Goal: Task Accomplishment & Management: Complete application form

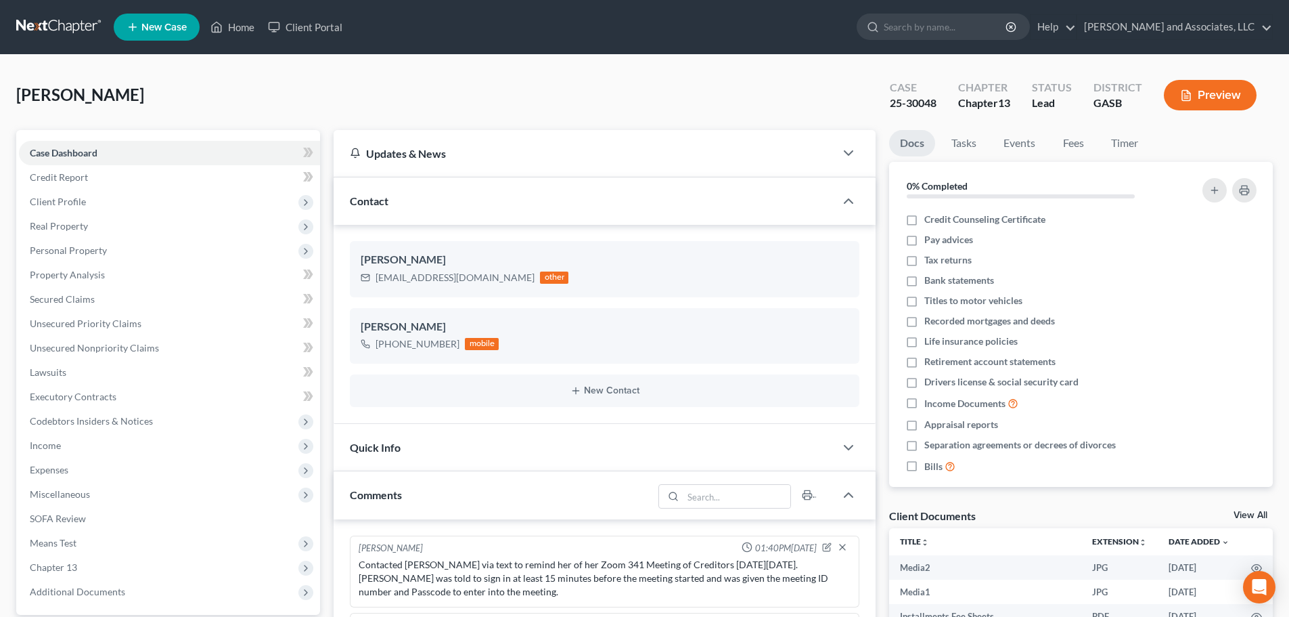
select select "0"
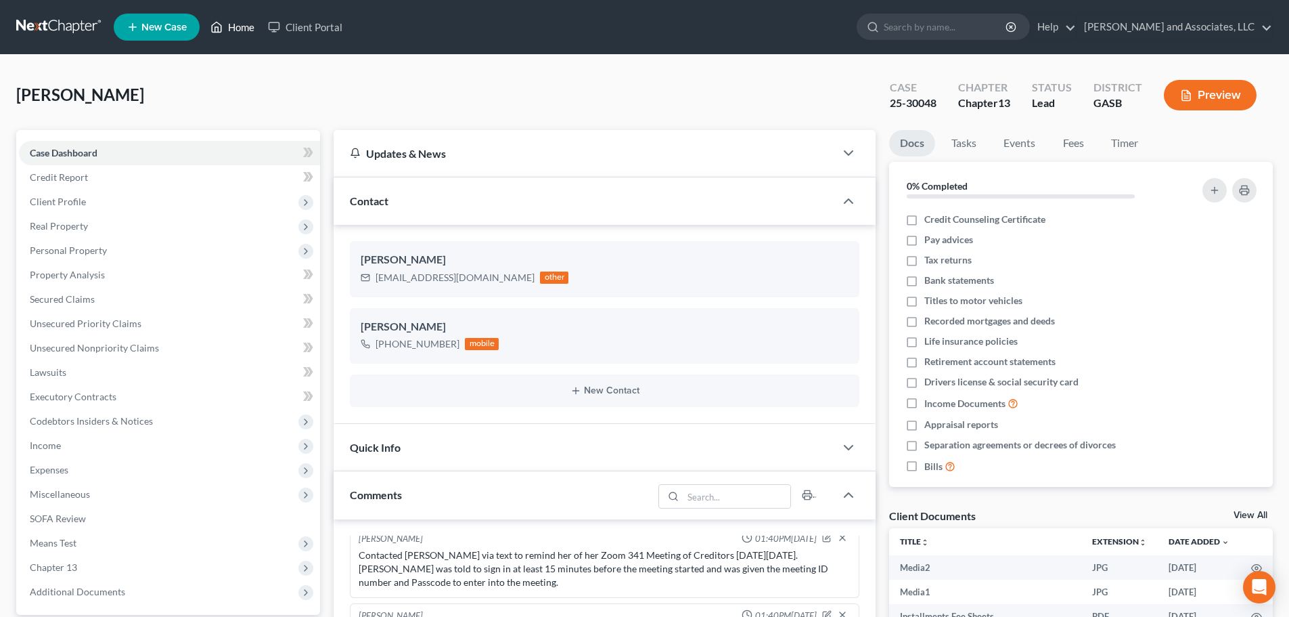
click at [240, 30] on link "Home" at bounding box center [233, 27] width 58 height 24
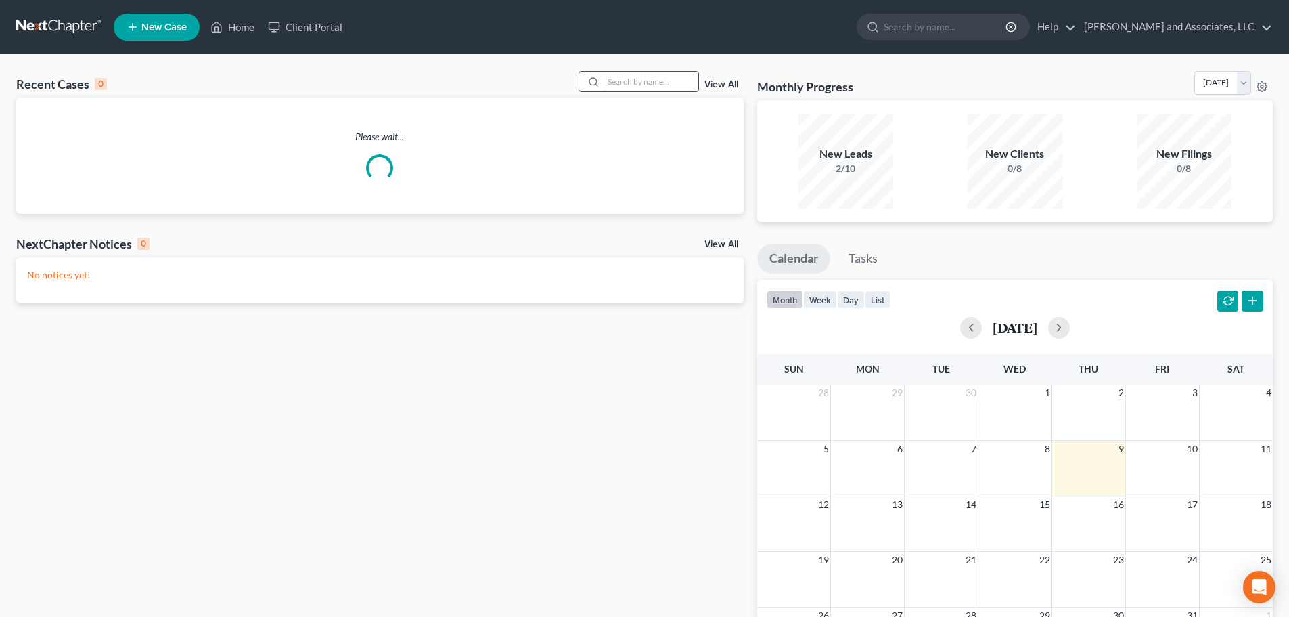
click at [625, 80] on input "search" at bounding box center [651, 82] width 95 height 20
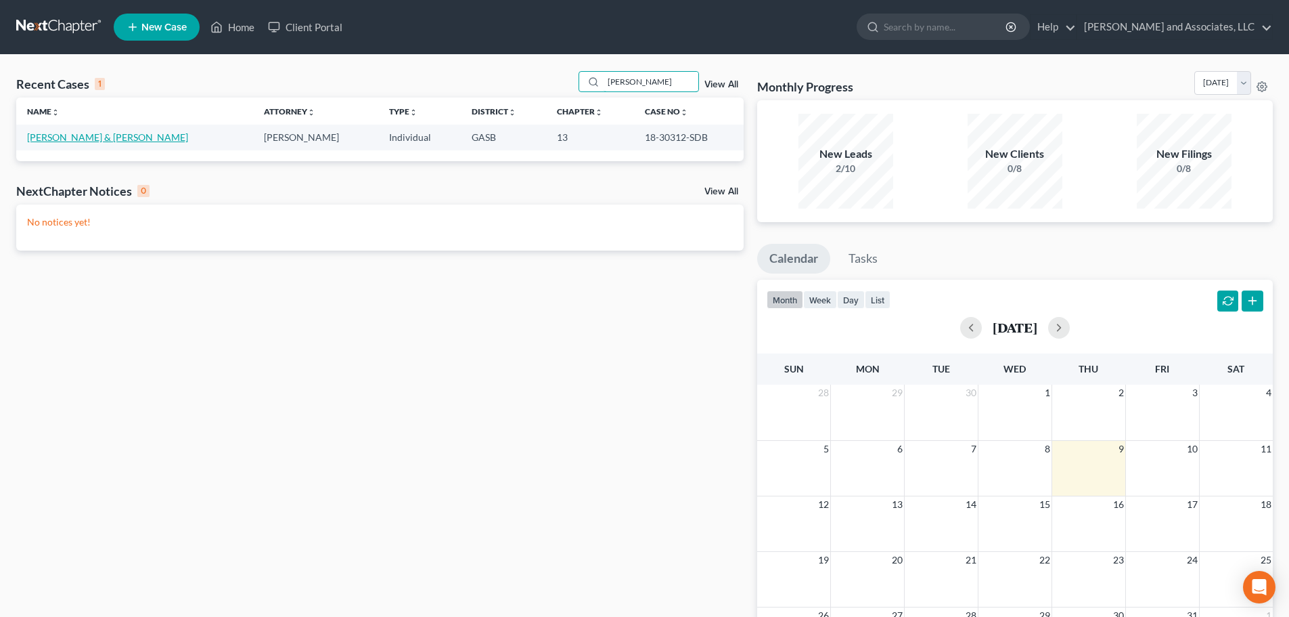
type input "[PERSON_NAME]"
click at [102, 137] on link "[PERSON_NAME] & [PERSON_NAME]" at bounding box center [107, 137] width 161 height 12
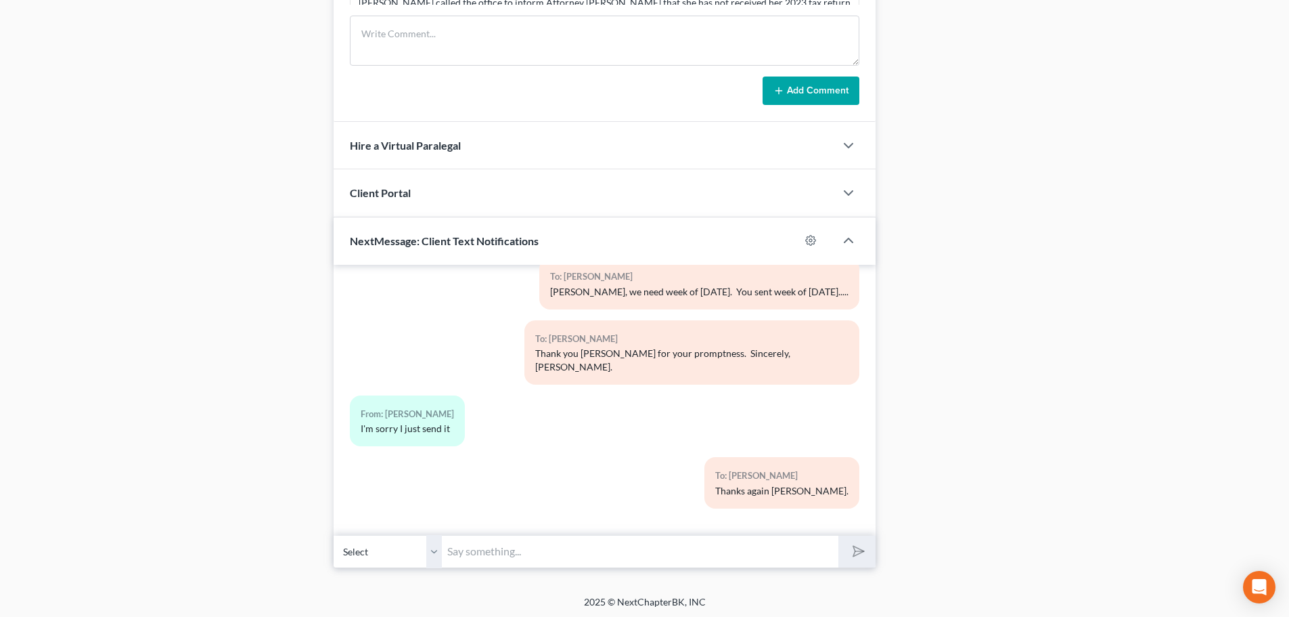
scroll to position [883, 0]
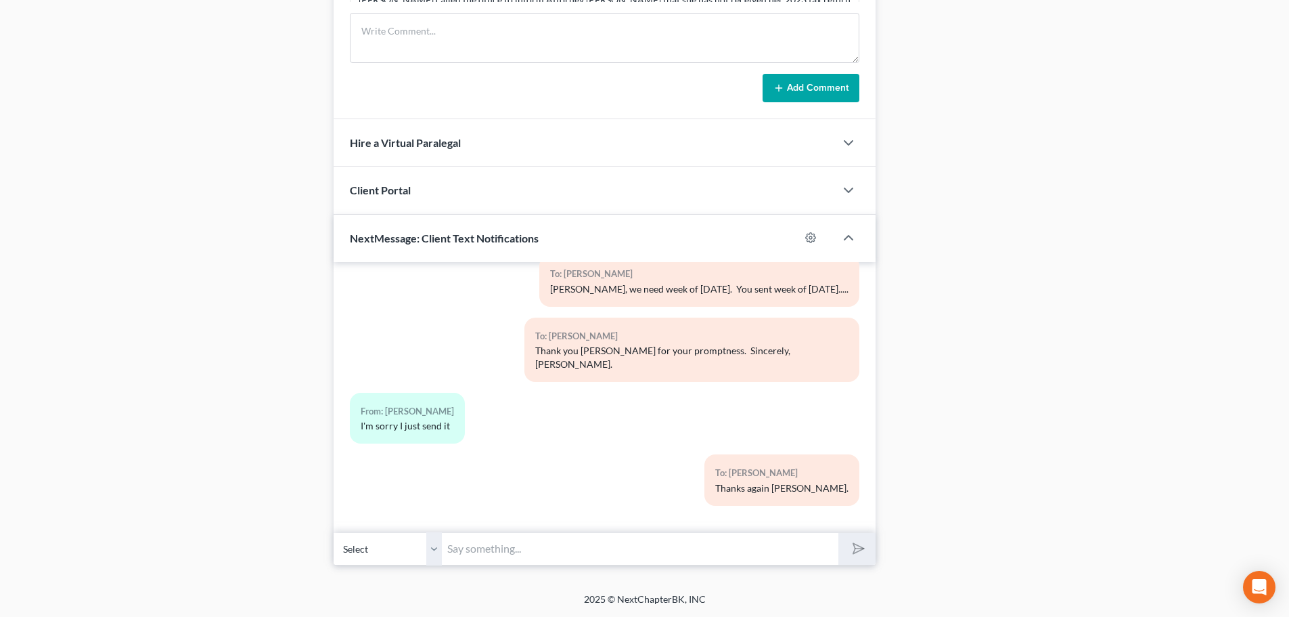
click at [430, 548] on select "Select [PHONE_NUMBER] - [PERSON_NAME] [PHONE_NUMBER] - [PERSON_NAME]" at bounding box center [388, 548] width 108 height 33
select select "1"
click at [334, 532] on select "Select [PHONE_NUMBER] - [PERSON_NAME] [PHONE_NUMBER] - [PERSON_NAME]" at bounding box center [388, 548] width 108 height 33
click at [464, 548] on input "text" at bounding box center [640, 548] width 397 height 33
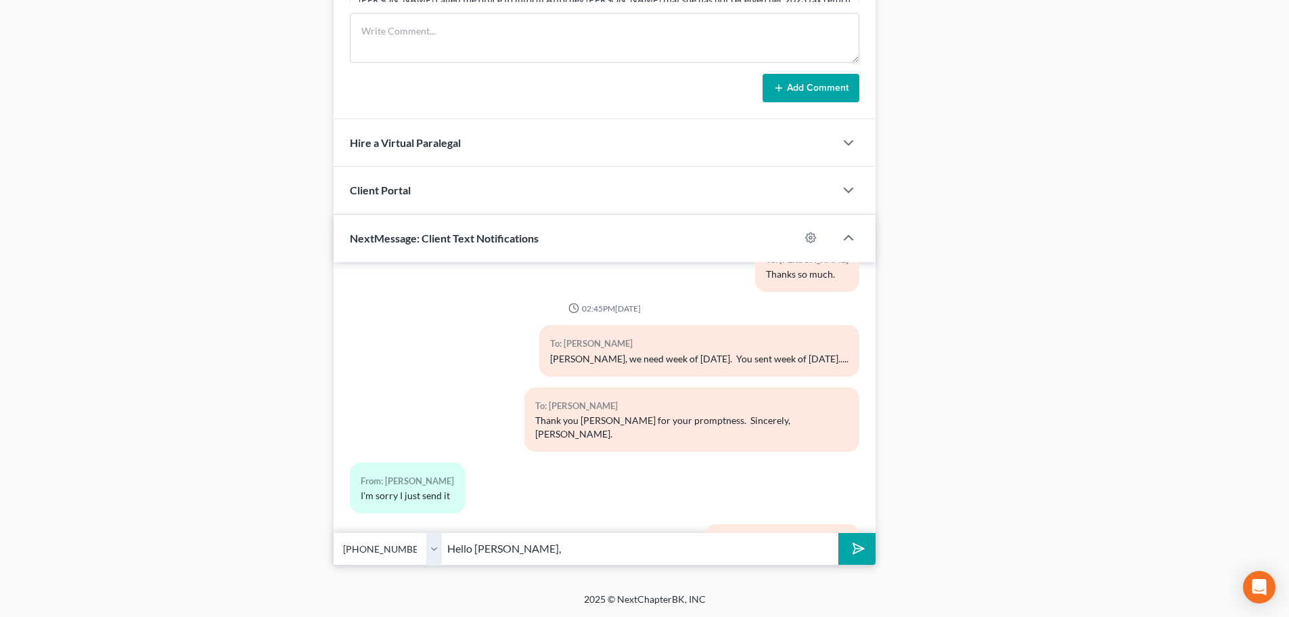
scroll to position [9437, 0]
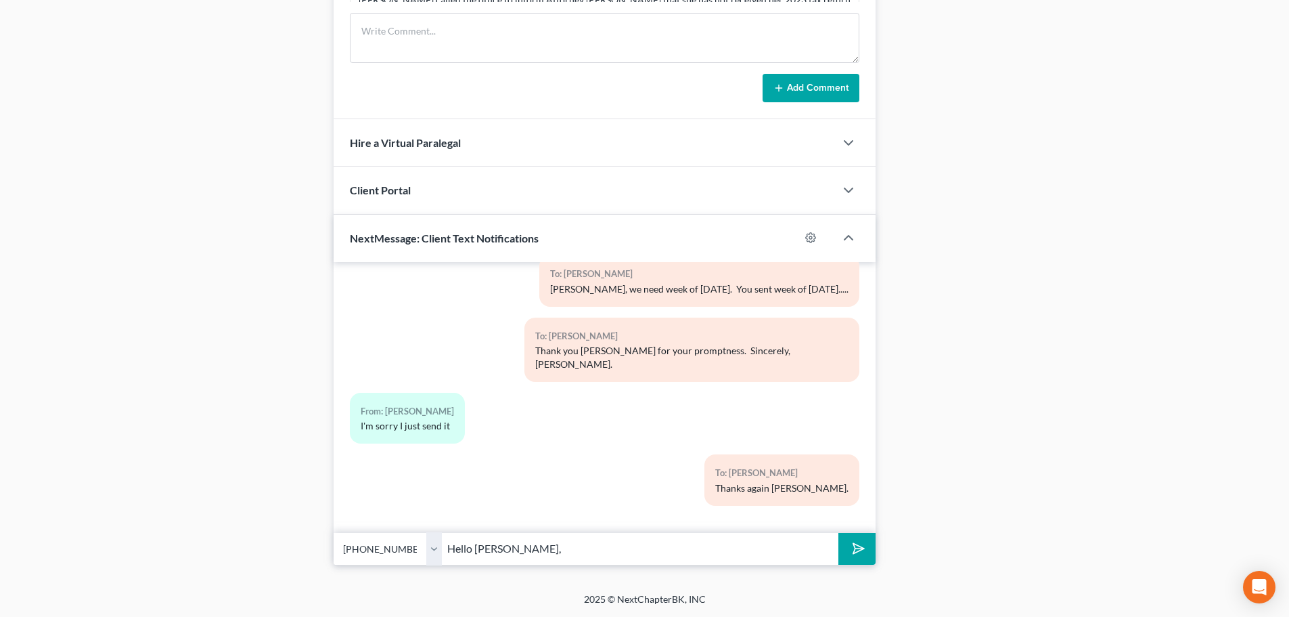
type input "Hello [PERSON_NAME],"
click at [433, 548] on select "Select [PHONE_NUMBER] - [PERSON_NAME] [PHONE_NUMBER] - [PERSON_NAME]" at bounding box center [388, 548] width 108 height 33
select select "0"
click at [334, 532] on select "Select [PHONE_NUMBER] - [PERSON_NAME] [PHONE_NUMBER] - [PERSON_NAME]" at bounding box center [388, 548] width 108 height 33
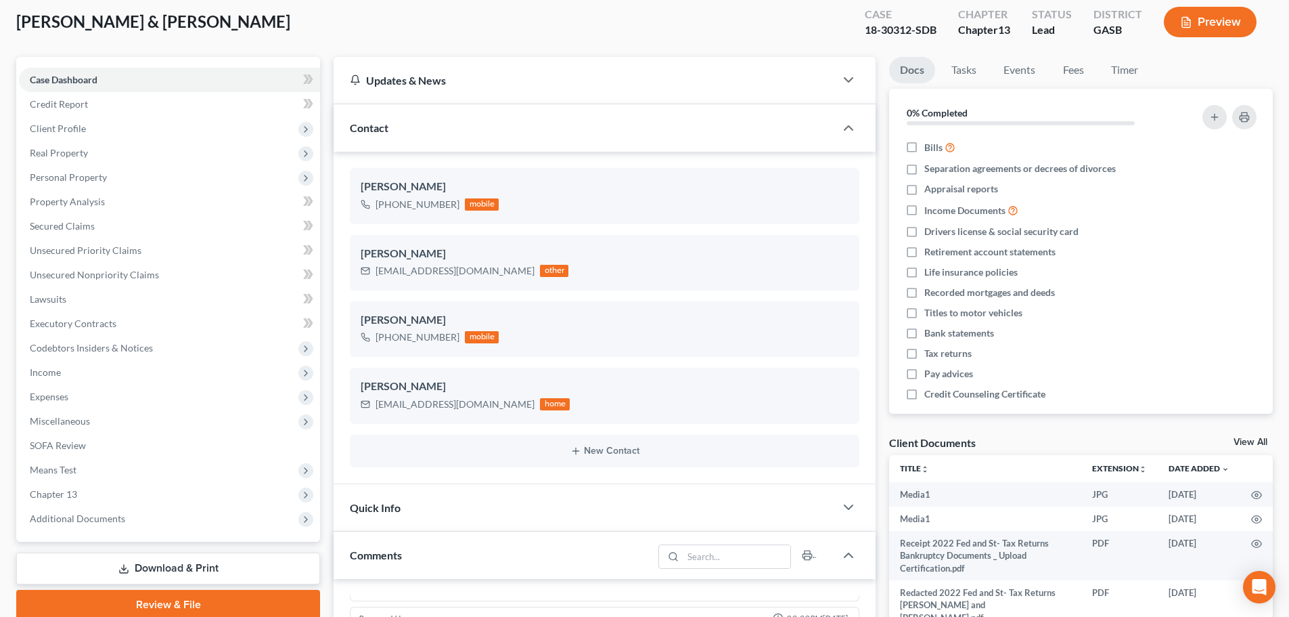
scroll to position [0, 0]
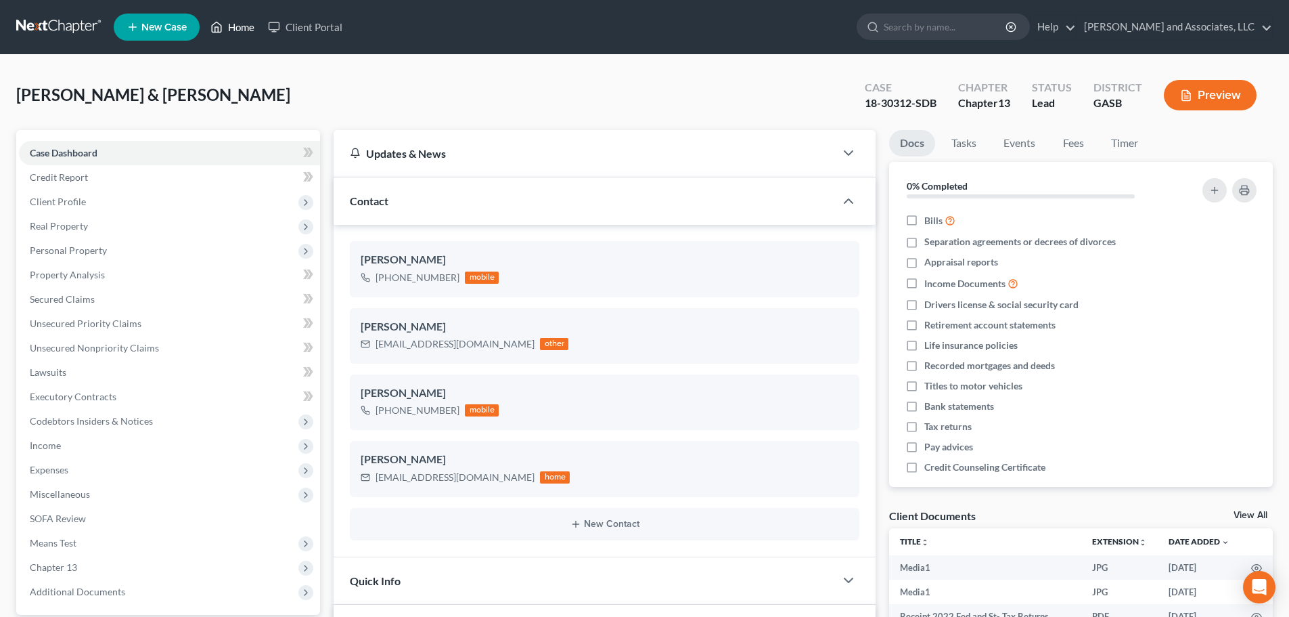
click at [234, 28] on link "Home" at bounding box center [233, 27] width 58 height 24
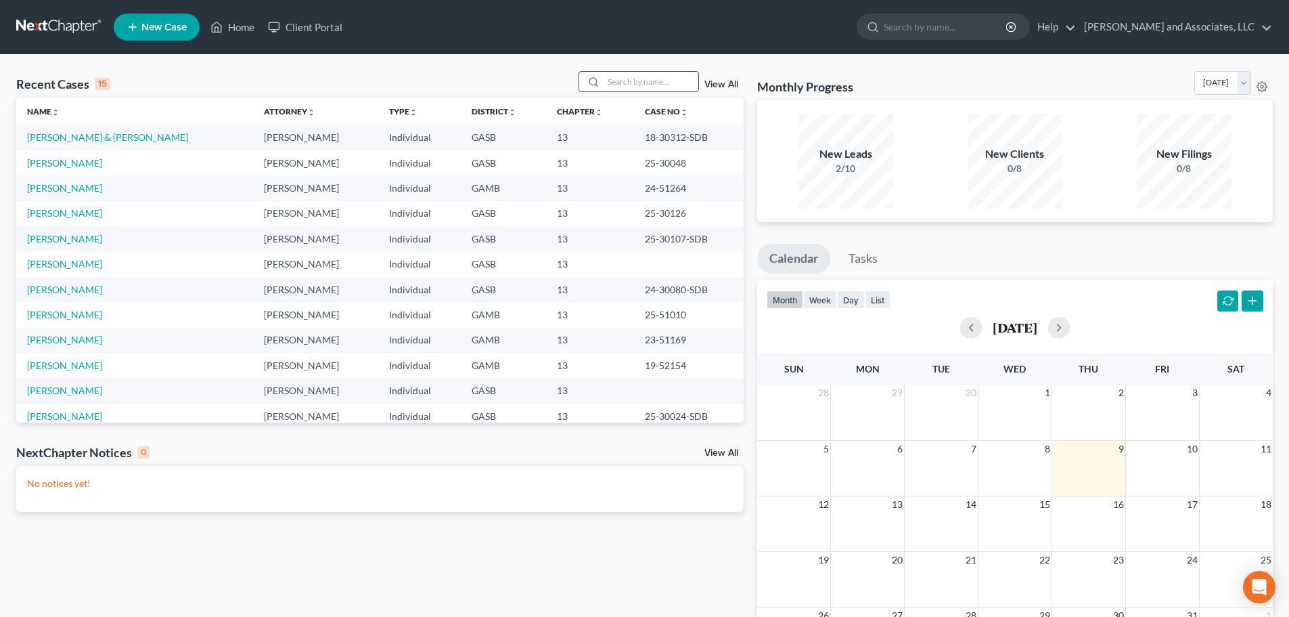
click at [614, 82] on input "search" at bounding box center [651, 82] width 95 height 20
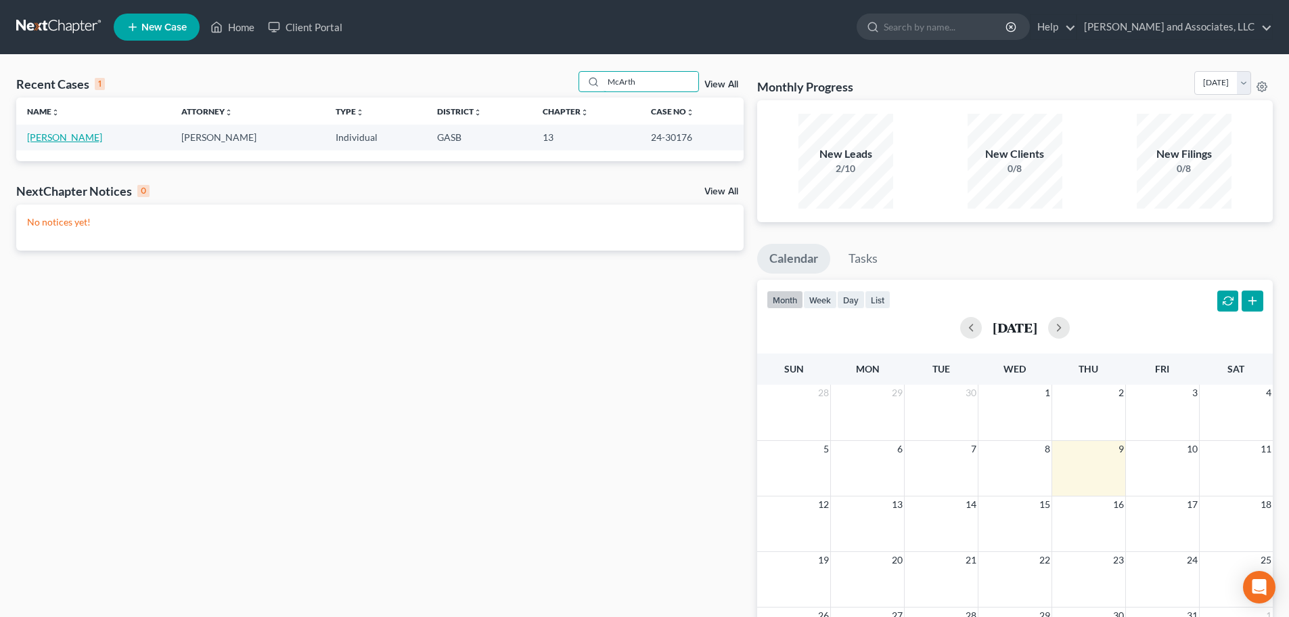
type input "McArth"
click at [89, 139] on link "[PERSON_NAME]" at bounding box center [64, 137] width 75 height 12
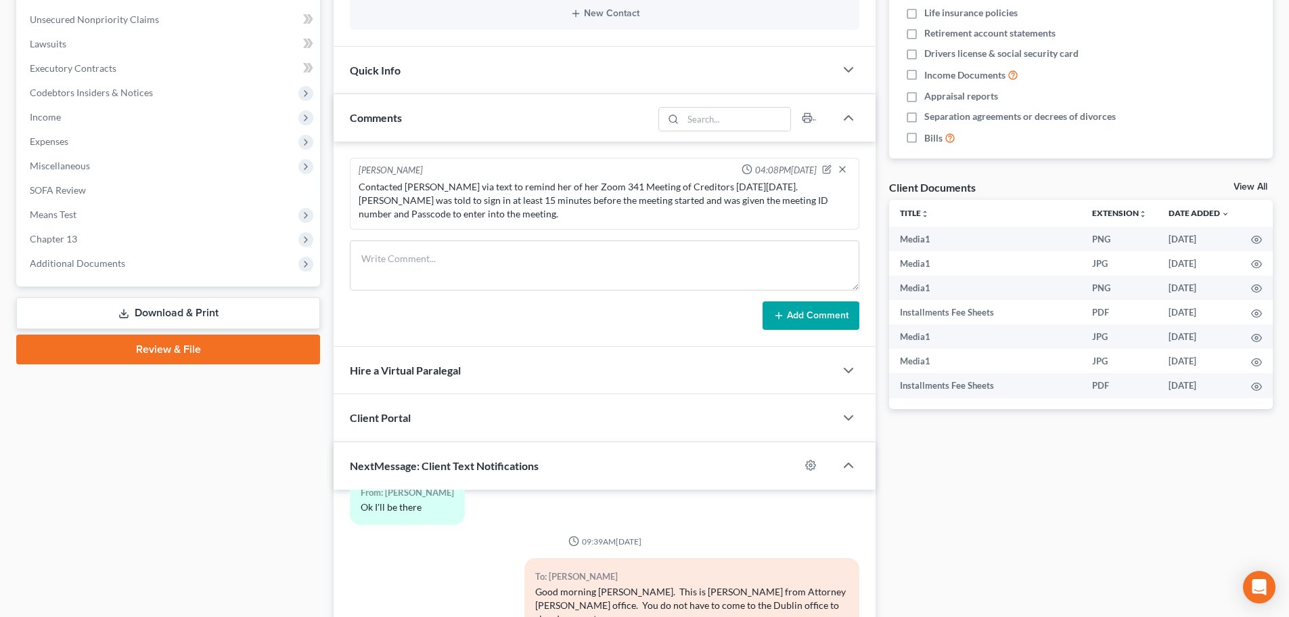
scroll to position [338, 0]
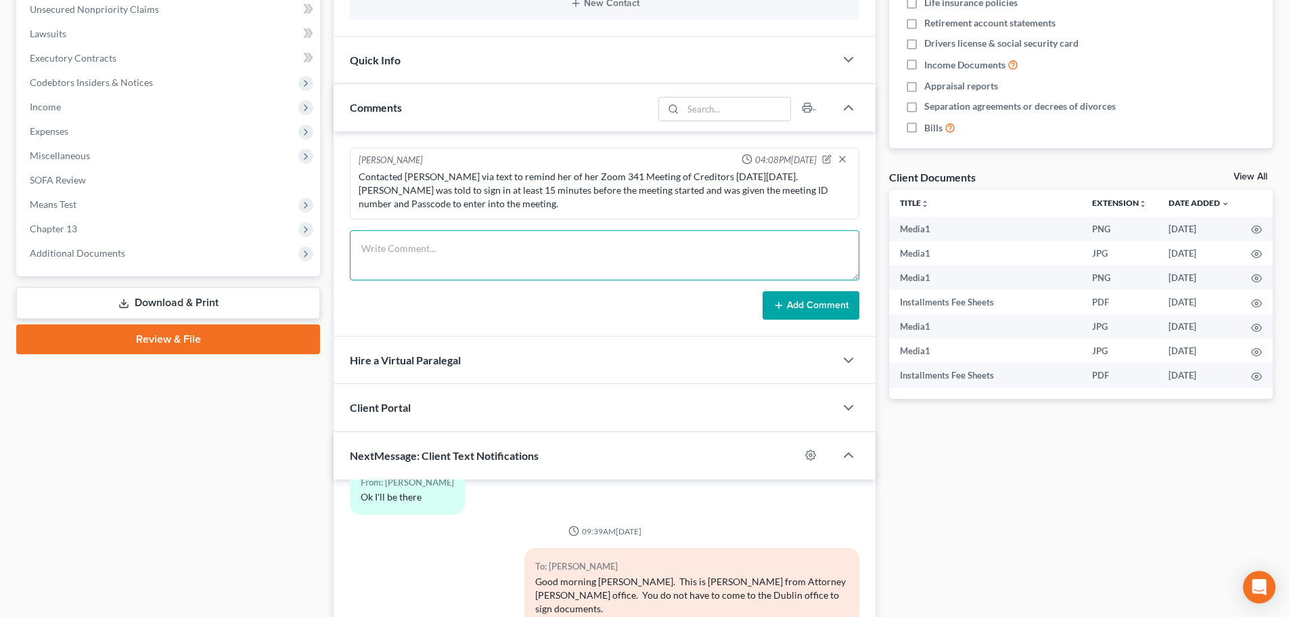
click at [426, 246] on textarea at bounding box center [605, 255] width 510 height 50
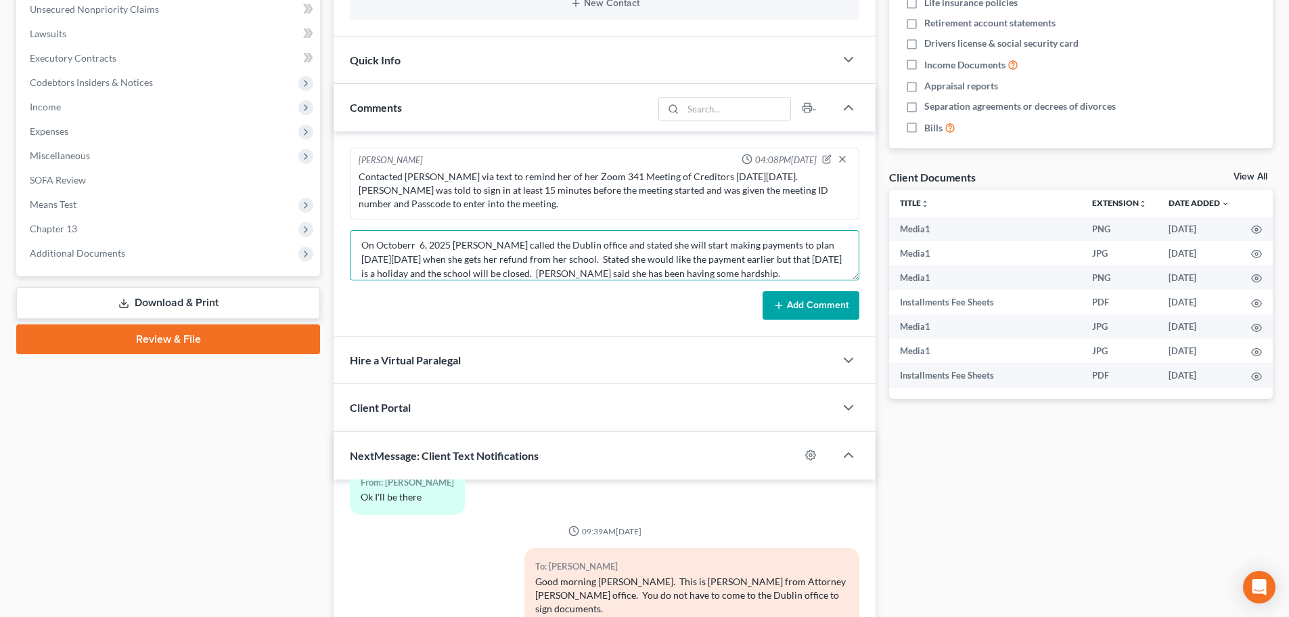
scroll to position [18, 0]
click at [579, 273] on textarea "On Octoberr 6, 2025 [PERSON_NAME] called the Dublin office and stated she will …" at bounding box center [605, 255] width 510 height 50
click at [667, 250] on textarea "On Octoberr 6, 2025 [PERSON_NAME] called the Dublin office and stated she will …" at bounding box center [605, 255] width 510 height 50
click at [393, 250] on textarea "On Octoberr 6, 2025 [PERSON_NAME] called the Dublin office and stated she will …" at bounding box center [605, 255] width 510 height 50
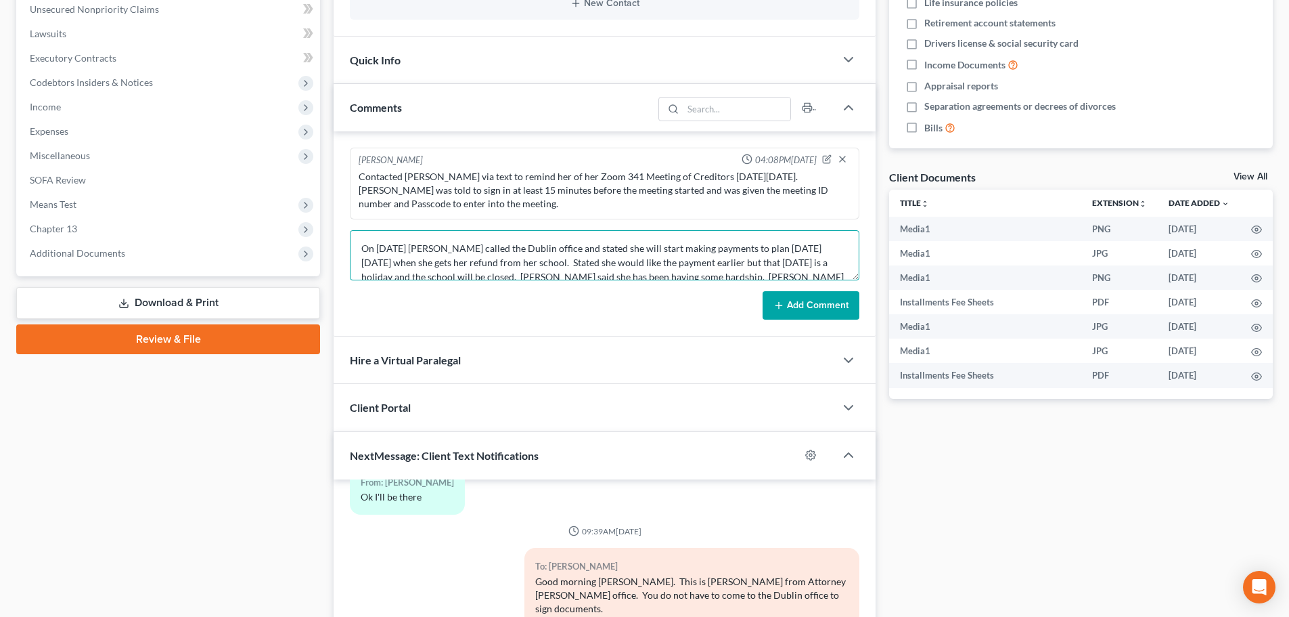
click at [446, 248] on textarea "On [DATE] [PERSON_NAME] called the Dublin office and stated she will start maki…" at bounding box center [605, 255] width 510 height 50
click at [791, 247] on textarea "On [DATE], [PERSON_NAME] called the Dublin office and stated she will start mak…" at bounding box center [605, 255] width 510 height 50
click at [706, 260] on textarea "On [DATE], [PERSON_NAME] called the Dublin office and stated she will start mak…" at bounding box center [605, 255] width 510 height 50
drag, startPoint x: 705, startPoint y: 259, endPoint x: 725, endPoint y: 256, distance: 20.5
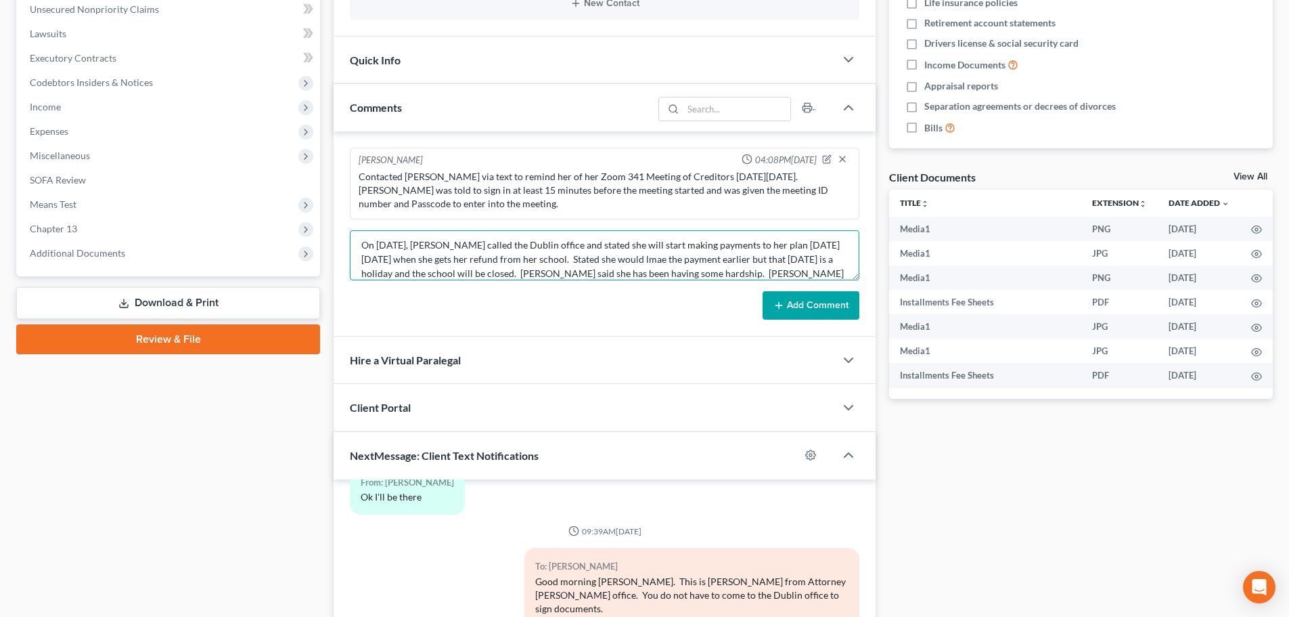
click at [725, 256] on textarea "On [DATE], [PERSON_NAME] called the Dublin office and stated she will start mak…" at bounding box center [605, 255] width 510 height 50
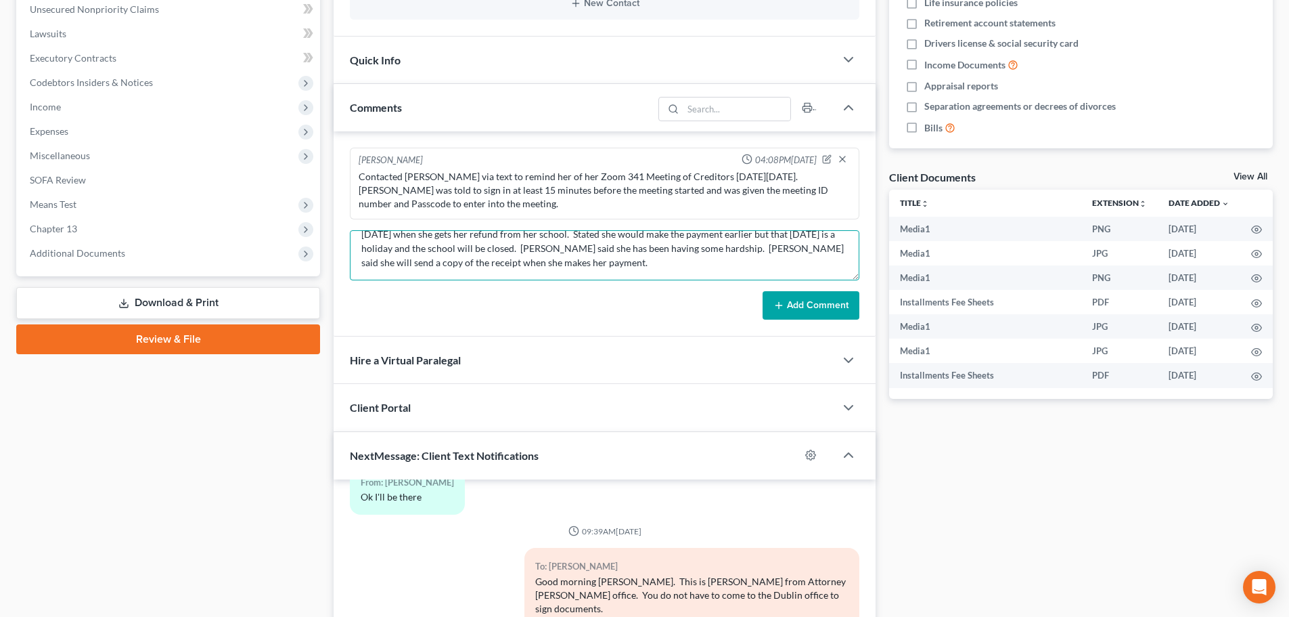
click at [809, 250] on textarea "On [DATE], [PERSON_NAME] called the Dublin office and stated she will start mak…" at bounding box center [605, 255] width 510 height 50
type textarea "On [DATE], [PERSON_NAME] called the Dublin office and stated she will start mak…"
click at [811, 307] on button "Add Comment" at bounding box center [811, 305] width 97 height 28
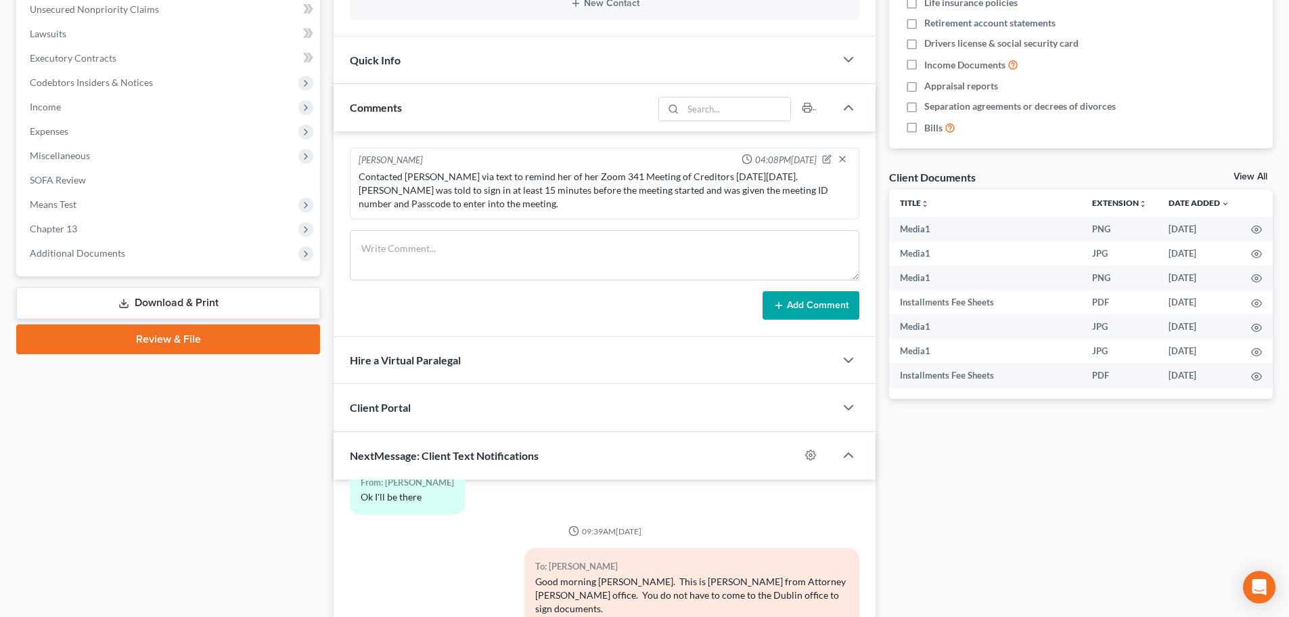
scroll to position [0, 0]
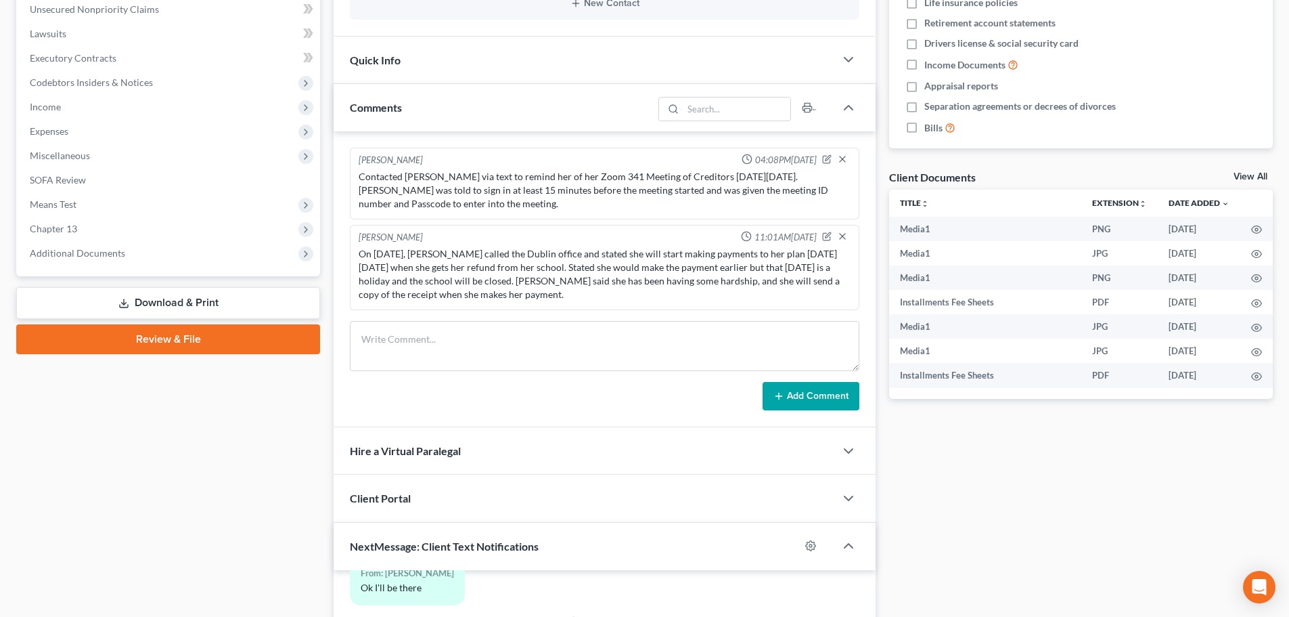
click at [246, 400] on div "Case Dashboard Payments Invoices Payments Payments Credit Report Client Profile" at bounding box center [167, 333] width 317 height 1082
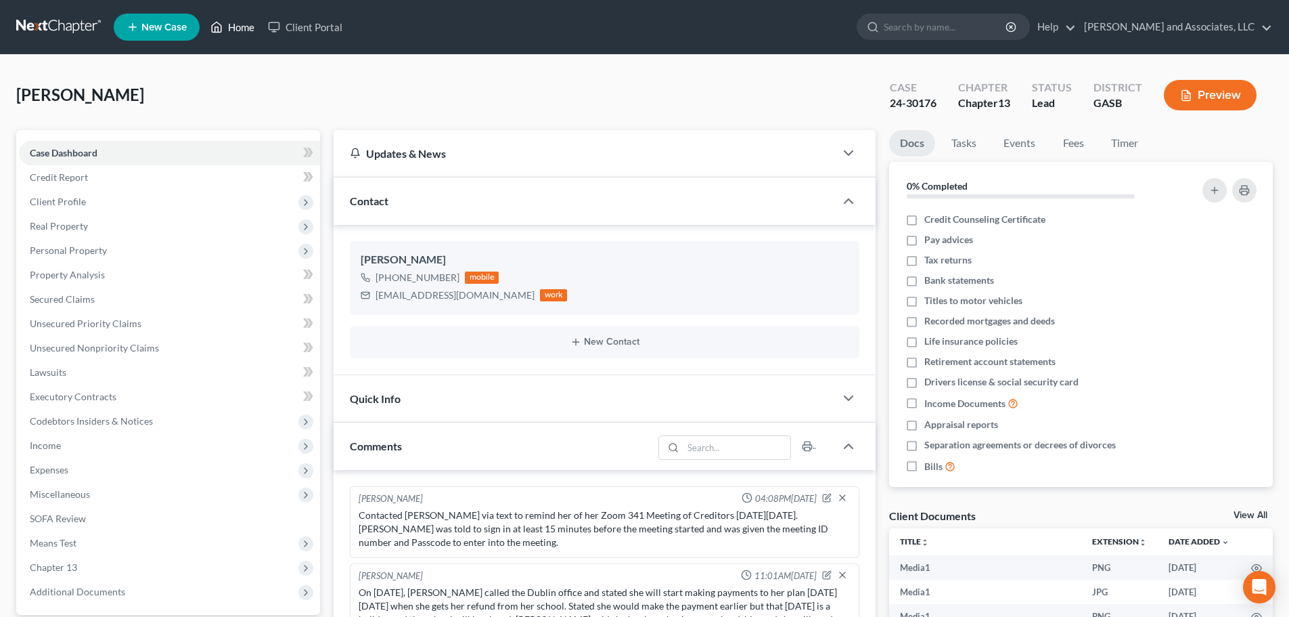
click at [231, 24] on link "Home" at bounding box center [233, 27] width 58 height 24
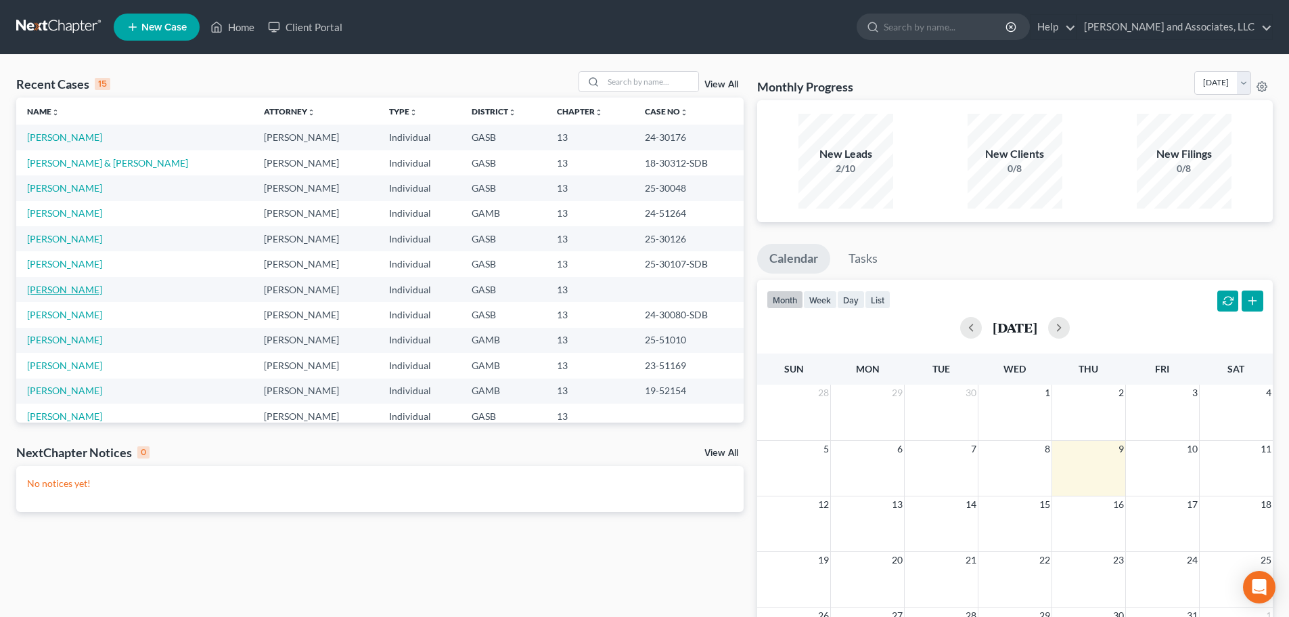
click at [76, 294] on link "[PERSON_NAME]" at bounding box center [64, 290] width 75 height 12
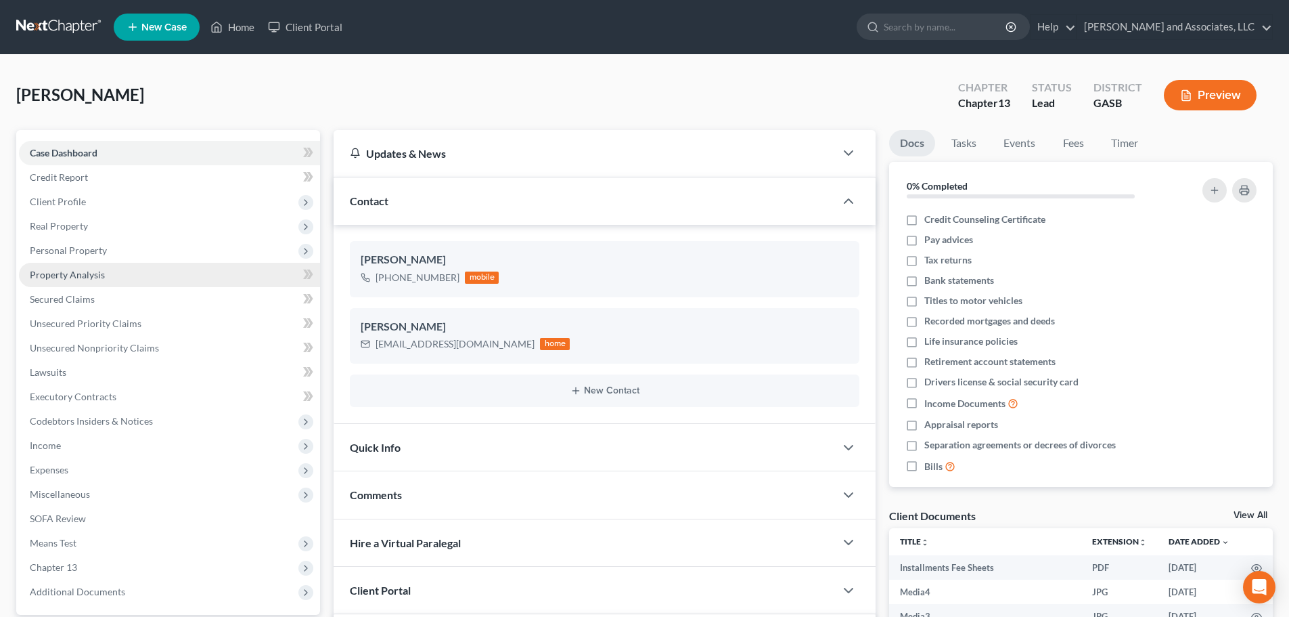
scroll to position [122, 0]
click at [80, 301] on span "Secured Claims" at bounding box center [62, 299] width 65 height 12
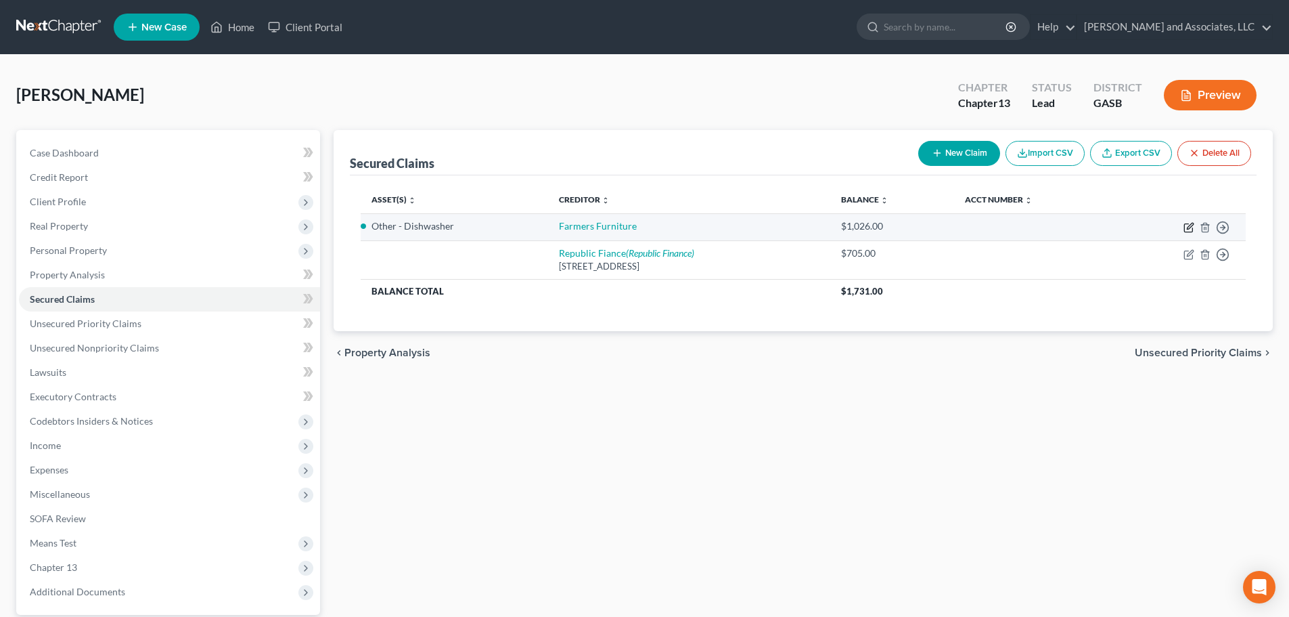
click at [1189, 229] on icon "button" at bounding box center [1190, 226] width 6 height 6
select select "9"
select select "0"
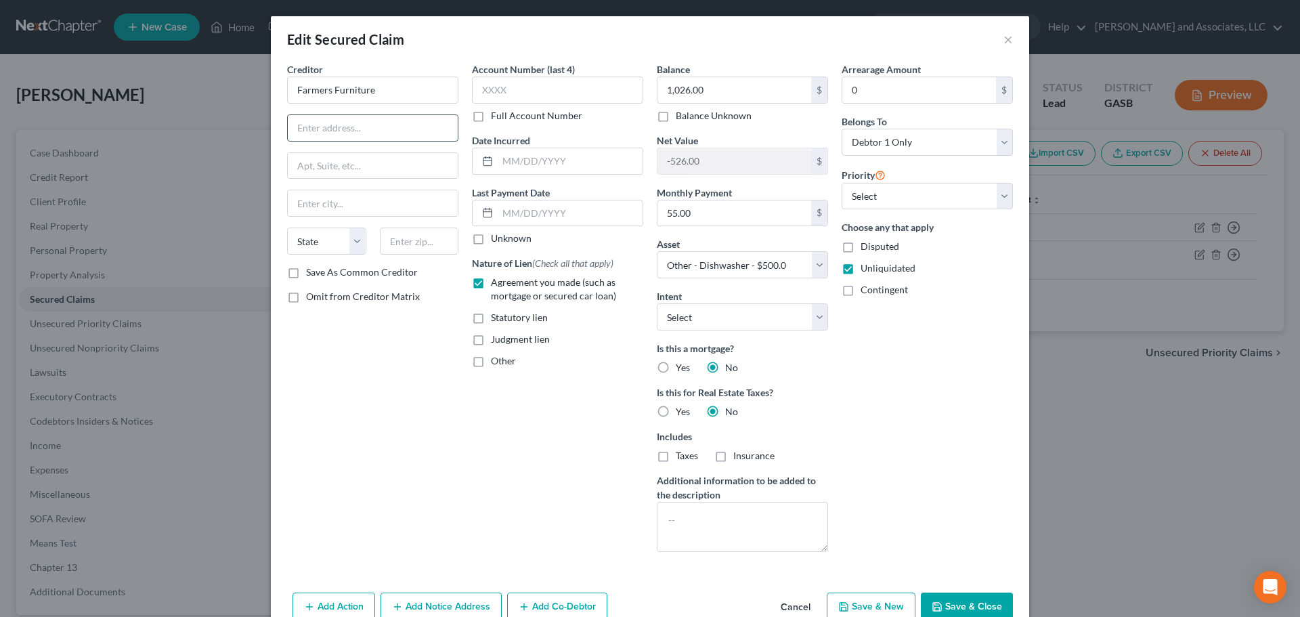
click at [315, 131] on input "text" at bounding box center [373, 128] width 170 height 26
click at [374, 89] on input "Farmers Furniture" at bounding box center [372, 89] width 171 height 27
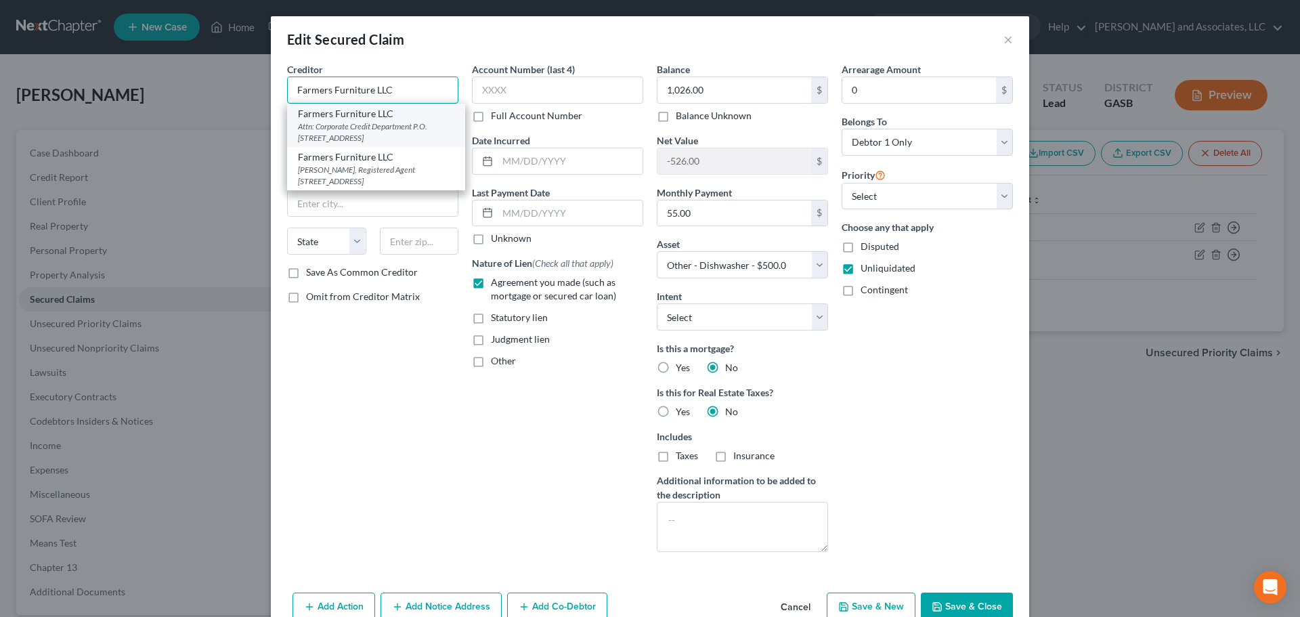
type input "Farmers Furniture LLC"
click at [345, 131] on div "Attn: Corporate Credit Department P.O. [STREET_ADDRESS]" at bounding box center [376, 131] width 156 height 23
type input "Attn: Corporate Credit Department"
type input "P.O. Box 1140"
type input "[GEOGRAPHIC_DATA]"
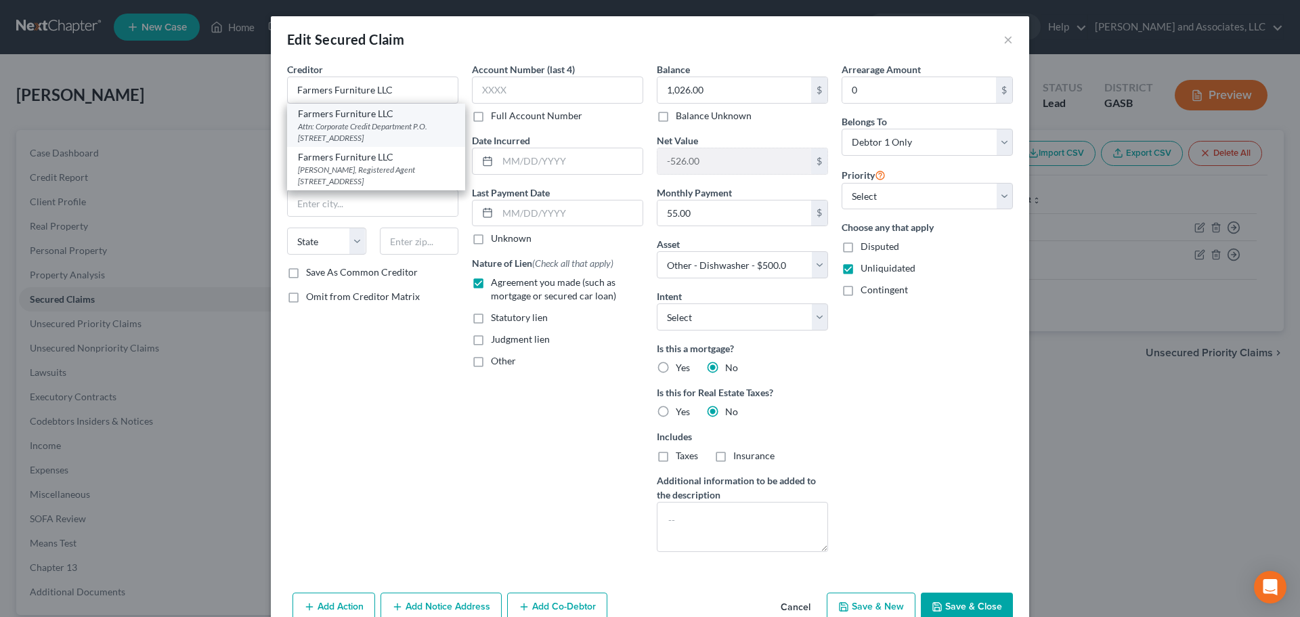
select select "10"
type input "31040"
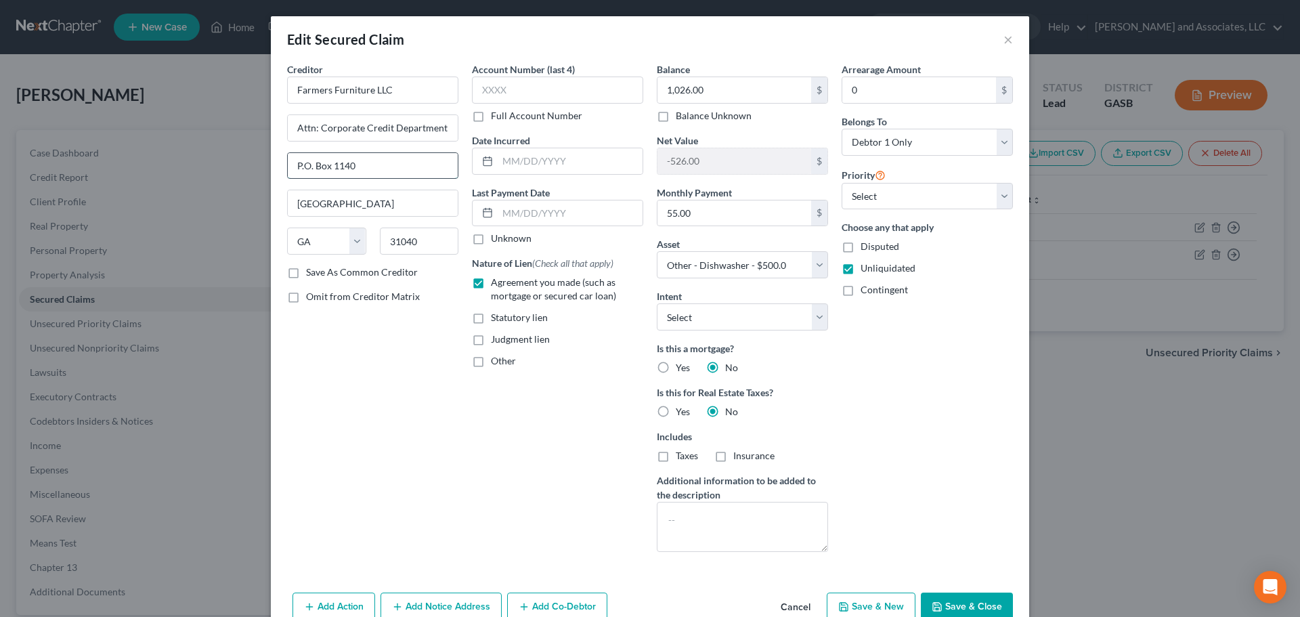
click at [301, 164] on input "P.O. Box 1140" at bounding box center [373, 166] width 170 height 26
type input "P. O. Box 1140"
click at [306, 268] on label "Save As Common Creditor" at bounding box center [362, 272] width 112 height 14
click at [311, 268] on input "Save As Common Creditor" at bounding box center [315, 269] width 9 height 9
checkbox input "true"
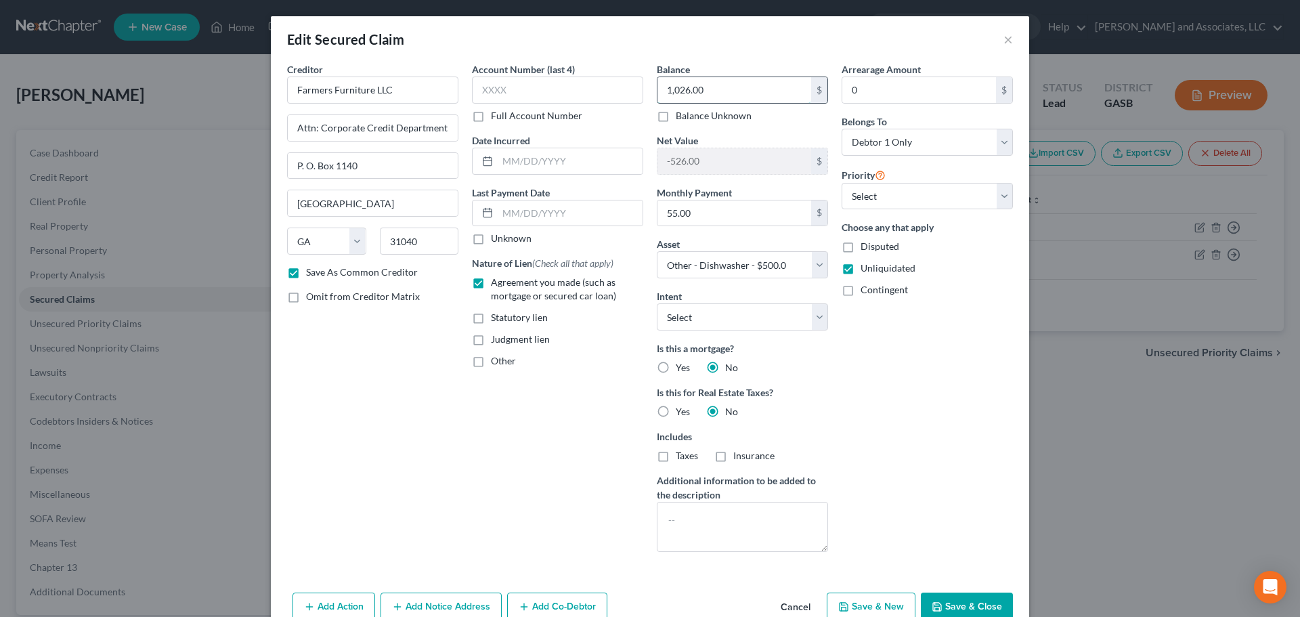
click at [699, 94] on input "1,026.00" at bounding box center [734, 90] width 154 height 26
type input "1,206.00"
click at [963, 608] on button "Save & Close" at bounding box center [967, 606] width 92 height 28
checkbox input "false"
select select
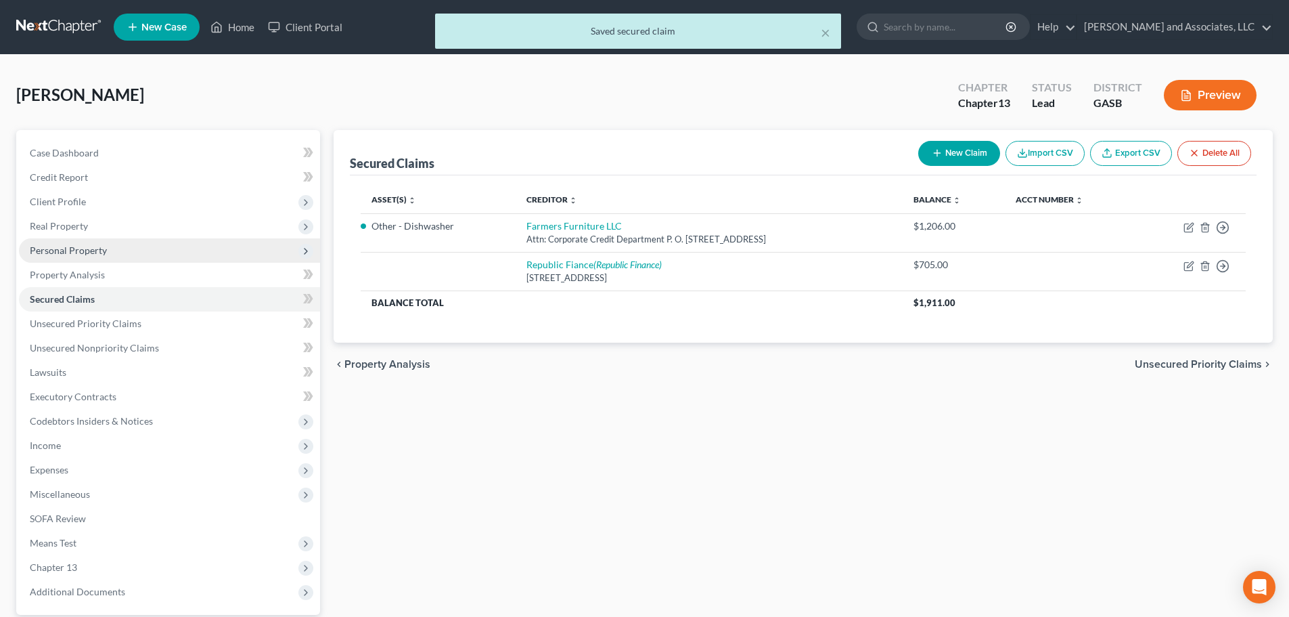
click at [56, 249] on span "Personal Property" at bounding box center [68, 250] width 77 height 12
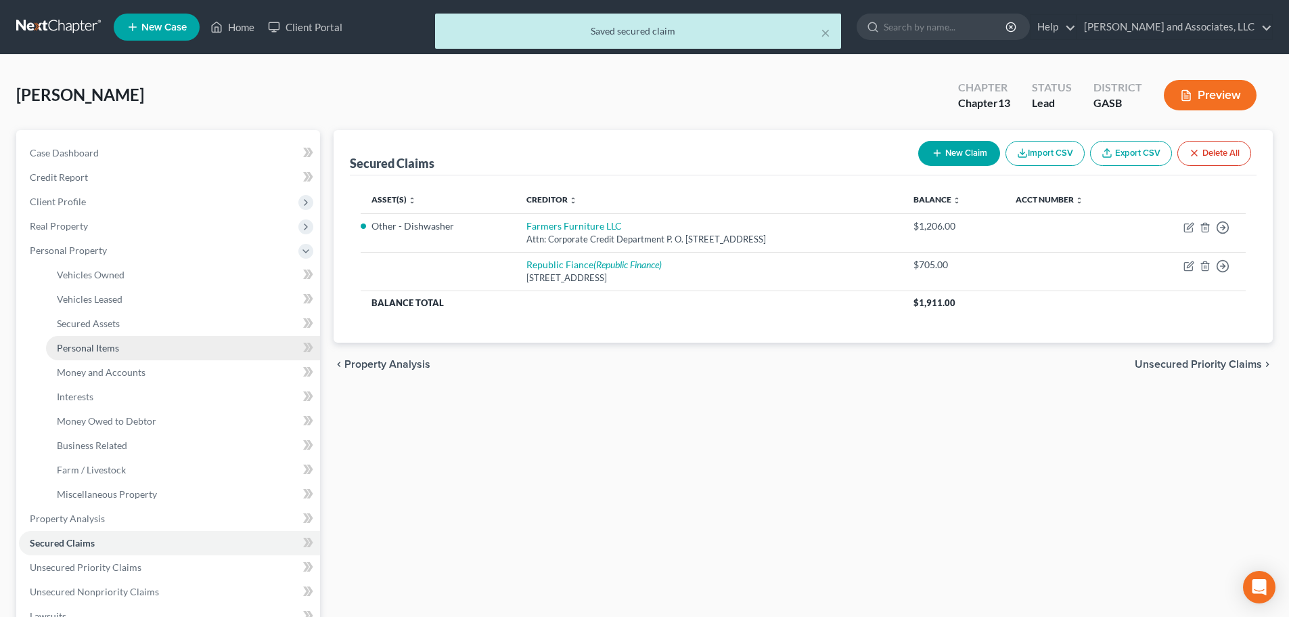
click at [112, 347] on span "Personal Items" at bounding box center [88, 348] width 62 height 12
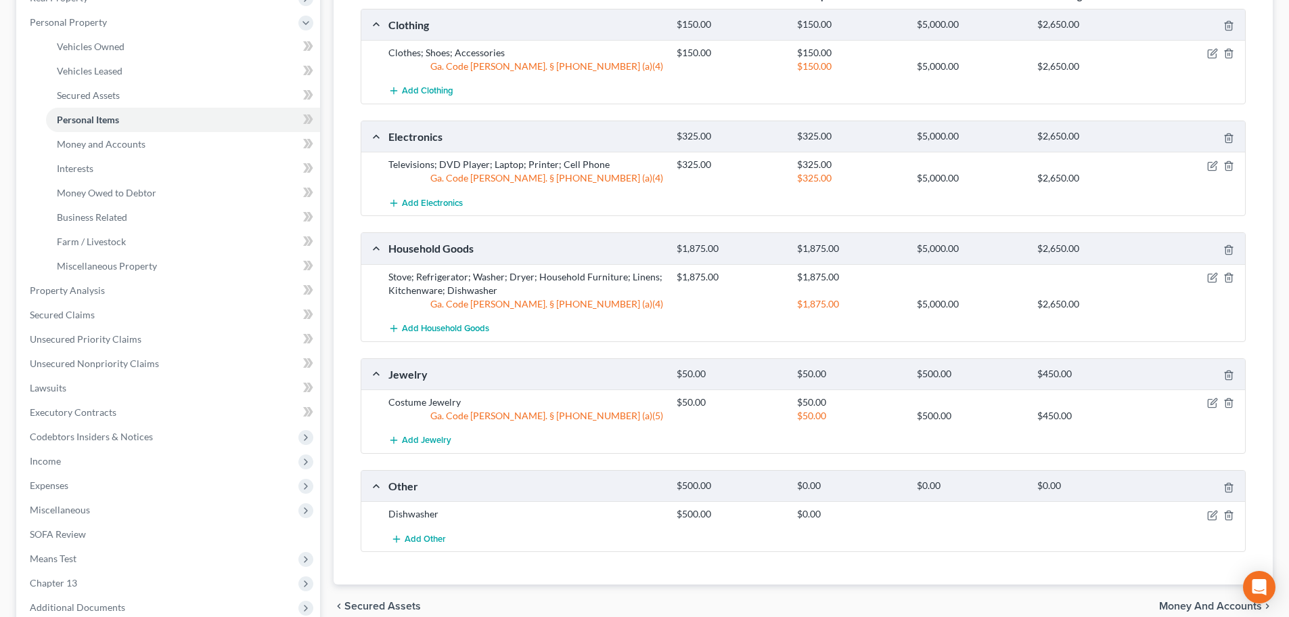
scroll to position [271, 0]
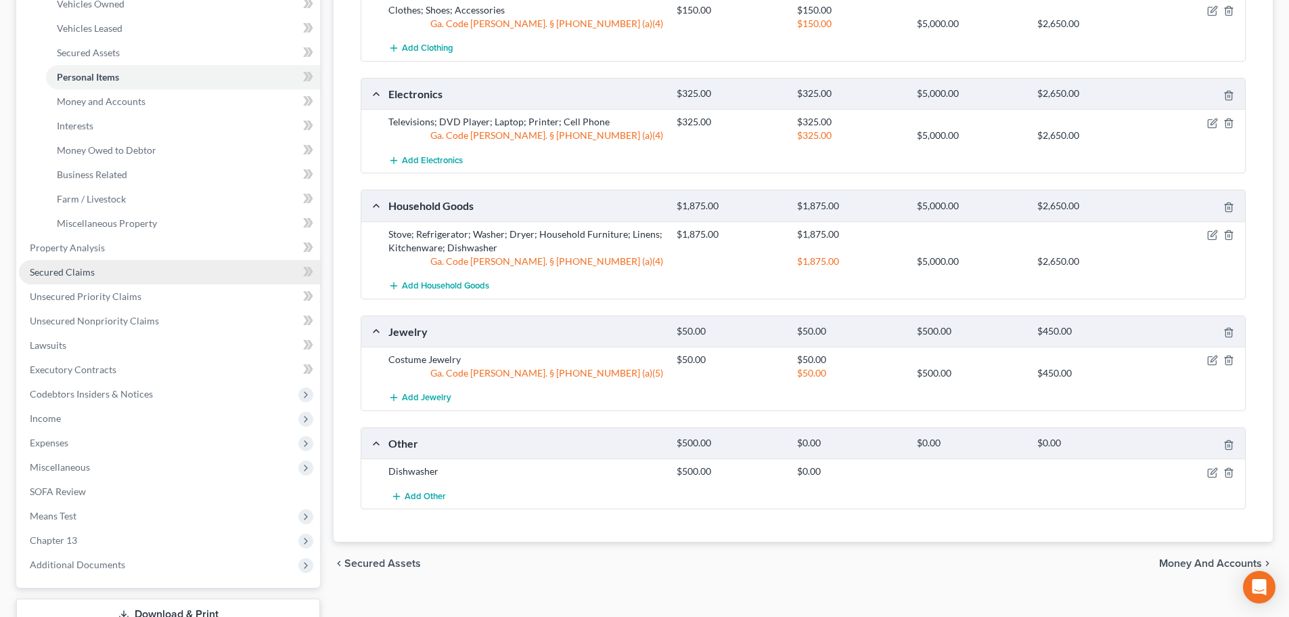
click at [63, 269] on span "Secured Claims" at bounding box center [62, 272] width 65 height 12
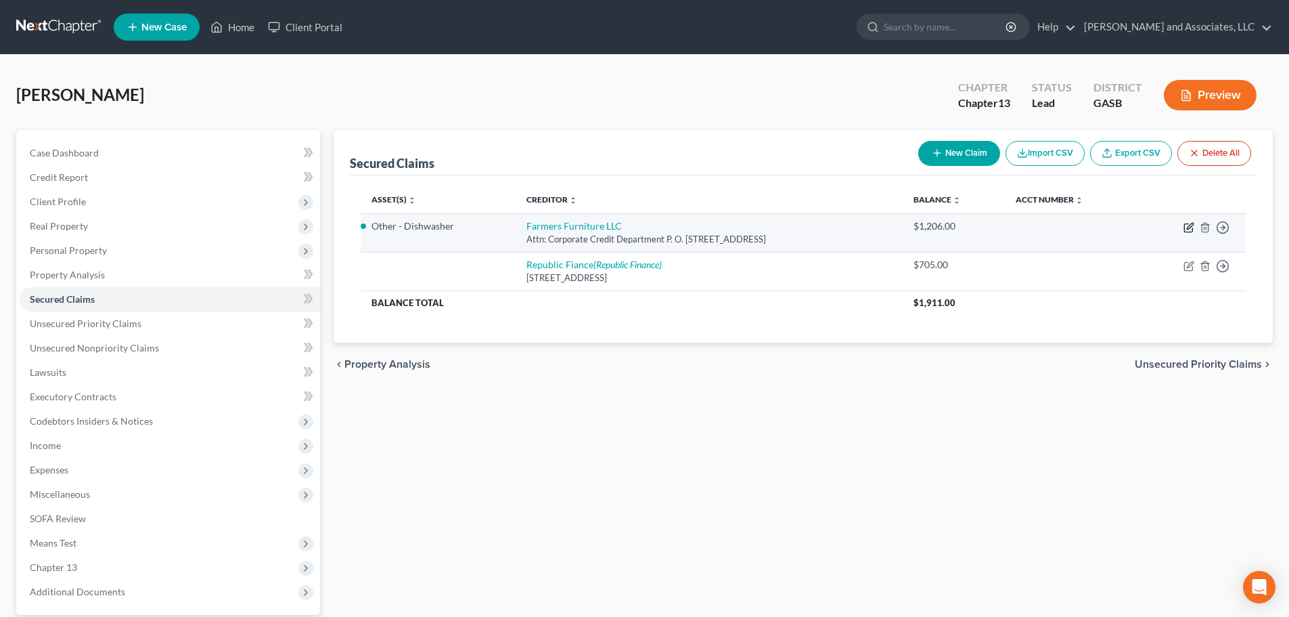
click at [1189, 226] on icon "button" at bounding box center [1190, 226] width 6 height 6
select select "10"
select select "9"
select select "0"
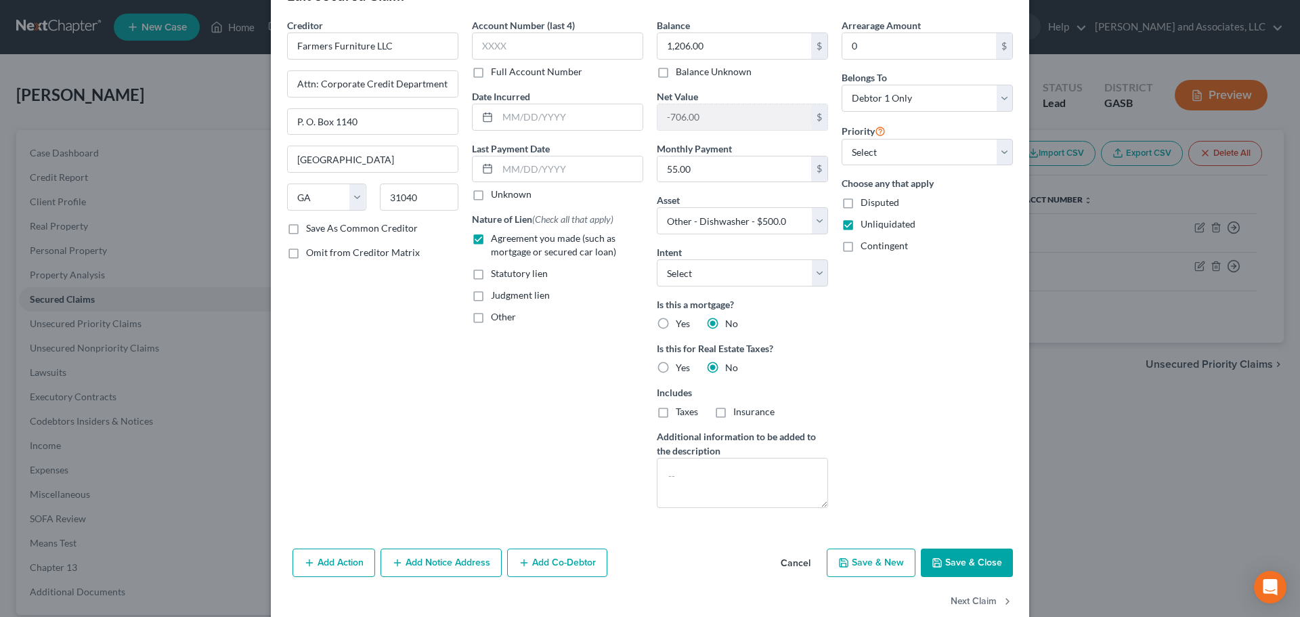
scroll to position [70, 0]
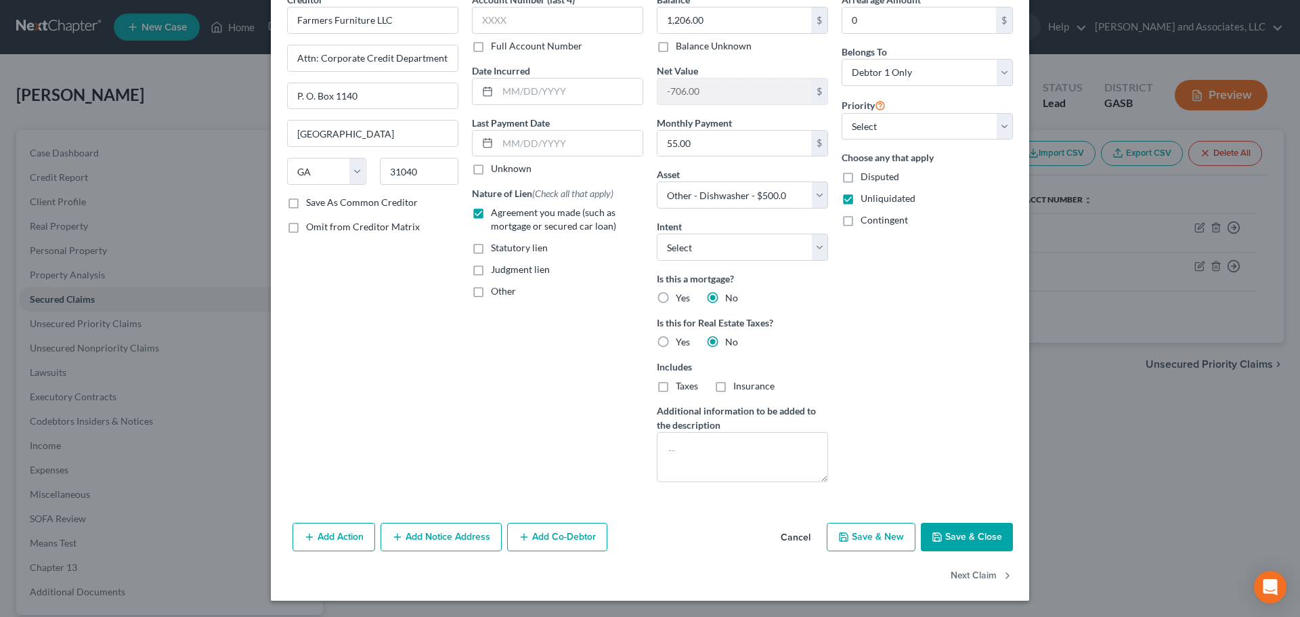
click at [440, 537] on button "Add Notice Address" at bounding box center [440, 537] width 121 height 28
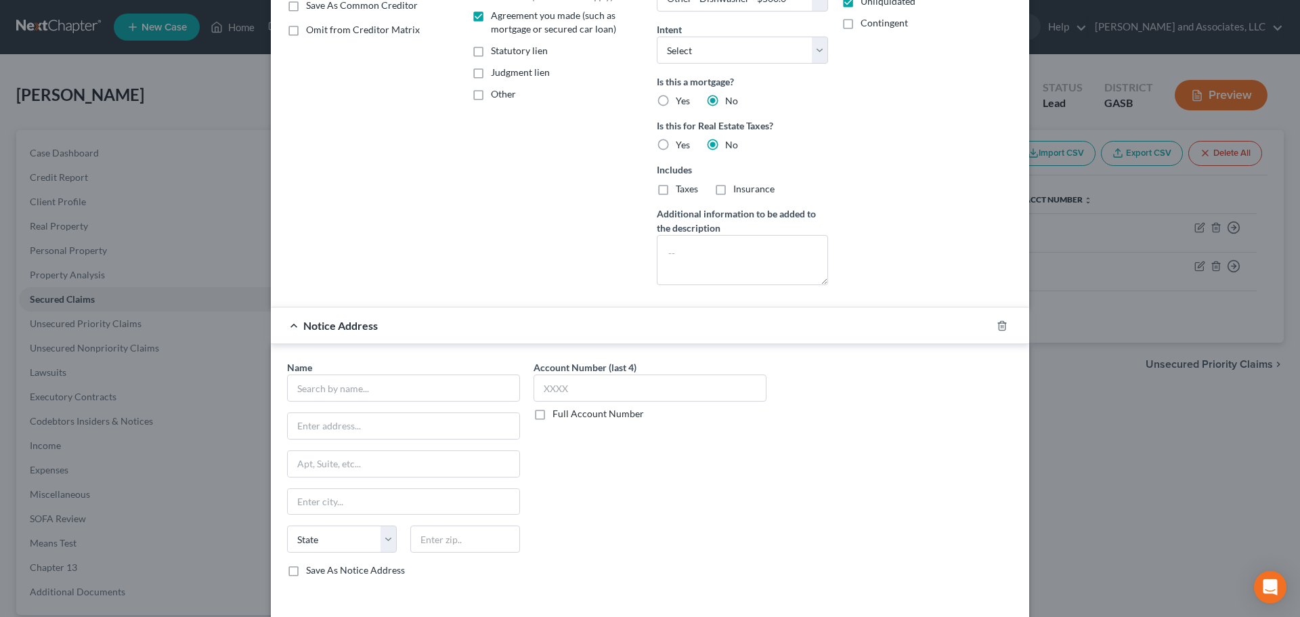
scroll to position [361, 0]
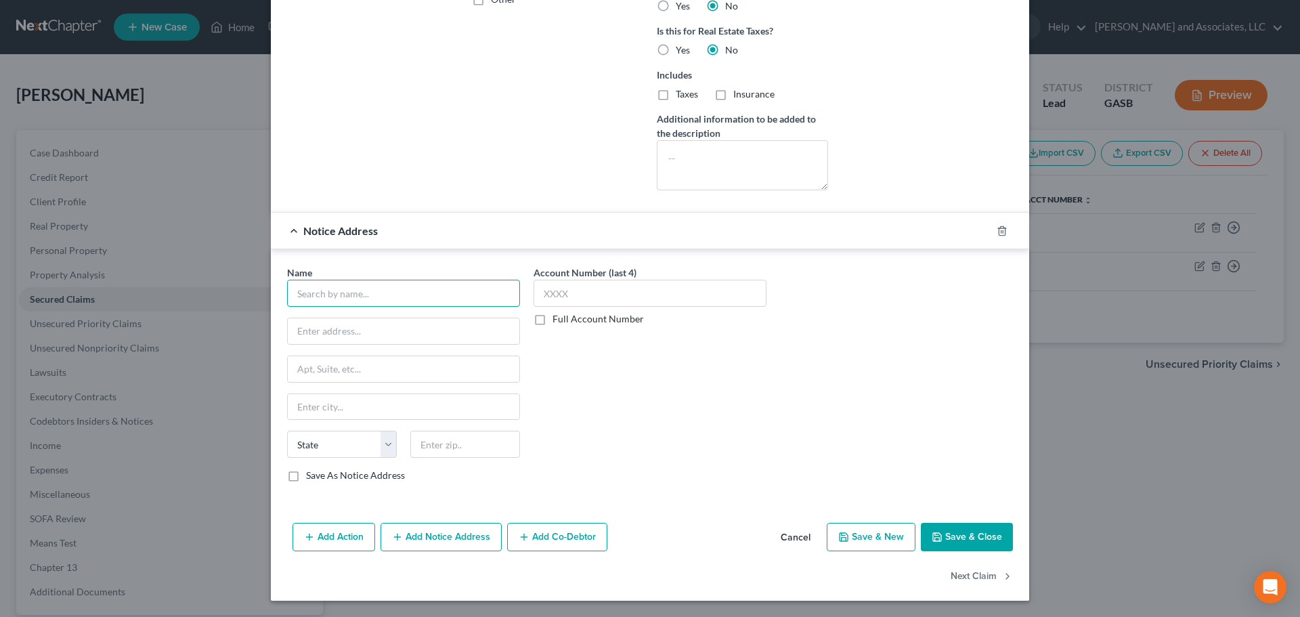
click at [319, 299] on input "text" at bounding box center [403, 293] width 233 height 27
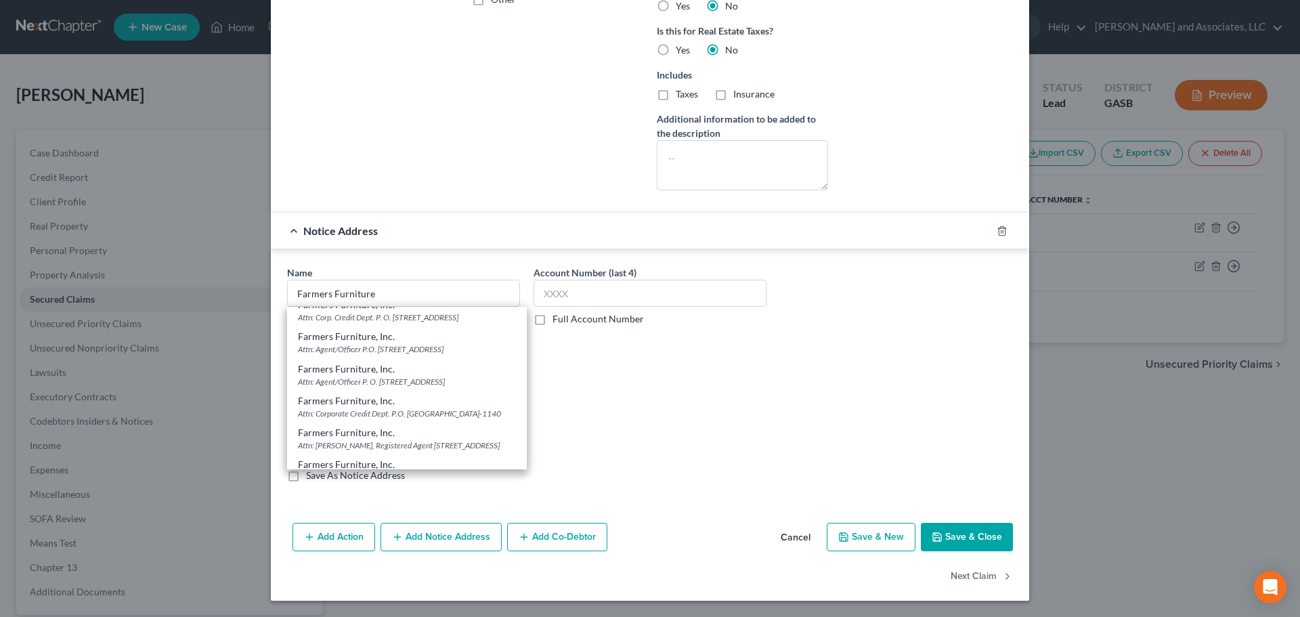
scroll to position [961, 0]
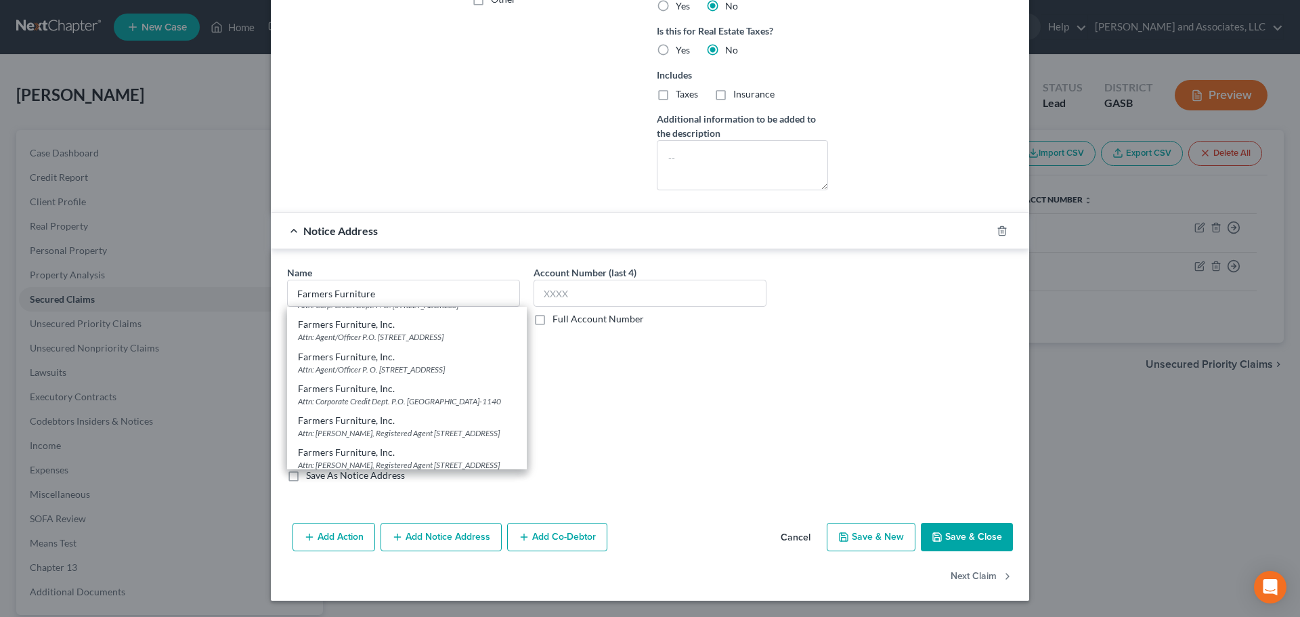
click at [363, 236] on div "Farmers Furniture, Inc." at bounding box center [407, 229] width 218 height 14
type input "Farmers Furniture, Inc."
type input "P.O. Box 1140"
type input "[GEOGRAPHIC_DATA]"
select select "10"
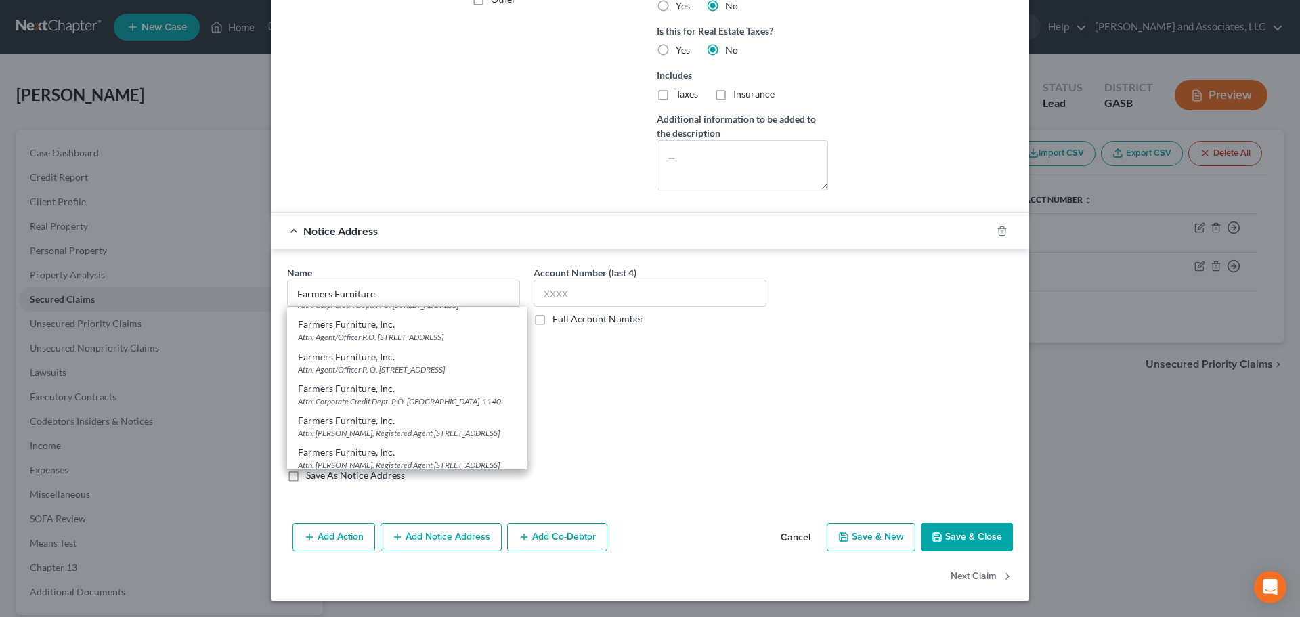
type input "31040-1140"
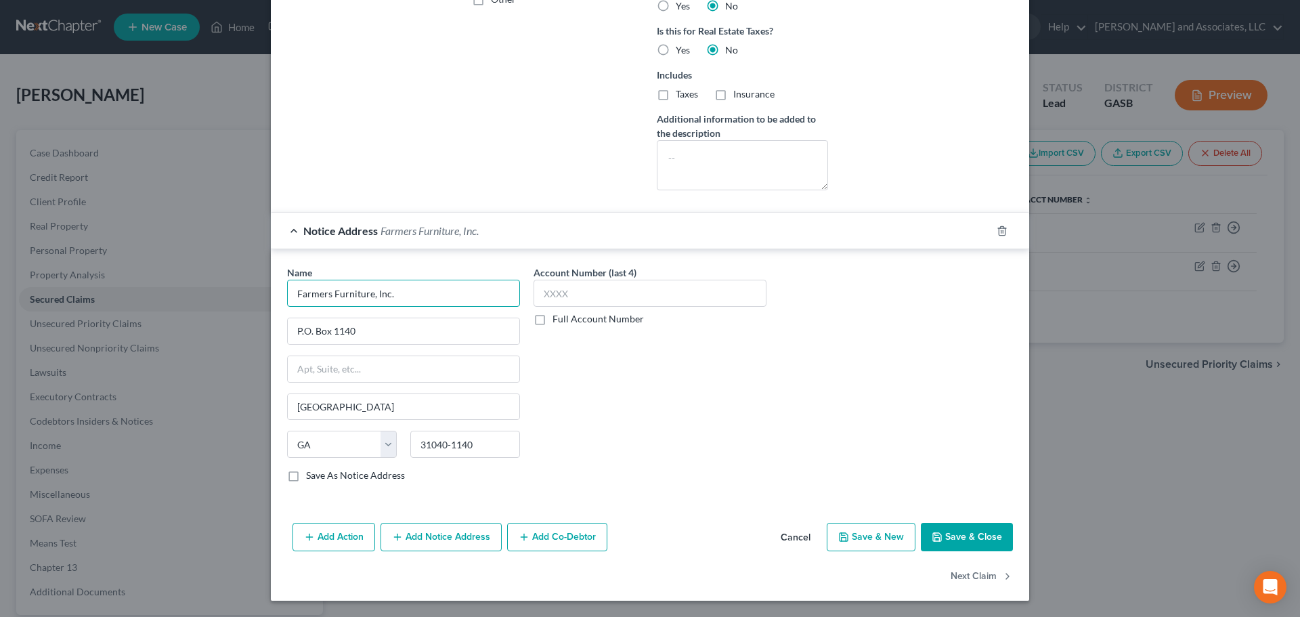
click at [389, 293] on input "Farmers Furniture, Inc." at bounding box center [403, 293] width 233 height 27
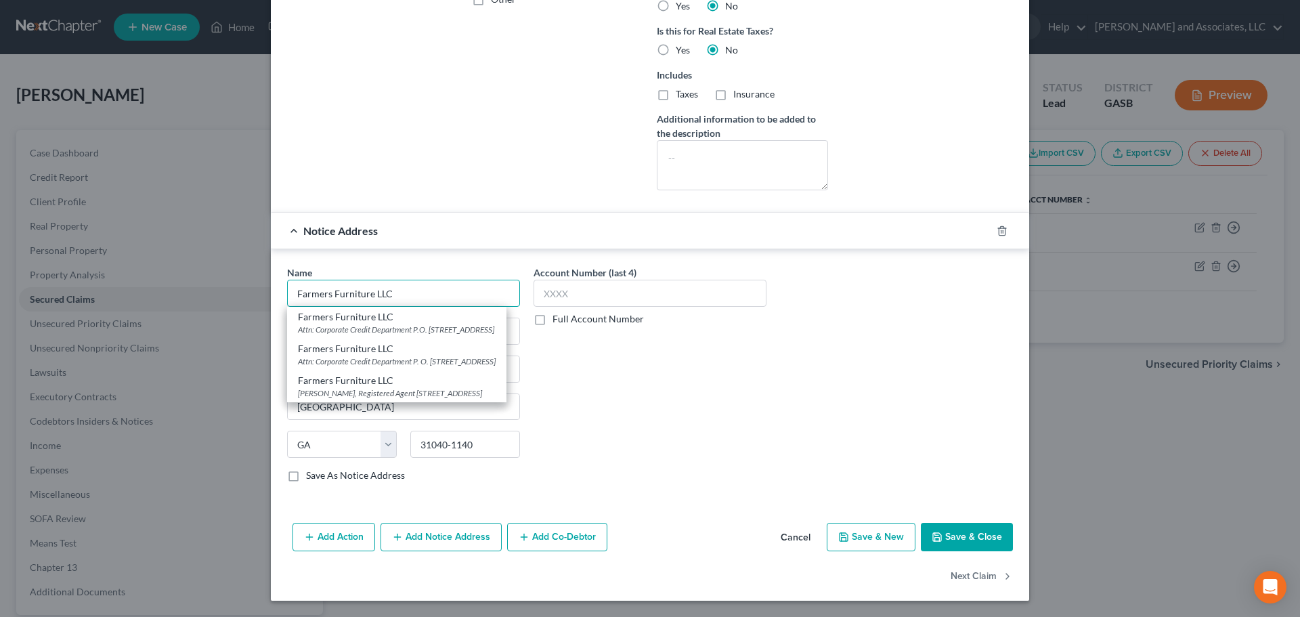
type input "Farmers Furniture LLC"
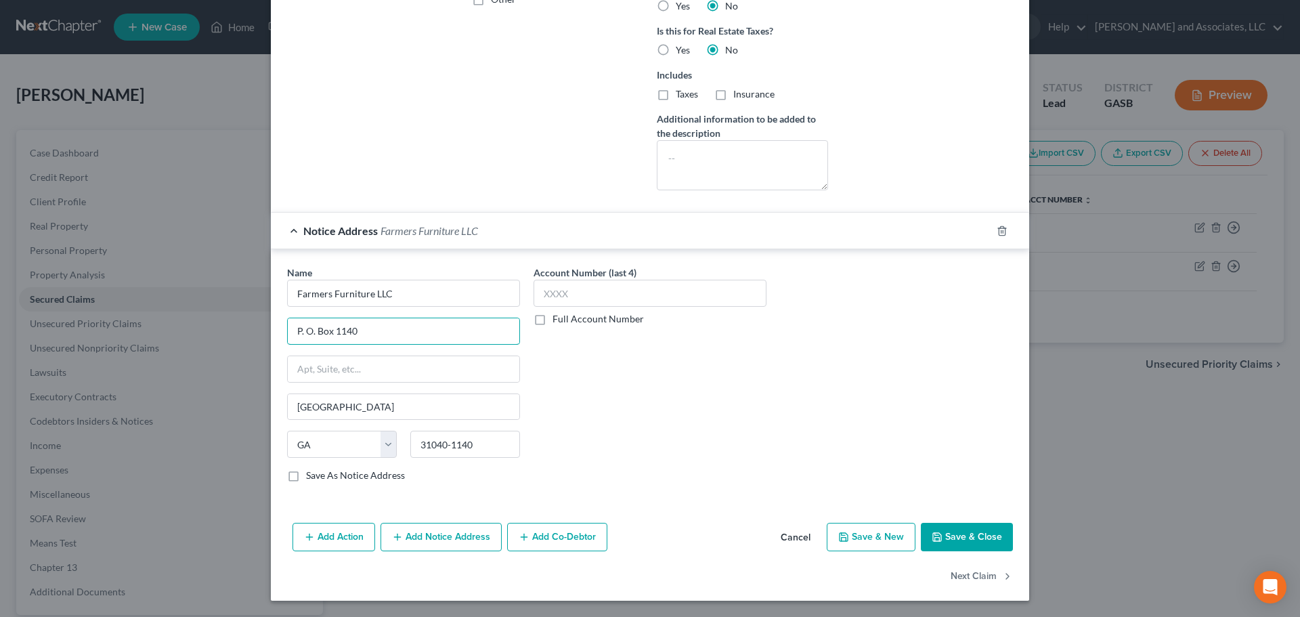
type input "P. O. Box 1140"
click at [306, 476] on label "Save As Notice Address" at bounding box center [355, 475] width 99 height 14
click at [311, 476] on input "Save As Notice Address" at bounding box center [315, 472] width 9 height 9
checkbox input "true"
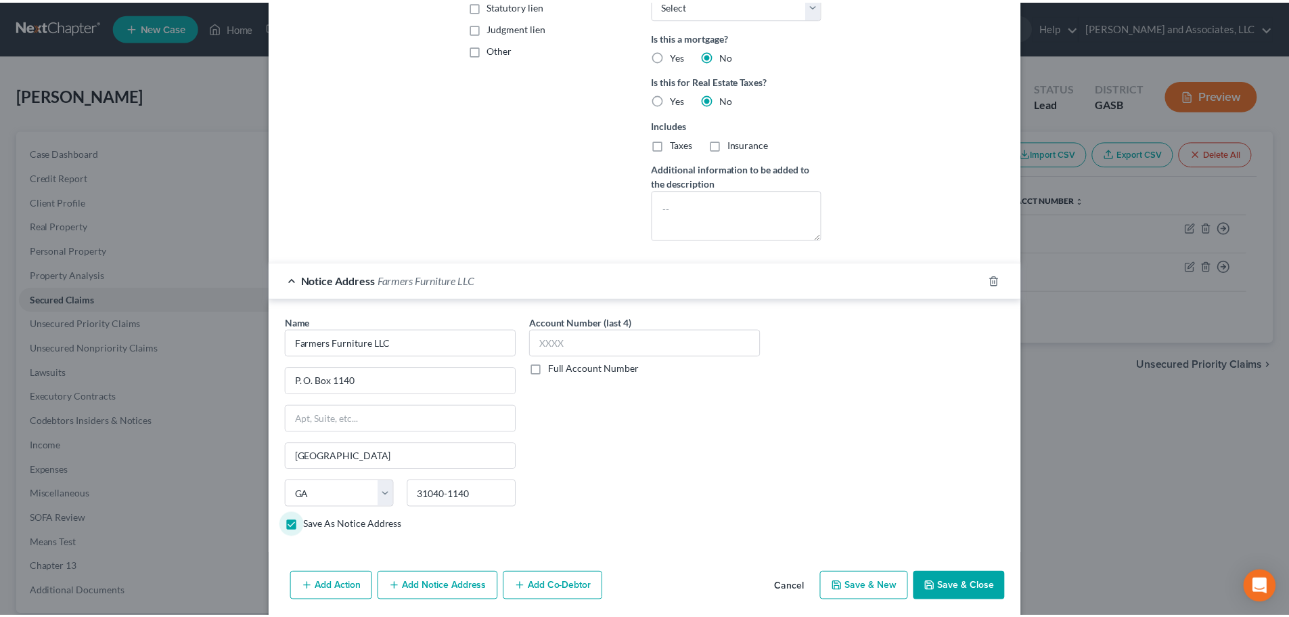
scroll to position [361, 0]
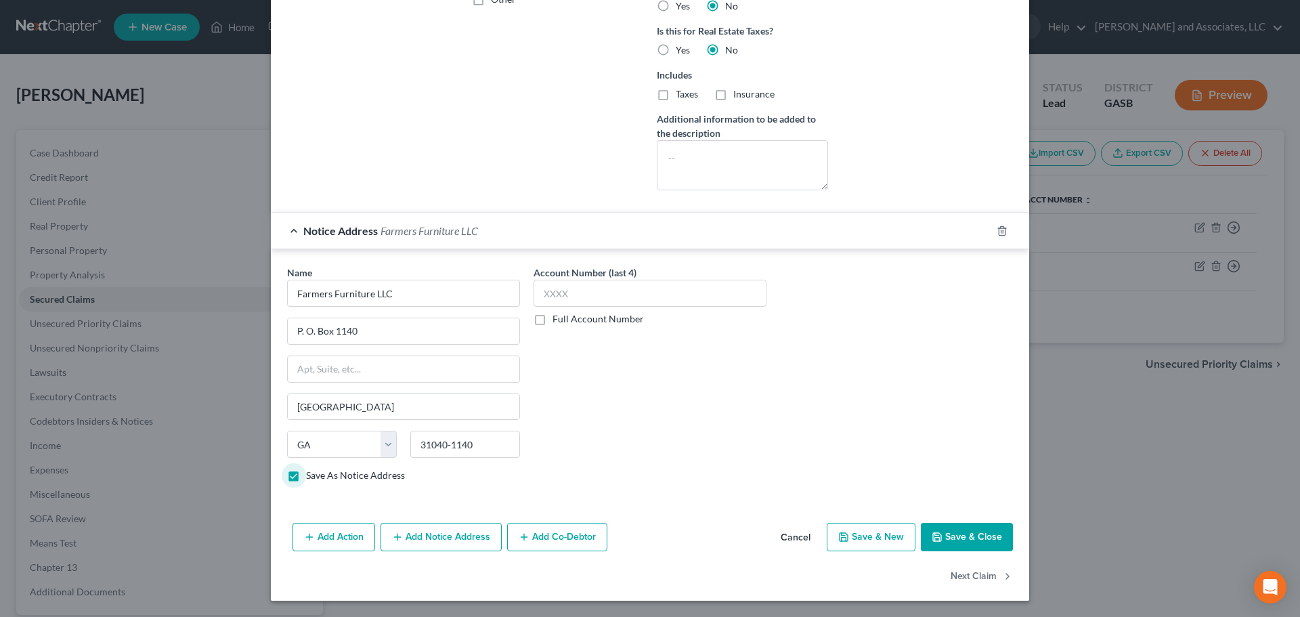
click at [956, 537] on button "Save & Close" at bounding box center [967, 537] width 92 height 28
select select
checkbox input "false"
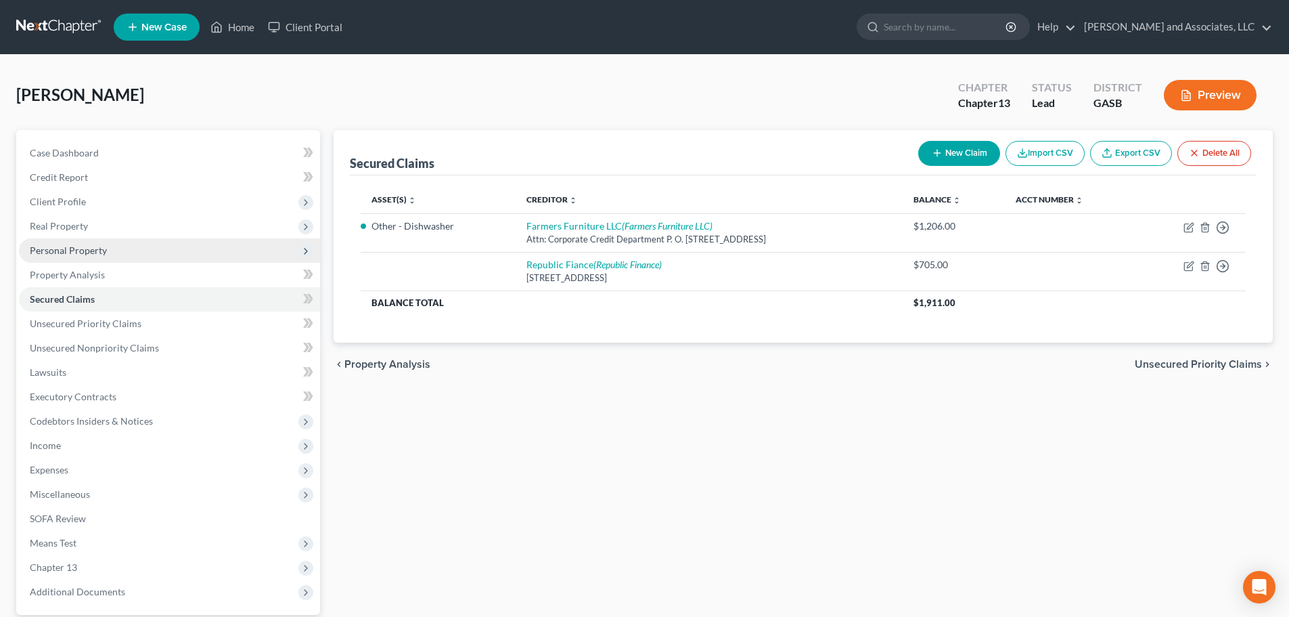
click at [75, 245] on span "Personal Property" at bounding box center [68, 250] width 77 height 12
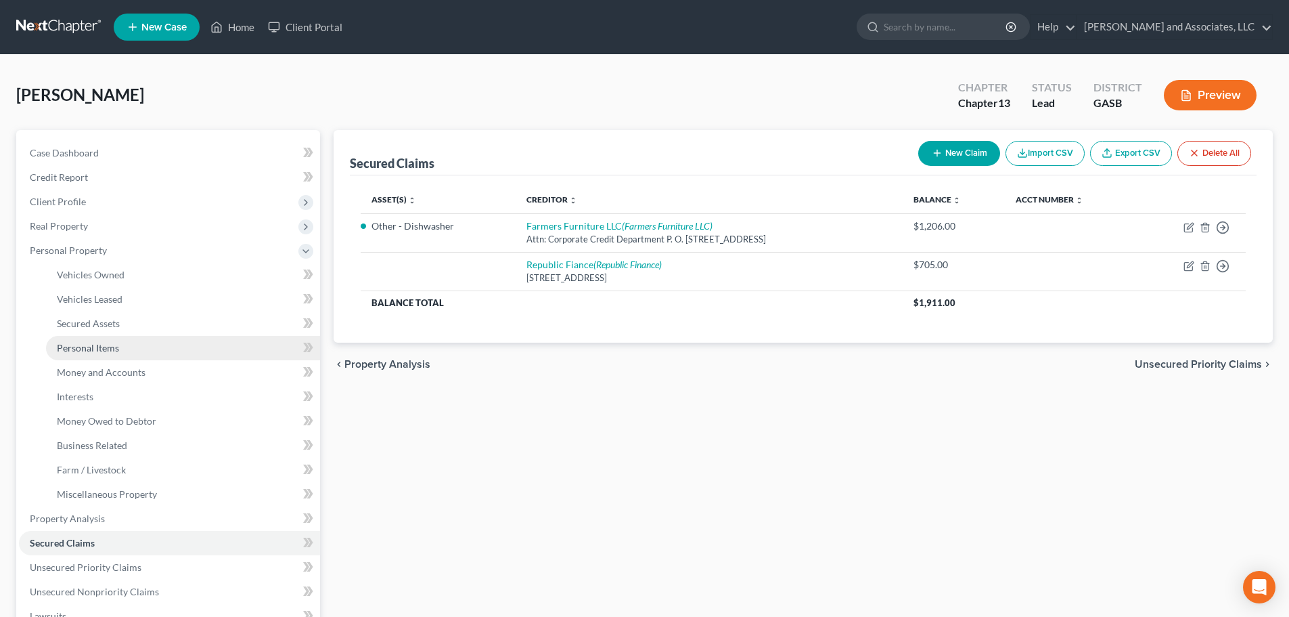
click at [95, 346] on span "Personal Items" at bounding box center [88, 348] width 62 height 12
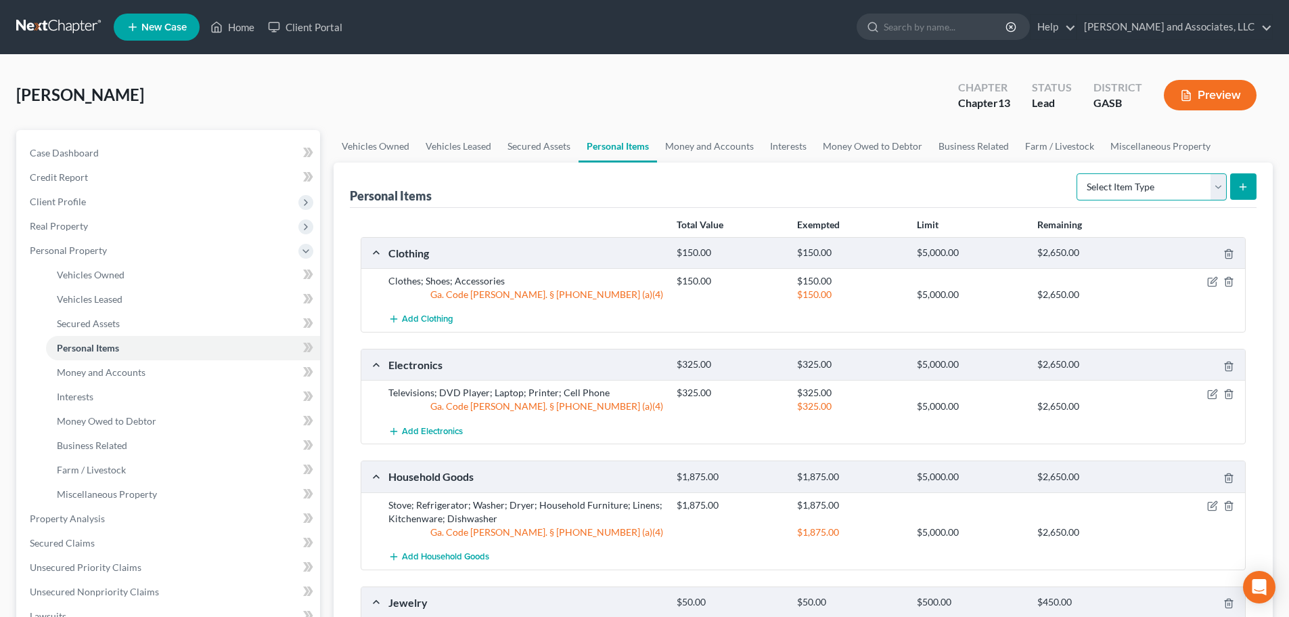
click at [1222, 187] on select "Select Item Type Clothing Collectibles Of Value Electronics Firearms Household …" at bounding box center [1152, 186] width 150 height 27
select select "other"
click at [1078, 173] on select "Select Item Type Clothing Collectibles Of Value Electronics Firearms Household …" at bounding box center [1152, 186] width 150 height 27
click at [1246, 188] on icon "submit" at bounding box center [1243, 186] width 11 height 11
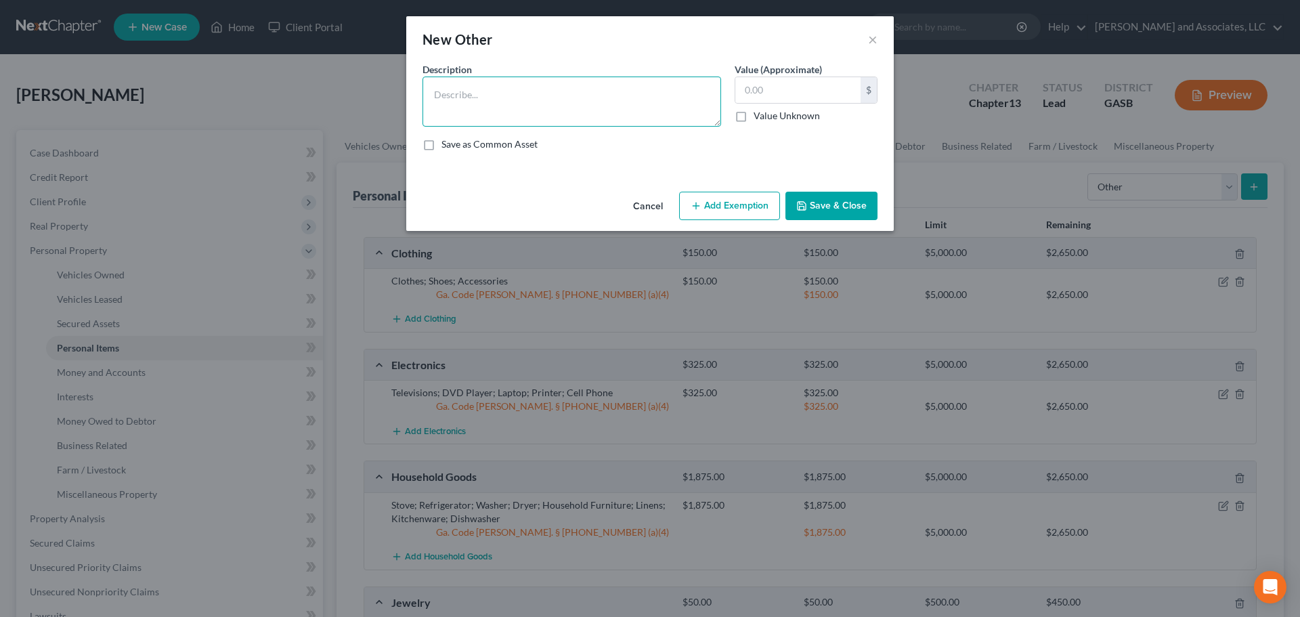
click at [493, 101] on textarea at bounding box center [571, 101] width 298 height 50
click at [642, 204] on button "Cancel" at bounding box center [647, 206] width 51 height 27
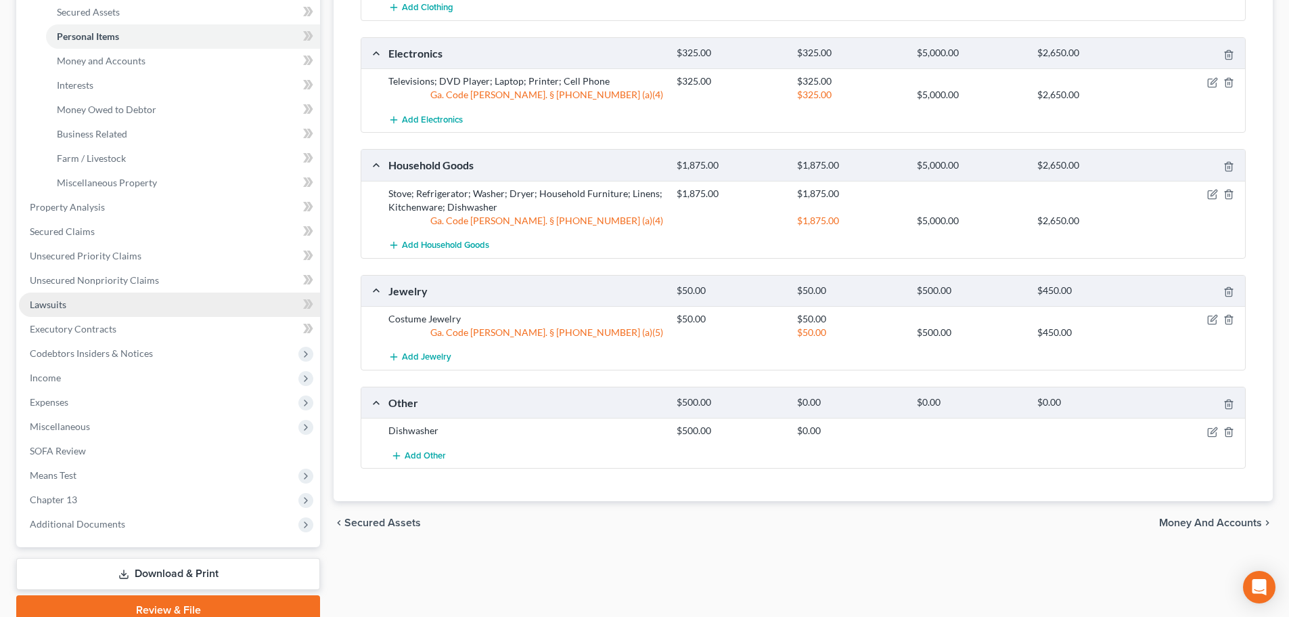
scroll to position [371, 0]
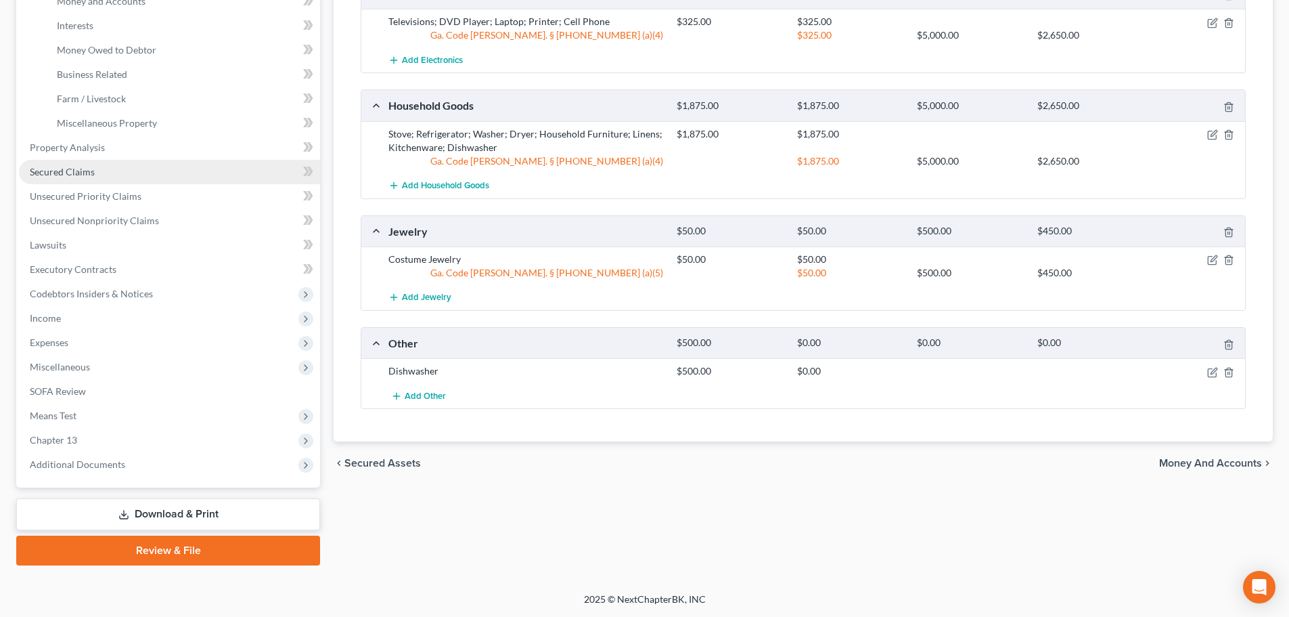
click at [70, 173] on span "Secured Claims" at bounding box center [62, 172] width 65 height 12
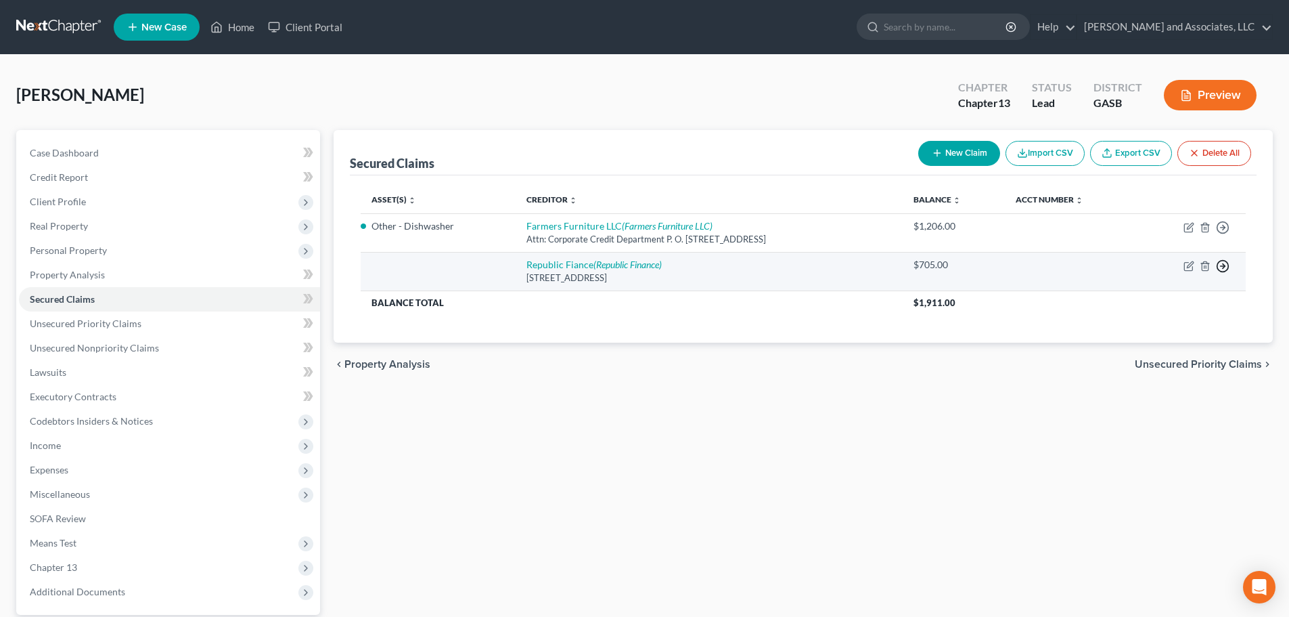
click at [1226, 265] on icon "button" at bounding box center [1223, 266] width 14 height 14
click at [1147, 298] on link "Move to F" at bounding box center [1161, 298] width 113 height 23
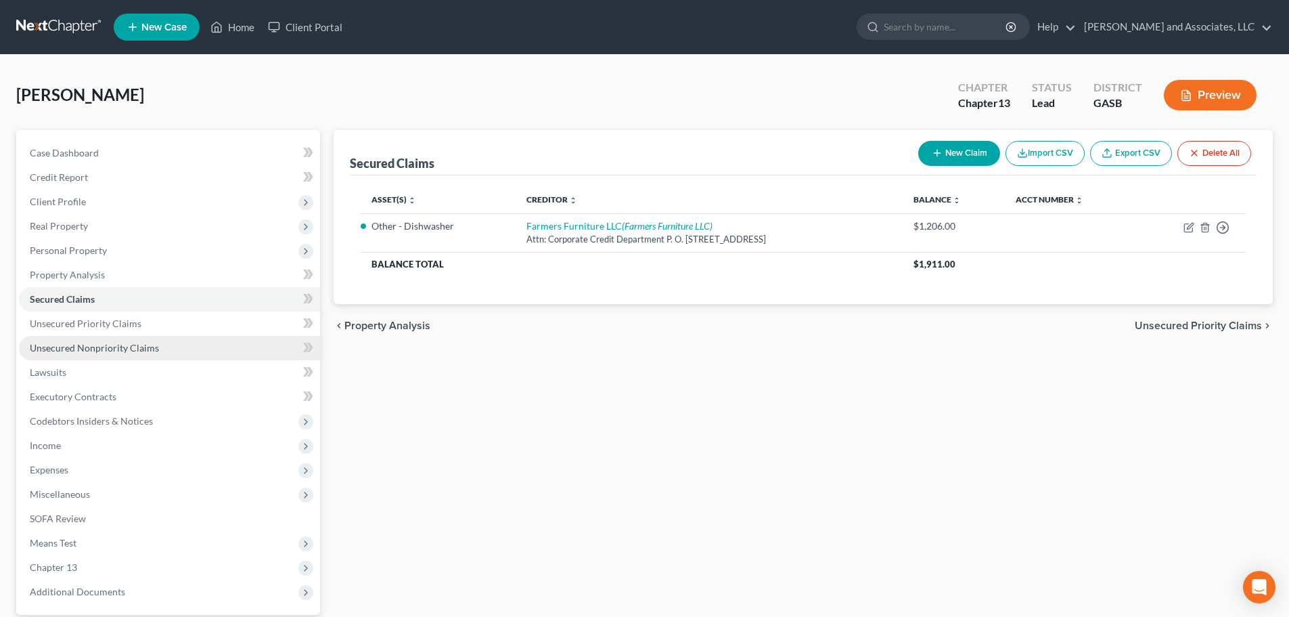
click at [83, 349] on span "Unsecured Nonpriority Claims" at bounding box center [94, 348] width 129 height 12
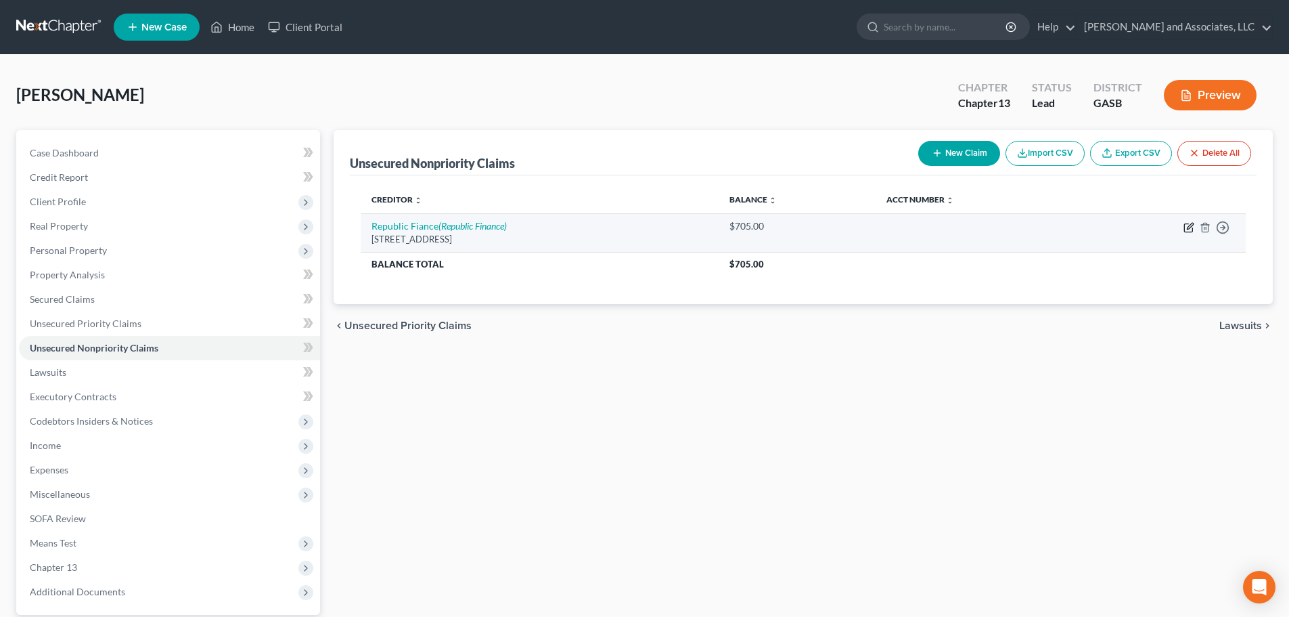
click at [1189, 227] on icon "button" at bounding box center [1190, 226] width 6 height 6
select select "10"
select select "0"
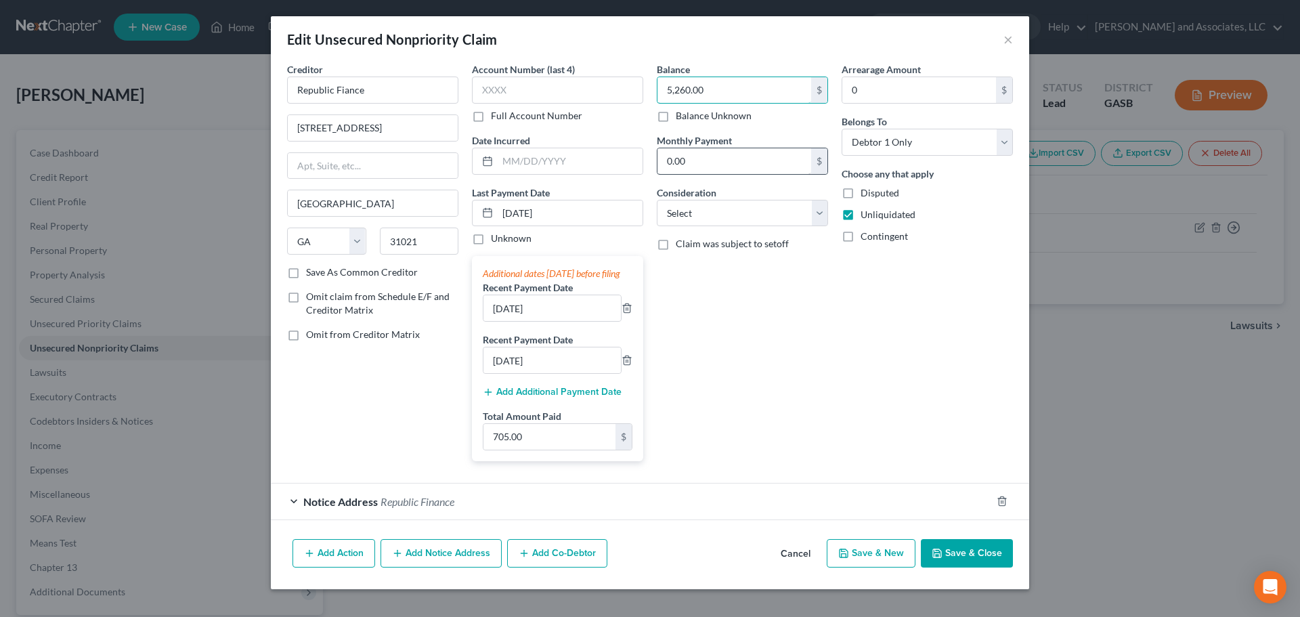
type input "5,260.00"
click at [706, 161] on input "0.00" at bounding box center [734, 161] width 154 height 26
type input "226.00"
click at [694, 215] on select "Select Cable / Satellite Services Collection Agency Credit Card Debt Debt Couns…" at bounding box center [742, 213] width 171 height 27
select select "14"
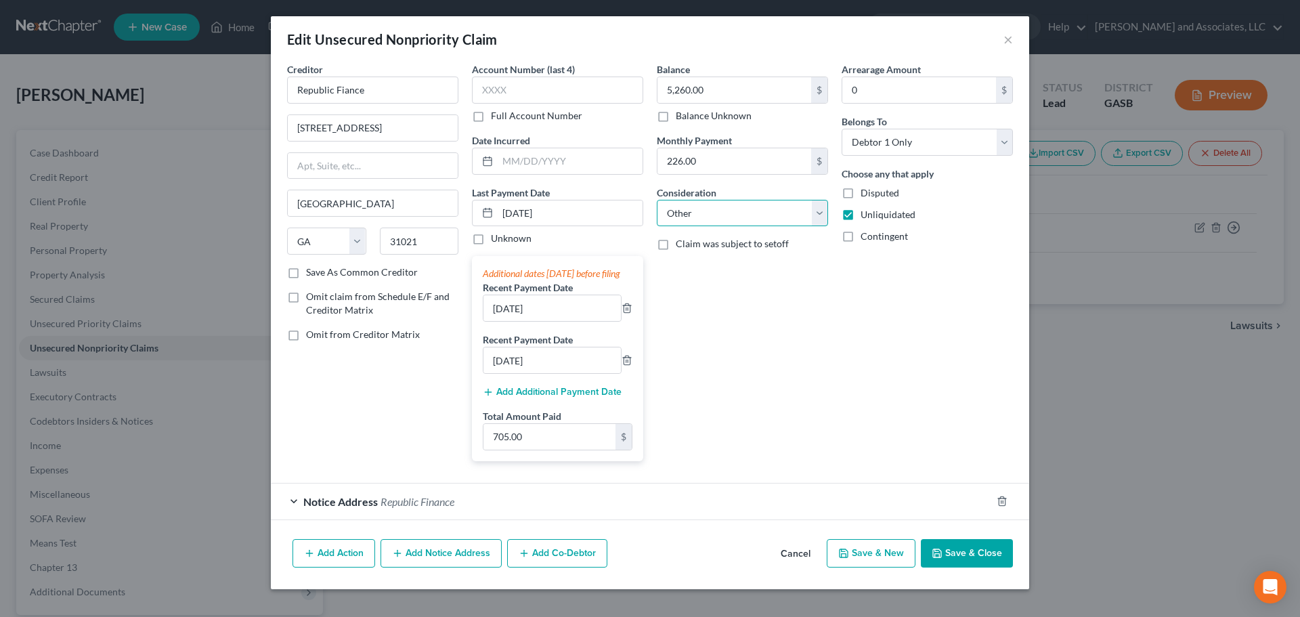
click at [657, 200] on select "Select Cable / Satellite Services Collection Agency Credit Card Debt Debt Couns…" at bounding box center [742, 213] width 171 height 27
click at [669, 269] on input "text" at bounding box center [742, 265] width 170 height 26
type input "Personal Loan"
click at [774, 405] on div "Balance 5,260.00 $ Balance Unknown Balance Undetermined 5,260.00 $ Balance Unkn…" at bounding box center [742, 266] width 185 height 409
drag, startPoint x: 426, startPoint y: 125, endPoint x: 179, endPoint y: 95, distance: 249.6
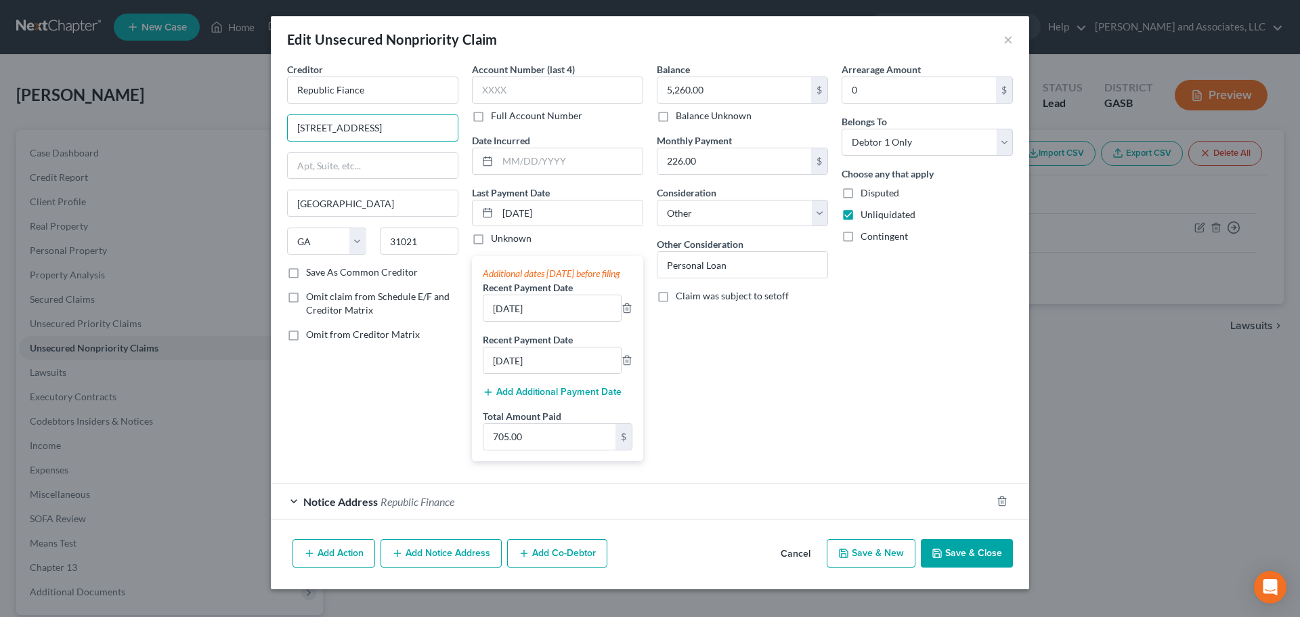
click at [179, 95] on div "Edit Unsecured Nonpriority Claim × Creditor * Republic Fiance [STREET_ADDRESS][…" at bounding box center [650, 308] width 1300 height 617
drag, startPoint x: 393, startPoint y: 212, endPoint x: 181, endPoint y: 206, distance: 211.9
click at [181, 206] on div "Edit Unsecured Nonpriority Claim × Creditor * Republic Fiance [GEOGRAPHIC_DATA]…" at bounding box center [650, 308] width 1300 height 617
drag, startPoint x: 433, startPoint y: 242, endPoint x: 377, endPoint y: 242, distance: 56.2
click at [380, 242] on input "31021" at bounding box center [419, 240] width 79 height 27
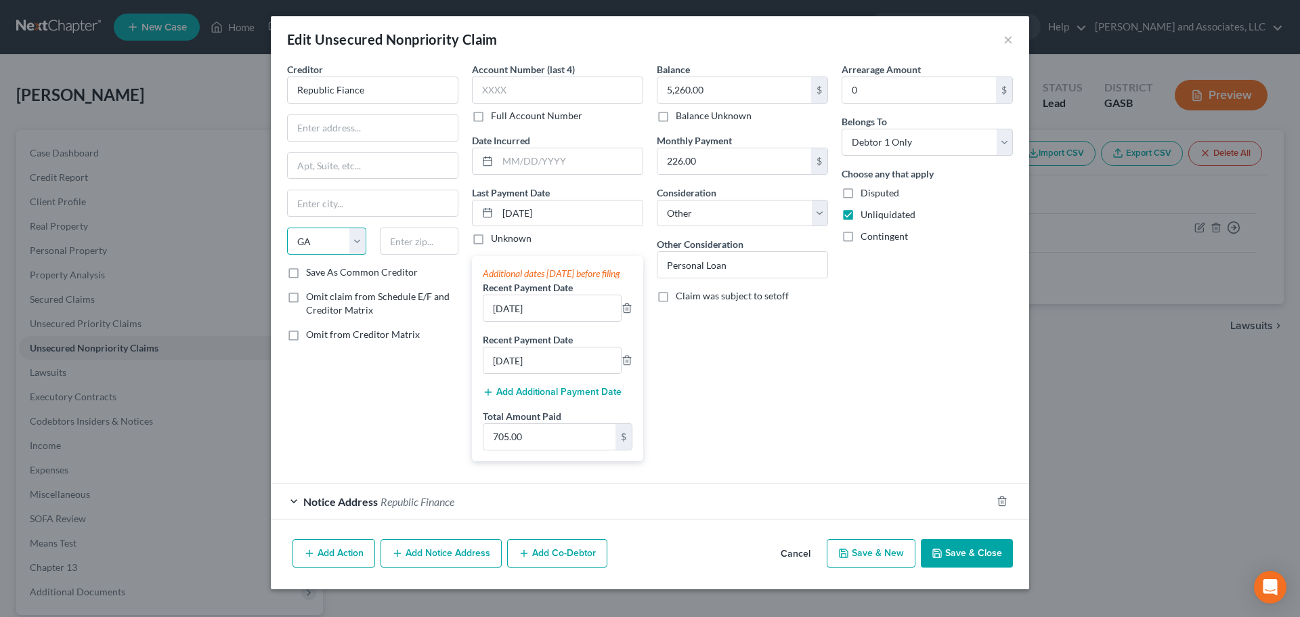
click at [315, 242] on select "State [US_STATE] AK AR AZ CA CO CT DE DC [GEOGRAPHIC_DATA] [GEOGRAPHIC_DATA] GU…" at bounding box center [326, 240] width 79 height 27
select select
click at [287, 227] on select "State [US_STATE] AK AR AZ CA CO CT DE DC [GEOGRAPHIC_DATA] [GEOGRAPHIC_DATA] GU…" at bounding box center [326, 240] width 79 height 27
click at [368, 89] on input "Republic Fiance" at bounding box center [372, 89] width 171 height 27
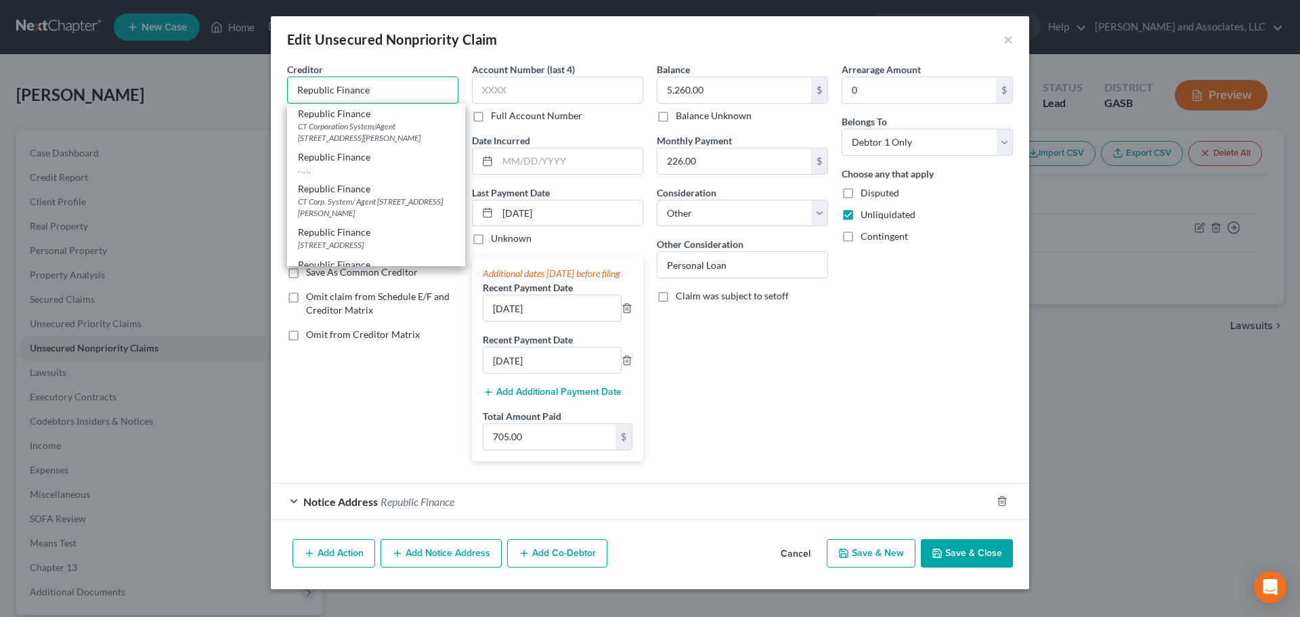
type input "Republic Finance"
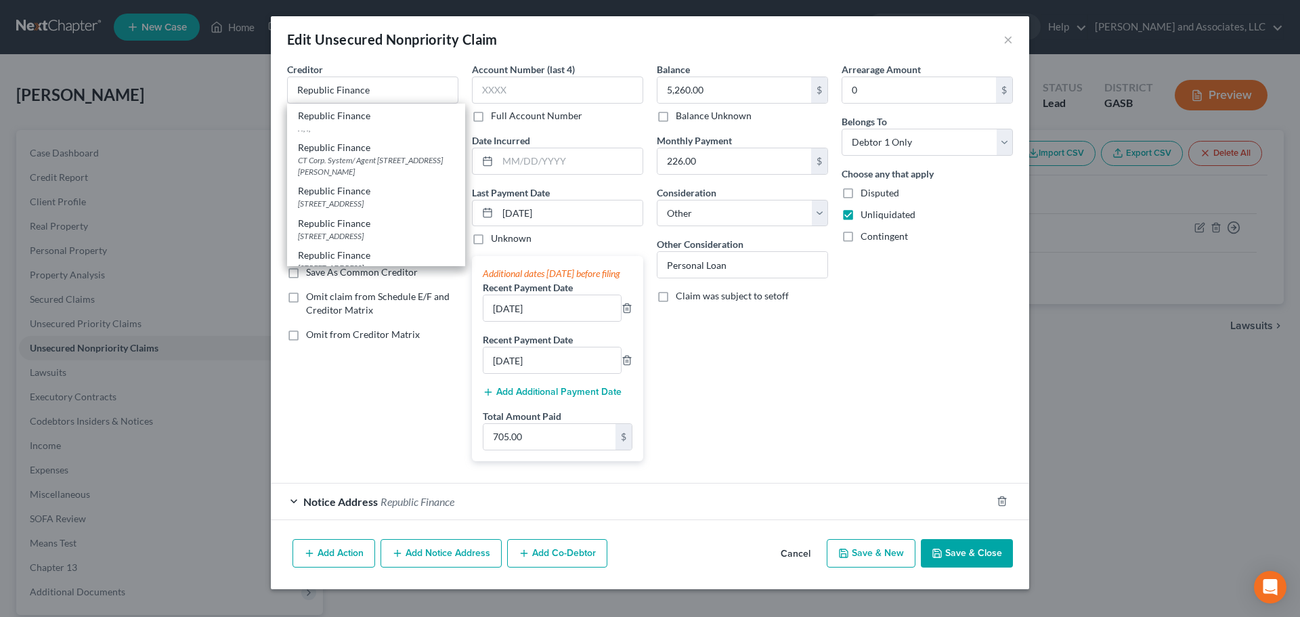
scroll to position [54, 0]
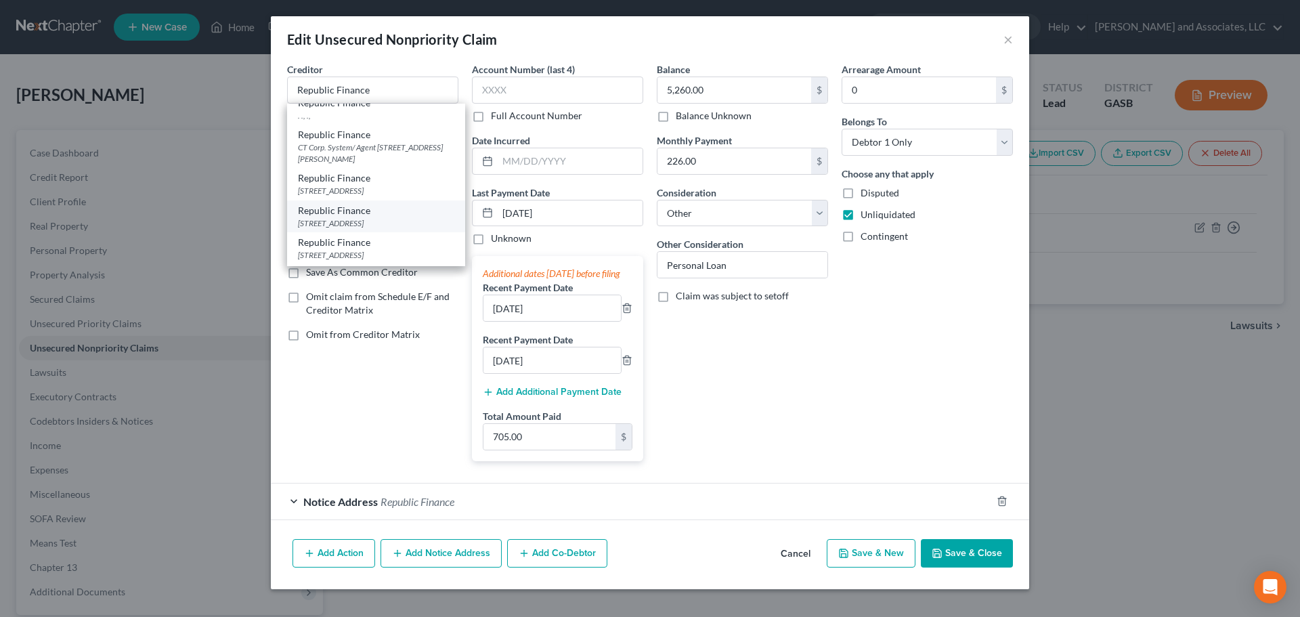
click at [382, 229] on div "[STREET_ADDRESS]" at bounding box center [376, 223] width 156 height 12
type input "[STREET_ADDRESS]"
type input "Baton Rouge"
select select "19"
type input "70809"
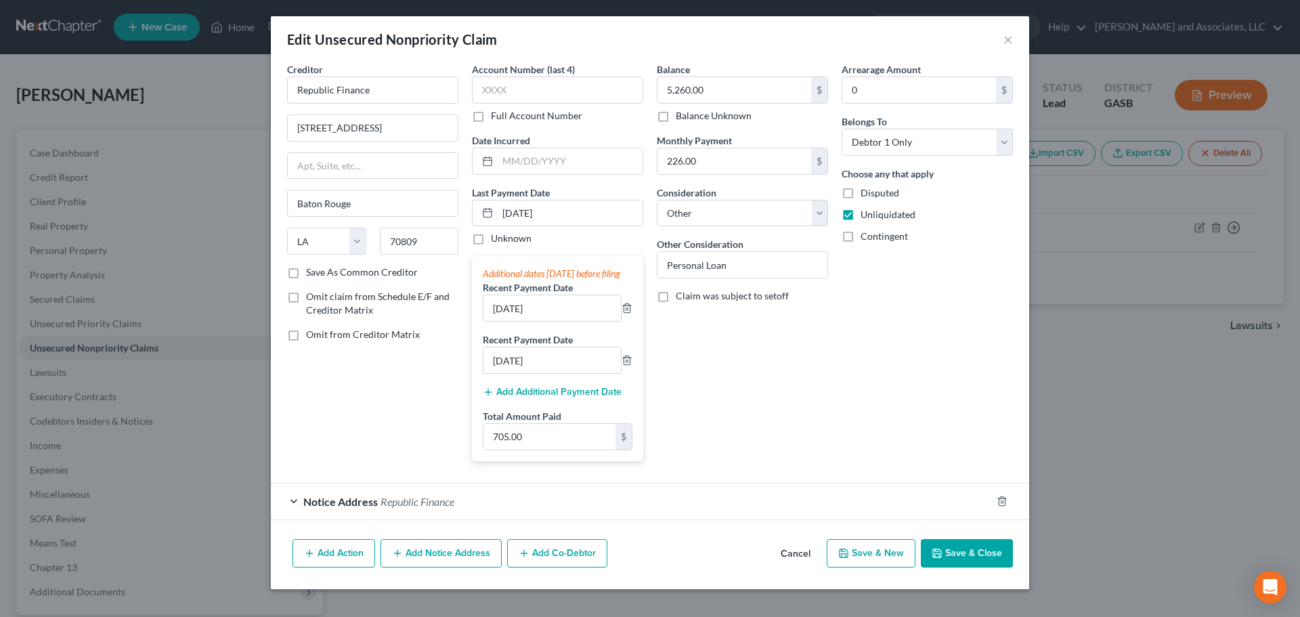
scroll to position [2, 0]
click at [659, 513] on div "Notice Address Republic Finance" at bounding box center [631, 501] width 720 height 36
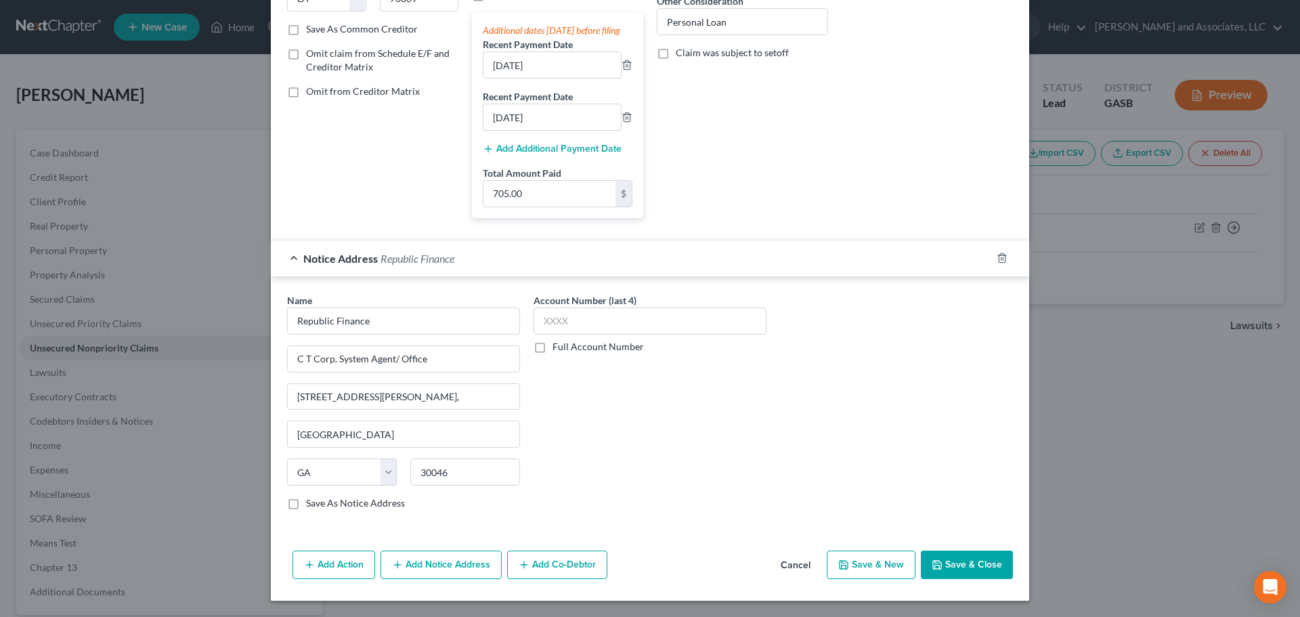
scroll to position [257, 0]
drag, startPoint x: 430, startPoint y: 364, endPoint x: 252, endPoint y: 369, distance: 178.7
click at [252, 369] on div "Edit Unsecured Nonpriority Claim × Creditor * Republic Finance [STREET_ADDRESS]…" at bounding box center [650, 308] width 1300 height 617
drag, startPoint x: 375, startPoint y: 395, endPoint x: 271, endPoint y: 404, distance: 104.6
click at [273, 404] on div "Name * Republic Finance [GEOGRAPHIC_DATA][PERSON_NAME], [GEOGRAPHIC_DATA] [US_S…" at bounding box center [650, 404] width 758 height 254
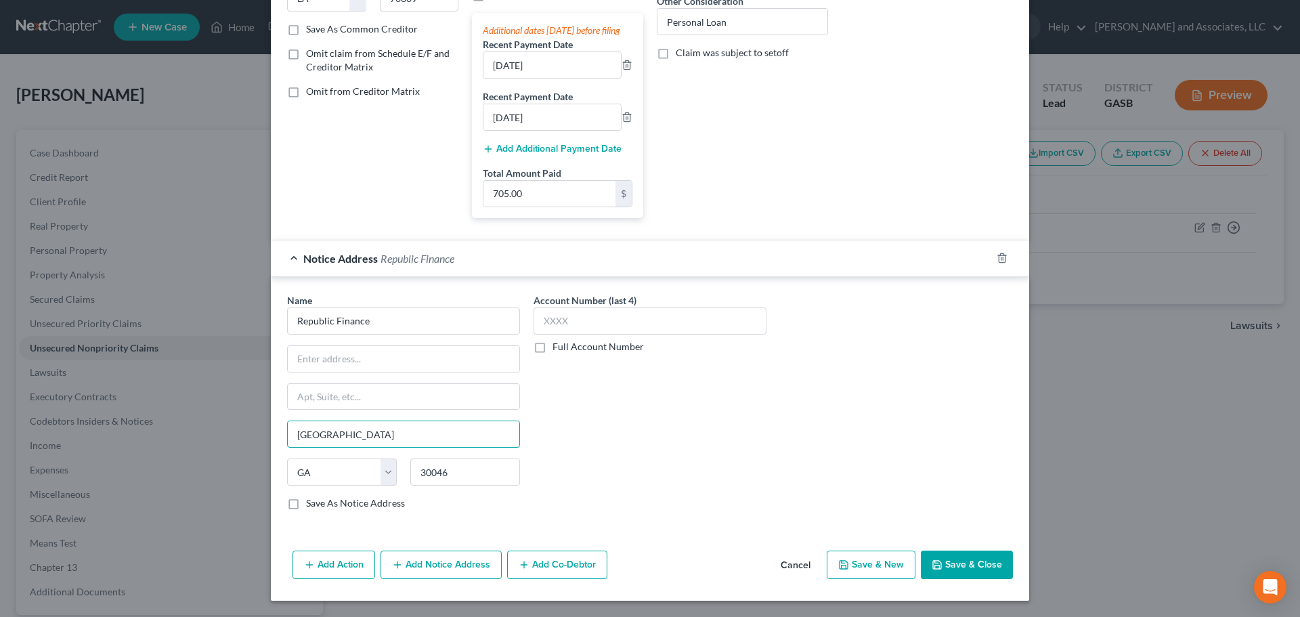
drag, startPoint x: 377, startPoint y: 439, endPoint x: 272, endPoint y: 389, distance: 116.3
click at [204, 437] on div "Edit Unsecured Nonpriority Claim × Creditor * Republic Finance [STREET_ADDRESS]…" at bounding box center [650, 308] width 1300 height 617
drag, startPoint x: 451, startPoint y: 470, endPoint x: 349, endPoint y: 457, distance: 103.1
click at [349, 457] on div "Name * Republic Finance State [US_STATE] AK AR AZ CA CO CT DE DC [GEOGRAPHIC_DA…" at bounding box center [403, 401] width 233 height 217
click at [386, 474] on select "State [US_STATE] AK AR AZ CA CO CT DE DC [GEOGRAPHIC_DATA] [GEOGRAPHIC_DATA] GU…" at bounding box center [342, 471] width 110 height 27
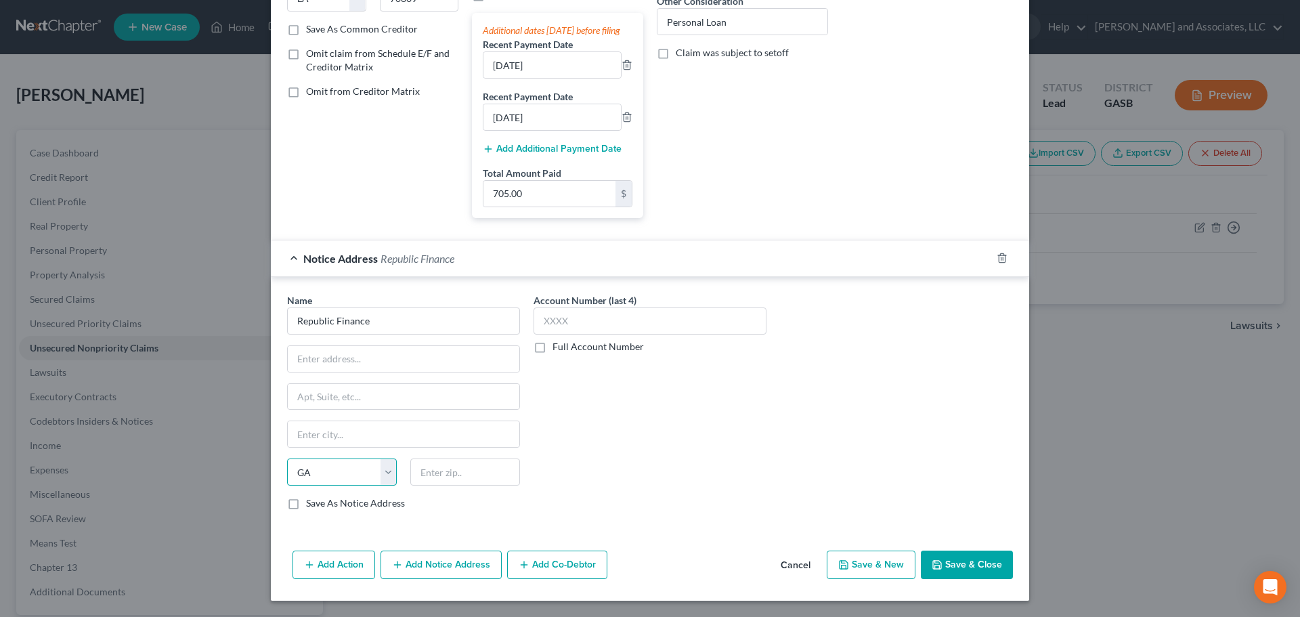
select select
click at [287, 458] on select "State [US_STATE] AK AR AZ CA CO CT DE DC [GEOGRAPHIC_DATA] [GEOGRAPHIC_DATA] GU…" at bounding box center [342, 471] width 110 height 27
click at [996, 258] on icon "button" at bounding box center [1001, 257] width 11 height 11
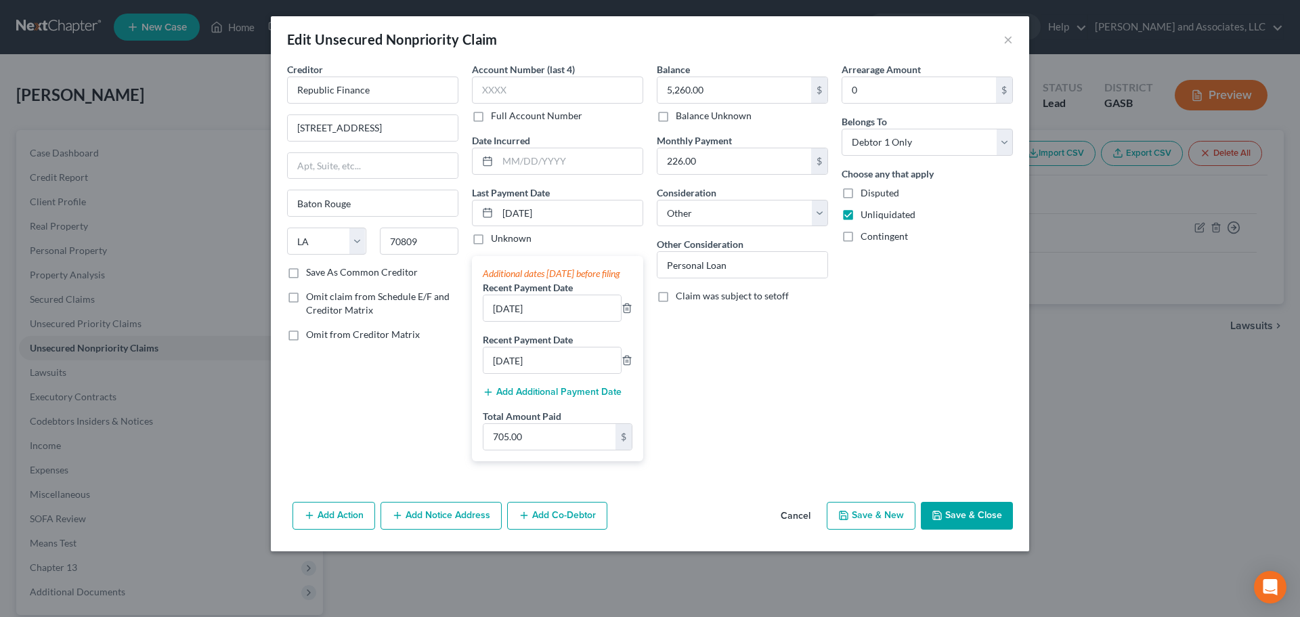
click at [966, 530] on button "Save & Close" at bounding box center [967, 516] width 92 height 28
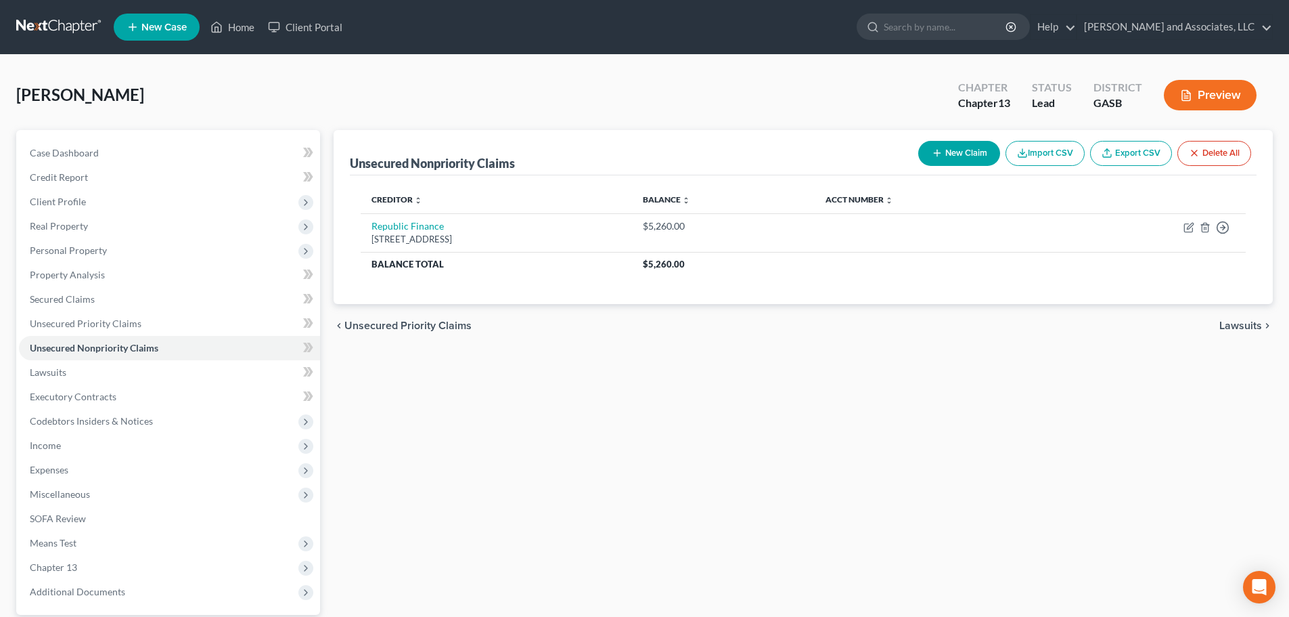
click at [946, 152] on button "New Claim" at bounding box center [959, 153] width 82 height 25
select select "0"
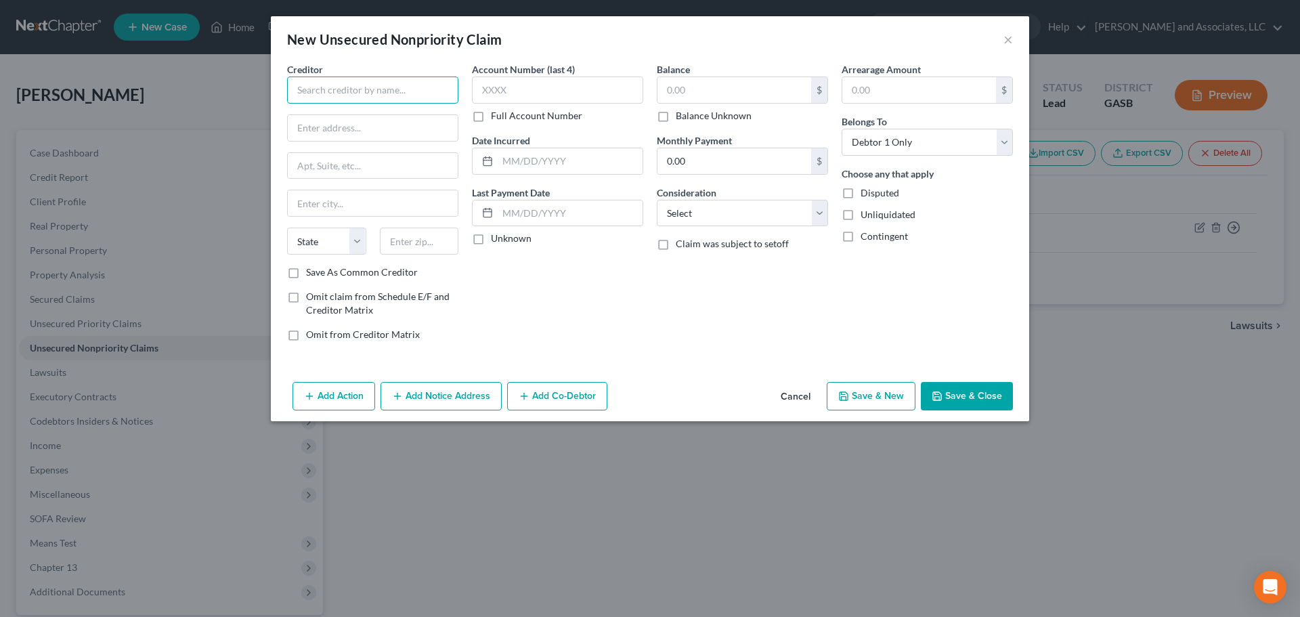
click at [318, 91] on input "text" at bounding box center [372, 89] width 171 height 27
type input "[PERSON_NAME]'s, Inc."
type input "[STREET_ADDRESS]"
type input "Monroe"
click at [356, 242] on select "State [US_STATE] AK AR AZ CA CO CT DE DC [GEOGRAPHIC_DATA] [GEOGRAPHIC_DATA] GU…" at bounding box center [326, 240] width 79 height 27
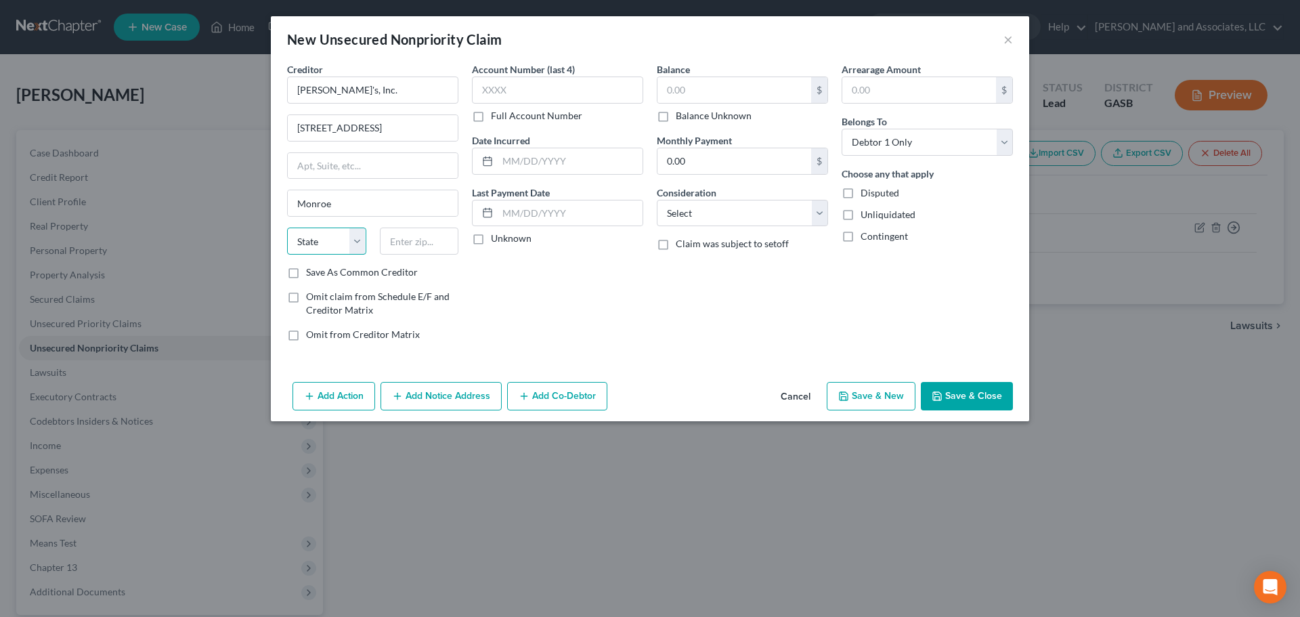
select select "52"
click at [287, 227] on select "State [US_STATE] AK AR AZ CA CO CT DE DC [GEOGRAPHIC_DATA] [GEOGRAPHIC_DATA] GU…" at bounding box center [326, 240] width 79 height 27
click at [413, 246] on input "text" at bounding box center [419, 240] width 79 height 27
type input "53566"
click at [306, 272] on label "Save As Common Creditor" at bounding box center [362, 272] width 112 height 14
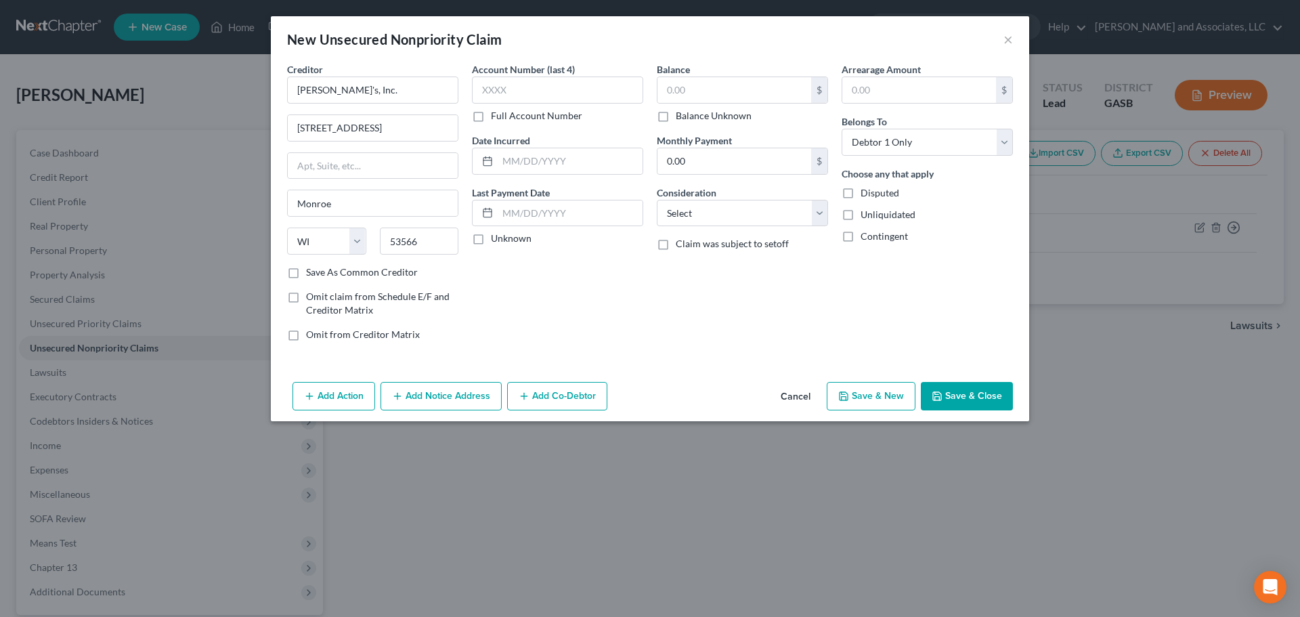
click at [311, 272] on input "Save As Common Creditor" at bounding box center [315, 269] width 9 height 9
checkbox input "true"
click at [692, 92] on input "text" at bounding box center [734, 90] width 154 height 26
type input "115.00"
click at [703, 210] on select "Select Cable / Satellite Services Collection Agency Credit Card Debt Debt Couns…" at bounding box center [742, 213] width 171 height 27
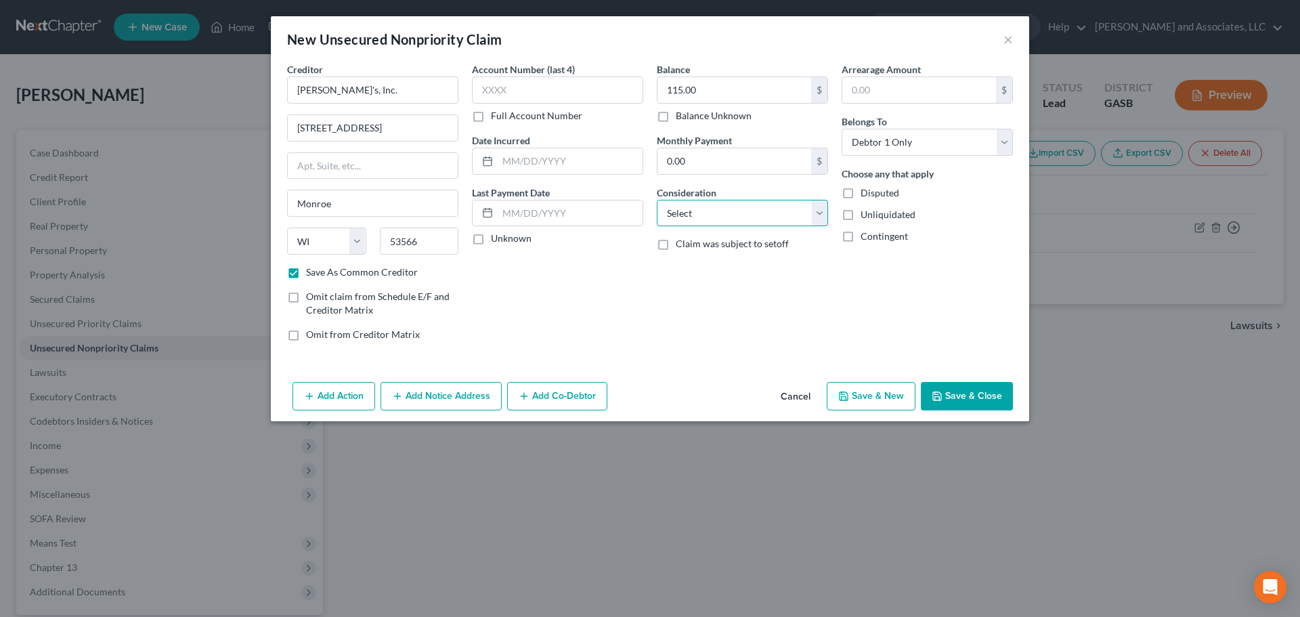
select select "14"
click at [657, 200] on select "Select Cable / Satellite Services Collection Agency Credit Card Debt Debt Couns…" at bounding box center [742, 213] width 171 height 27
click at [703, 271] on input "text" at bounding box center [742, 265] width 170 height 26
type input "Charge Account"
click at [860, 213] on label "Unliquidated" at bounding box center [887, 215] width 55 height 14
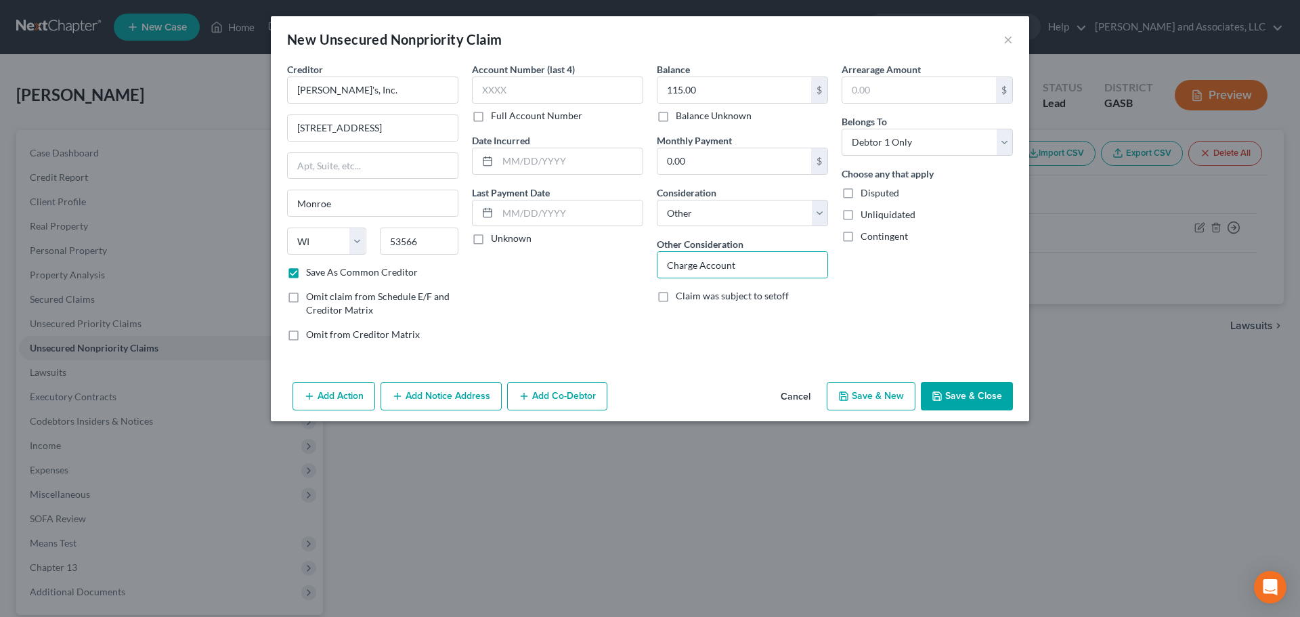
click at [866, 213] on input "Unliquidated" at bounding box center [870, 212] width 9 height 9
checkbox input "true"
click at [529, 165] on input "text" at bounding box center [569, 161] width 145 height 26
type input "[DATE]"
click at [877, 401] on button "Save & New" at bounding box center [870, 396] width 89 height 28
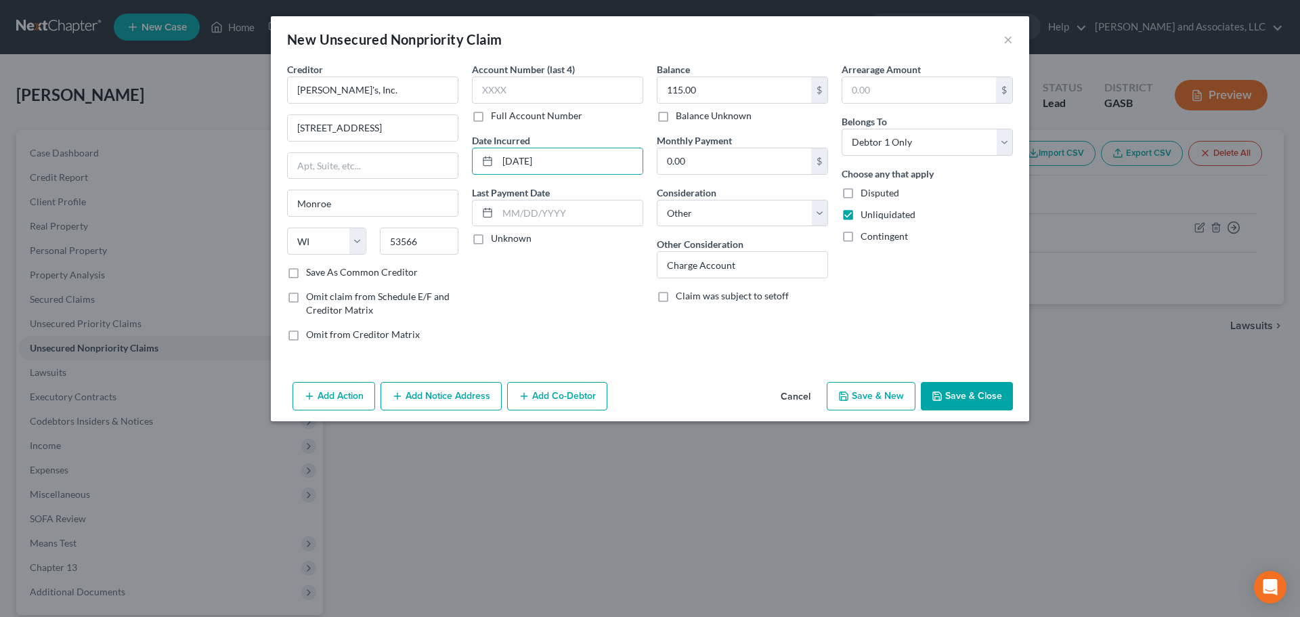
select select "0"
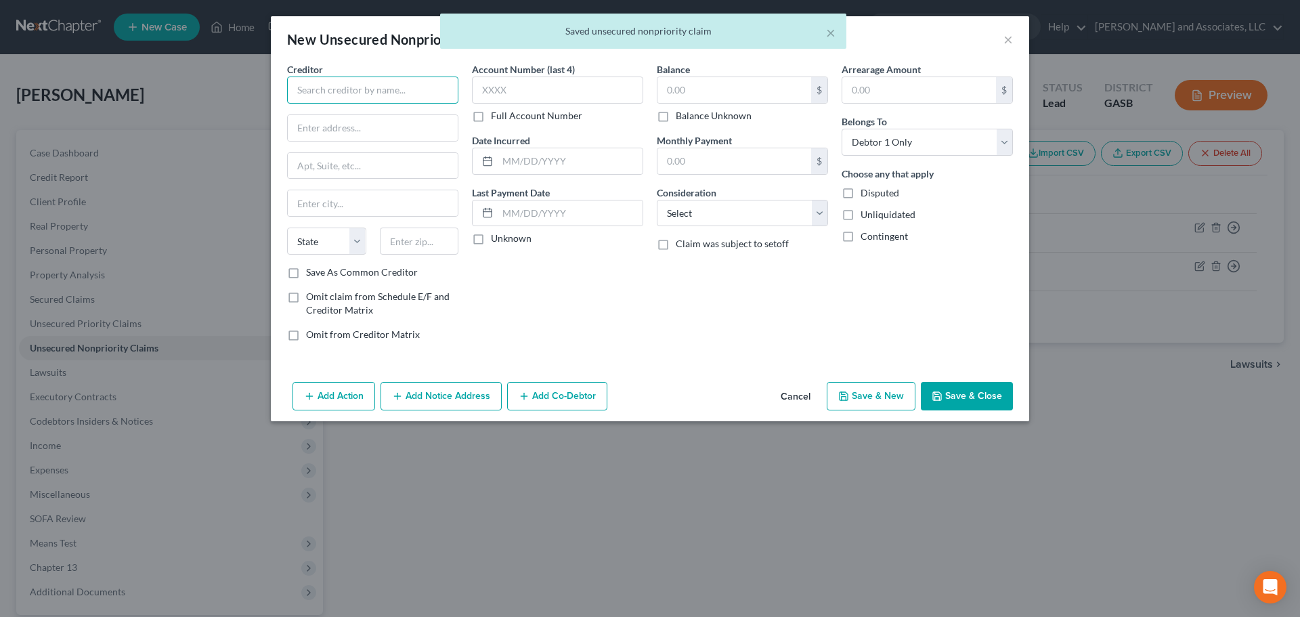
click at [369, 90] on input "text" at bounding box center [372, 89] width 171 height 27
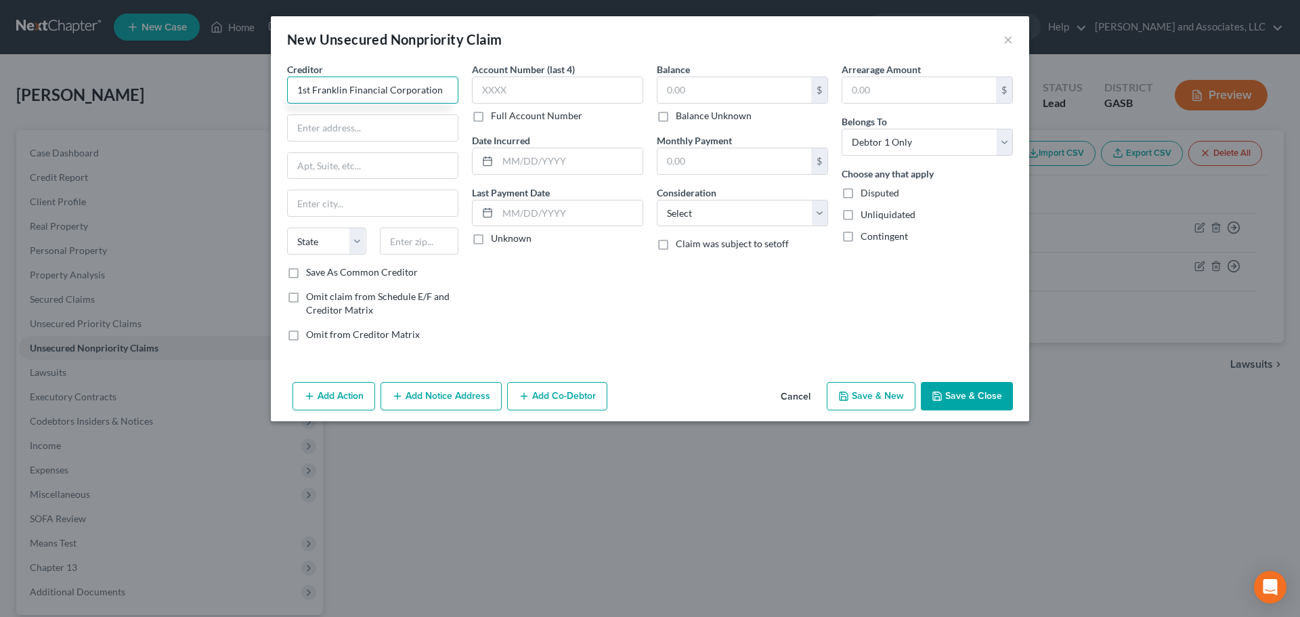
type input "1st Franklin Financial Corporation"
type input "[STREET_ADDRESS]"
type input "Toccoa"
click at [345, 240] on select "State [US_STATE] AK AR AZ CA CO CT DE DC [GEOGRAPHIC_DATA] [GEOGRAPHIC_DATA] GU…" at bounding box center [326, 240] width 79 height 27
select select "10"
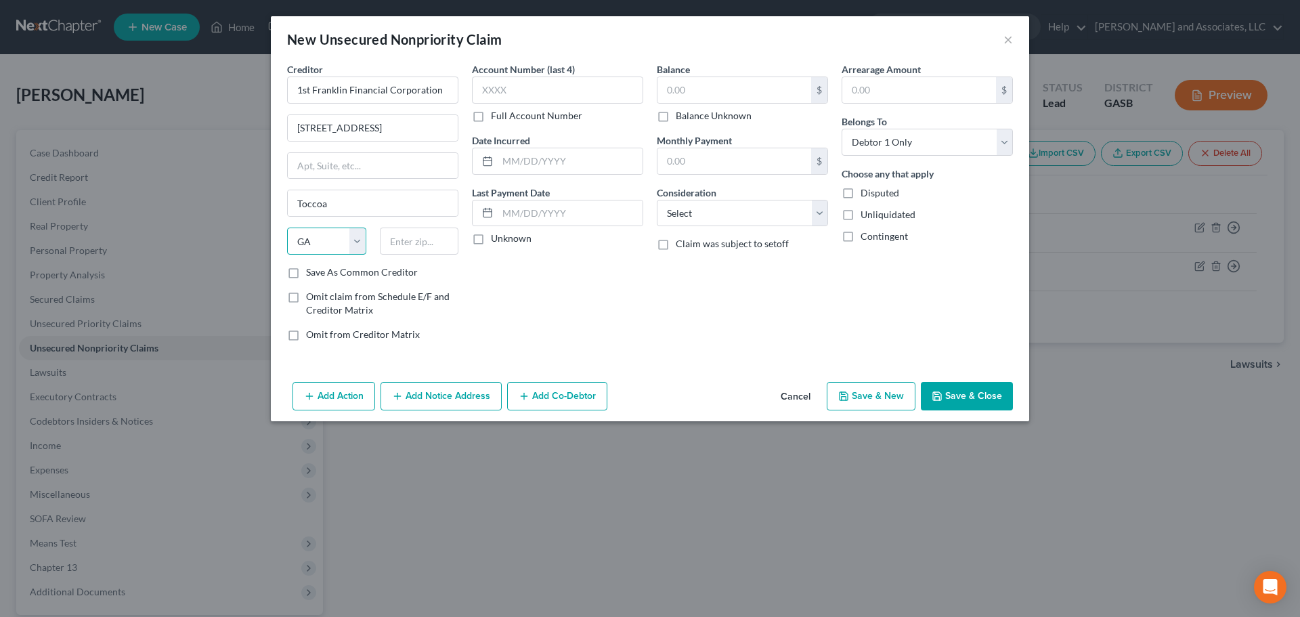
click at [287, 227] on select "State [US_STATE] AK AR AZ CA CO CT DE DC [GEOGRAPHIC_DATA] [GEOGRAPHIC_DATA] GU…" at bounding box center [326, 240] width 79 height 27
click at [403, 248] on input "text" at bounding box center [419, 240] width 79 height 27
type input "30577-2127"
click at [306, 277] on label "Save As Common Creditor" at bounding box center [362, 272] width 112 height 14
click at [311, 274] on input "Save As Common Creditor" at bounding box center [315, 269] width 9 height 9
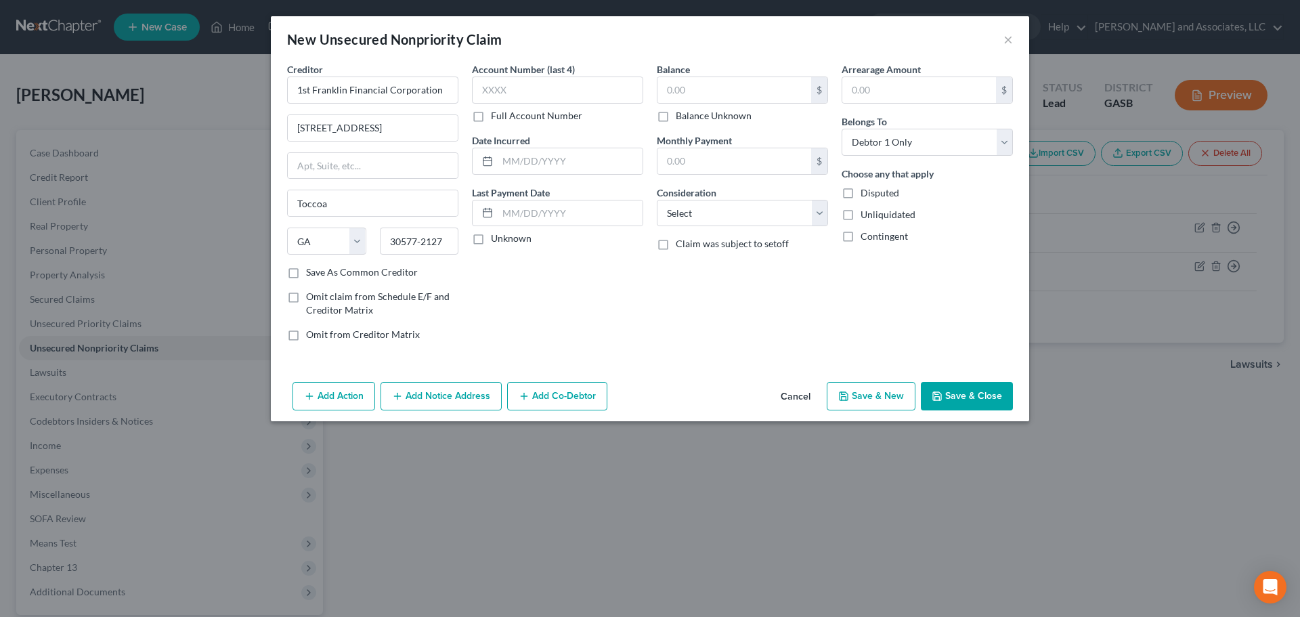
checkbox input "true"
drag, startPoint x: 686, startPoint y: 156, endPoint x: 686, endPoint y: 149, distance: 7.5
click at [686, 156] on input "text" at bounding box center [734, 161] width 154 height 26
type input "120.00"
click at [698, 89] on input "text" at bounding box center [734, 90] width 154 height 26
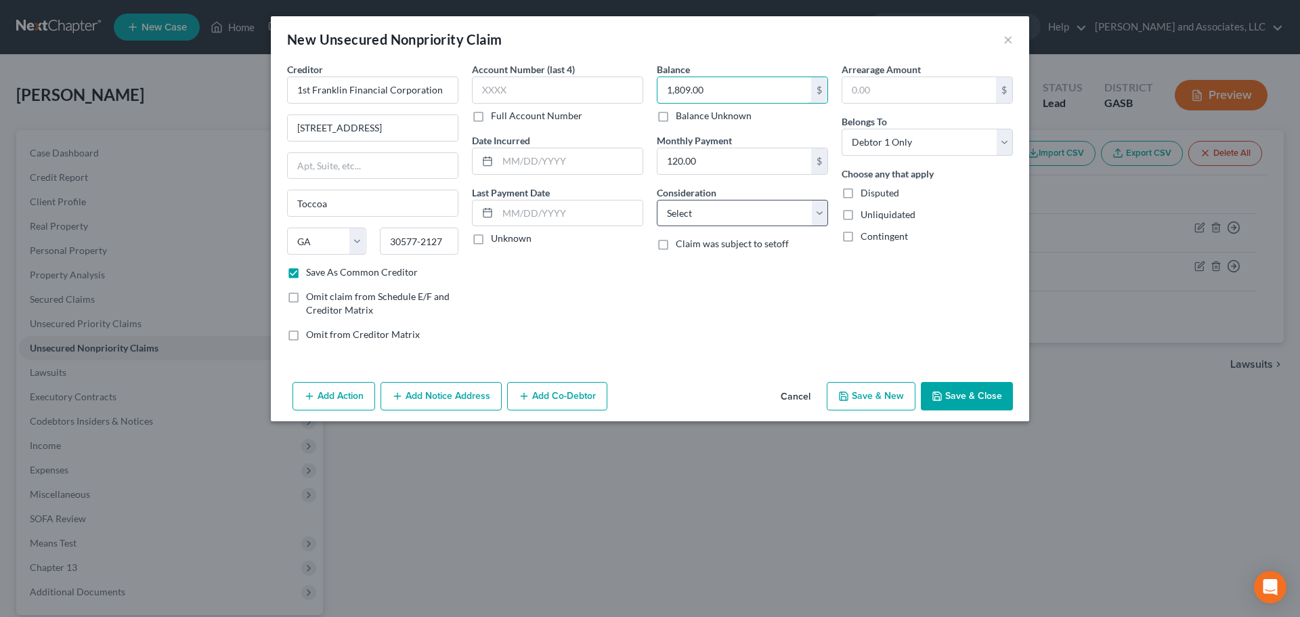
type input "1,809.00"
click at [747, 204] on select "Select Cable / Satellite Services Collection Agency Credit Card Debt Debt Couns…" at bounding box center [742, 213] width 171 height 27
select select "14"
click at [657, 200] on select "Select Cable / Satellite Services Collection Agency Credit Card Debt Debt Couns…" at bounding box center [742, 213] width 171 height 27
click at [676, 264] on input "text" at bounding box center [742, 265] width 170 height 26
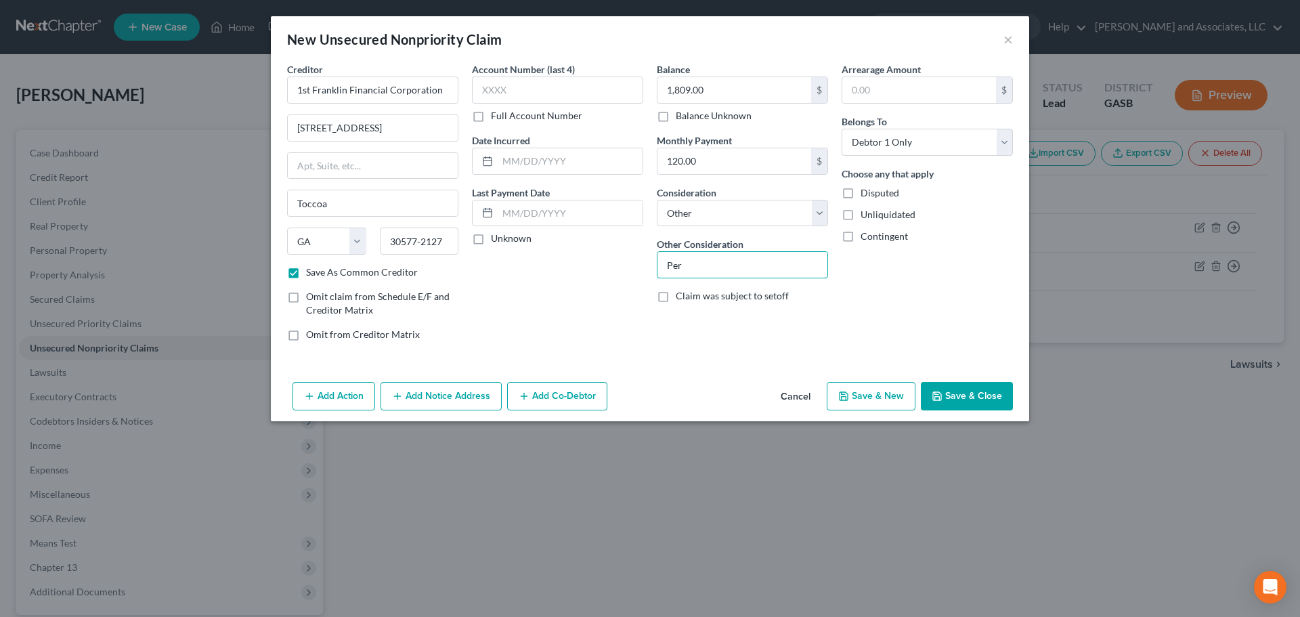
type input "Personal Loan"
click at [860, 214] on label "Unliquidated" at bounding box center [887, 215] width 55 height 14
click at [866, 214] on input "Unliquidated" at bounding box center [870, 212] width 9 height 9
checkbox input "true"
click at [891, 395] on button "Save & New" at bounding box center [870, 396] width 89 height 28
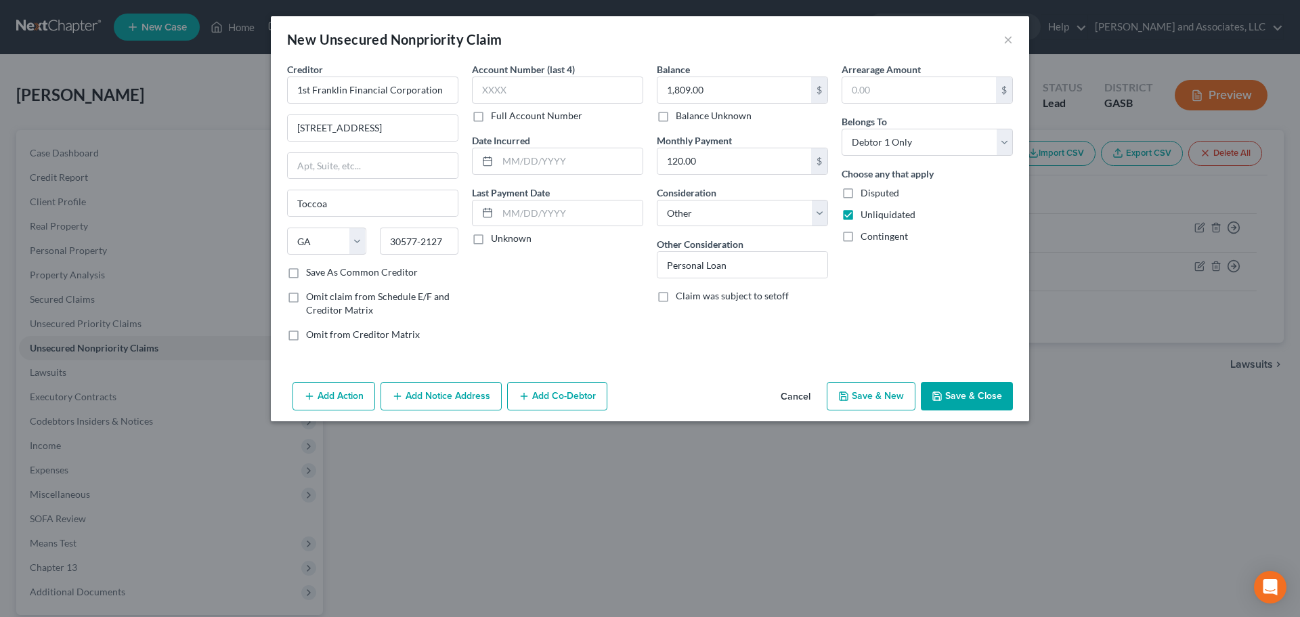
checkbox input "false"
select select "0"
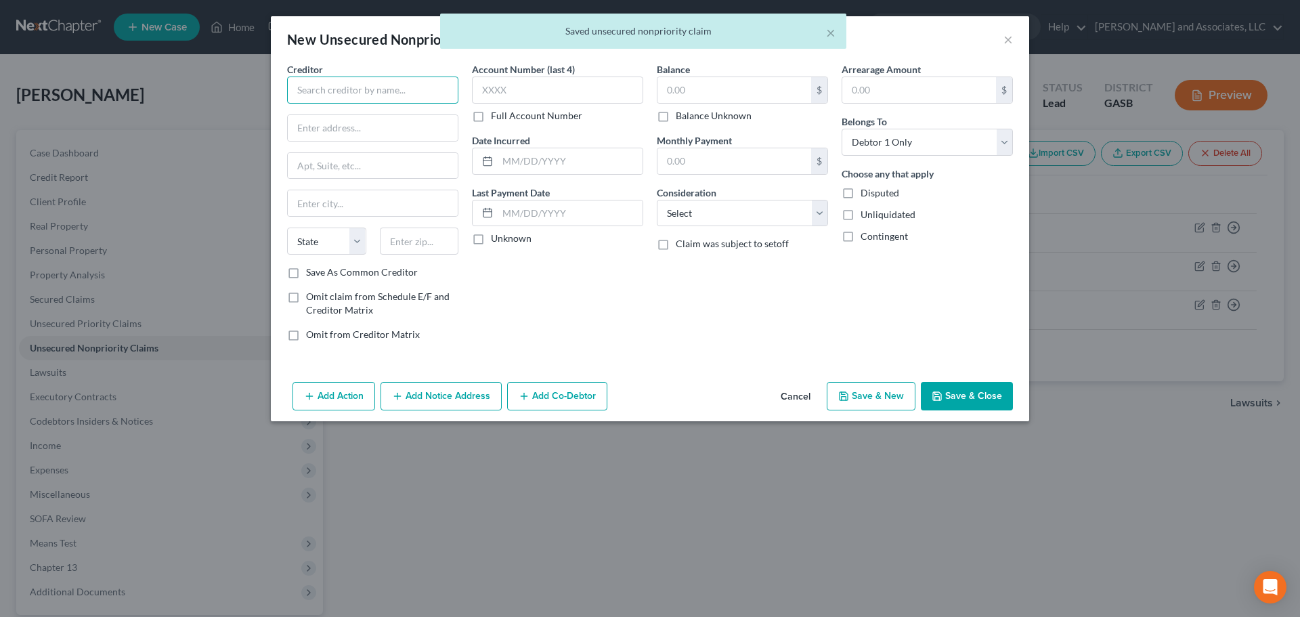
click at [375, 86] on input "text" at bounding box center [372, 89] width 171 height 27
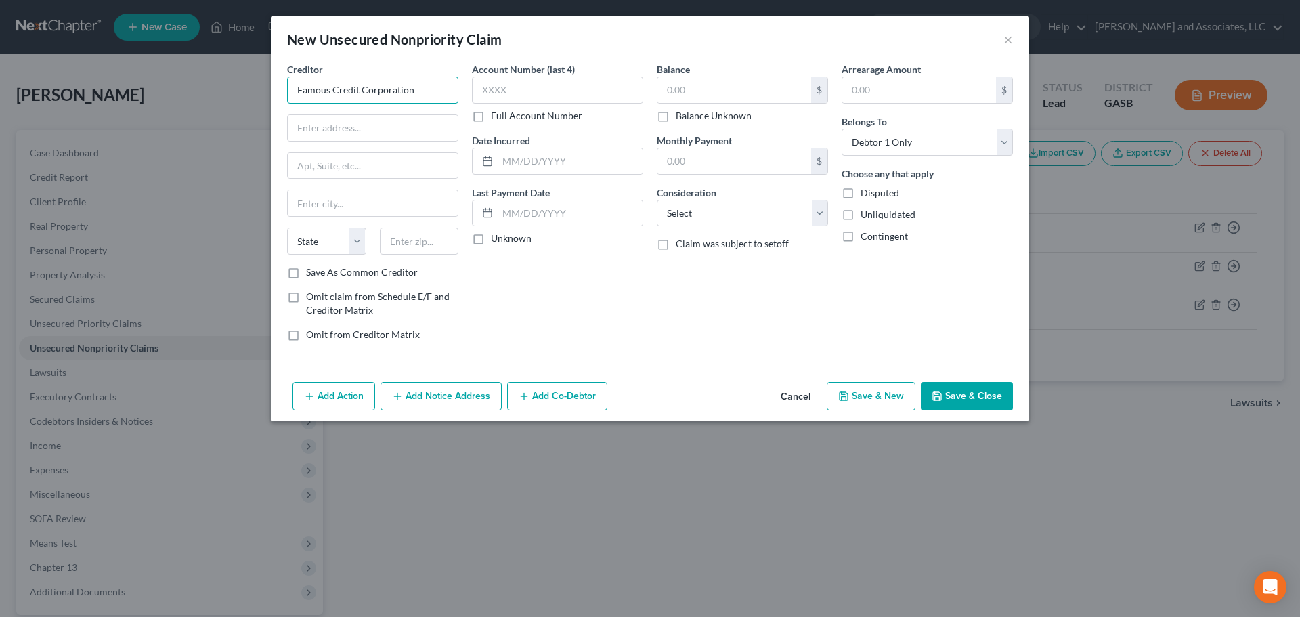
click at [426, 89] on input "Famous Credit Corporation" at bounding box center [372, 89] width 171 height 27
type input "Famous Credit Corporation"
click at [427, 90] on input "Famous Credit Corporation" at bounding box center [372, 89] width 171 height 27
drag, startPoint x: 350, startPoint y: 122, endPoint x: 363, endPoint y: 123, distance: 12.9
click at [350, 122] on input "text" at bounding box center [373, 128] width 170 height 26
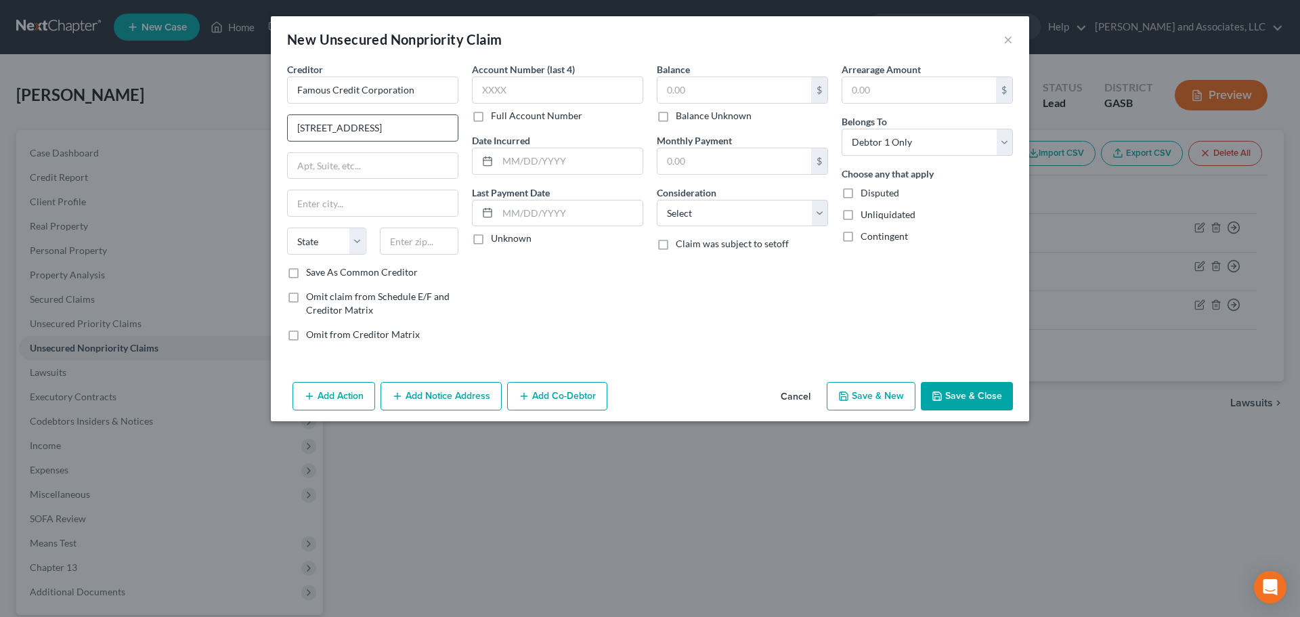
type input "[STREET_ADDRESS]"
type input "Waxhaw"
select select "28"
click at [429, 245] on input "text" at bounding box center [419, 240] width 79 height 27
type input "28173"
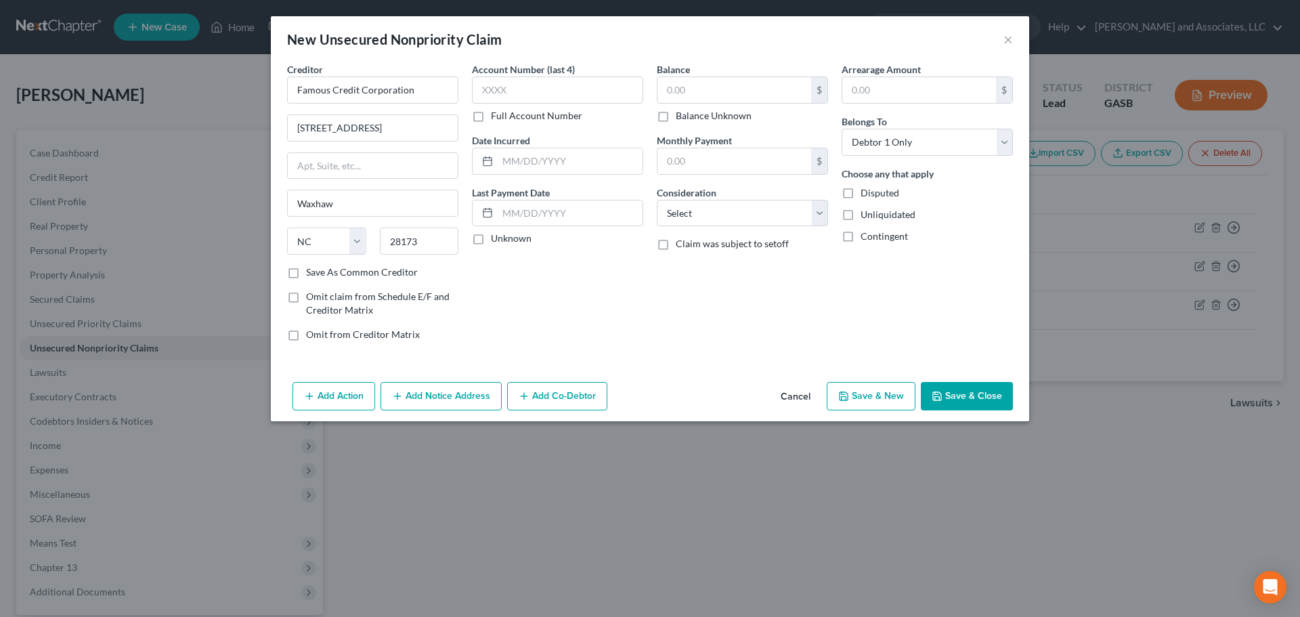
click at [306, 274] on label "Save As Common Creditor" at bounding box center [362, 272] width 112 height 14
click at [311, 274] on input "Save As Common Creditor" at bounding box center [315, 269] width 9 height 9
checkbox input "true"
click at [499, 165] on input "text" at bounding box center [569, 161] width 145 height 26
type input "[DATE]"
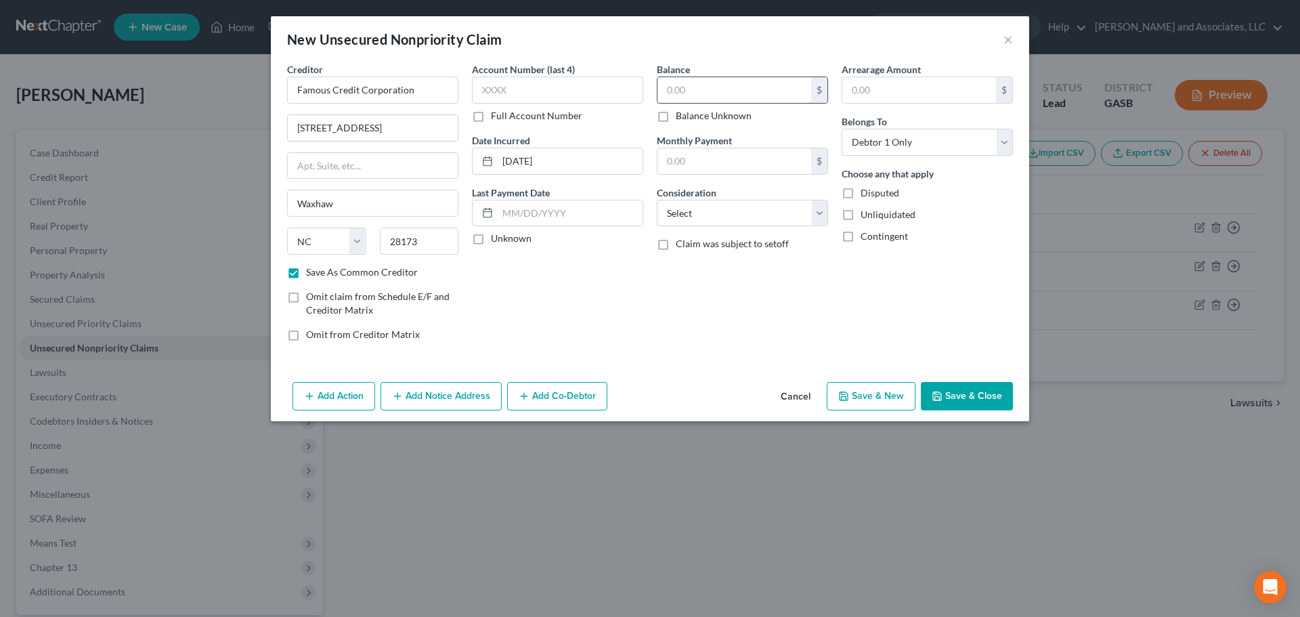
click at [692, 95] on input "text" at bounding box center [734, 90] width 154 height 26
type input "1,818.00"
click at [690, 165] on input "text" at bounding box center [734, 161] width 154 height 26
type input "142.00"
click at [706, 221] on select "Select Cable / Satellite Services Collection Agency Credit Card Debt Debt Couns…" at bounding box center [742, 213] width 171 height 27
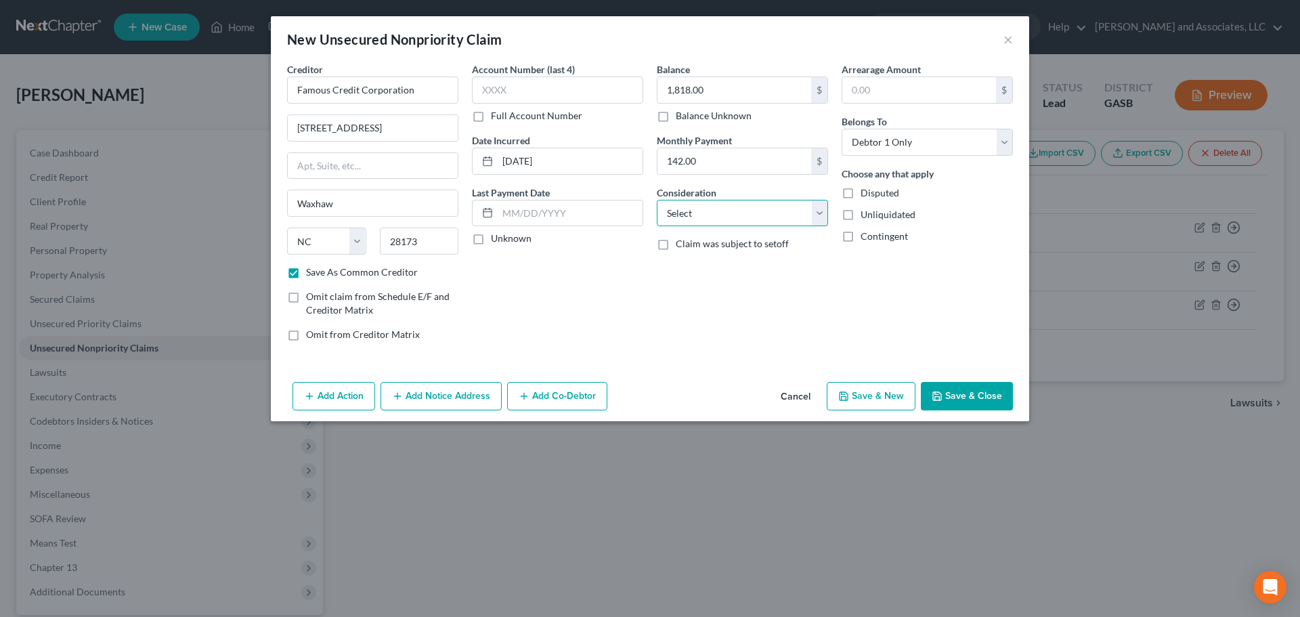
select select "14"
click at [657, 200] on select "Select Cable / Satellite Services Collection Agency Credit Card Debt Debt Couns…" at bounding box center [742, 213] width 171 height 27
click at [698, 265] on input "text" at bounding box center [742, 265] width 170 height 26
type input "Personal Loan"
click at [860, 215] on label "Unliquidated" at bounding box center [887, 215] width 55 height 14
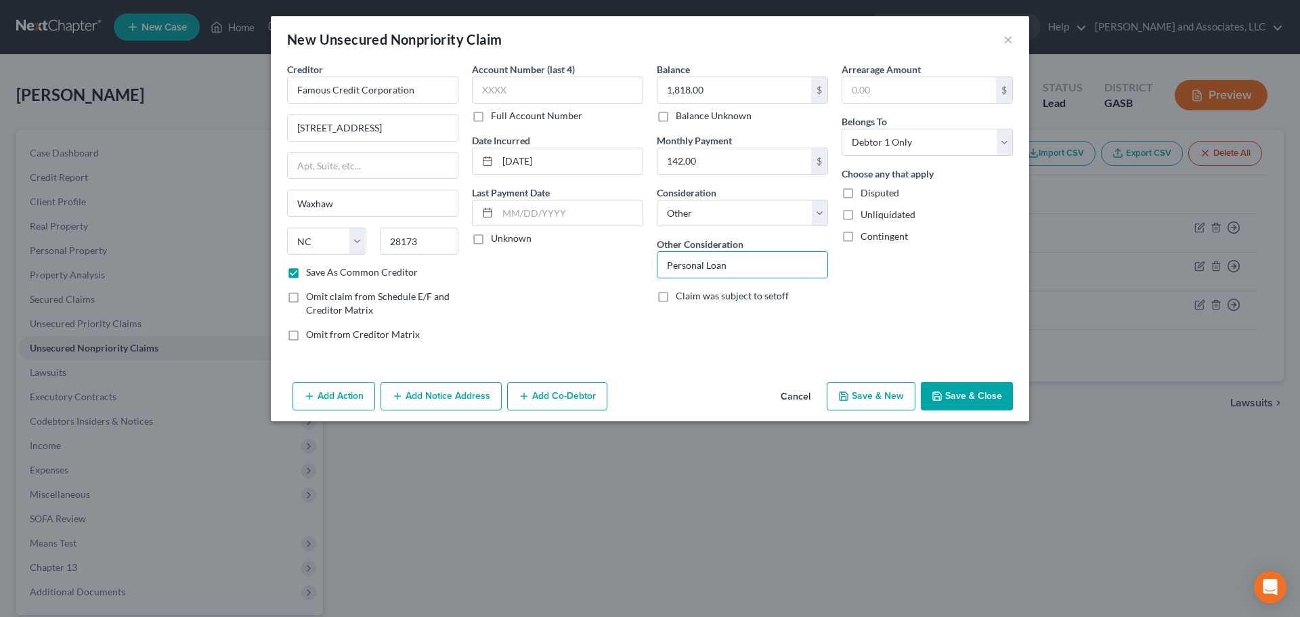
click at [866, 215] on input "Unliquidated" at bounding box center [870, 212] width 9 height 9
checkbox input "true"
click at [880, 398] on button "Save & New" at bounding box center [870, 396] width 89 height 28
checkbox input "false"
select select "0"
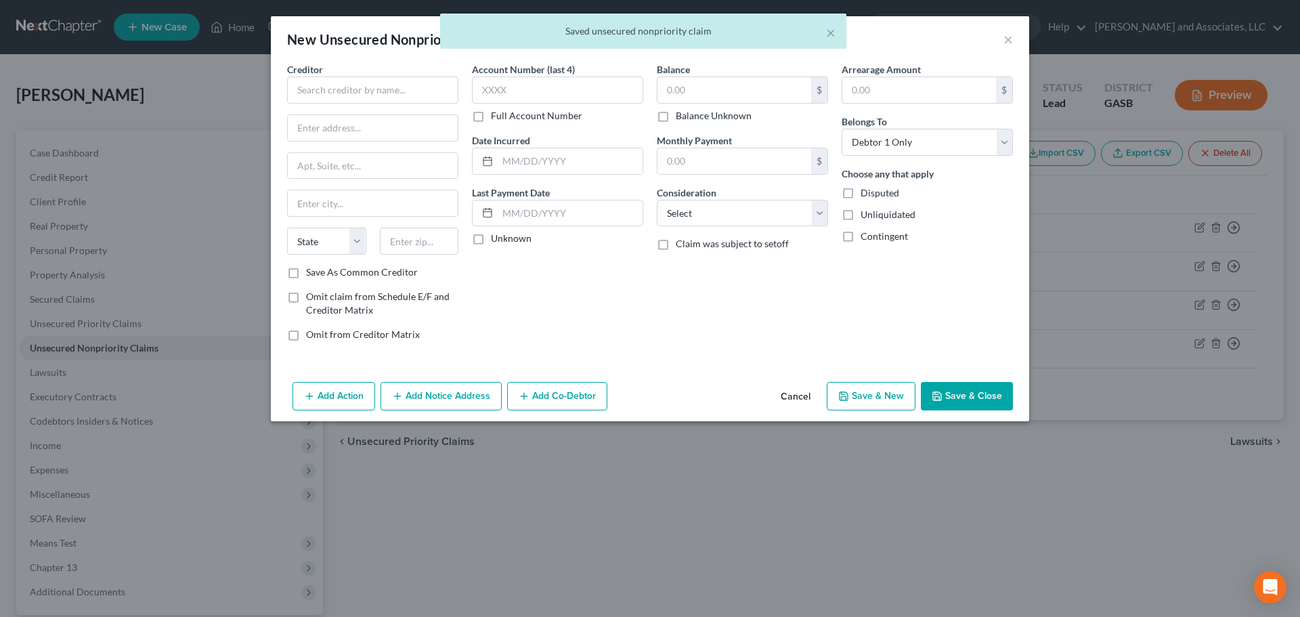
click at [801, 399] on button "Cancel" at bounding box center [795, 396] width 51 height 27
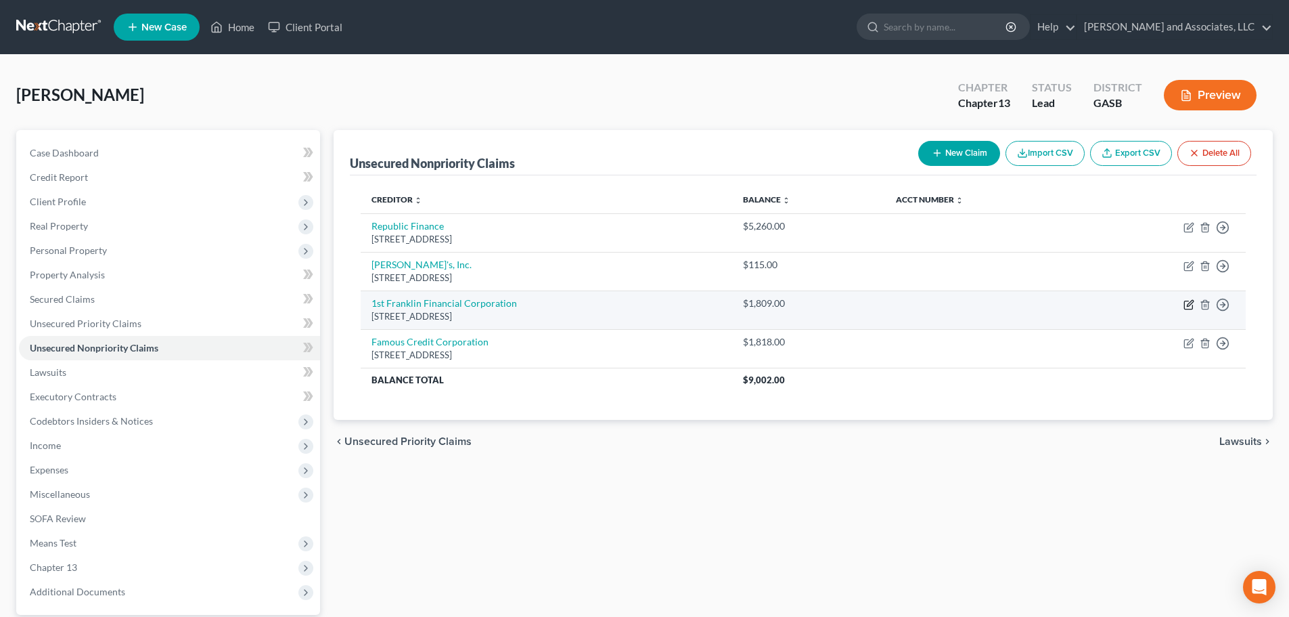
click at [1191, 306] on icon "button" at bounding box center [1189, 304] width 11 height 11
select select "10"
select select "14"
select select "0"
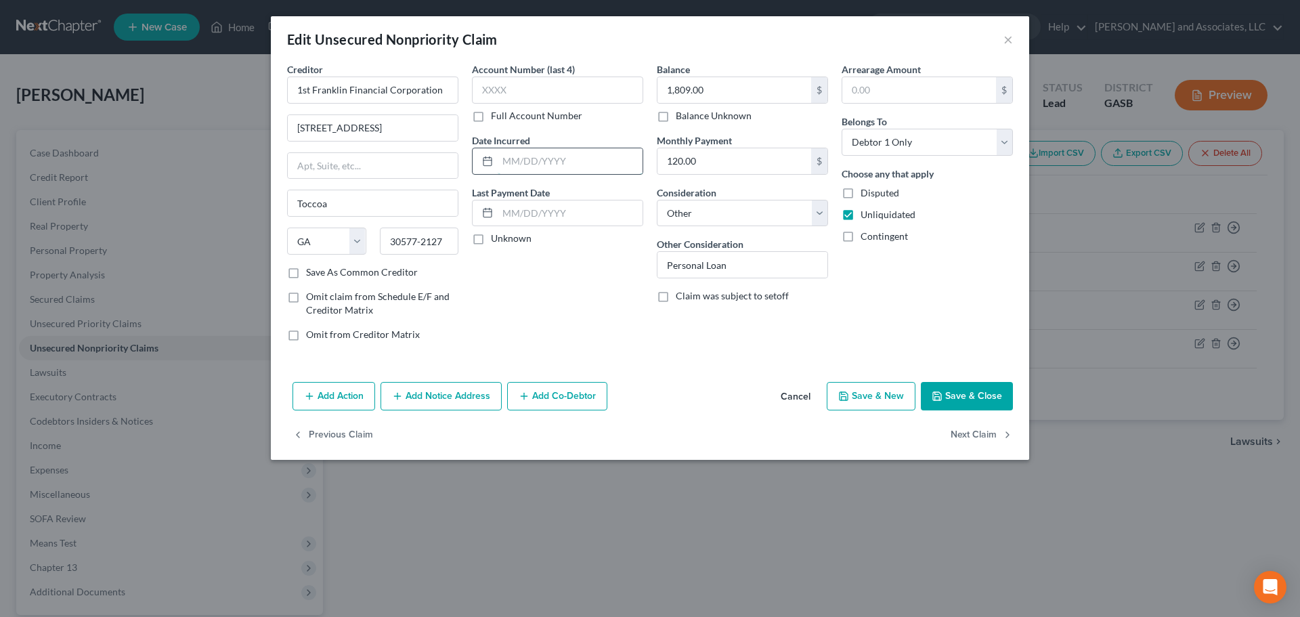
click at [516, 162] on input "text" at bounding box center [569, 161] width 145 height 26
type input "[DATE]"
drag, startPoint x: 555, startPoint y: 297, endPoint x: 547, endPoint y: 298, distance: 8.2
click at [555, 298] on div "Account Number (last 4) Full Account Number Date Incurred [DATE] Last Payment D…" at bounding box center [557, 207] width 185 height 290
click at [960, 398] on button "Save & Close" at bounding box center [967, 396] width 92 height 28
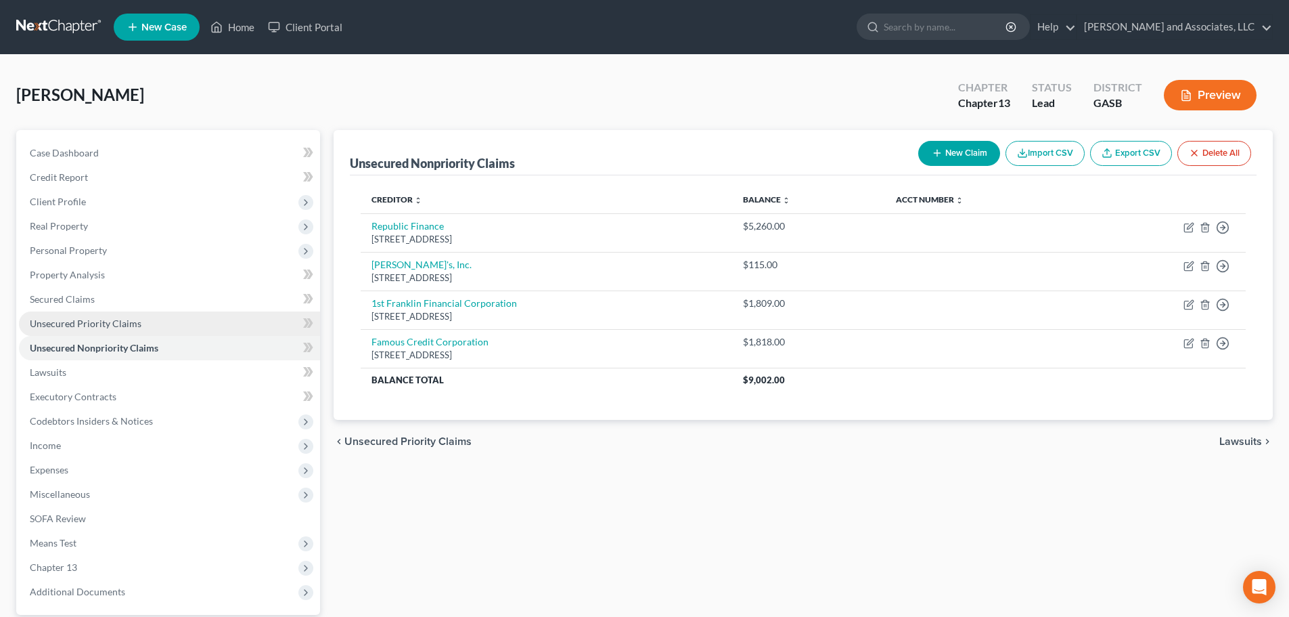
click at [97, 326] on span "Unsecured Priority Claims" at bounding box center [86, 323] width 112 height 12
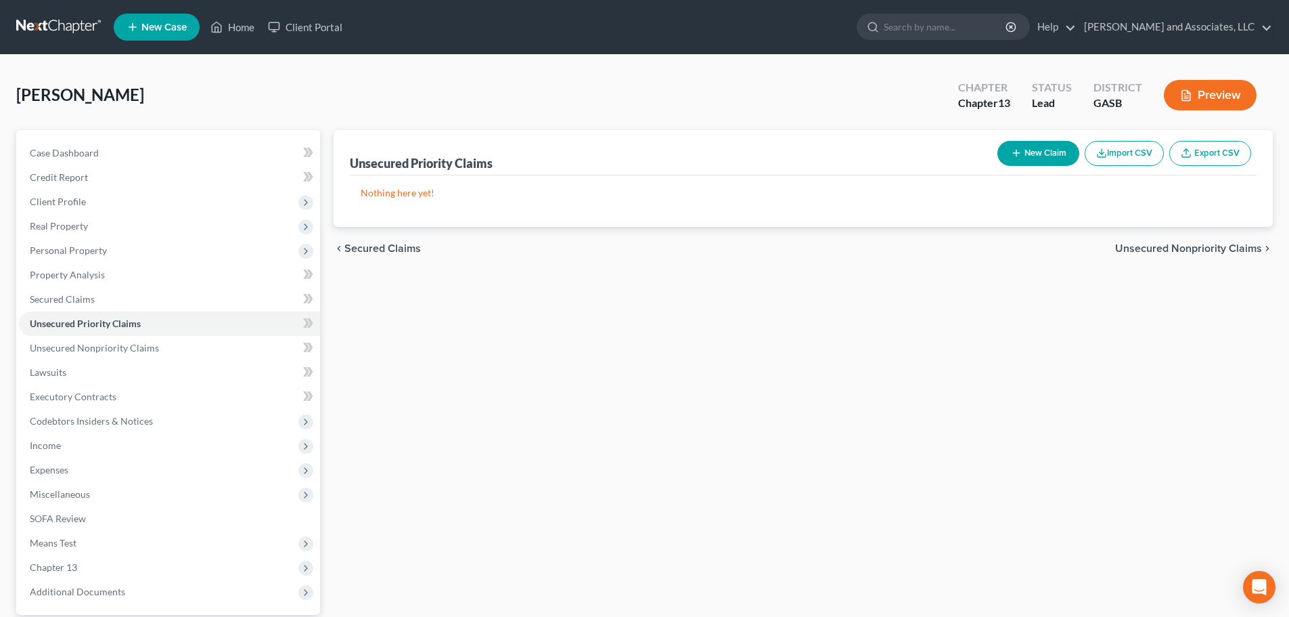
click at [1034, 154] on button "New Claim" at bounding box center [1039, 153] width 82 height 25
select select "0"
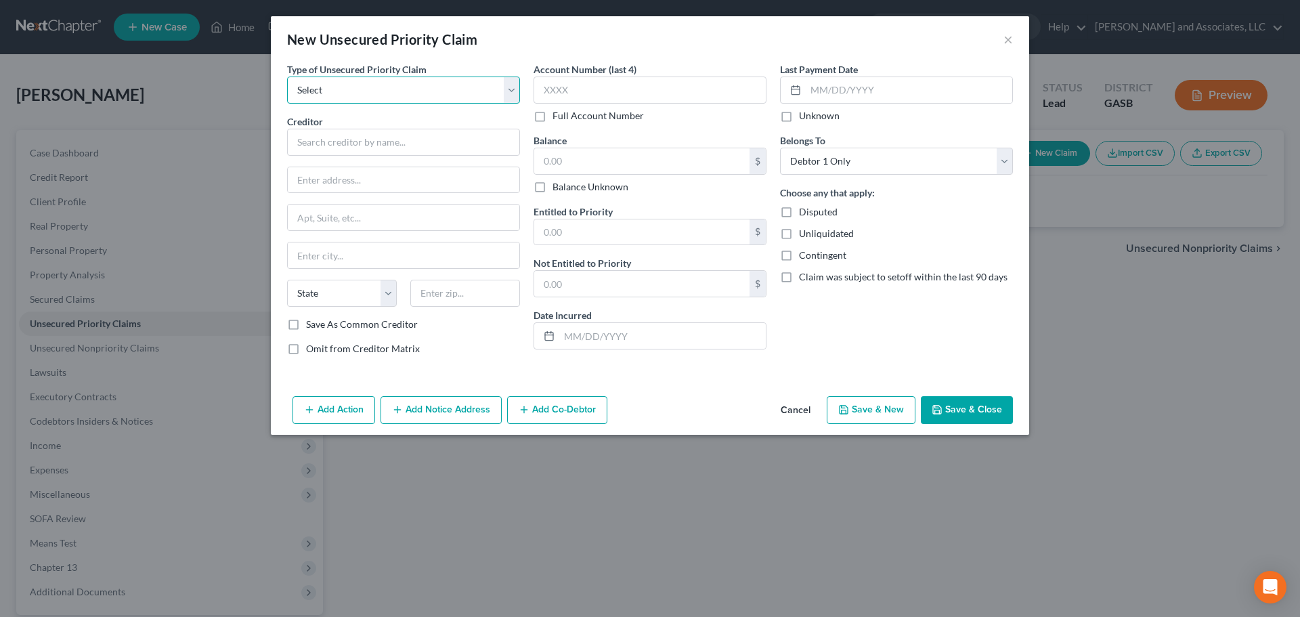
click at [339, 90] on select "Select Taxes & Other Government Units Domestic Support Obligations Extensions o…" at bounding box center [403, 89] width 233 height 27
select select "0"
click at [287, 76] on select "Select Taxes & Other Government Units Domestic Support Obligations Extensions o…" at bounding box center [403, 89] width 233 height 27
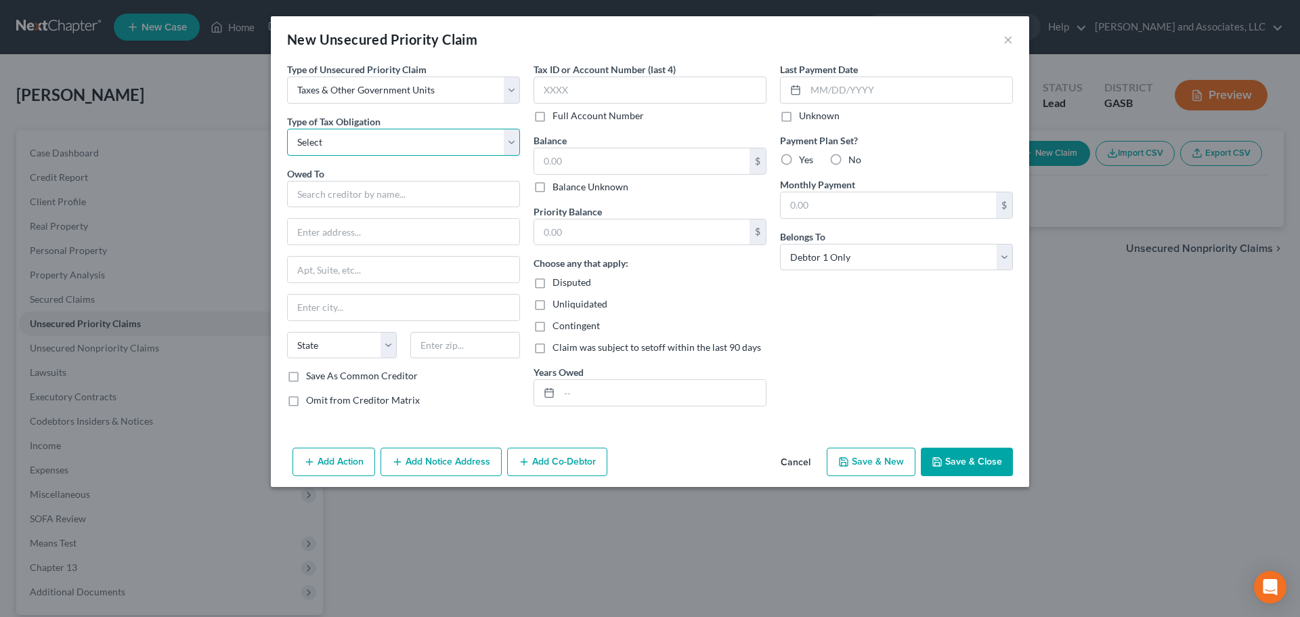
click at [340, 139] on select "Select Federal City State Franchise Tax Board Other" at bounding box center [403, 142] width 233 height 27
select select "0"
click at [287, 129] on select "Select Federal City State Franchise Tax Board Other" at bounding box center [403, 142] width 233 height 27
click at [330, 199] on input "text" at bounding box center [403, 194] width 233 height 27
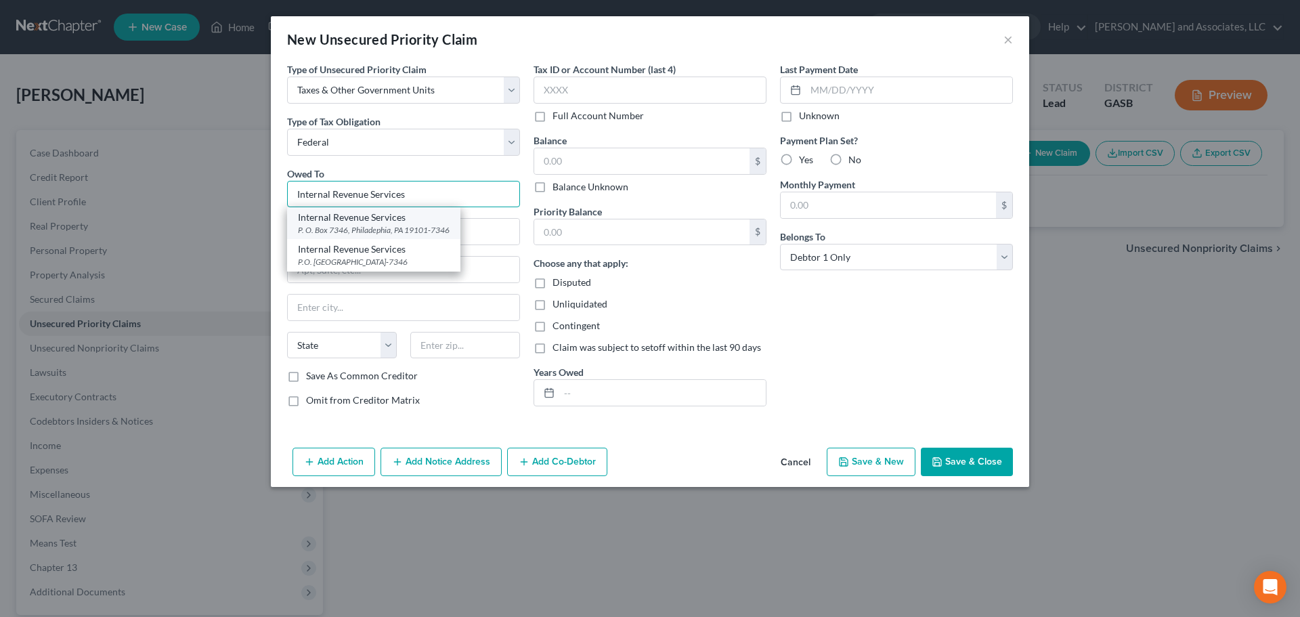
type input "Internal Revenue Services"
click at [376, 221] on div "Internal Revenue Services" at bounding box center [374, 217] width 152 height 14
type input "P. O. Box 7346"
type input "Philadephia"
select select "39"
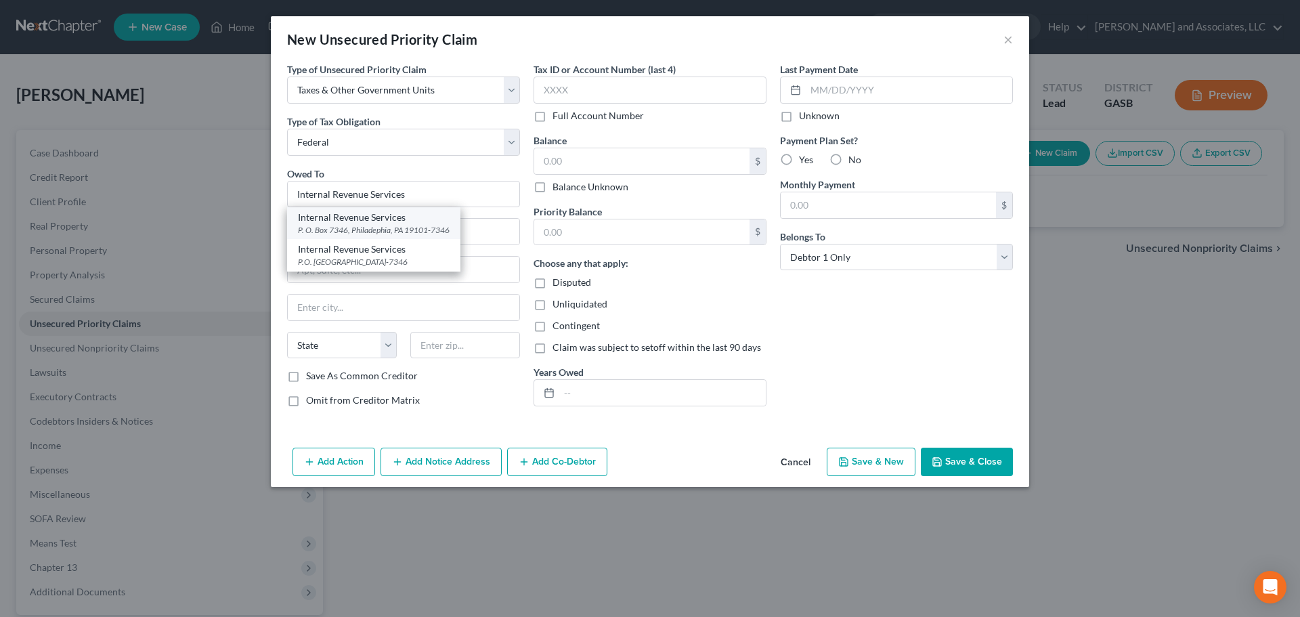
type input "19101-7346"
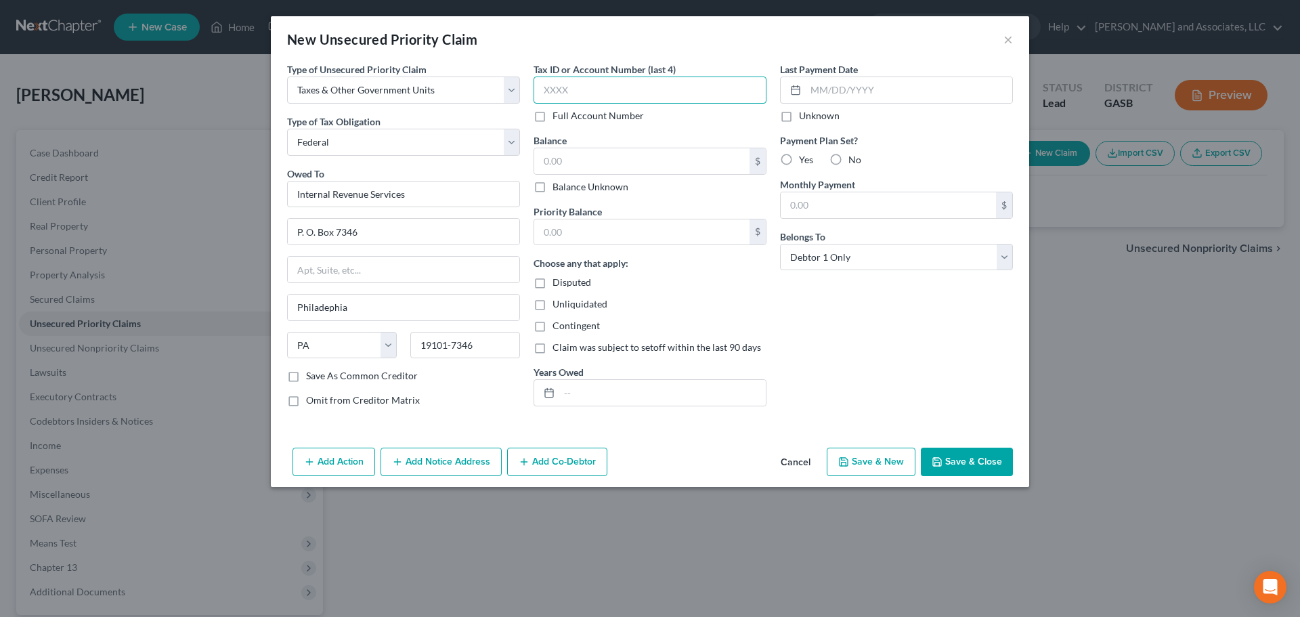
click at [567, 91] on input "text" at bounding box center [649, 89] width 233 height 27
type input "5517"
click at [611, 167] on input "text" at bounding box center [641, 161] width 215 height 26
type input "0.00"
click at [614, 232] on input "text" at bounding box center [641, 232] width 215 height 26
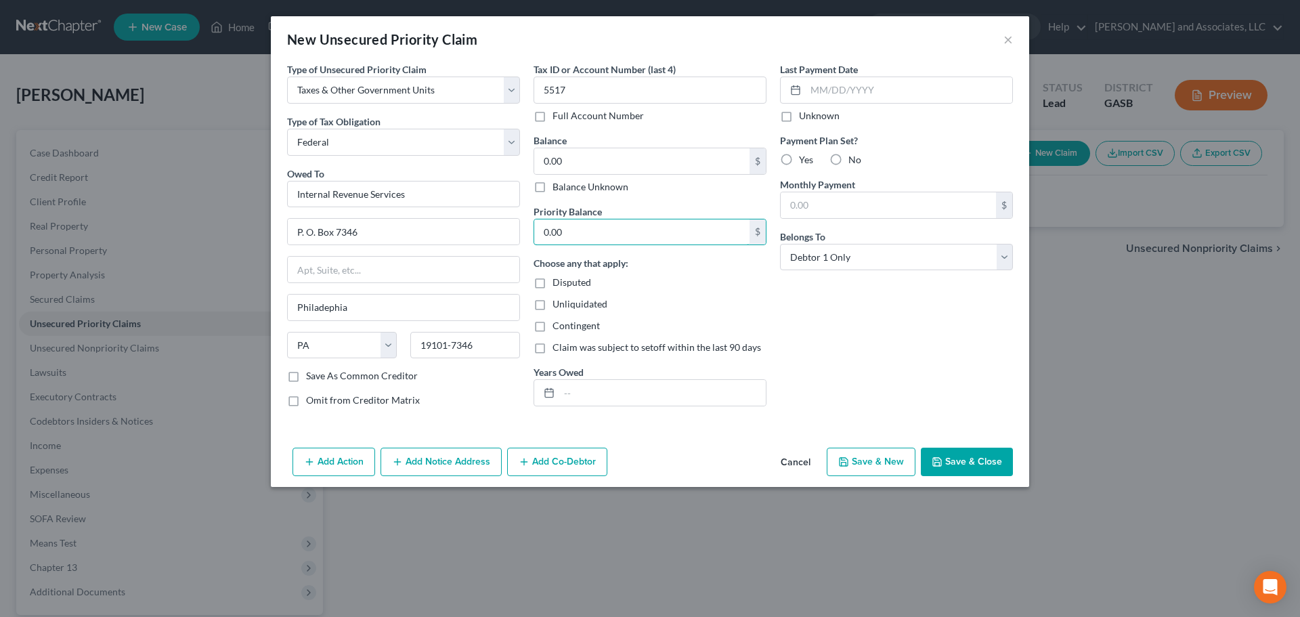
type input "0.00"
click at [552, 304] on label "Unliquidated" at bounding box center [579, 304] width 55 height 14
click at [558, 304] on input "Unliquidated" at bounding box center [562, 301] width 9 height 9
checkbox input "true"
click at [880, 466] on button "Save & New" at bounding box center [870, 461] width 89 height 28
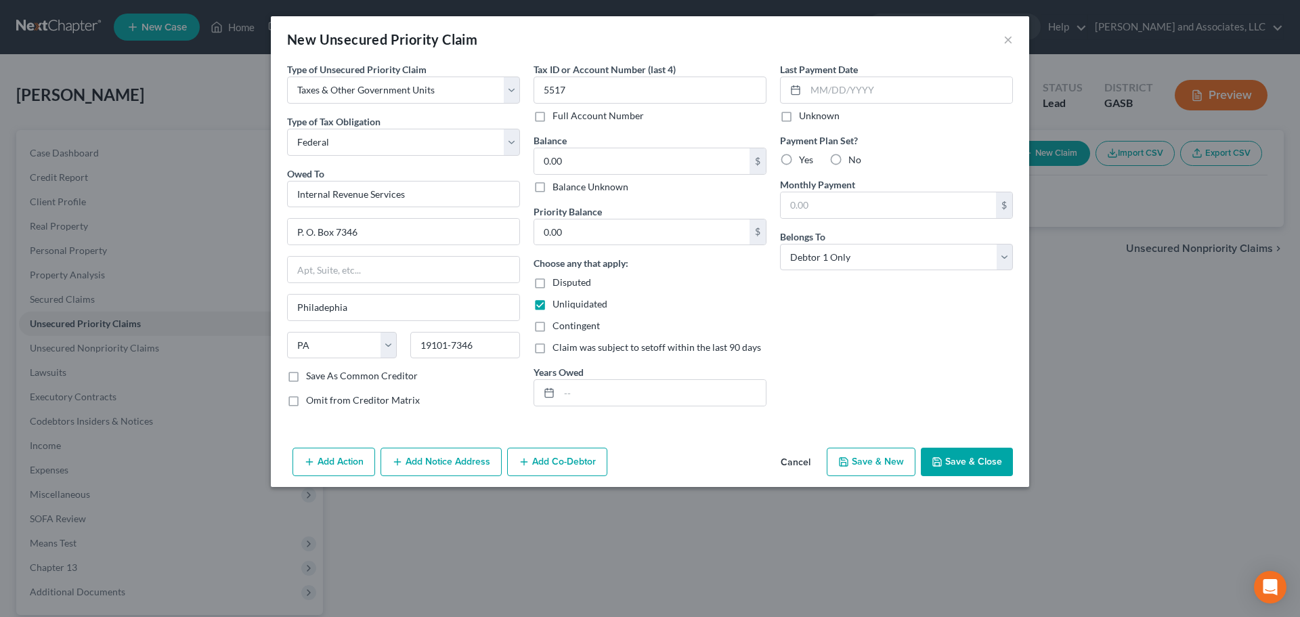
select select "0"
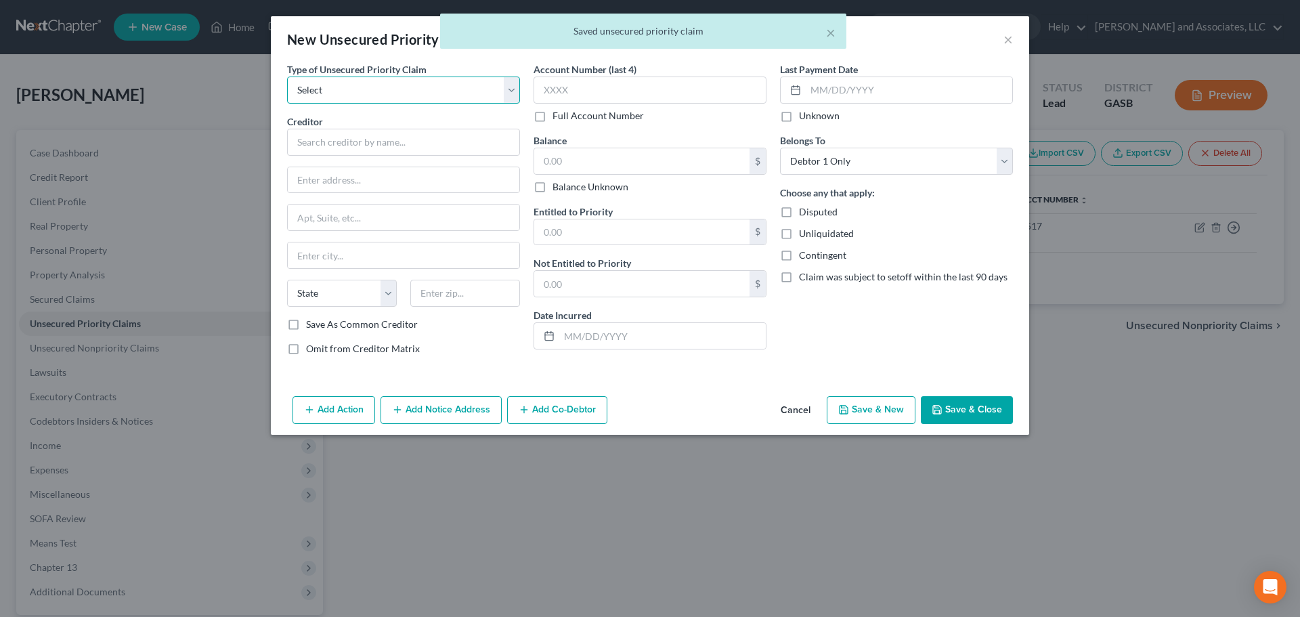
click at [512, 89] on select "Select Taxes & Other Government Units Domestic Support Obligations Extensions o…" at bounding box center [403, 89] width 233 height 27
select select "0"
click at [287, 76] on select "Select Taxes & Other Government Units Domestic Support Obligations Extensions o…" at bounding box center [403, 89] width 233 height 27
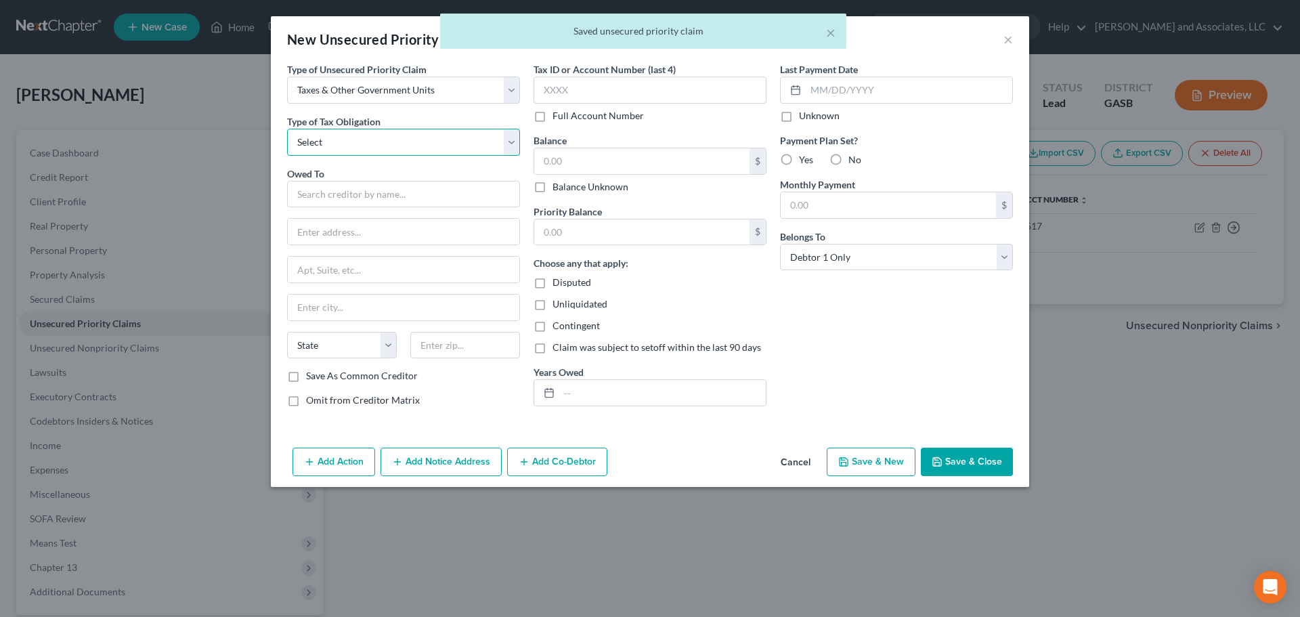
click at [414, 146] on select "Select Federal City State Franchise Tax Board Other" at bounding box center [403, 142] width 233 height 27
select select "2"
click at [287, 129] on select "Select Federal City State Franchise Tax Board Other" at bounding box center [403, 142] width 233 height 27
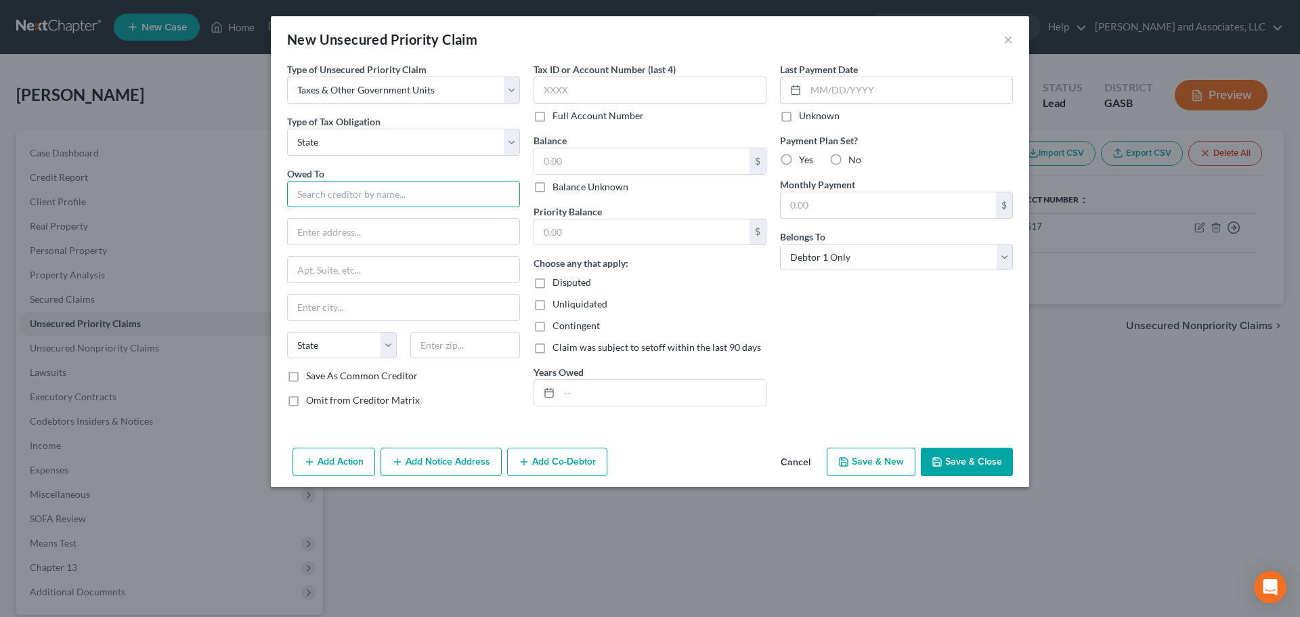
click at [349, 199] on input "text" at bounding box center [403, 194] width 233 height 27
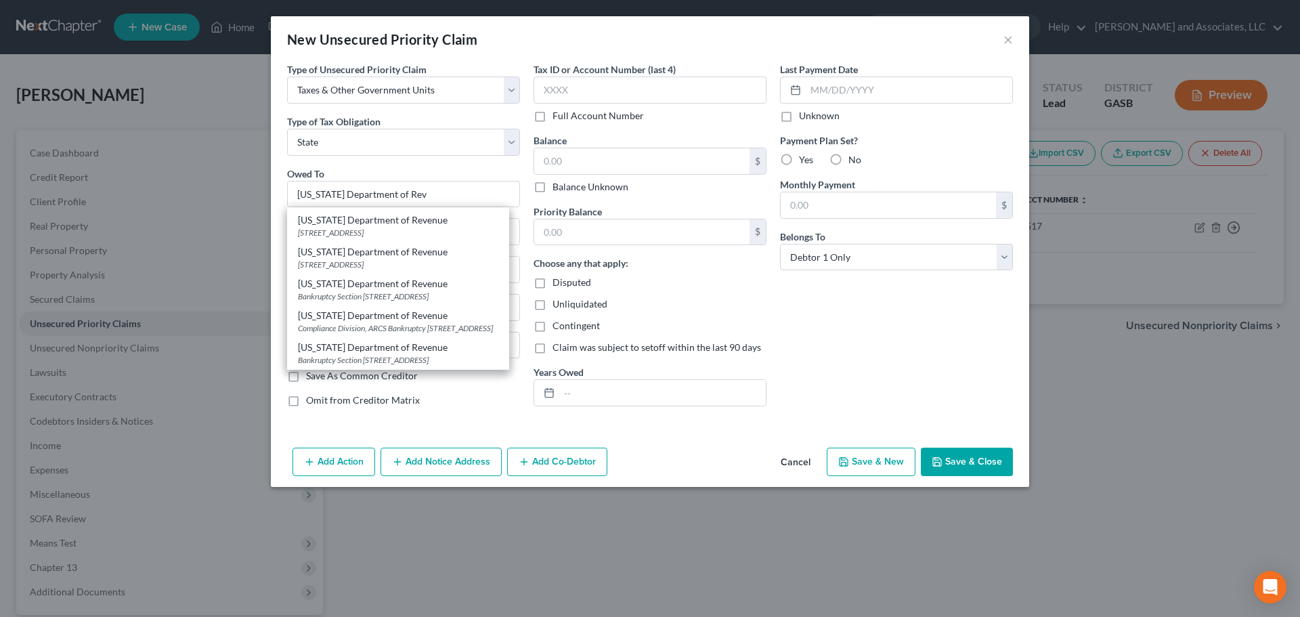
scroll to position [325, 0]
click at [421, 198] on div "Bankruptcy [STREET_ADDRESS]" at bounding box center [398, 193] width 200 height 12
type input "[US_STATE] Department of Revenue"
type input "Bankruptcy"
type input "[STREET_ADDRESS]"
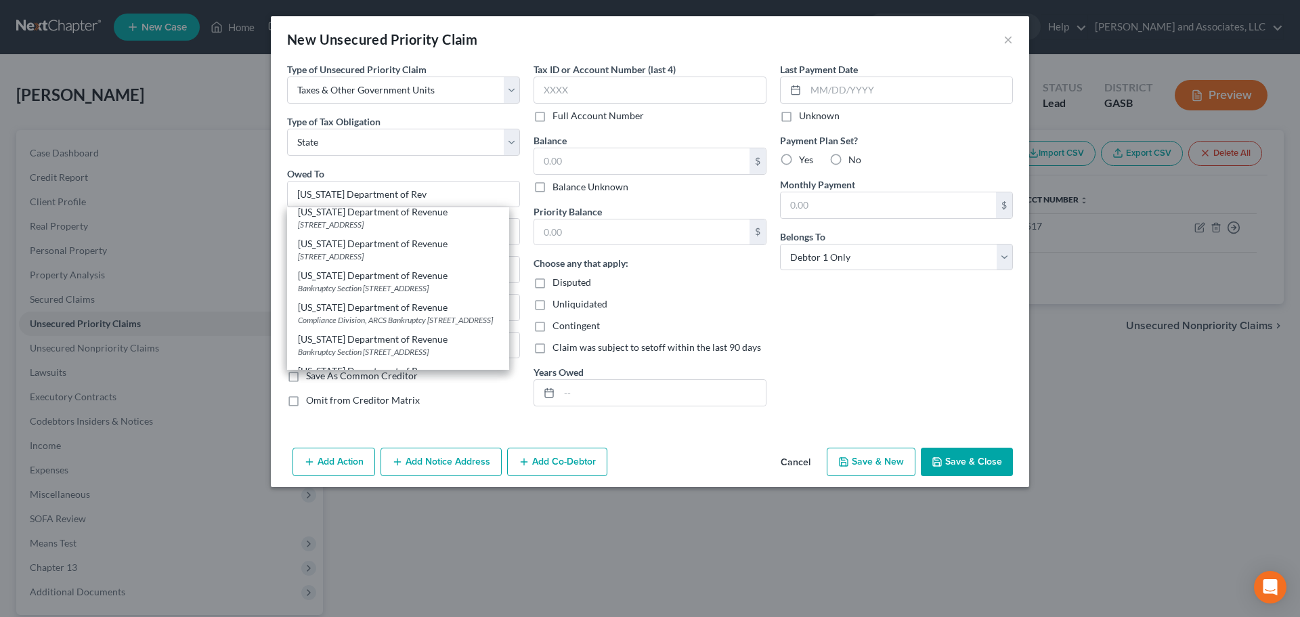
type input "[GEOGRAPHIC_DATA]"
select select "10"
type input "30345"
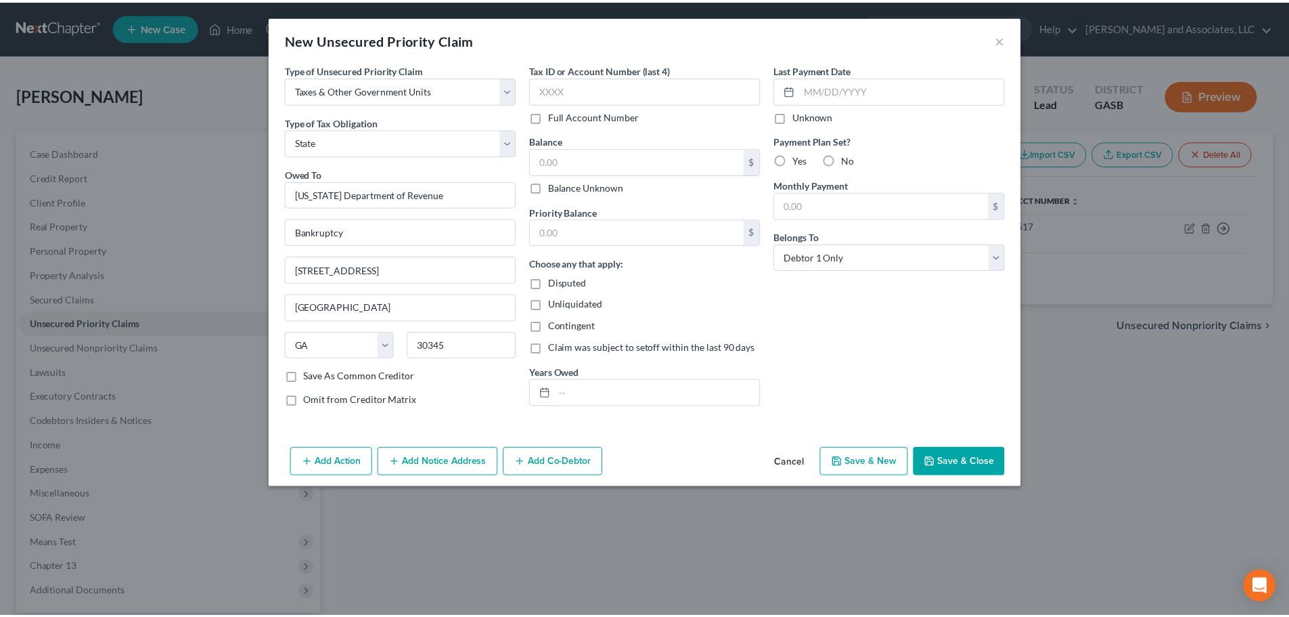
scroll to position [0, 0]
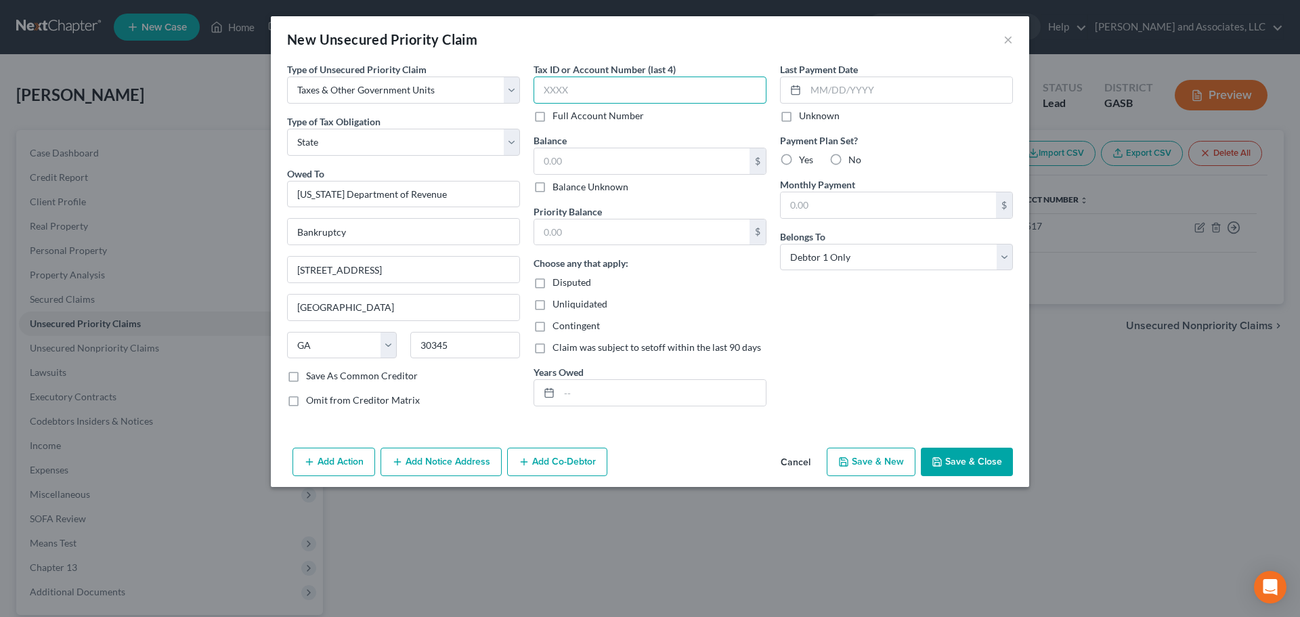
click at [584, 91] on input "text" at bounding box center [649, 89] width 233 height 27
type input "5517"
click at [592, 162] on input "text" at bounding box center [641, 161] width 215 height 26
type input "0.00"
click at [605, 232] on input "text" at bounding box center [641, 232] width 215 height 26
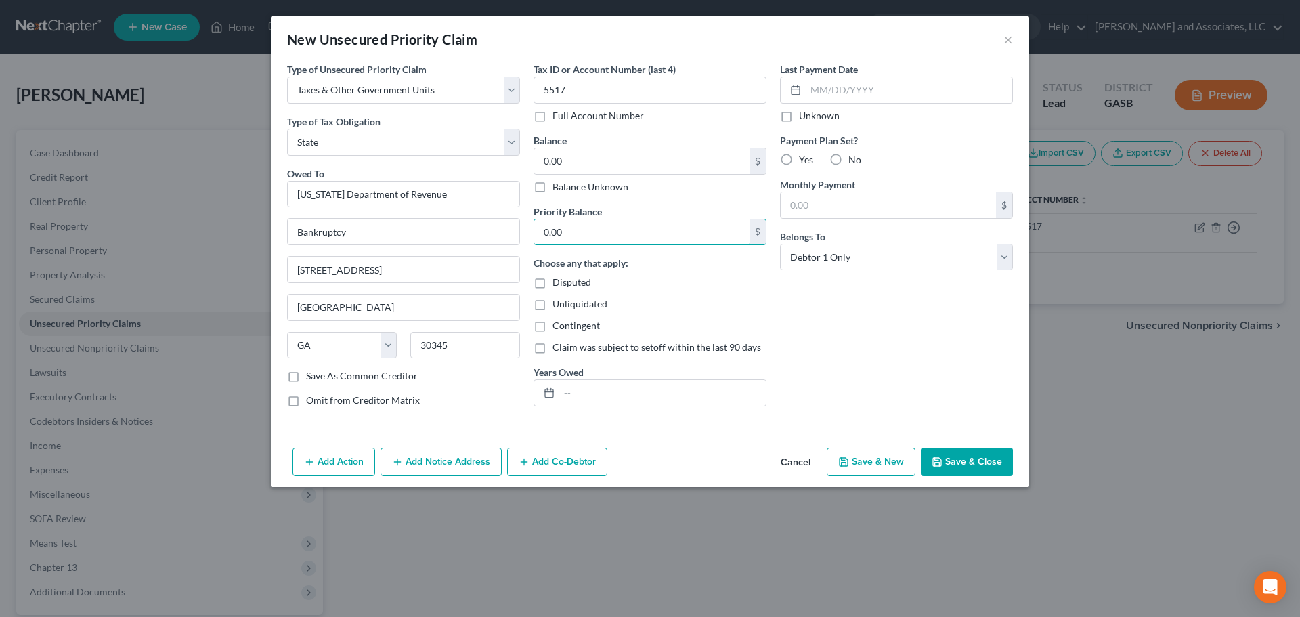
type input "0.00"
click at [552, 303] on label "Unliquidated" at bounding box center [579, 304] width 55 height 14
click at [558, 303] on input "Unliquidated" at bounding box center [562, 301] width 9 height 9
checkbox input "true"
click at [952, 459] on button "Save & Close" at bounding box center [967, 461] width 92 height 28
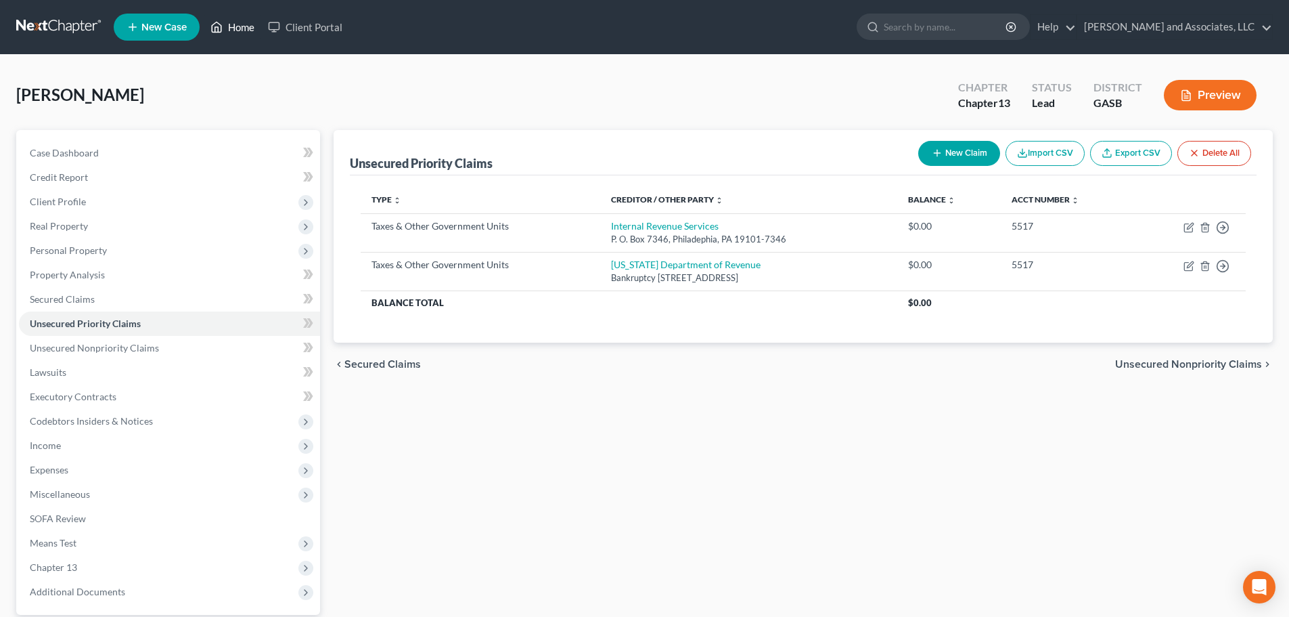
click at [242, 22] on link "Home" at bounding box center [233, 27] width 58 height 24
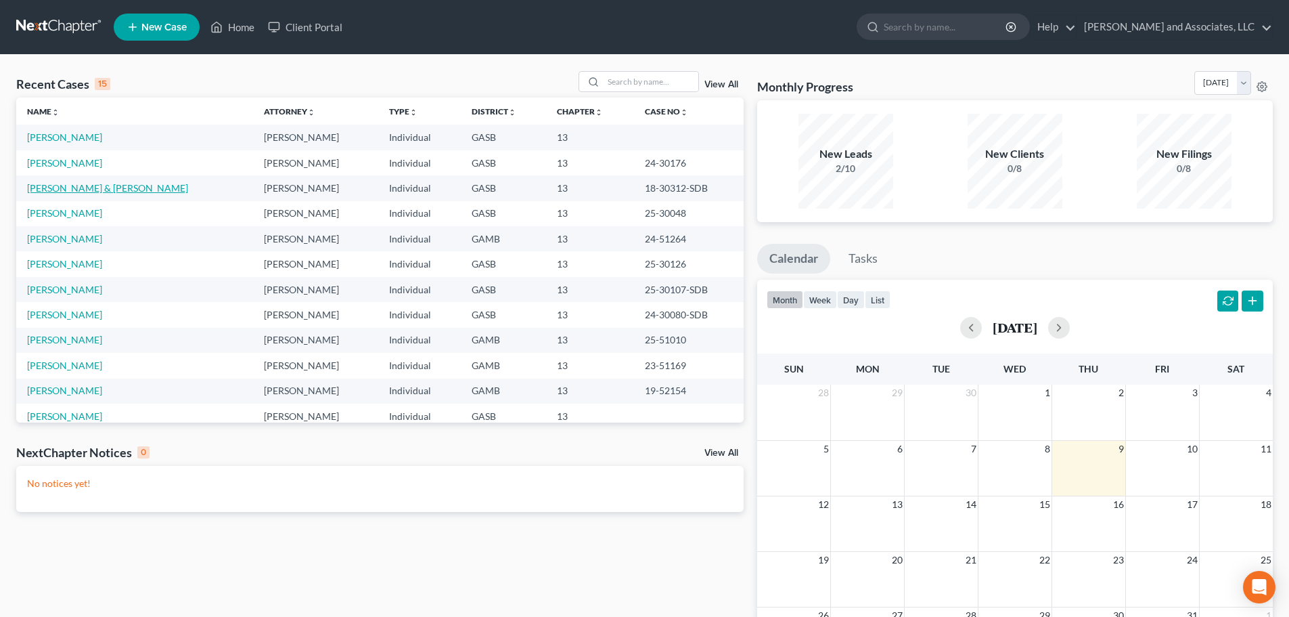
click at [77, 188] on link "[PERSON_NAME] & [PERSON_NAME]" at bounding box center [107, 188] width 161 height 12
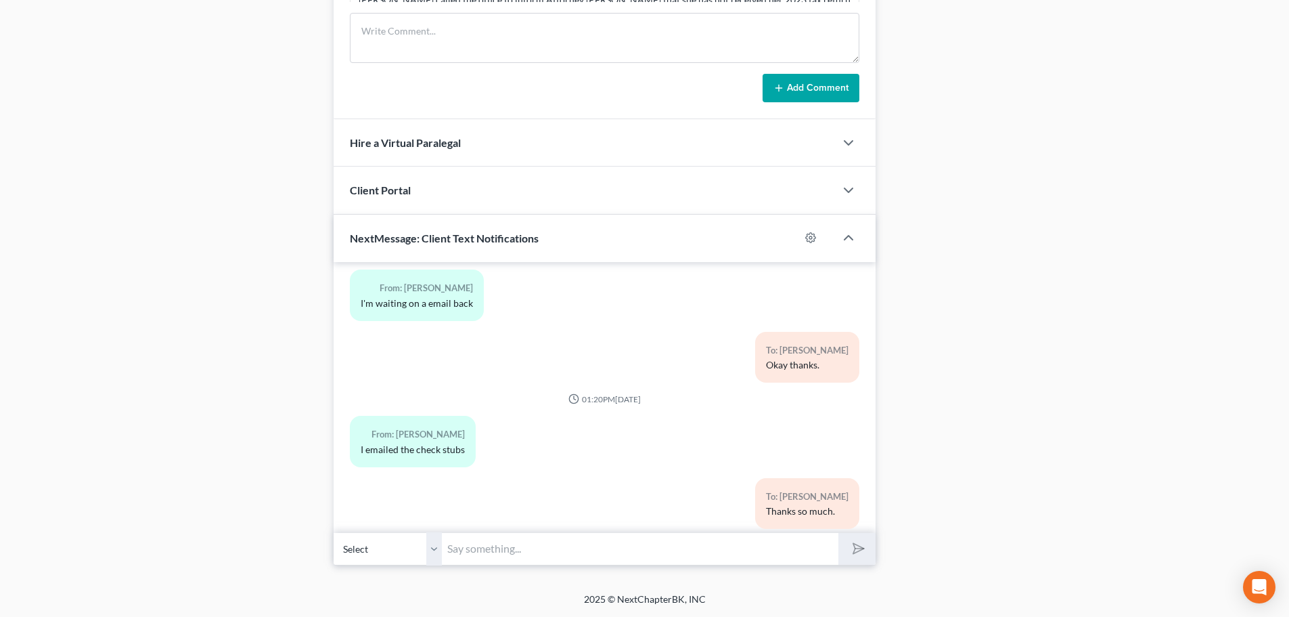
scroll to position [9031, 0]
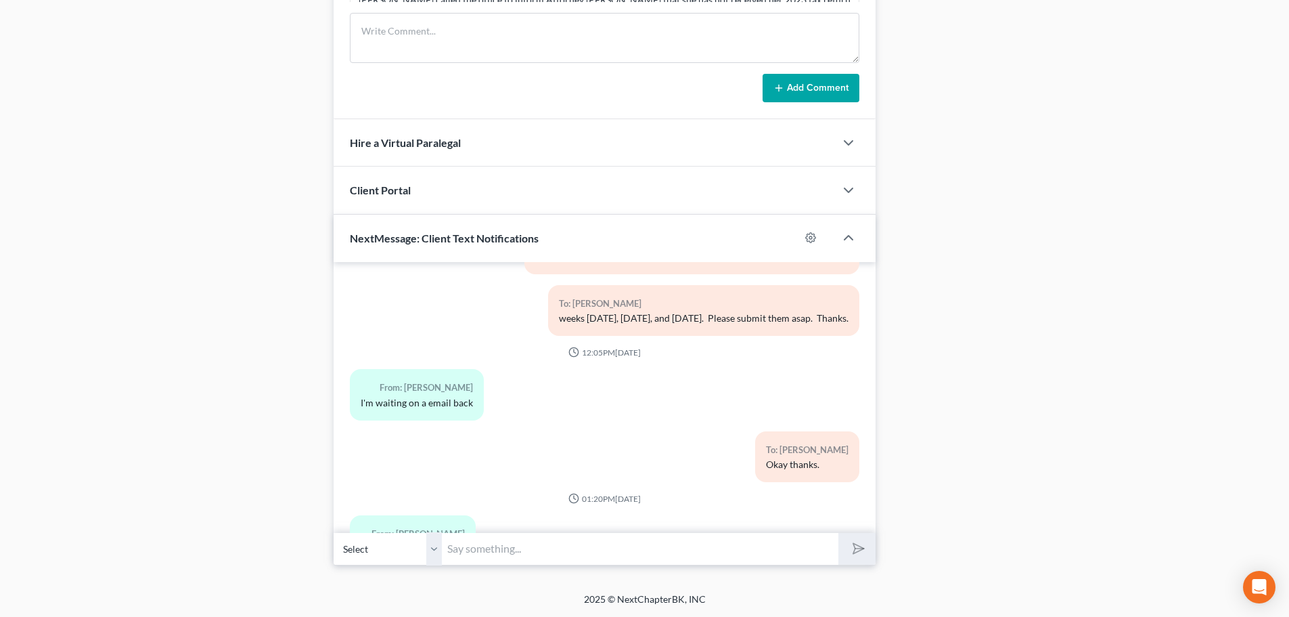
click at [432, 550] on select "Select [PHONE_NUMBER] - [PERSON_NAME] [PHONE_NUMBER] - [PERSON_NAME]" at bounding box center [388, 548] width 108 height 33
select select "1"
click at [334, 532] on select "Select [PHONE_NUMBER] - [PERSON_NAME] [PHONE_NUMBER] - [PERSON_NAME]" at bounding box center [388, 548] width 108 height 33
click at [466, 552] on input "text" at bounding box center [640, 548] width 397 height 33
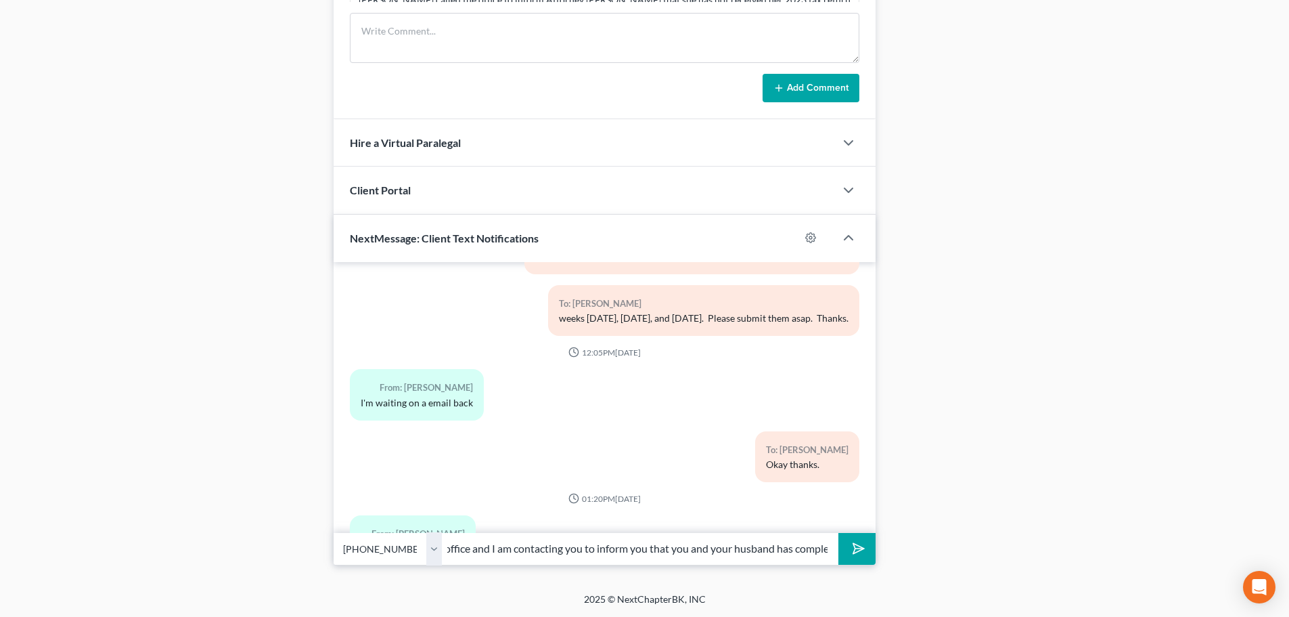
scroll to position [0, 375]
type input "Hello [PERSON_NAME], this [PERSON_NAME] from Attorney [PERSON_NAME] office and …"
click at [856, 549] on icon "submit" at bounding box center [856, 548] width 19 height 19
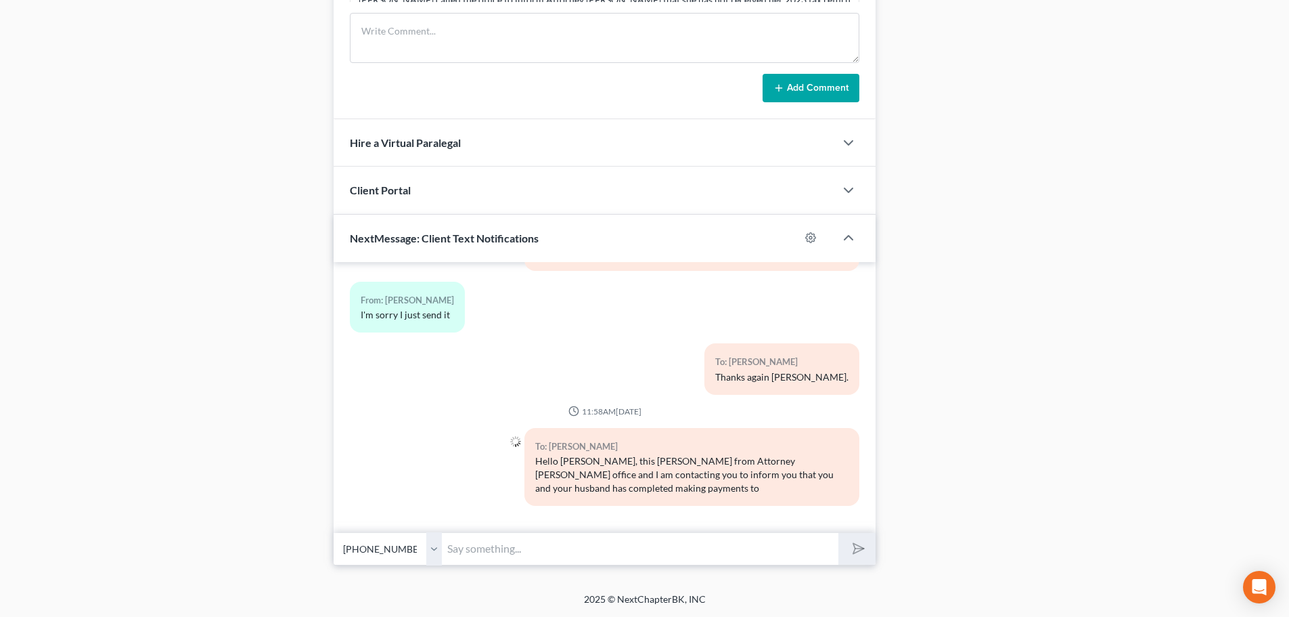
click at [433, 548] on select "Select [PHONE_NUMBER] - [PERSON_NAME] [PHONE_NUMBER] - [PERSON_NAME]" at bounding box center [388, 548] width 108 height 33
click at [334, 532] on select "Select [PHONE_NUMBER] - [PERSON_NAME] [PHONE_NUMBER] - [PERSON_NAME]" at bounding box center [388, 548] width 108 height 33
click at [456, 551] on input "text" at bounding box center [640, 548] width 397 height 33
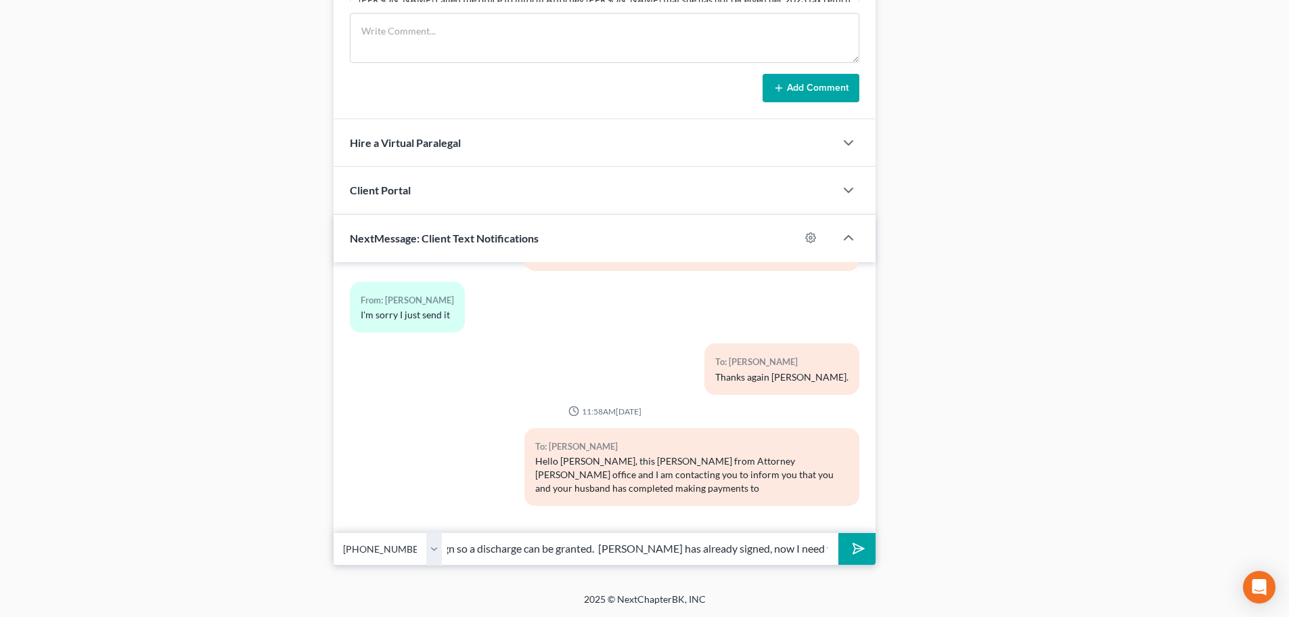
scroll to position [0, 353]
type input "your Chapter 13 Plan and I have a form from the Trustee's office for you to sig…"
click at [857, 550] on icon "submit" at bounding box center [856, 548] width 19 height 19
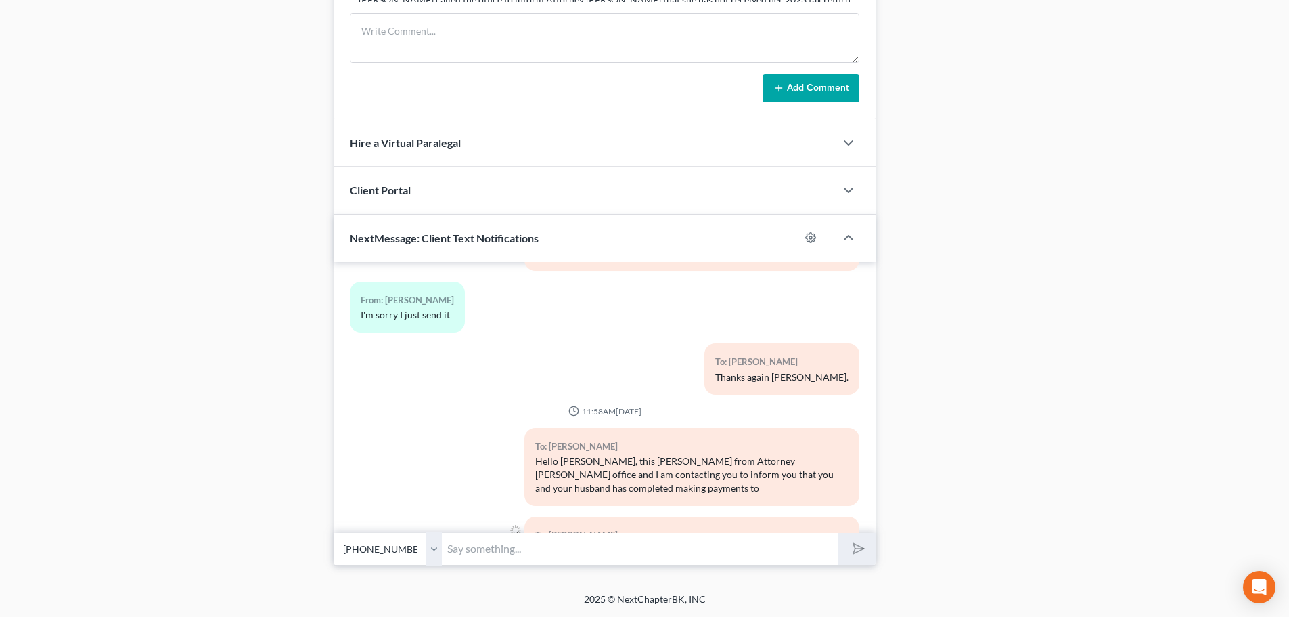
scroll to position [9638, 0]
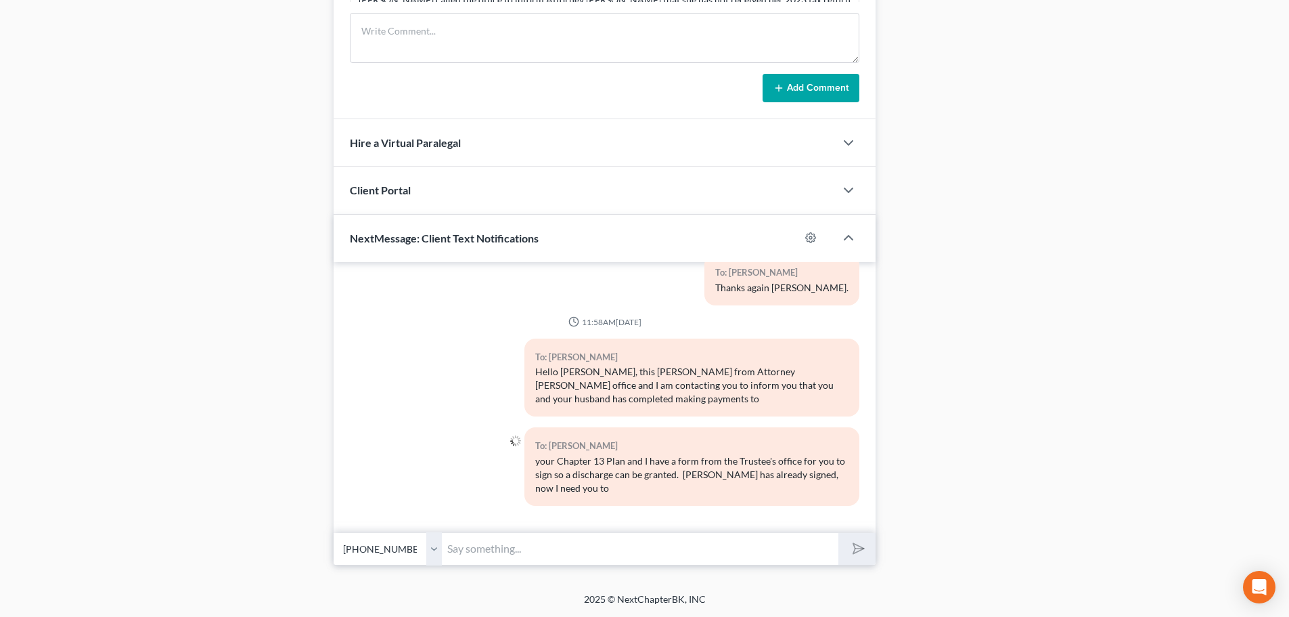
click at [433, 544] on select "Select [PHONE_NUMBER] - [PERSON_NAME] [PHONE_NUMBER] - [PERSON_NAME]" at bounding box center [388, 548] width 108 height 33
click at [334, 532] on select "Select [PHONE_NUMBER] - [PERSON_NAME] [PHONE_NUMBER] - [PERSON_NAME]" at bounding box center [388, 548] width 108 height 33
click at [465, 550] on input "text" at bounding box center [640, 548] width 397 height 33
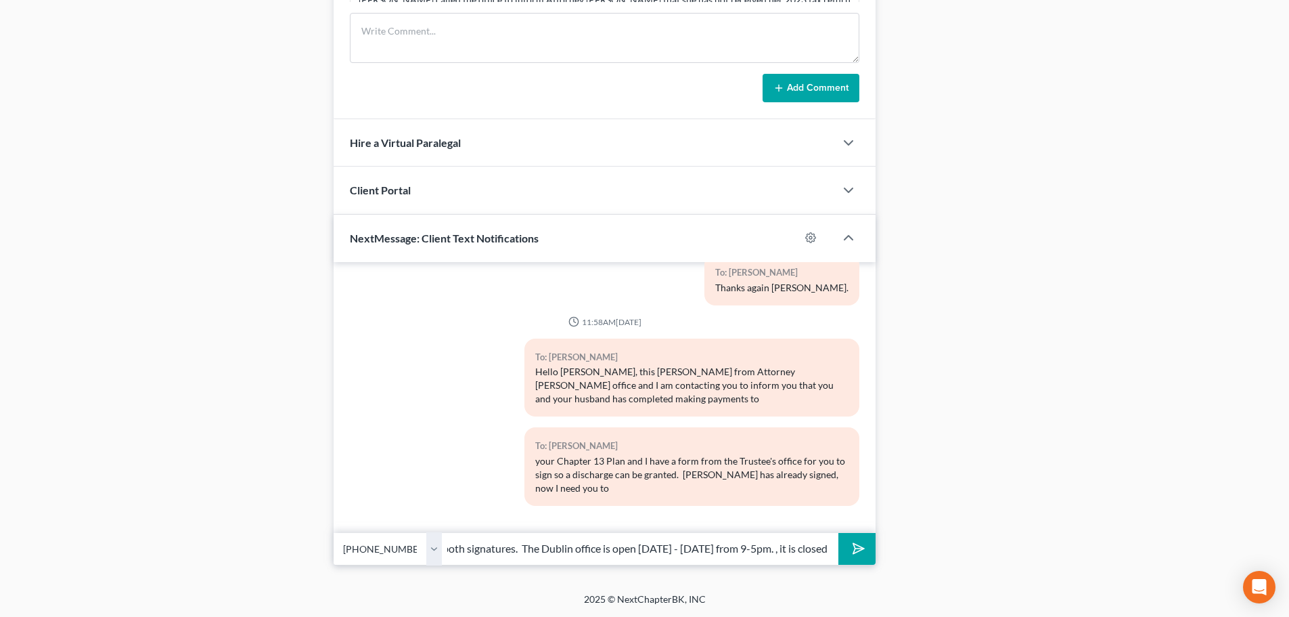
scroll to position [0, 337]
click at [642, 548] on input "to come to the Dublin office and sign as well. It is required to have both sign…" at bounding box center [640, 548] width 397 height 33
type input "to come to the Dublin office and sign as well. It is required to have both sign…"
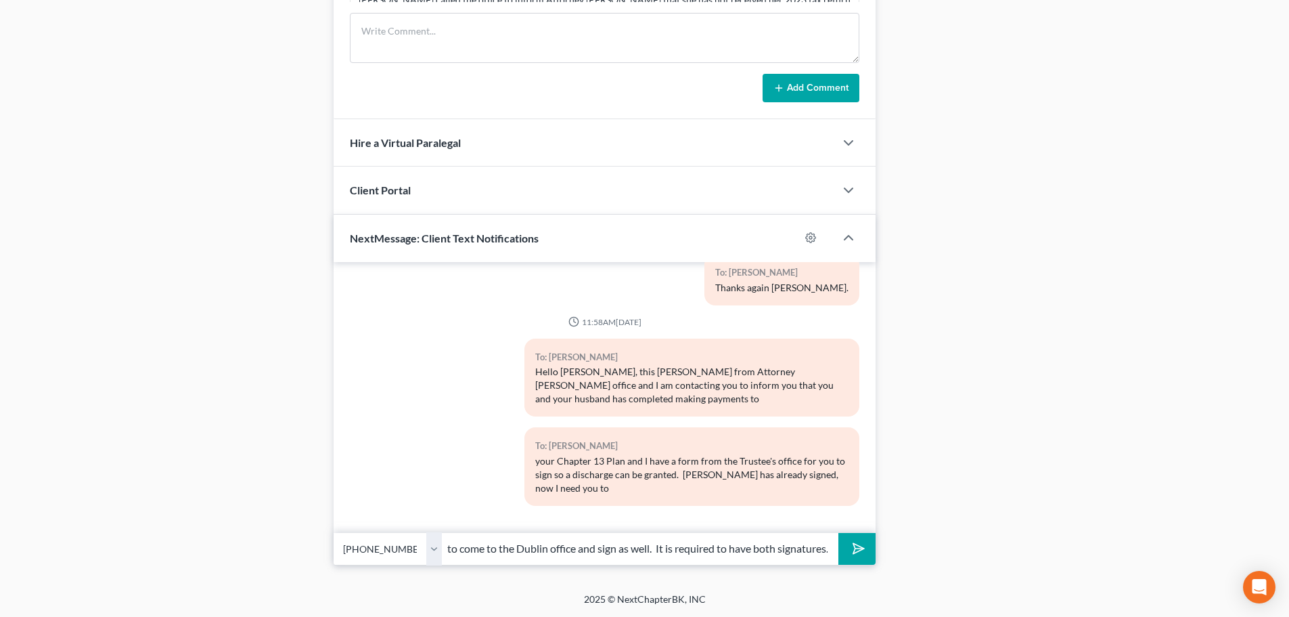
click at [856, 549] on polygon "submit" at bounding box center [856, 549] width 16 height 16
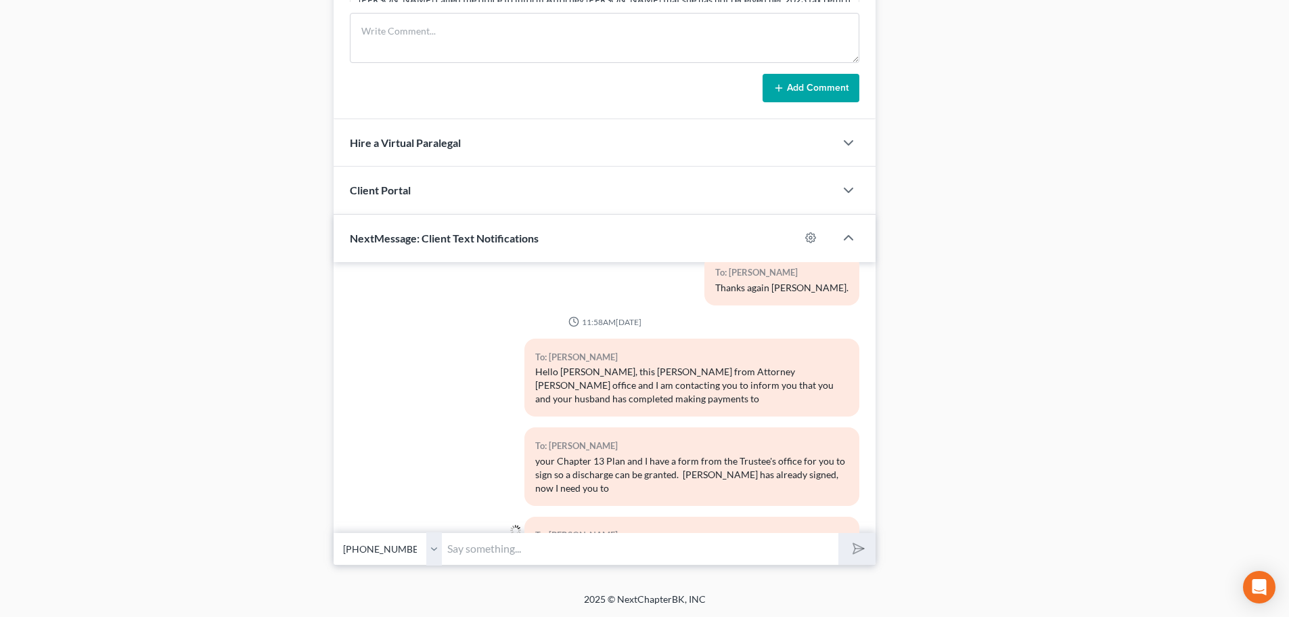
scroll to position [9726, 0]
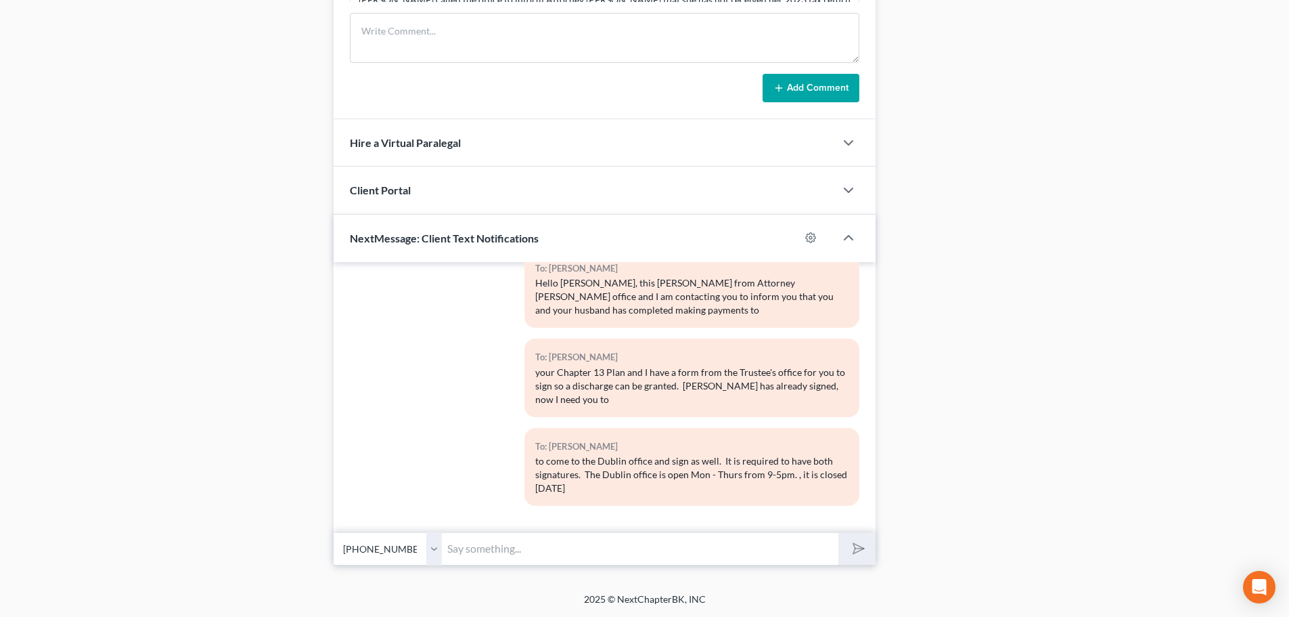
click at [495, 558] on input "text" at bounding box center [640, 548] width 397 height 33
type input "Thanks in advance for your promptness in this matter."
click at [860, 544] on icon "submit" at bounding box center [856, 548] width 19 height 19
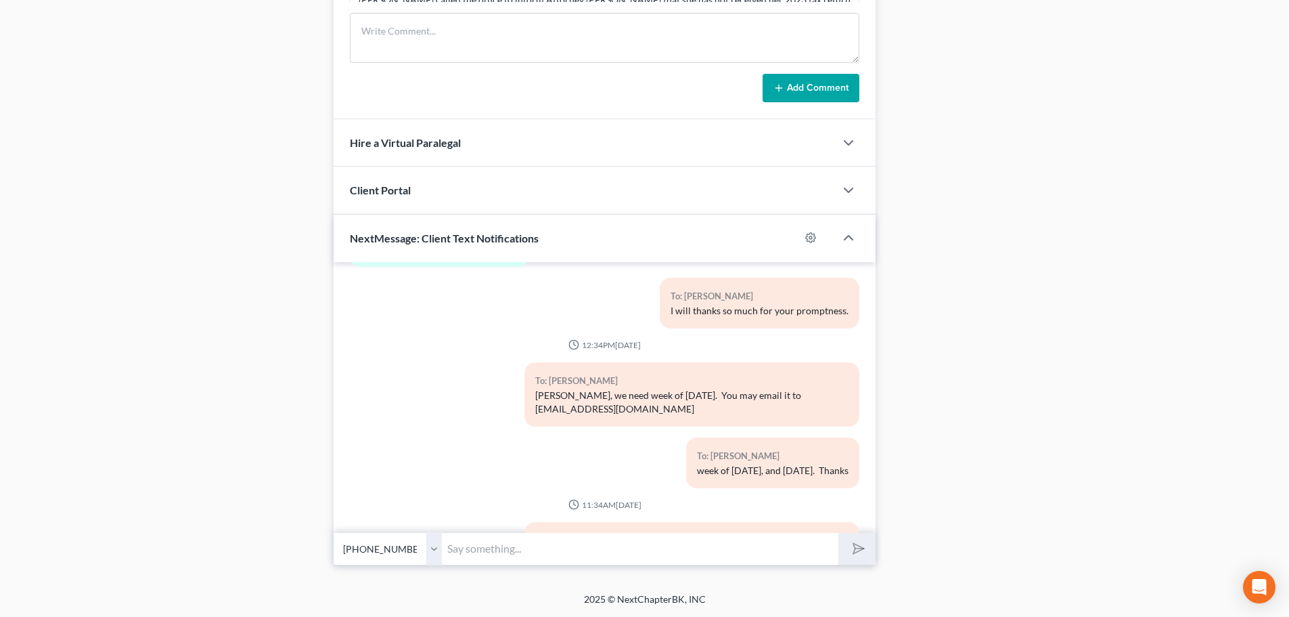
scroll to position [9864, 0]
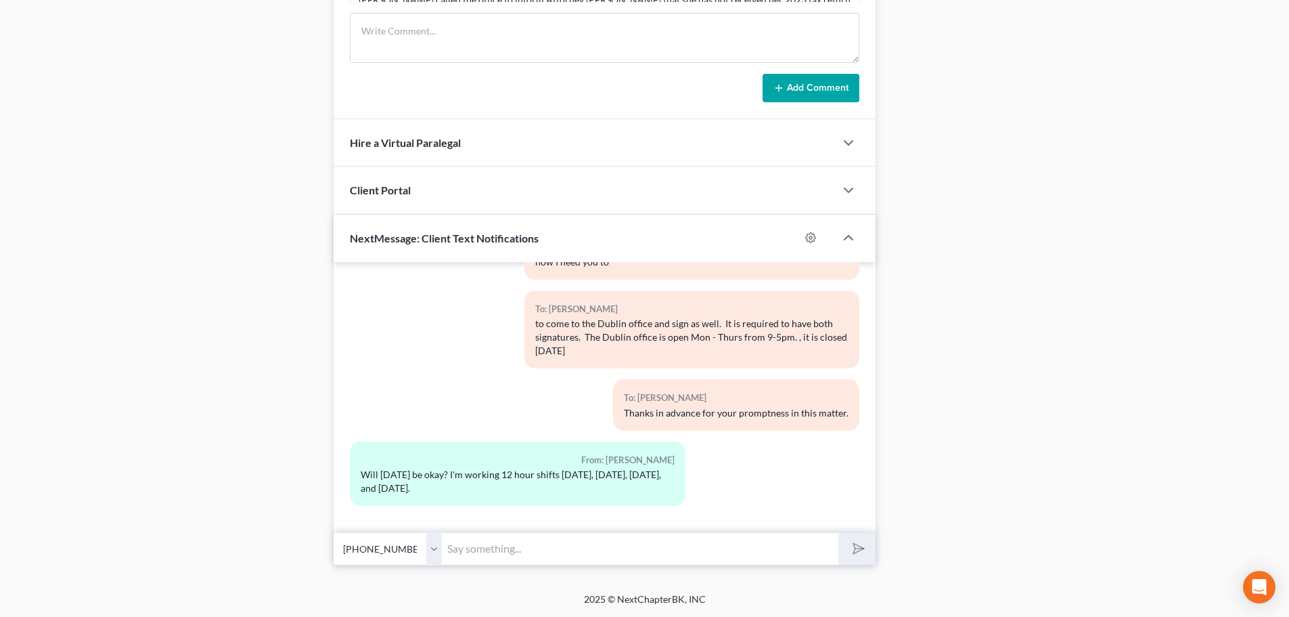
drag, startPoint x: 466, startPoint y: 554, endPoint x: 516, endPoint y: 564, distance: 51.8
click at [470, 555] on input "text" at bounding box center [640, 548] width 397 height 33
type input "Yes madam that will be fine."
drag, startPoint x: 447, startPoint y: 548, endPoint x: 600, endPoint y: 544, distance: 153.0
click at [604, 543] on input "Yes madam that will be fine." at bounding box center [640, 548] width 397 height 33
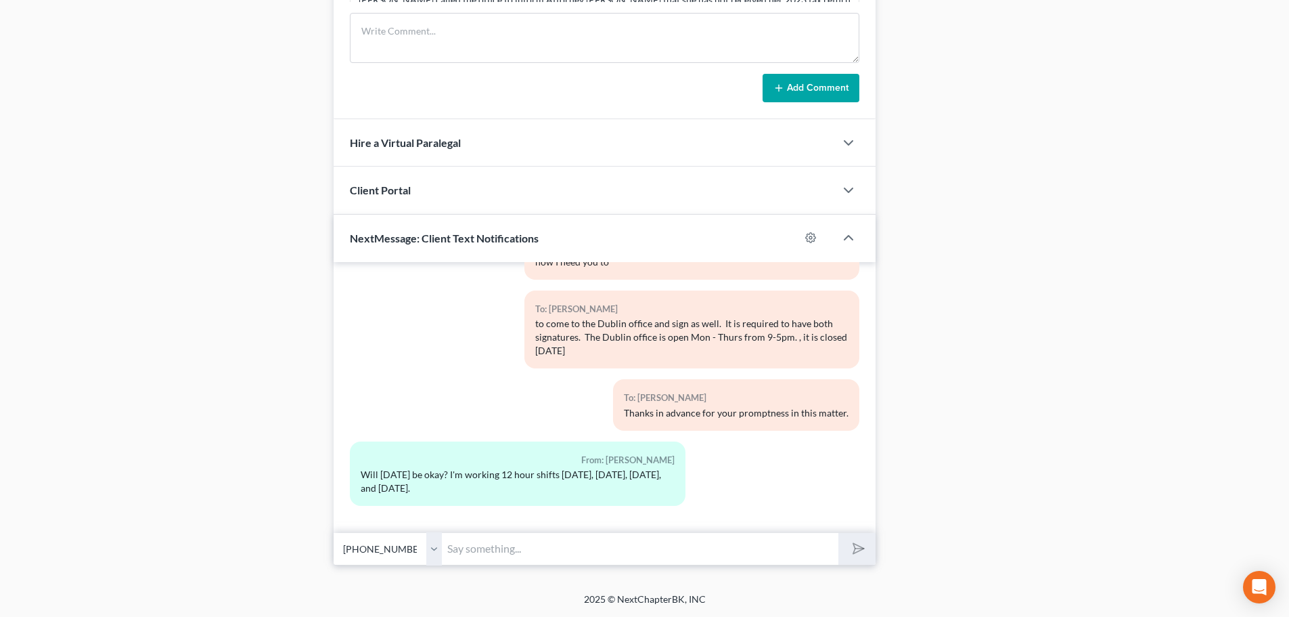
click at [433, 550] on select "Select [PHONE_NUMBER] - [PERSON_NAME] [PHONE_NUMBER] - [PERSON_NAME]" at bounding box center [388, 548] width 108 height 33
click at [334, 532] on select "Select [PHONE_NUMBER] - [PERSON_NAME] [PHONE_NUMBER] - [PERSON_NAME]" at bounding box center [388, 548] width 108 height 33
click at [476, 553] on input "text" at bounding box center [640, 548] width 397 height 33
paste input "Yes madam that will be fine."
type input "Yes madam that will be fine. Thanks"
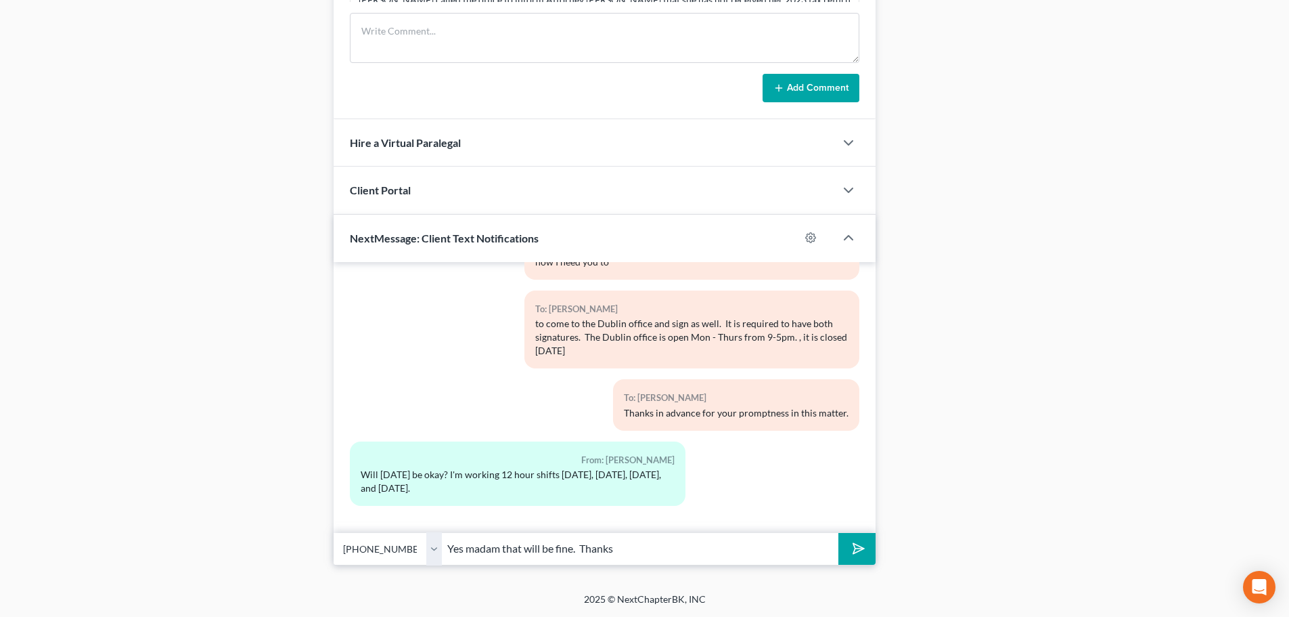
click at [861, 548] on icon "submit" at bounding box center [856, 548] width 19 height 19
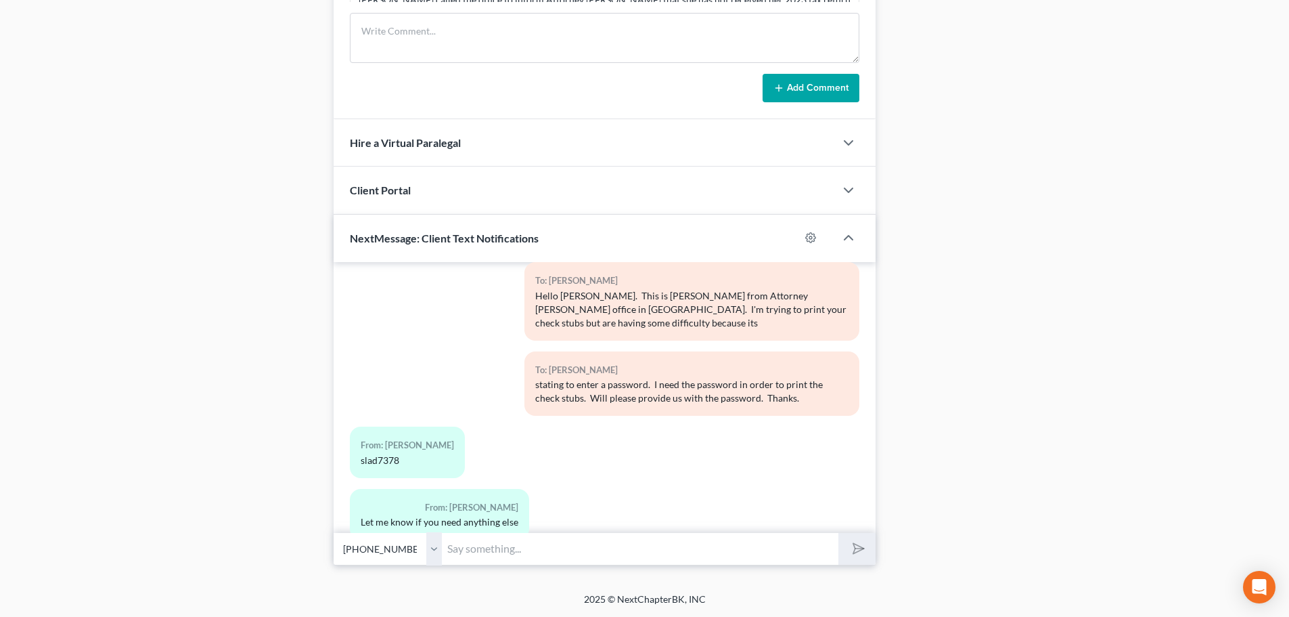
scroll to position [8233, 0]
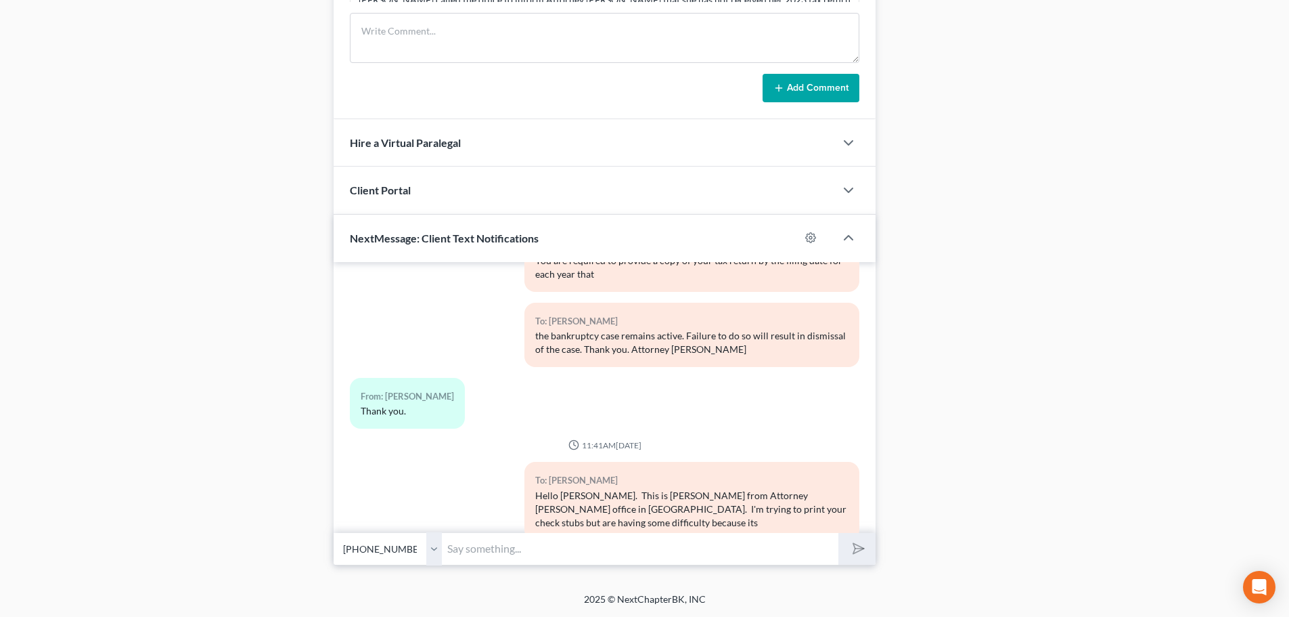
click at [484, 556] on input "text" at bounding box center [640, 548] width 397 height 33
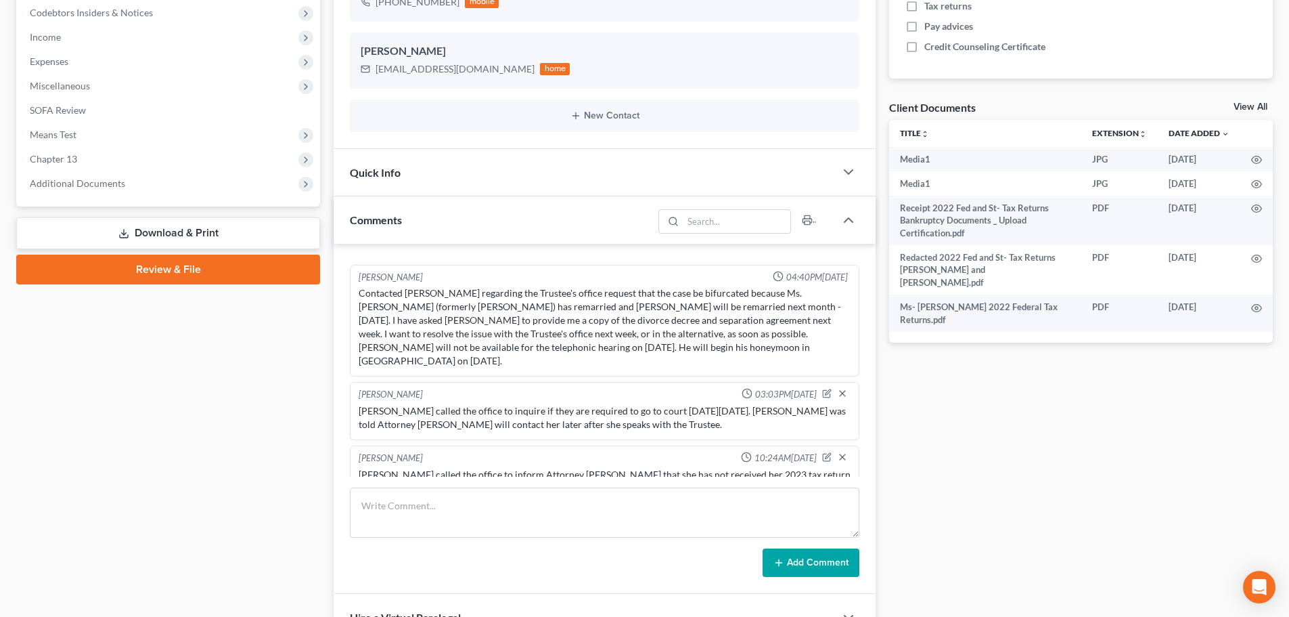
scroll to position [409, 0]
click at [412, 516] on textarea at bounding box center [605, 512] width 510 height 50
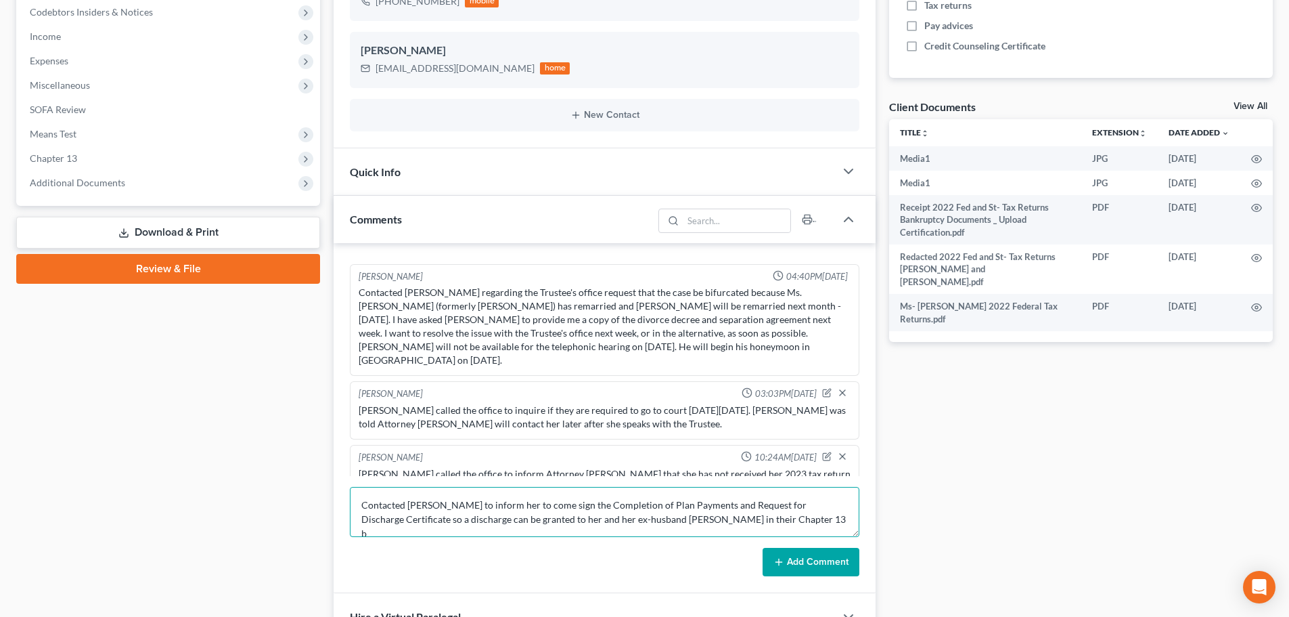
scroll to position [3, 0]
click at [506, 502] on textarea "Contacted [PERSON_NAME] to inform her to come sign the Completion of Plan Payme…" at bounding box center [605, 512] width 510 height 50
drag, startPoint x: 545, startPoint y: 531, endPoint x: 588, endPoint y: 545, distance: 45.4
click at [548, 531] on textarea "Contacted [PERSON_NAME] to inform her to come sign the Completion of Plan Payme…" at bounding box center [605, 512] width 510 height 50
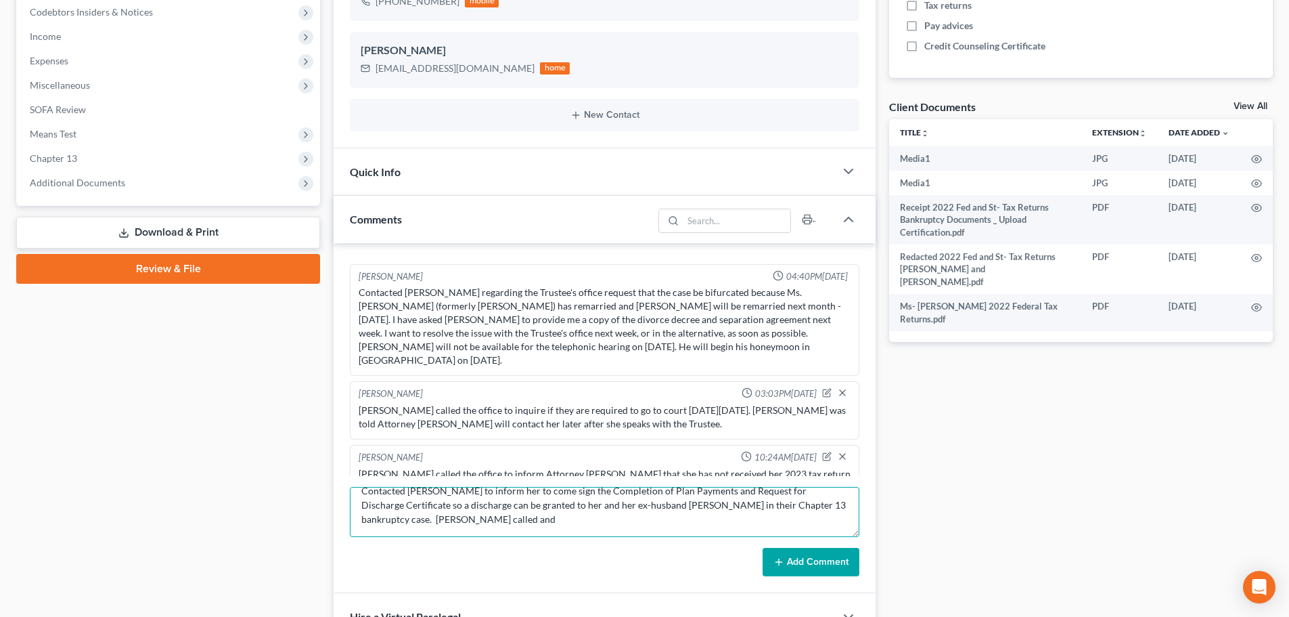
drag, startPoint x: 493, startPoint y: 529, endPoint x: 539, endPoint y: 525, distance: 46.3
click at [539, 525] on textarea "Contacted [PERSON_NAME] to inform her to come sign the Completion of Plan Payme…" at bounding box center [605, 512] width 510 height 50
click at [506, 490] on textarea "Contacted [PERSON_NAME] to inform her to come sign the Completion of Plan Payme…" at bounding box center [605, 512] width 510 height 50
click at [700, 493] on textarea "Contacted [PERSON_NAME] via text message to inform her to come sign the Complet…" at bounding box center [605, 512] width 510 height 50
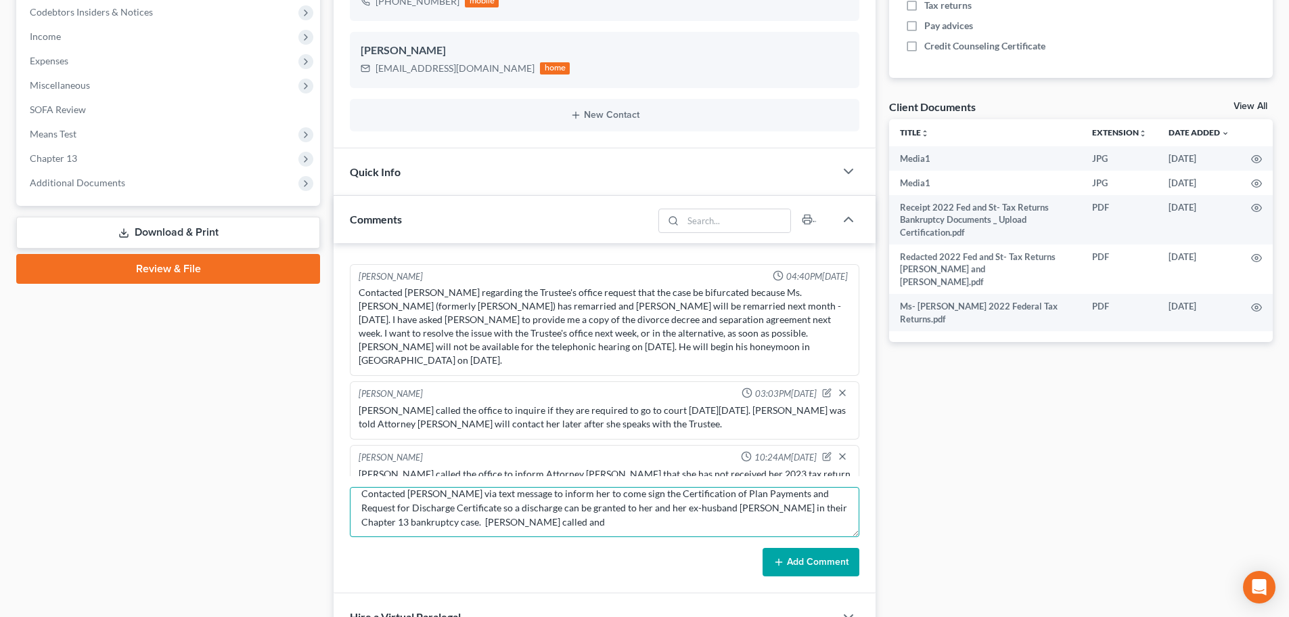
drag, startPoint x: 471, startPoint y: 507, endPoint x: 519, endPoint y: 512, distance: 48.3
click at [519, 512] on textarea "Contacted [PERSON_NAME] via text message to inform her to come sign the Certifi…" at bounding box center [605, 512] width 510 height 50
drag, startPoint x: 531, startPoint y: 522, endPoint x: 577, endPoint y: 518, distance: 46.2
click at [577, 518] on textarea "Contacted [PERSON_NAME] via text message to inform her to come sign the Certifi…" at bounding box center [605, 512] width 510 height 50
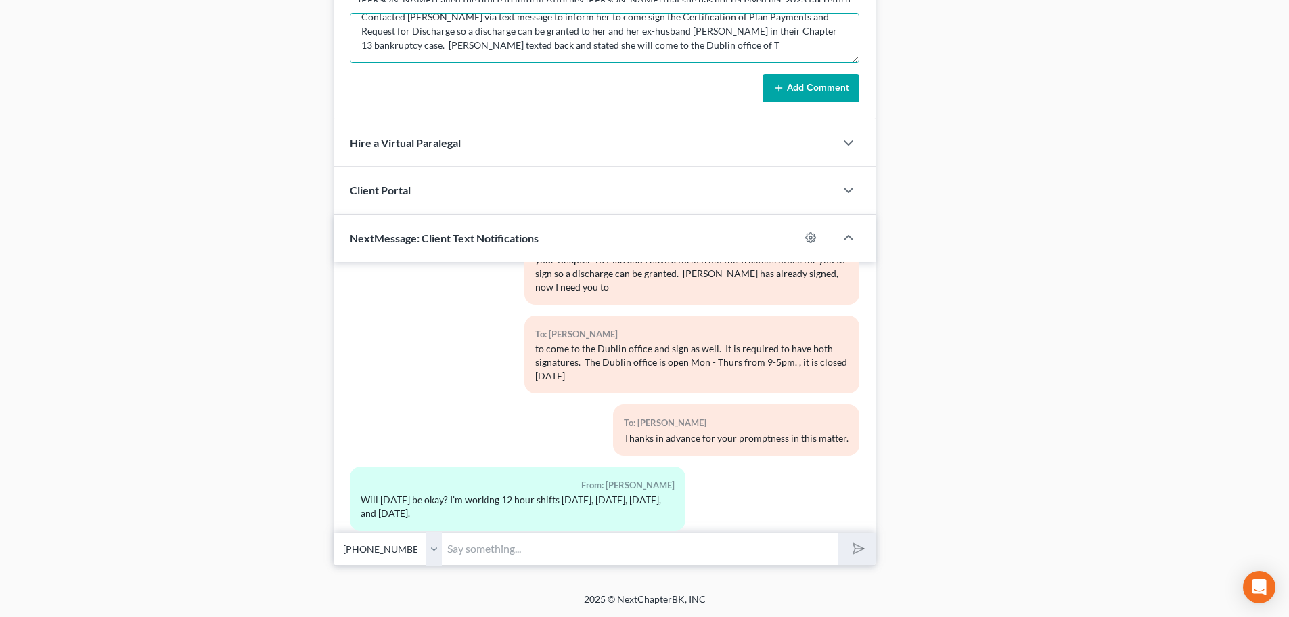
scroll to position [9925, 0]
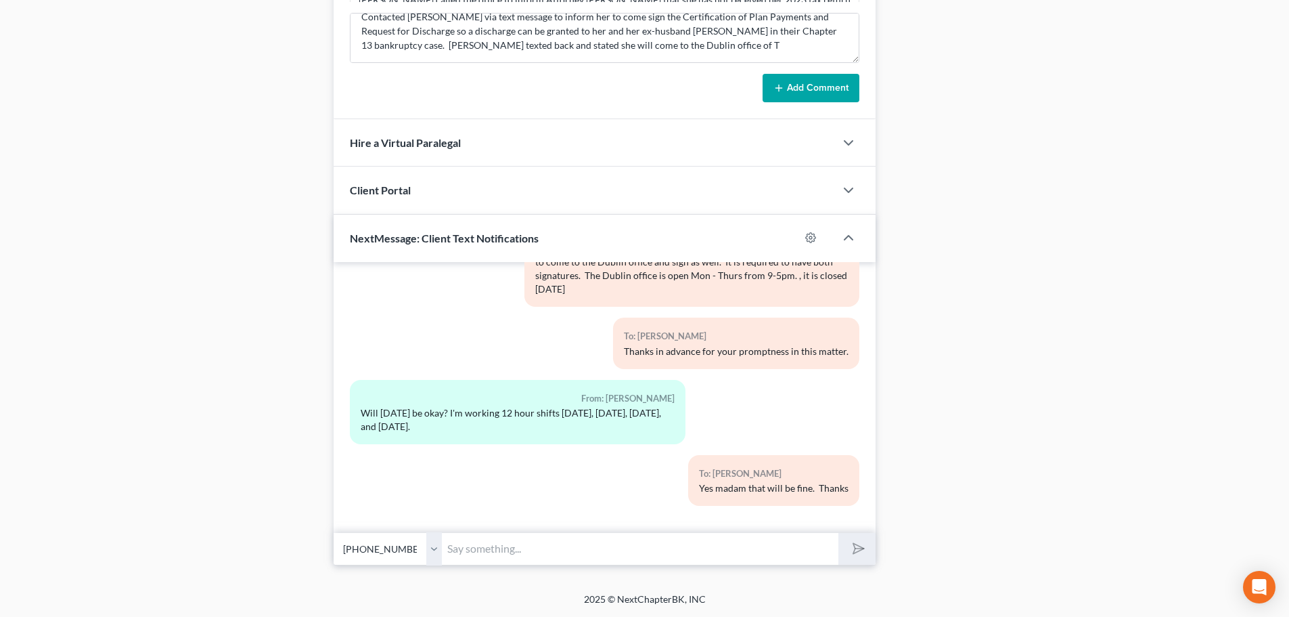
drag, startPoint x: 400, startPoint y: 411, endPoint x: 567, endPoint y: 423, distance: 166.9
click at [567, 423] on div "Will [DATE] be okay? I'm working 12 hour shifts [DATE], [DATE], [DATE], and [DA…" at bounding box center [517, 419] width 313 height 27
copy div "[DATE] be okay? I'm working 12 hour shifts [DATE], [DATE], [DATE], and [DATE]."
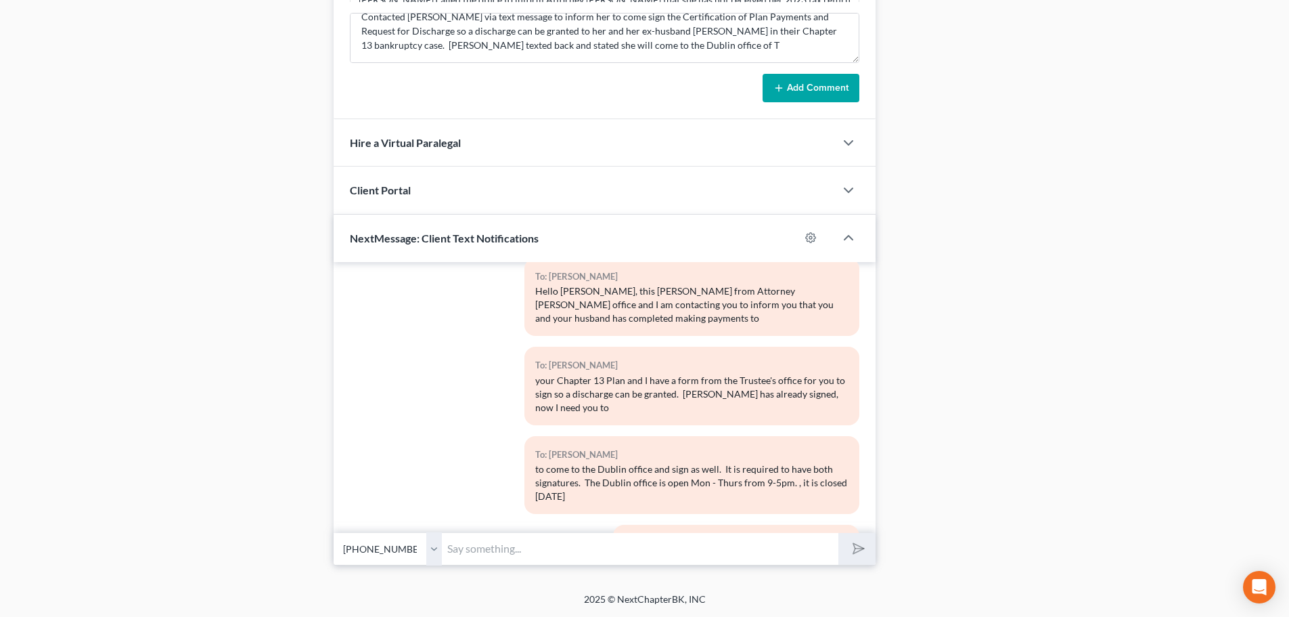
scroll to position [9384, 0]
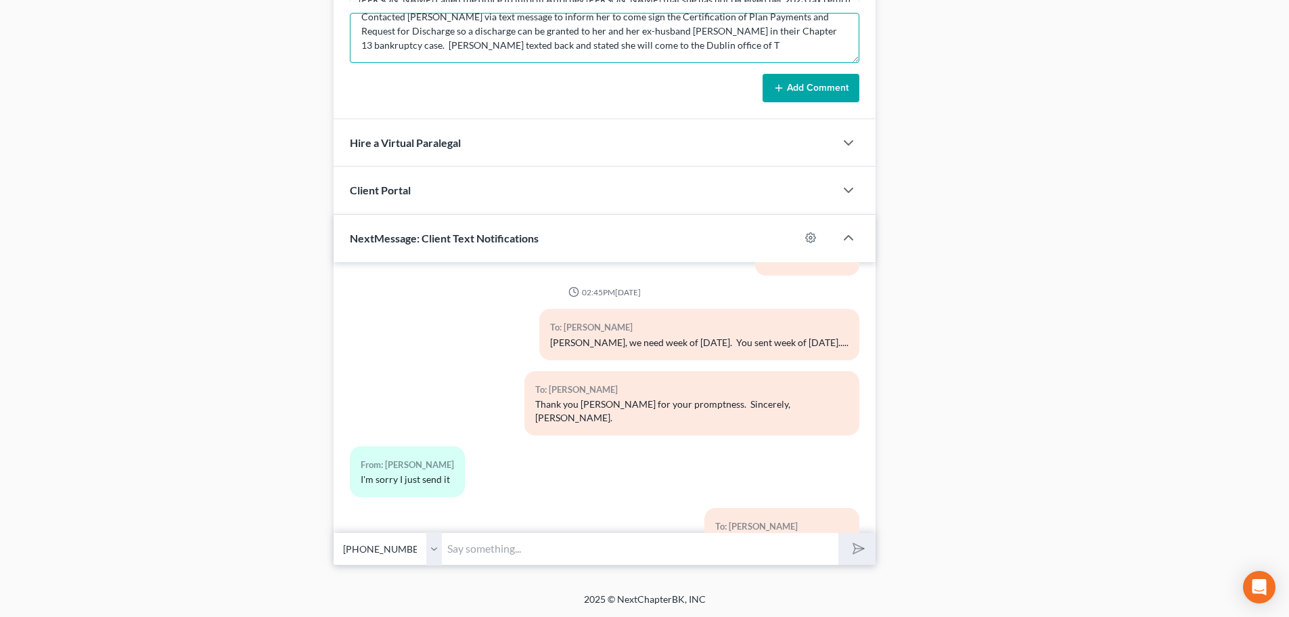
click at [784, 46] on textarea "Contacted [PERSON_NAME] via text message to inform her to come sign the Certifi…" at bounding box center [605, 38] width 510 height 50
drag, startPoint x: 763, startPoint y: 44, endPoint x: 785, endPoint y: 49, distance: 22.8
click at [792, 45] on textarea "Contacted [PERSON_NAME] via text message to inform her to come sign the Certifi…" at bounding box center [605, 38] width 510 height 50
paste textarea "[DATE] be okay? I'm working 12 hour shifts [DATE], [DATE], [DATE], and [DATE]."
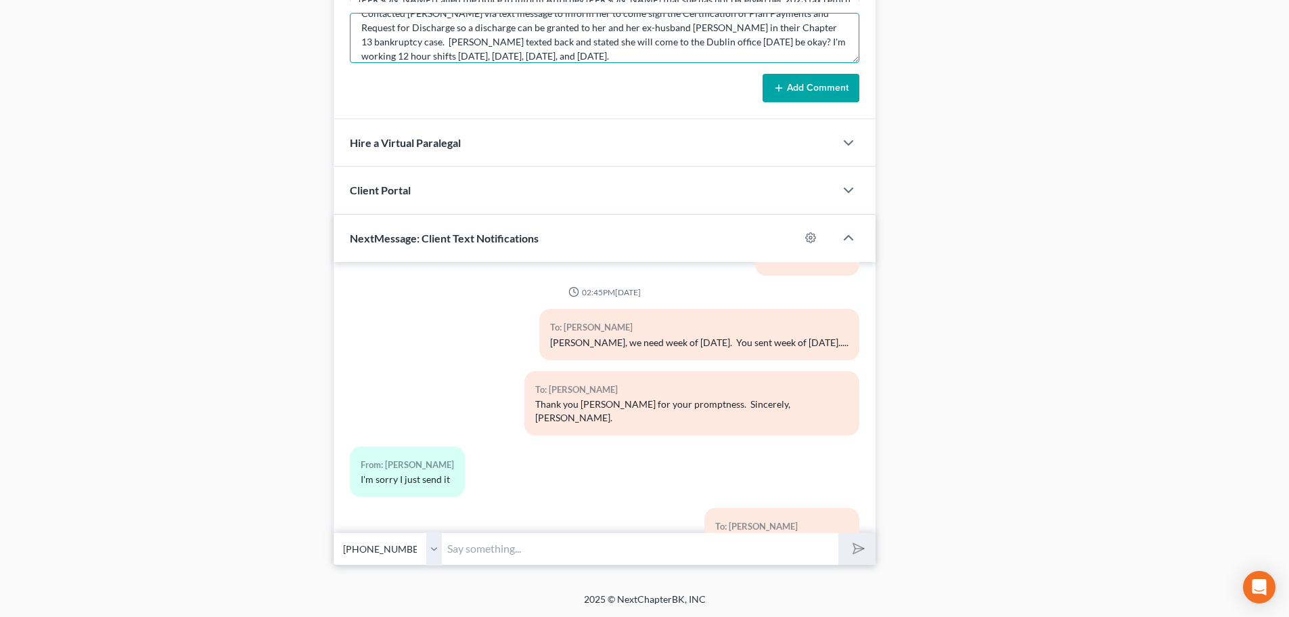
click at [764, 41] on textarea "Contacted [PERSON_NAME] via text message to inform her to come sign the Certifi…" at bounding box center [605, 38] width 510 height 50
click at [550, 51] on textarea "Contacted [PERSON_NAME] via text message to inform her to come sign the Certifi…" at bounding box center [605, 38] width 510 height 50
click at [730, 56] on textarea "Contacted [PERSON_NAME] via text message to inform her to come sign the Certifi…" at bounding box center [605, 38] width 510 height 50
type textarea "Contacted [PERSON_NAME] via text message to inform her to come sign the Certifi…"
click at [809, 85] on button "Add Comment" at bounding box center [811, 88] width 97 height 28
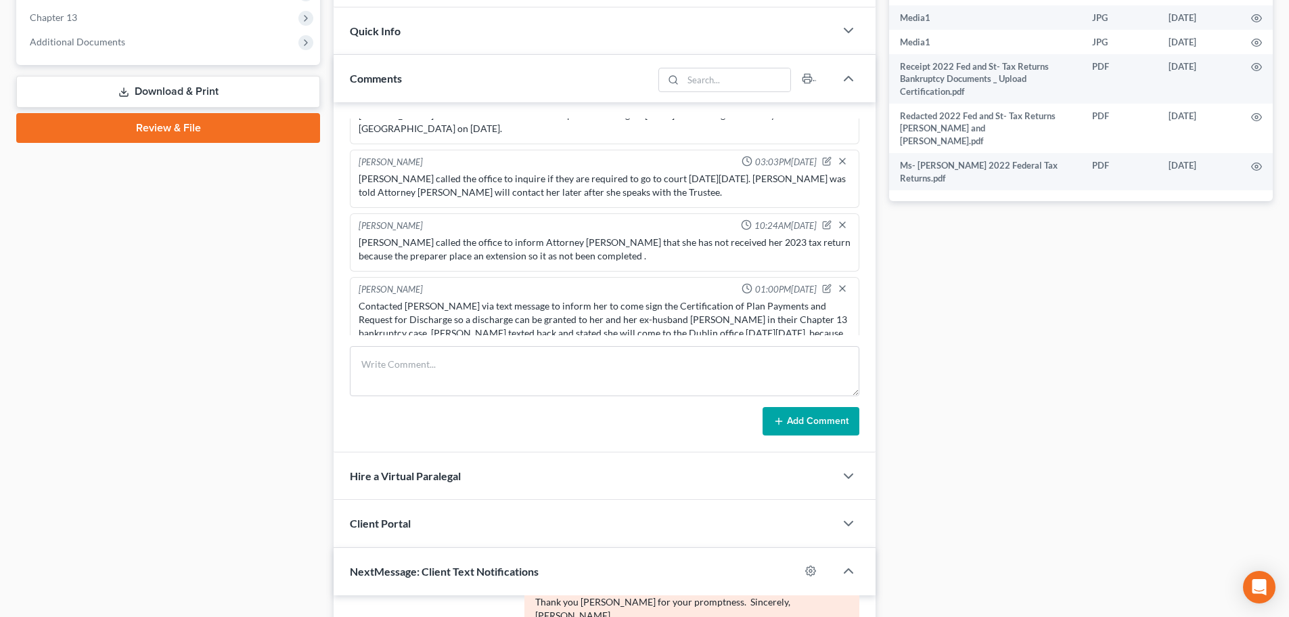
scroll to position [0, 0]
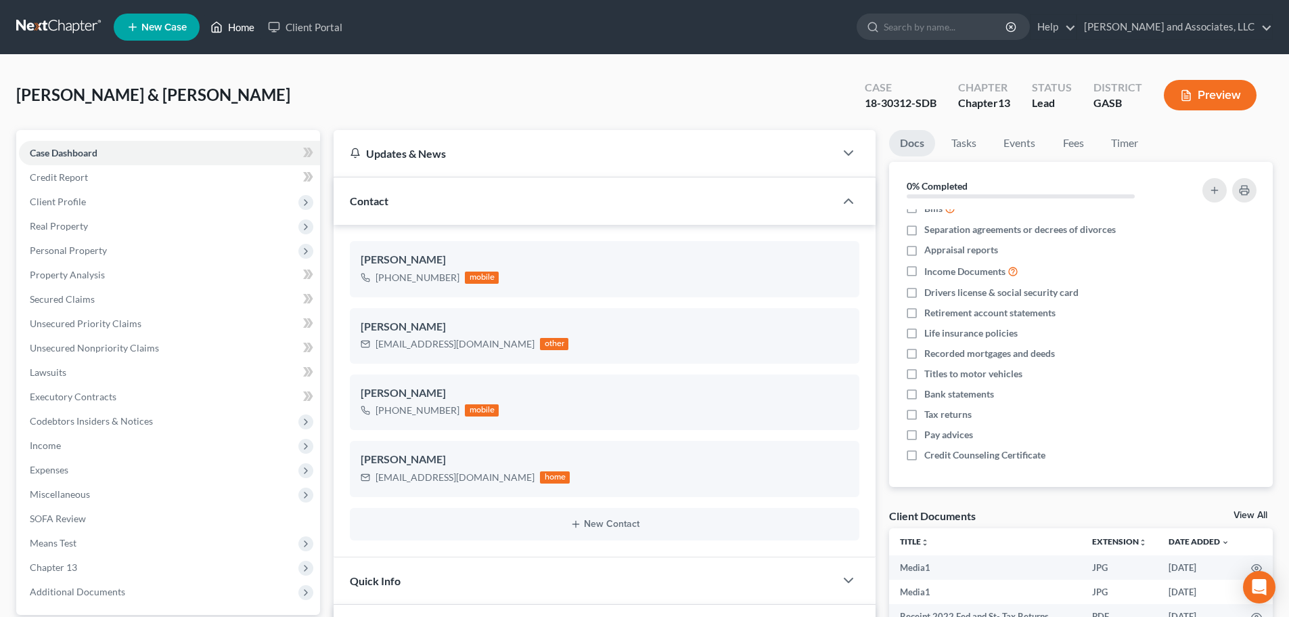
click at [237, 30] on link "Home" at bounding box center [233, 27] width 58 height 24
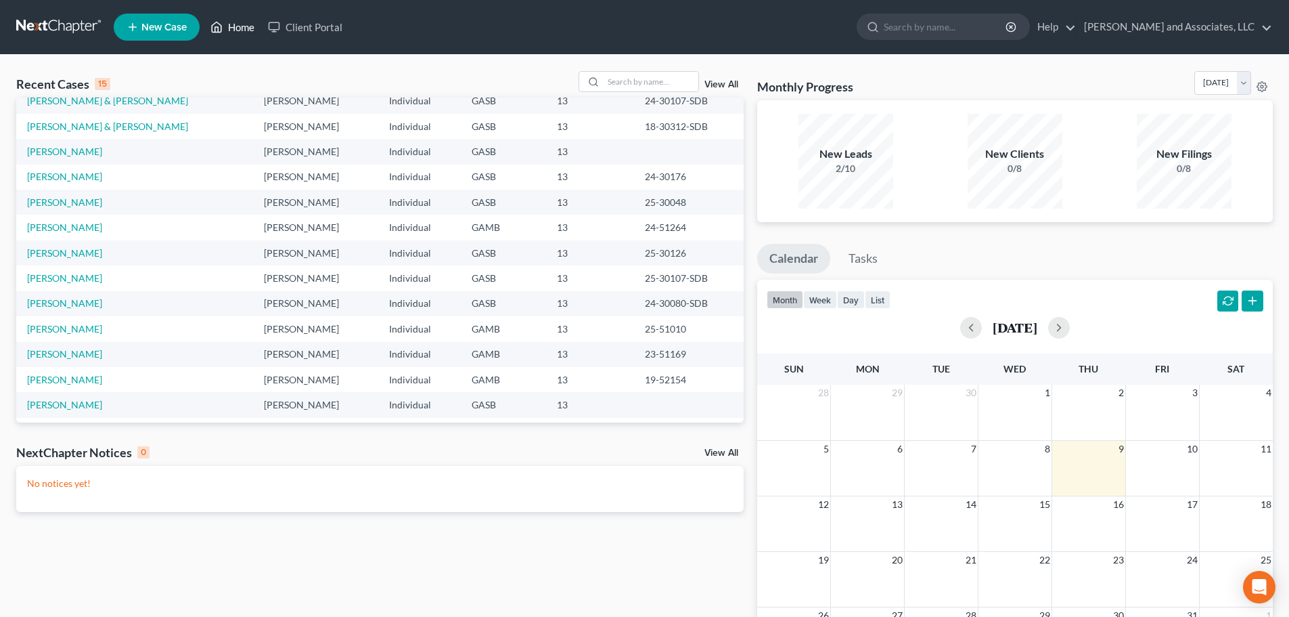
scroll to position [93, 0]
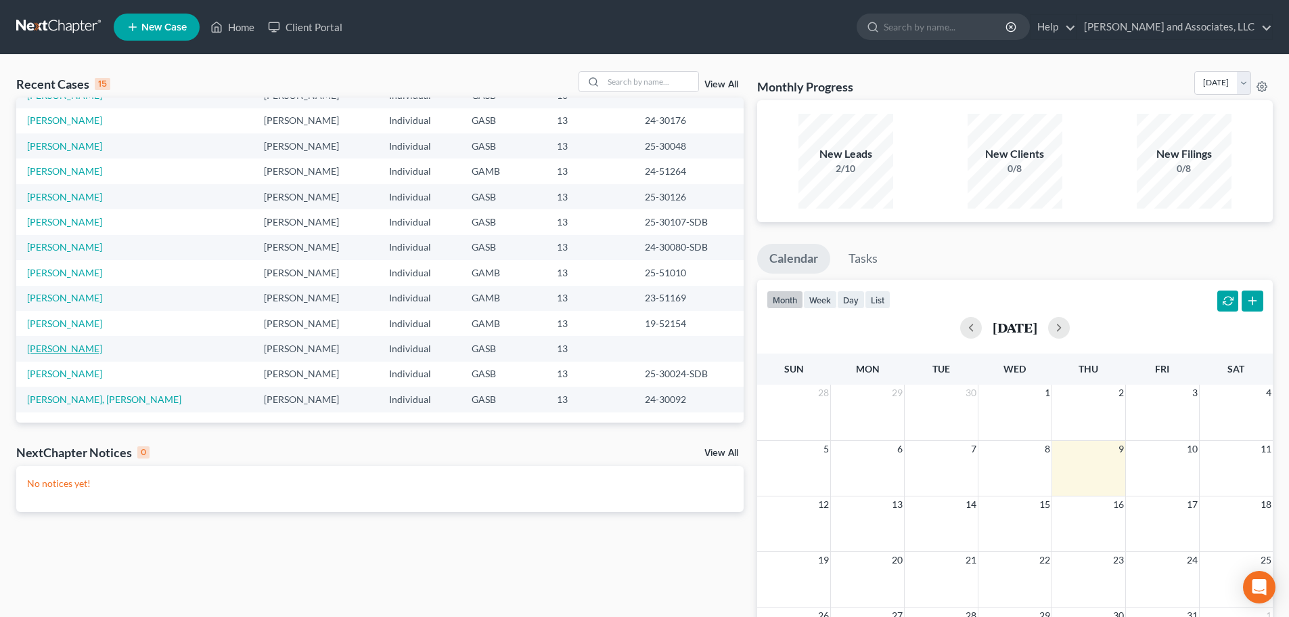
click at [76, 346] on link "[PERSON_NAME]" at bounding box center [64, 348] width 75 height 12
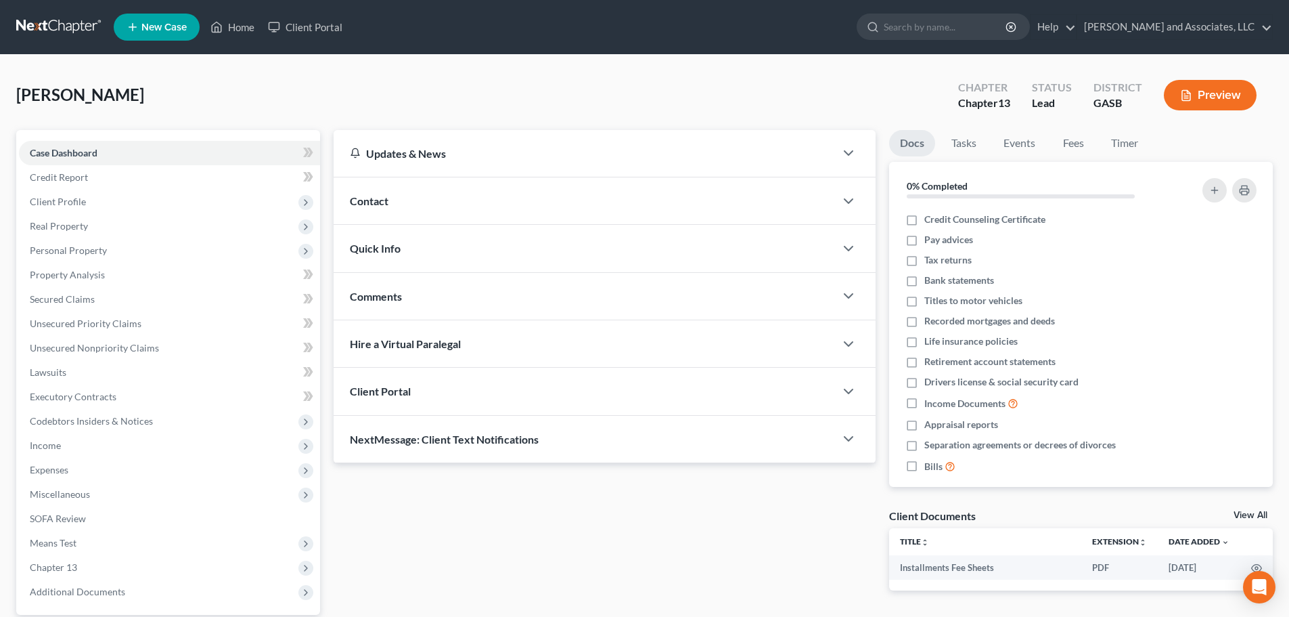
click at [376, 204] on span "Contact" at bounding box center [369, 200] width 39 height 13
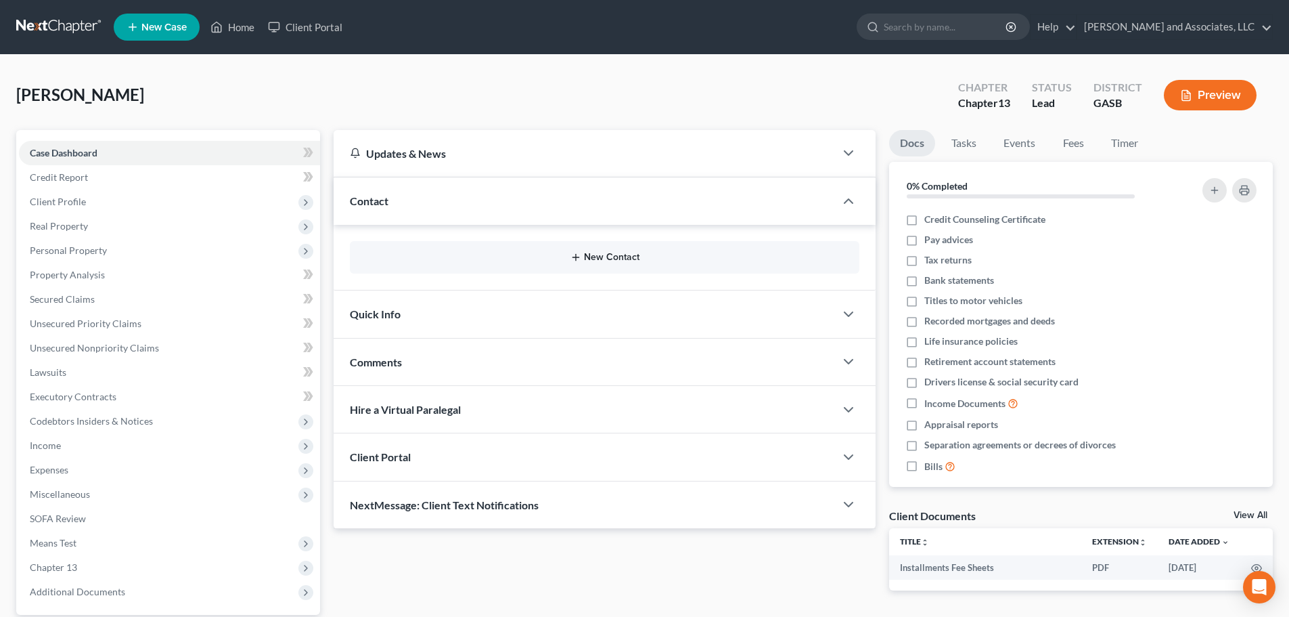
click at [598, 258] on button "New Contact" at bounding box center [605, 257] width 488 height 11
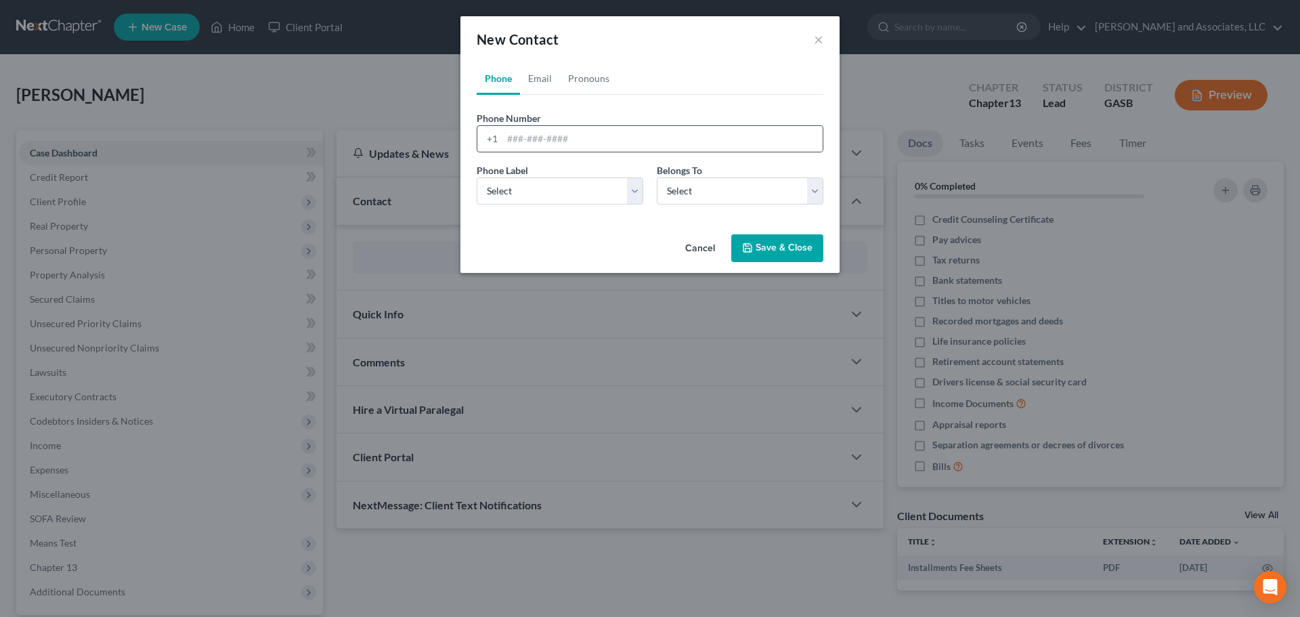
click at [497, 139] on div "+1" at bounding box center [489, 139] width 25 height 26
click at [533, 146] on input "tel" at bounding box center [662, 139] width 320 height 26
type input "[PHONE_NUMBER]"
click at [524, 190] on select "Select Mobile Home Work Other" at bounding box center [559, 190] width 167 height 27
select select "0"
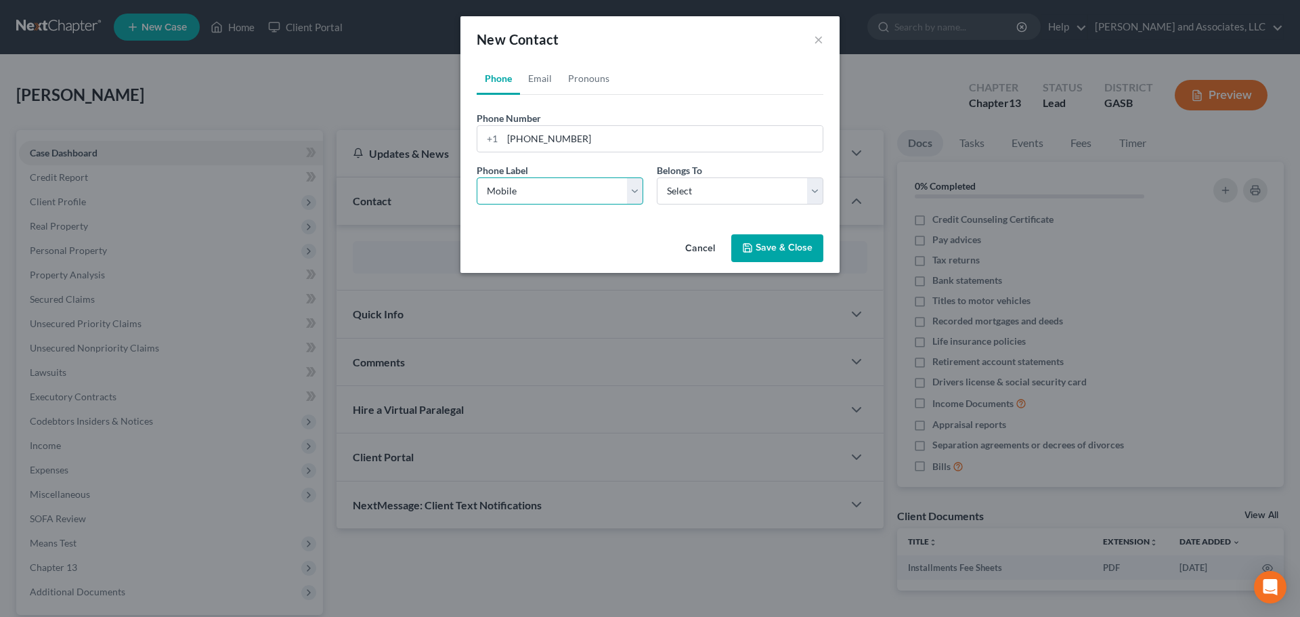
click at [476, 177] on select "Select Mobile Home Work Other" at bounding box center [559, 190] width 167 height 27
click at [673, 190] on select "Select Client Other" at bounding box center [740, 190] width 167 height 27
select select "0"
click at [657, 177] on select "Select Client Other" at bounding box center [740, 190] width 167 height 27
click at [780, 248] on button "Save & Close" at bounding box center [777, 248] width 92 height 28
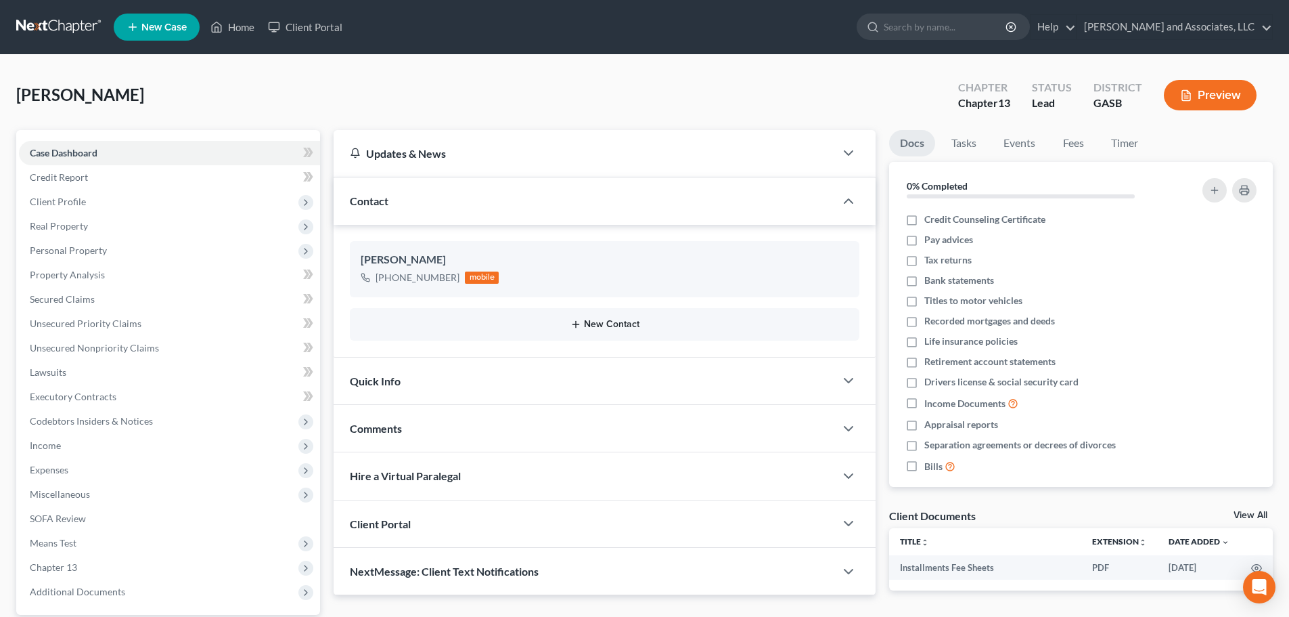
click at [606, 324] on button "New Contact" at bounding box center [605, 324] width 488 height 11
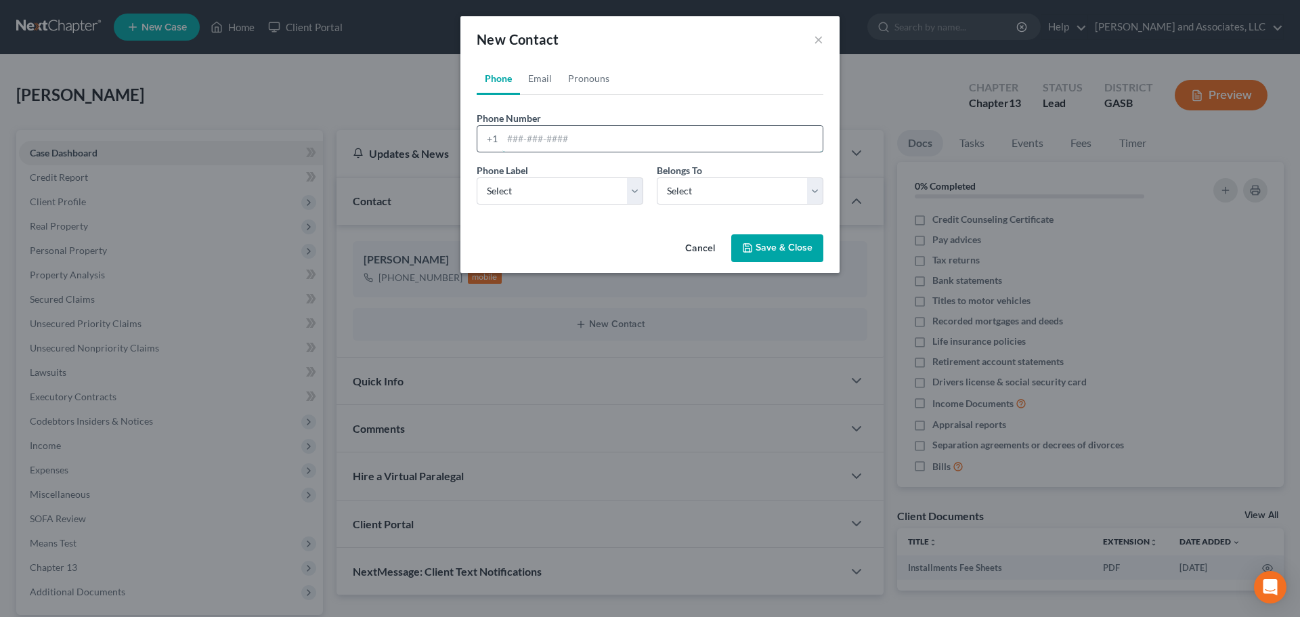
click at [509, 139] on input "tel" at bounding box center [662, 139] width 320 height 26
type input "[PHONE_NUMBER] (Daughter - [PERSON_NAME])"
click at [504, 196] on select "Select Mobile Home Work Other" at bounding box center [559, 190] width 167 height 27
select select "0"
click at [476, 177] on select "Select Mobile Home Work Other" at bounding box center [559, 190] width 167 height 27
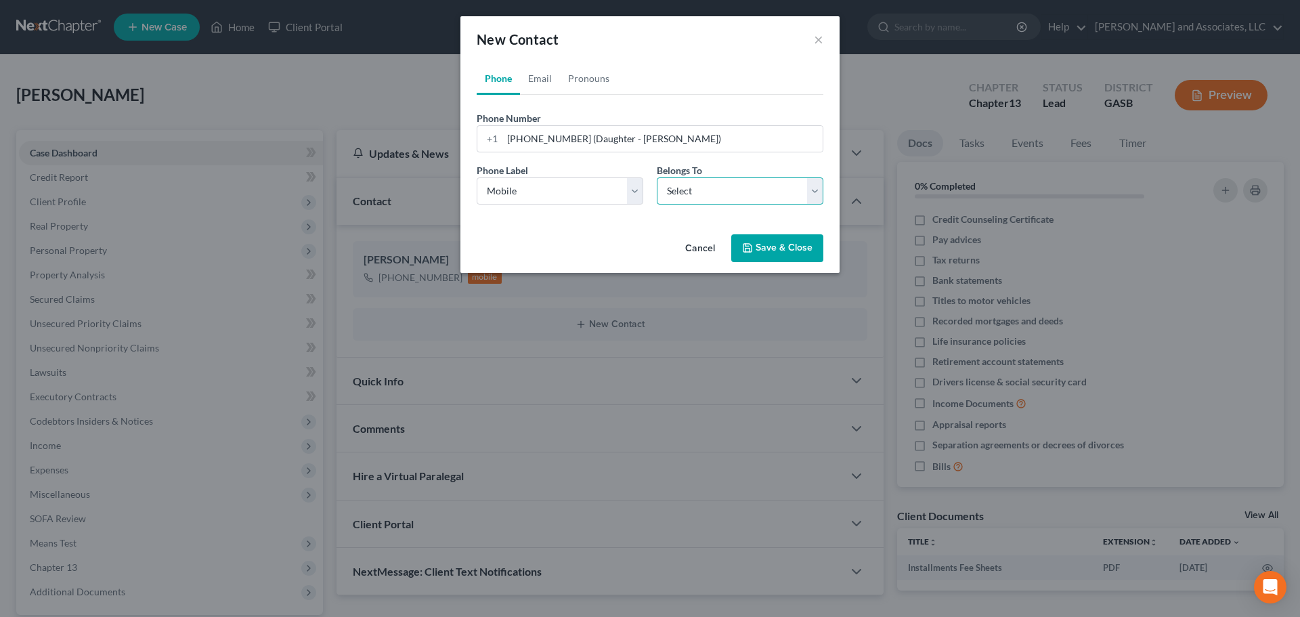
click at [714, 189] on select "Select Client Other" at bounding box center [740, 190] width 167 height 27
select select "1"
click at [657, 177] on select "Select Client Other" at bounding box center [740, 190] width 167 height 27
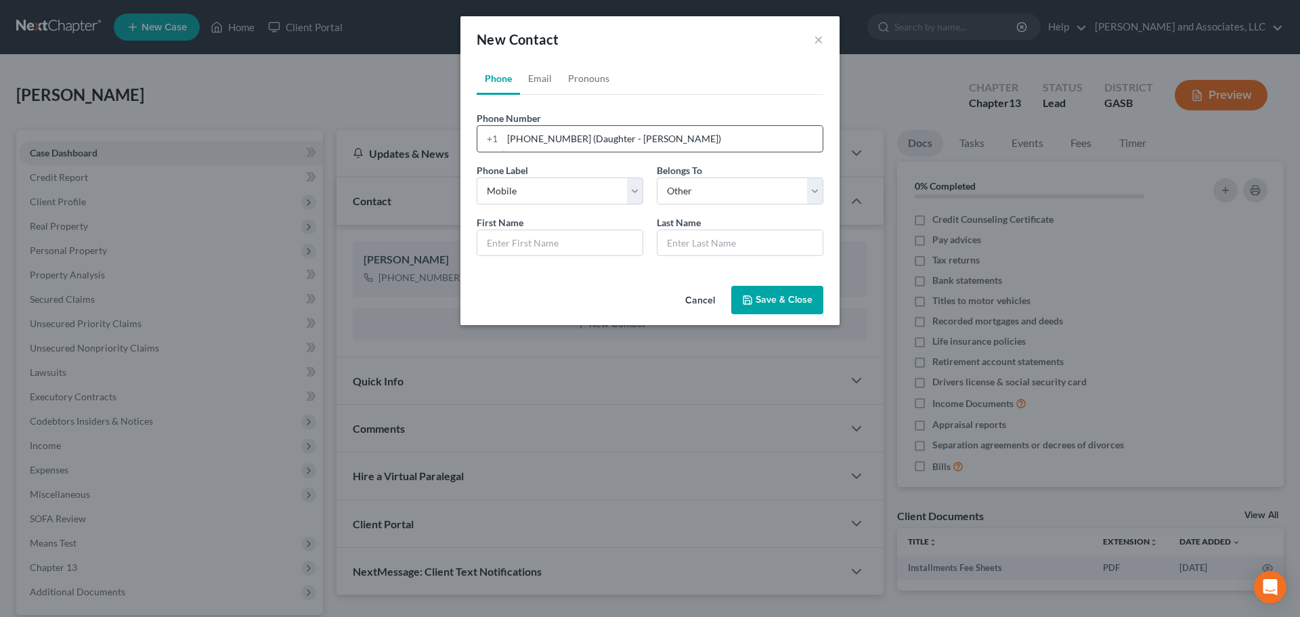
drag, startPoint x: 623, startPoint y: 137, endPoint x: 640, endPoint y: 136, distance: 16.3
click at [640, 136] on input "[PHONE_NUMBER] (Daughter - [PERSON_NAME])" at bounding box center [662, 139] width 320 height 26
click at [620, 138] on input "[PHONE_NUMBER] (Daughter - [PERSON_NAME])" at bounding box center [662, 139] width 320 height 26
drag, startPoint x: 620, startPoint y: 138, endPoint x: 641, endPoint y: 138, distance: 21.0
click at [641, 138] on input "[PHONE_NUMBER] (Daughter - [PERSON_NAME])" at bounding box center [662, 139] width 320 height 26
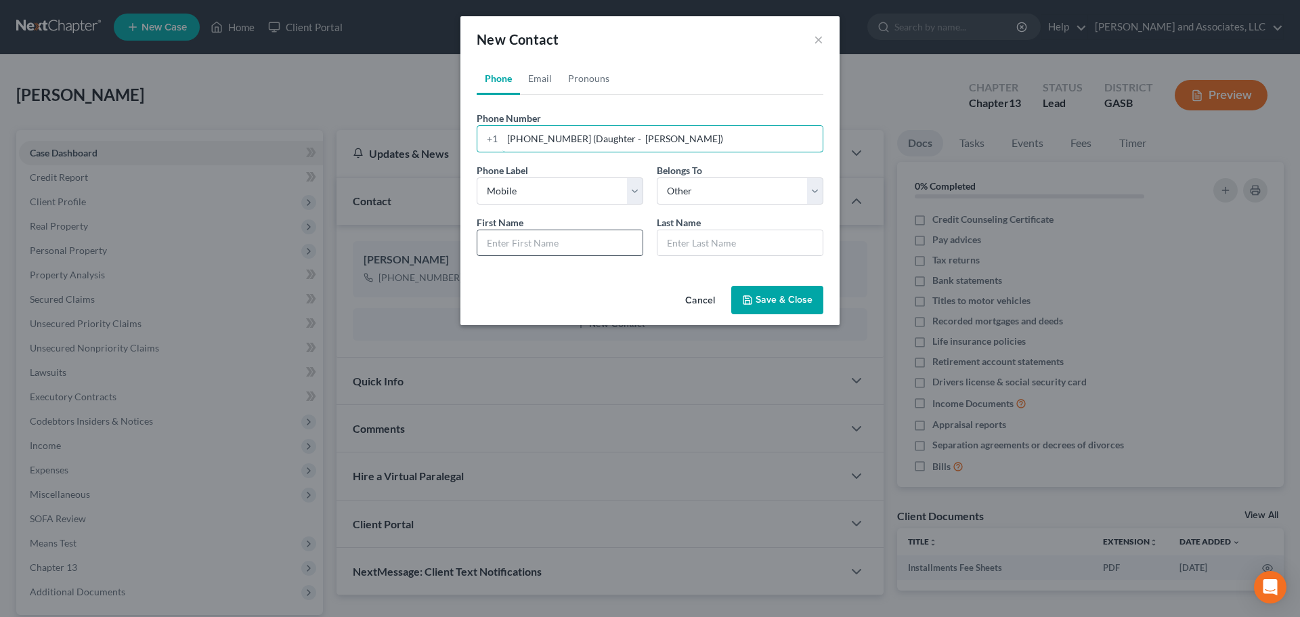
type input "[PHONE_NUMBER] (Daughter - [PERSON_NAME])"
click at [504, 241] on input "text" at bounding box center [559, 243] width 165 height 26
paste input "[PERSON_NAME]"
type input "[PERSON_NAME]"
click at [675, 242] on input "text" at bounding box center [739, 243] width 165 height 26
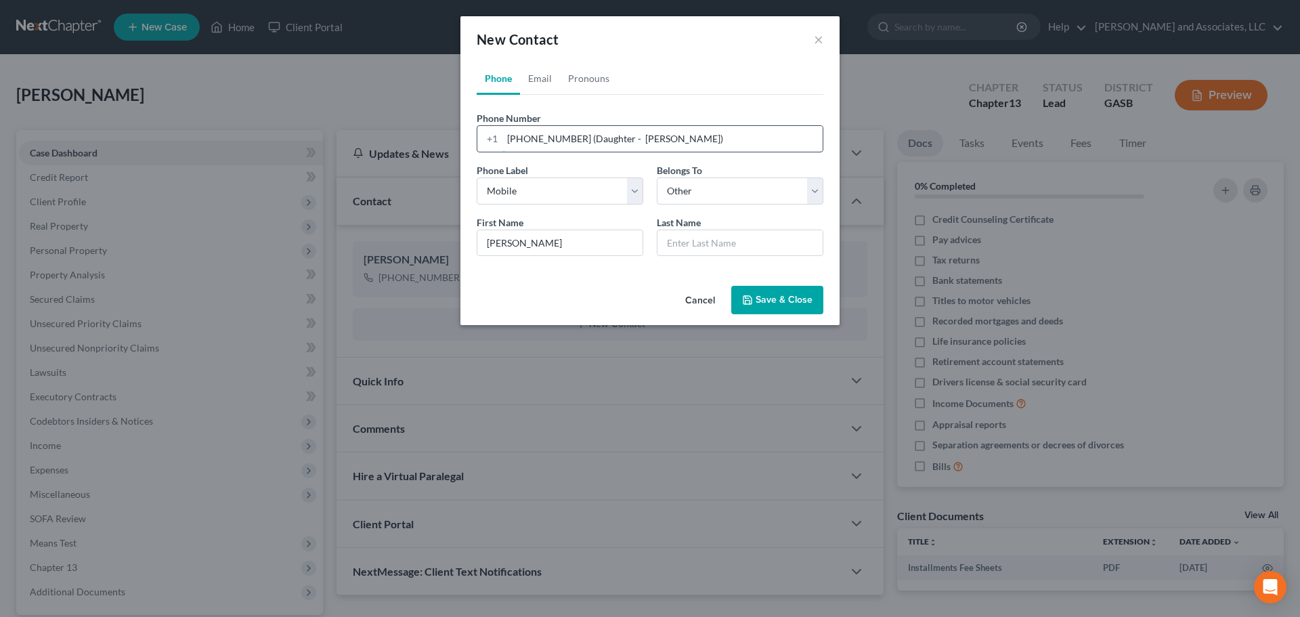
drag, startPoint x: 621, startPoint y: 137, endPoint x: 660, endPoint y: 140, distance: 39.4
click at [660, 140] on input "[PHONE_NUMBER] (Daughter - [PERSON_NAME])" at bounding box center [662, 139] width 320 height 26
type input "[PHONE_NUMBER] (Daughter - )"
click at [686, 247] on input "text" at bounding box center [739, 243] width 165 height 26
paste input "[PERSON_NAME]"
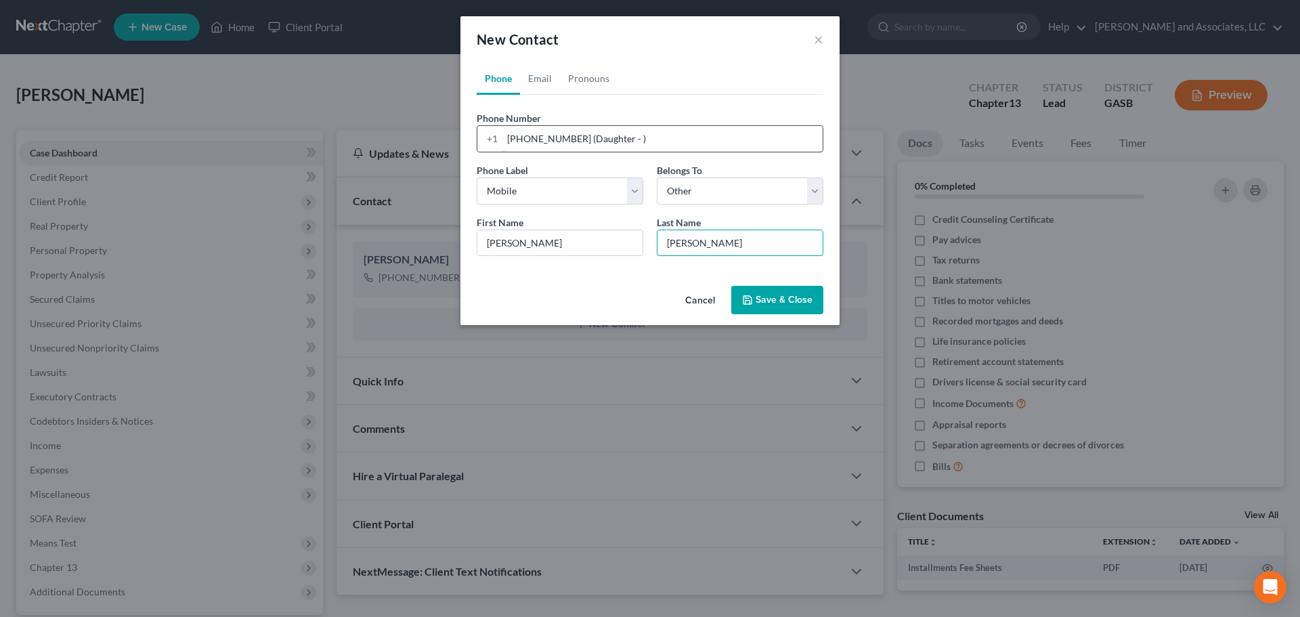
type input "[PERSON_NAME]"
click at [613, 135] on input "[PHONE_NUMBER] (Daughter - )" at bounding box center [662, 139] width 320 height 26
type input "[PHONE_NUMBER] (Daughter)"
click at [779, 300] on button "Save & Close" at bounding box center [777, 300] width 92 height 28
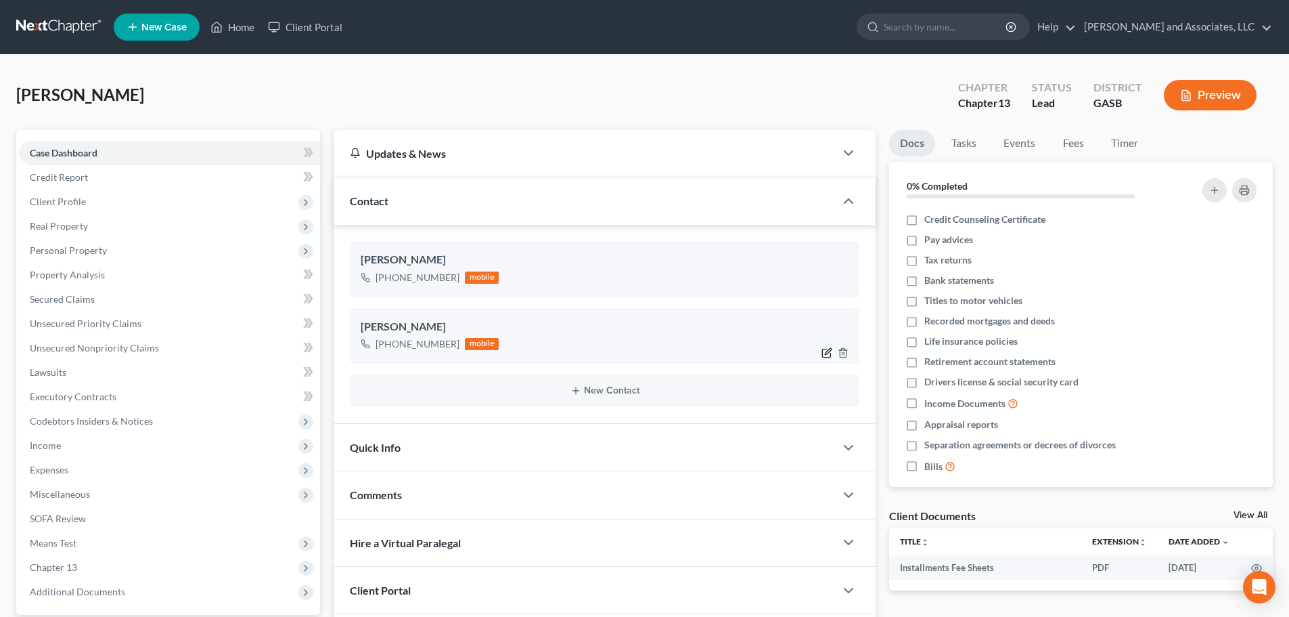
click at [828, 349] on icon "button" at bounding box center [827, 352] width 11 height 11
select select "0"
select select "1"
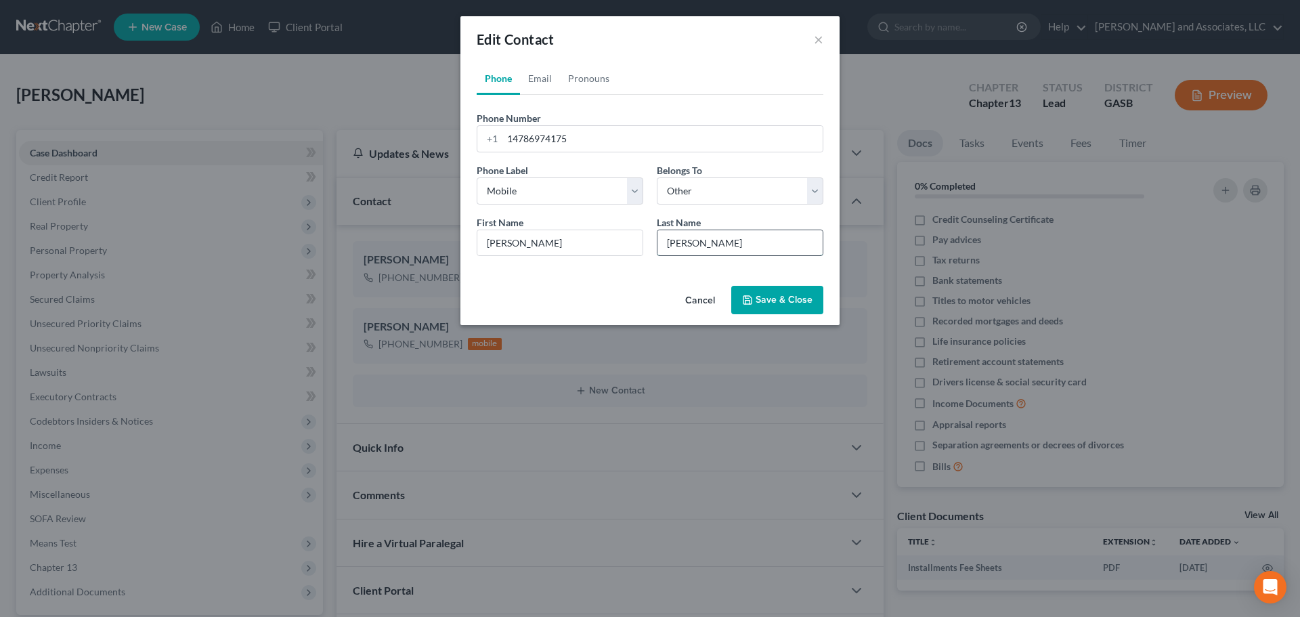
click at [710, 243] on input "[PERSON_NAME]" at bounding box center [739, 243] width 165 height 26
type input "[PERSON_NAME]-Daughter"
click at [803, 301] on button "Save & Close" at bounding box center [777, 300] width 92 height 28
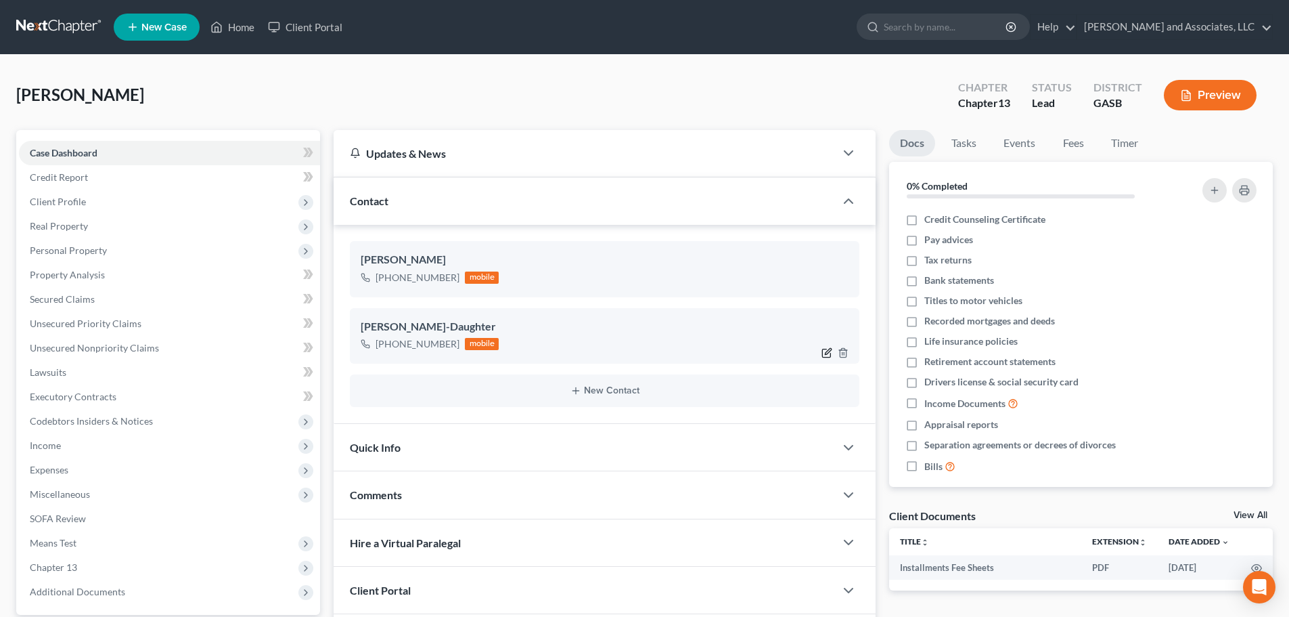
click at [826, 351] on icon "button" at bounding box center [827, 352] width 11 height 11
select select "0"
select select "1"
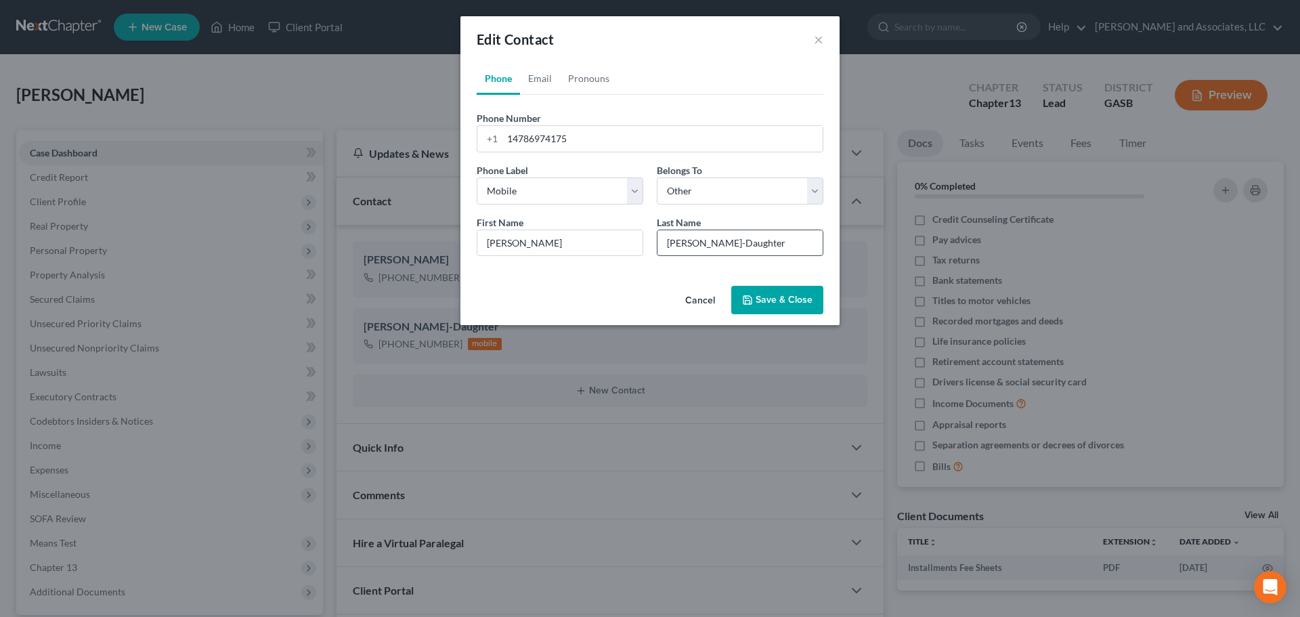
click at [705, 242] on input "[PERSON_NAME]-Daughter" at bounding box center [739, 243] width 165 height 26
type input "[PERSON_NAME] (Daughter)"
click at [768, 296] on button "Save & Close" at bounding box center [777, 300] width 92 height 28
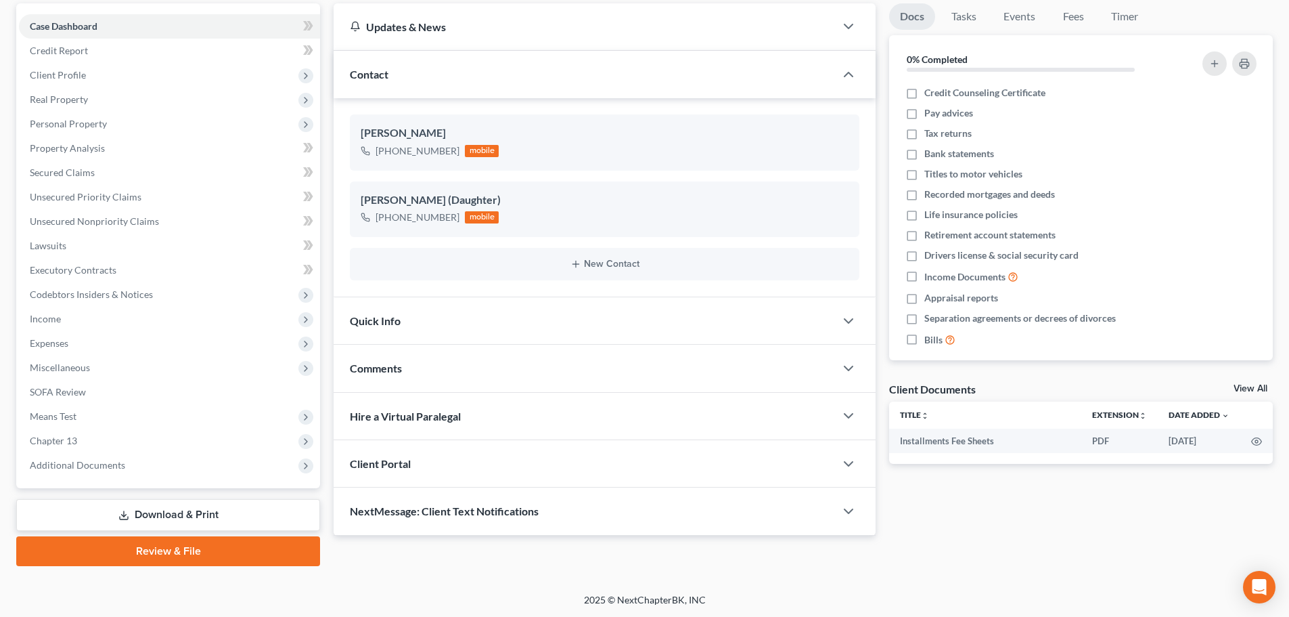
scroll to position [127, 0]
click at [847, 508] on icon "button" at bounding box center [849, 510] width 16 height 16
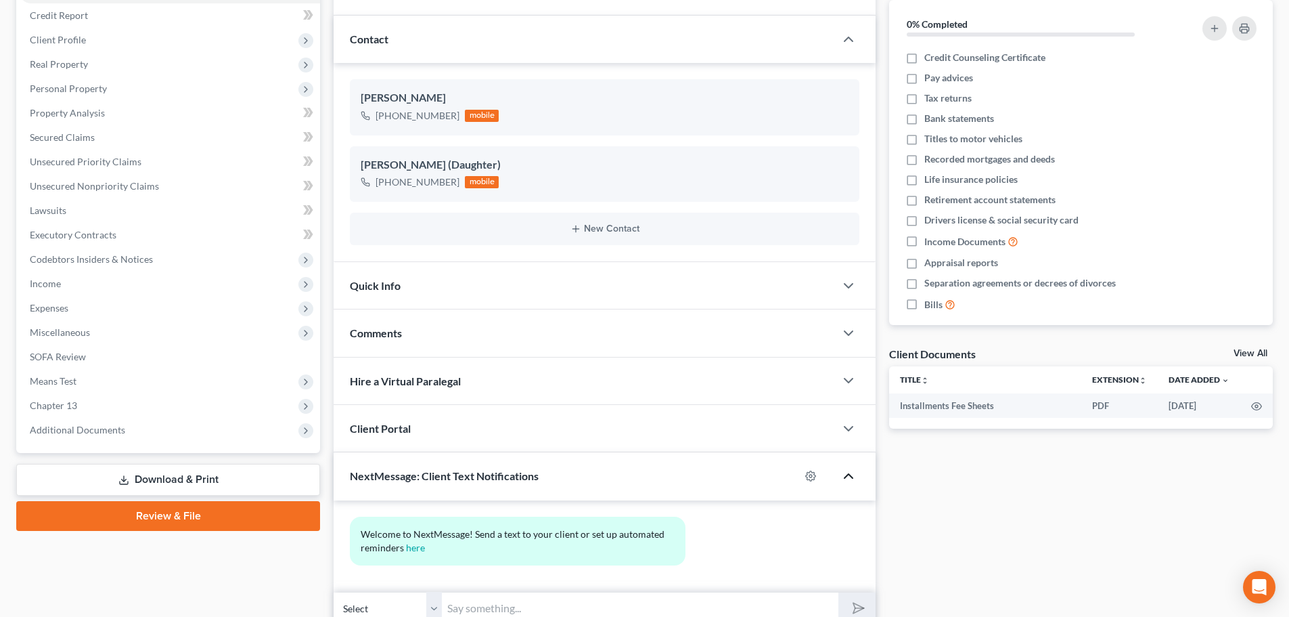
scroll to position [221, 0]
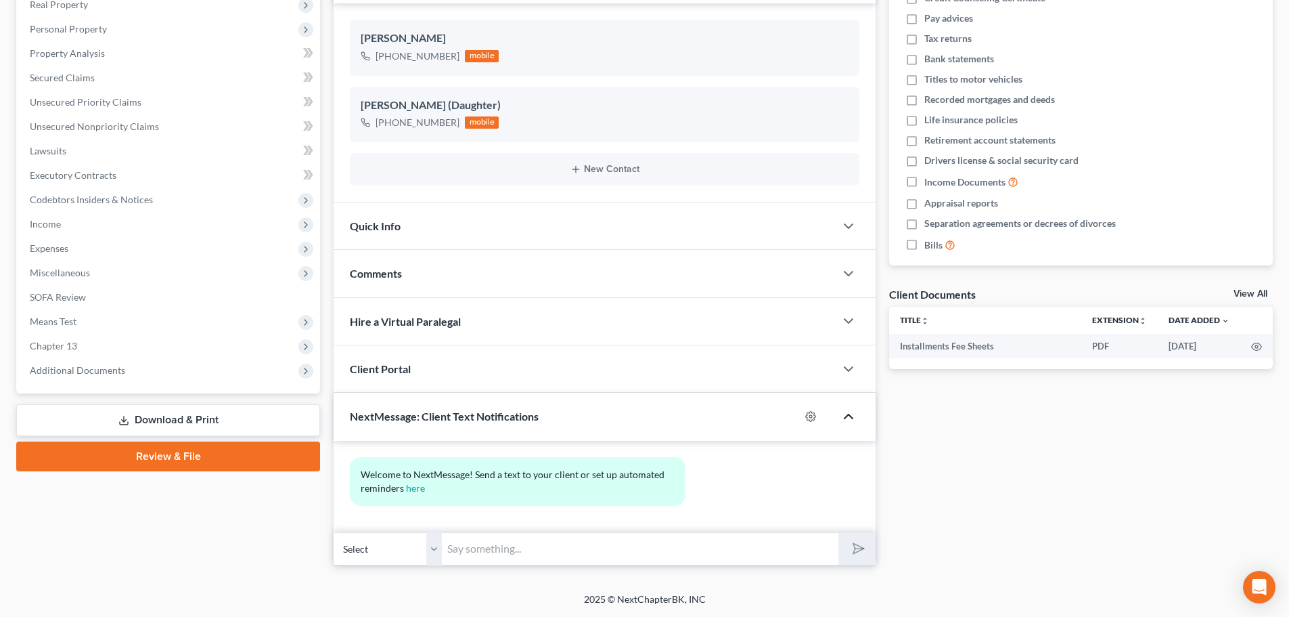
click at [434, 548] on select "Select [PHONE_NUMBER] - [PERSON_NAME] [PHONE_NUMBER] - [PERSON_NAME] (Daughter)" at bounding box center [388, 548] width 108 height 33
click at [518, 227] on div "Quick Info" at bounding box center [585, 225] width 502 height 47
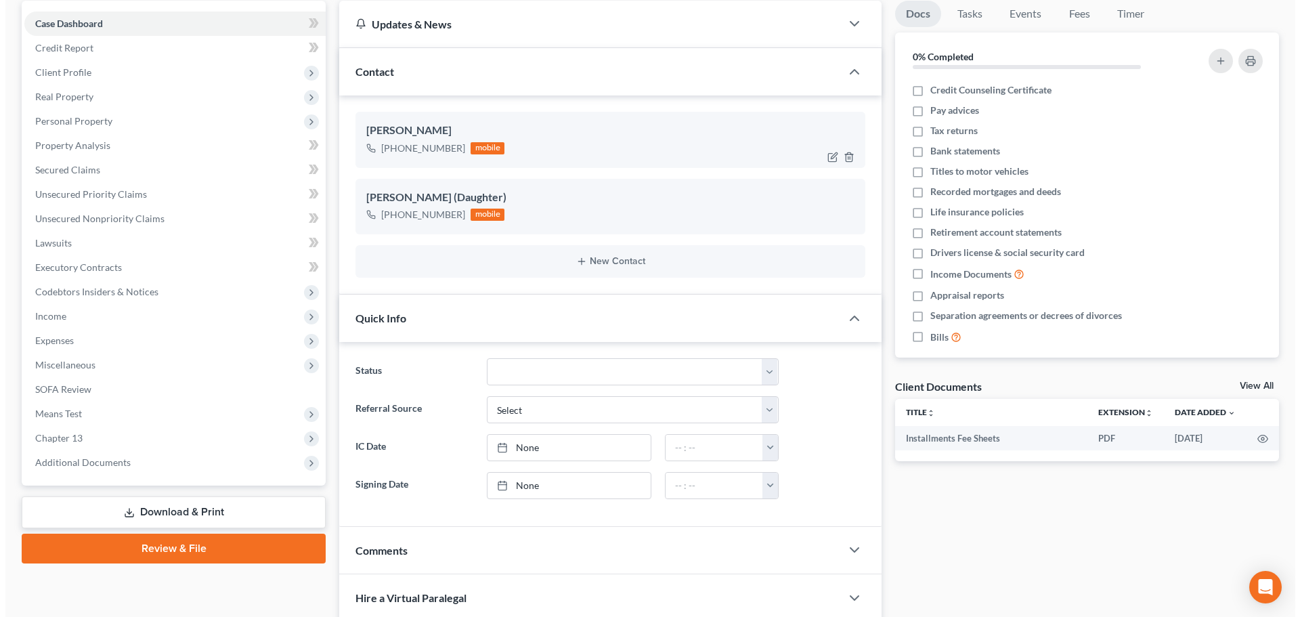
scroll to position [0, 0]
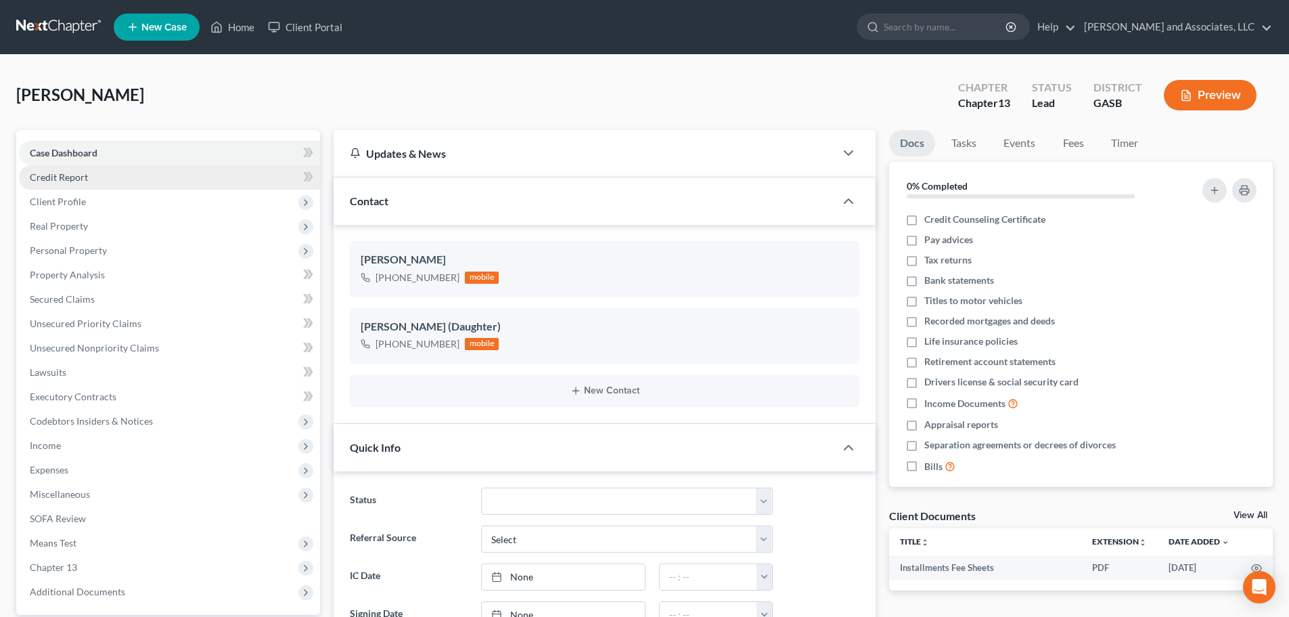
click at [72, 179] on span "Credit Report" at bounding box center [59, 177] width 58 height 12
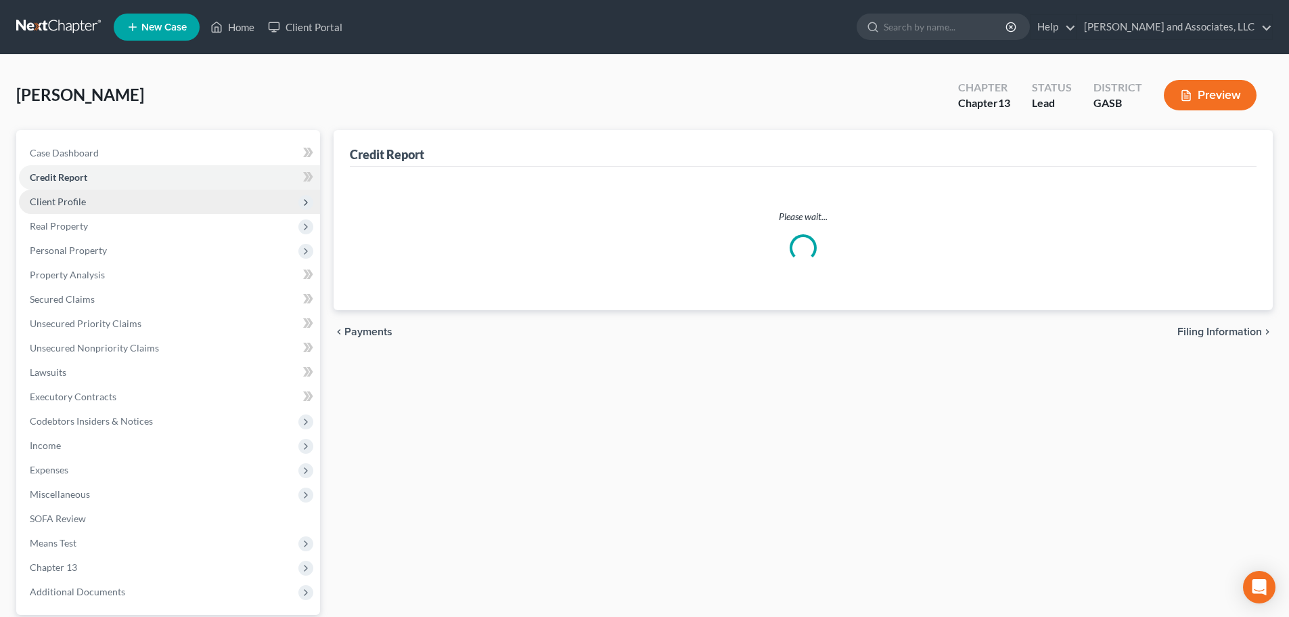
click at [66, 202] on span "Client Profile" at bounding box center [58, 202] width 56 height 12
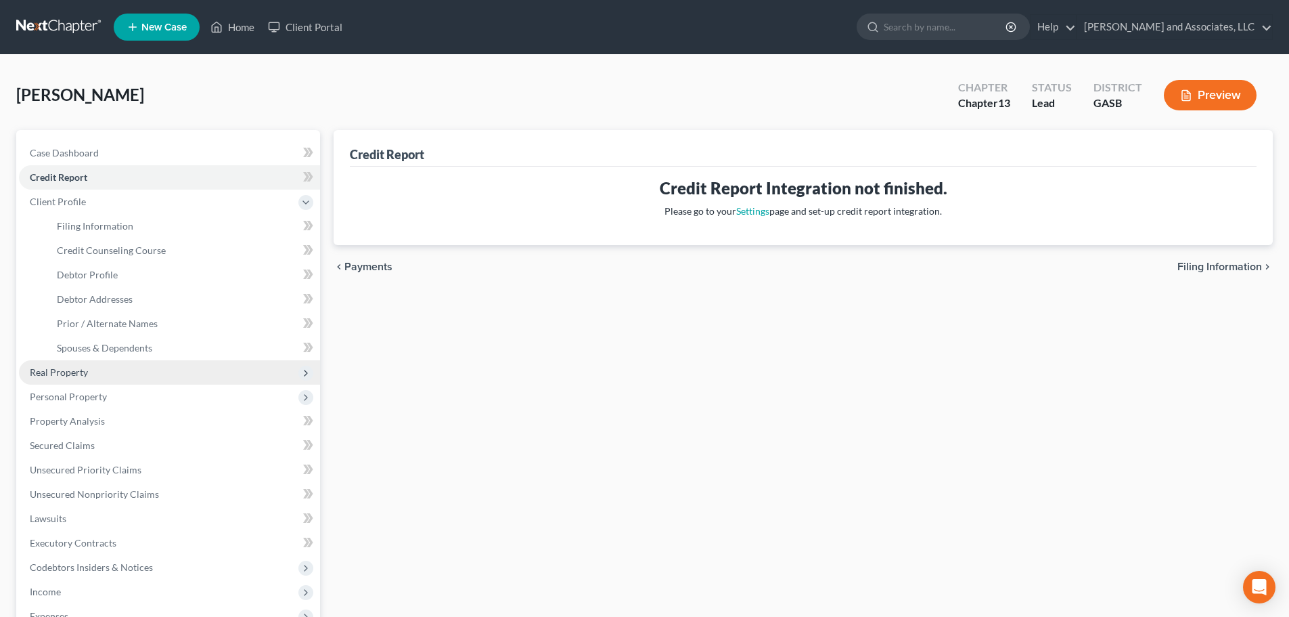
click at [79, 374] on span "Real Property" at bounding box center [59, 372] width 58 height 12
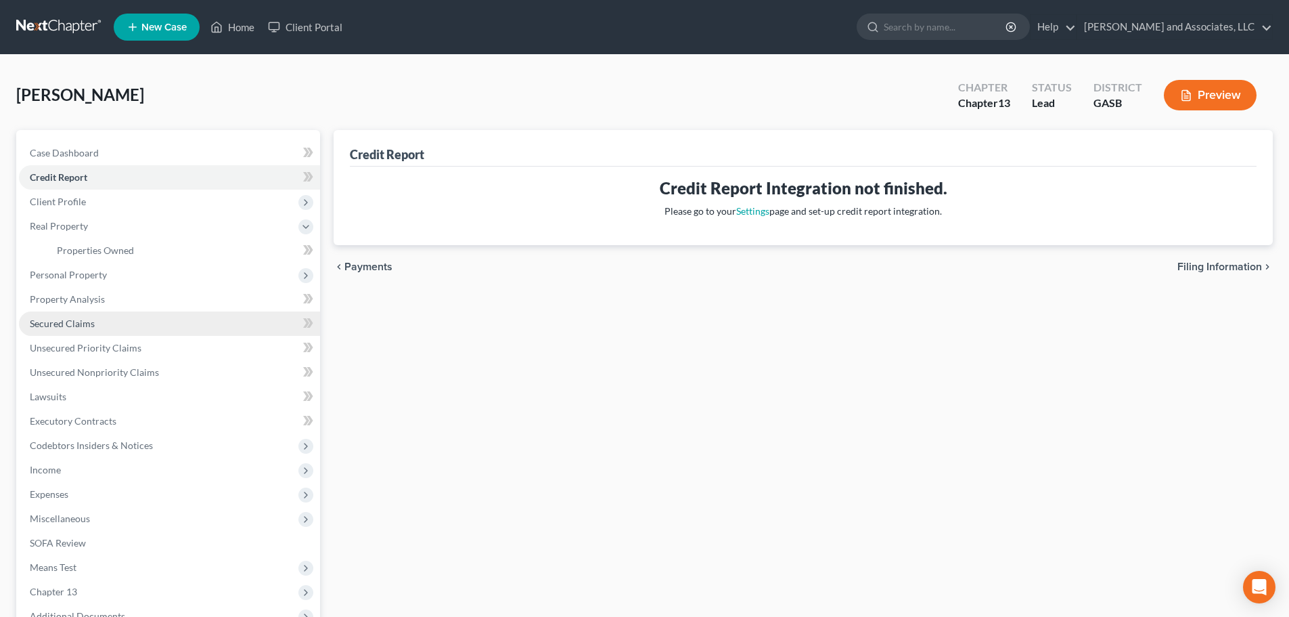
click at [66, 324] on span "Secured Claims" at bounding box center [62, 323] width 65 height 12
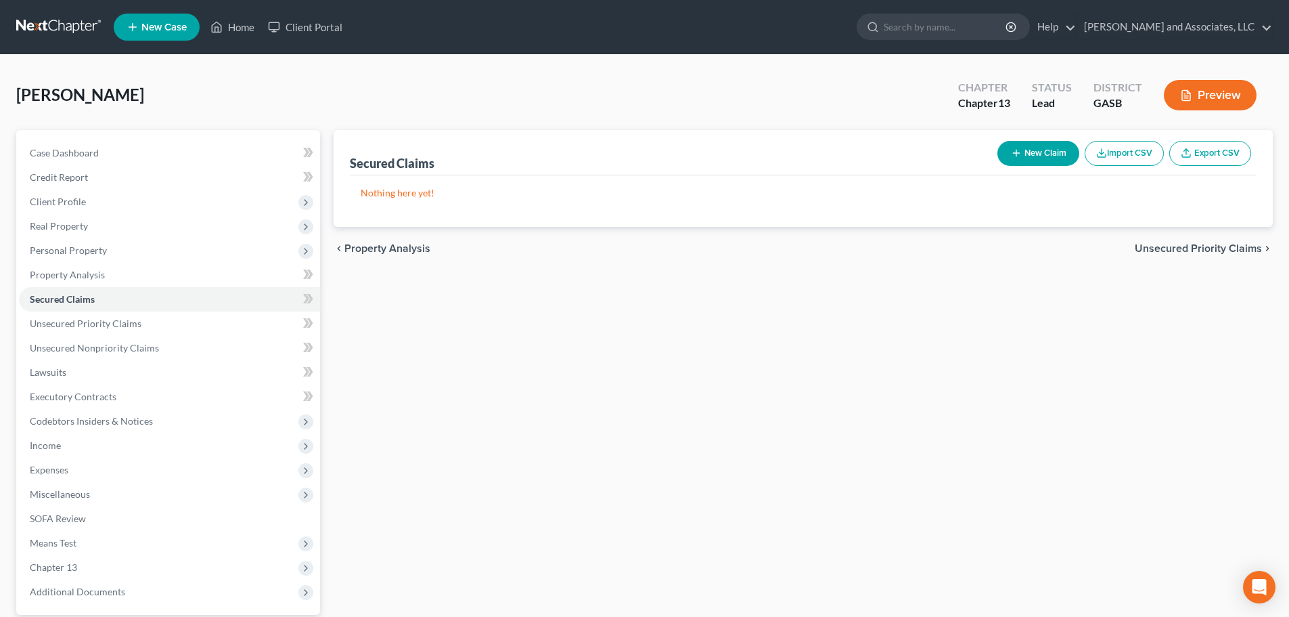
click at [1031, 152] on button "New Claim" at bounding box center [1039, 153] width 82 height 25
select select "0"
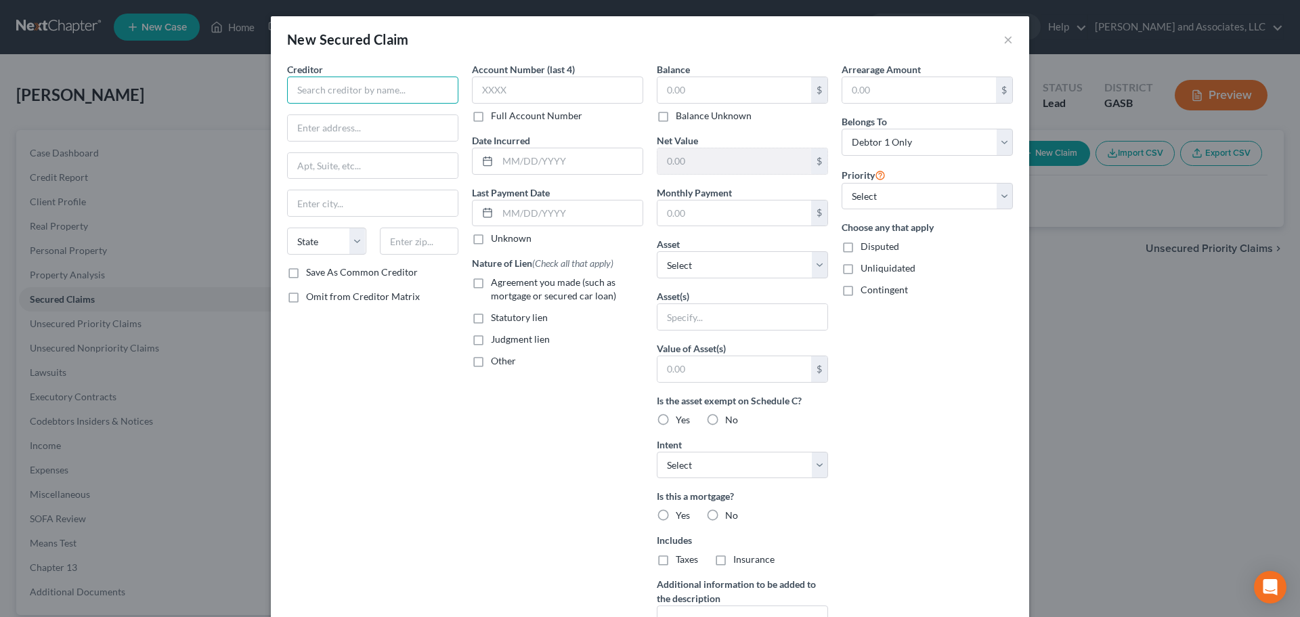
click at [339, 89] on input "text" at bounding box center [372, 89] width 171 height 27
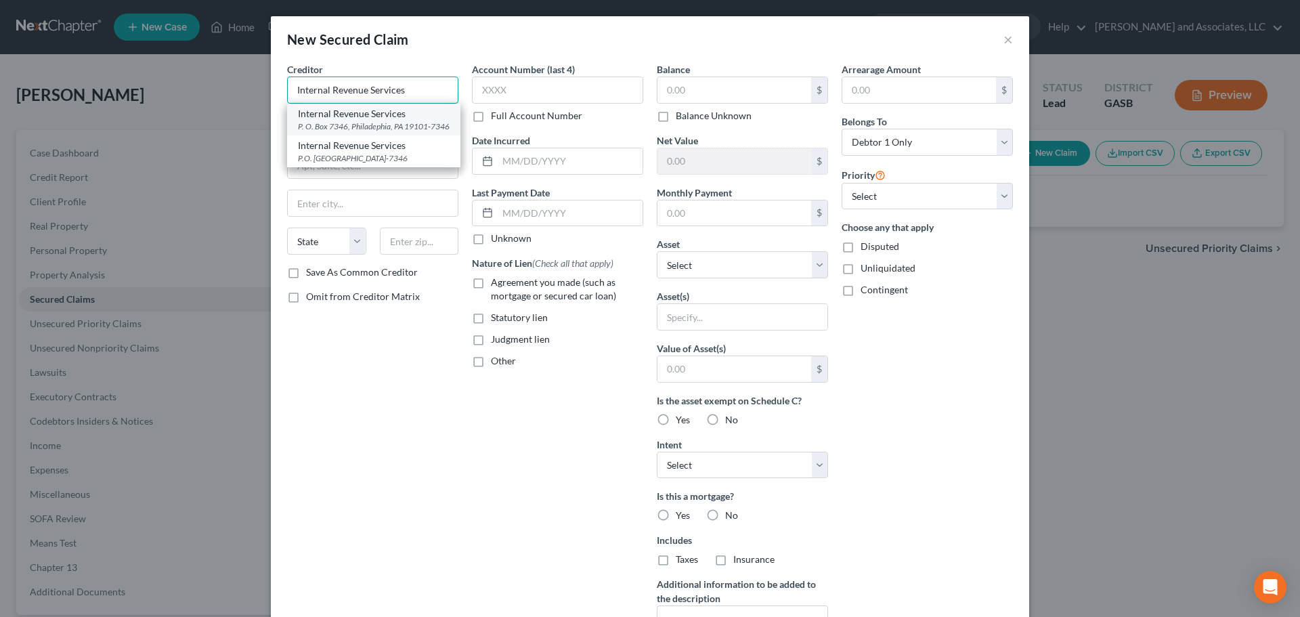
type input "Internal Revenue Services"
click at [360, 127] on div "P. O. Box 7346, Philadephia, PA 19101-7346" at bounding box center [374, 126] width 152 height 12
type input "P. O. Box 7346"
type input "Philadephia"
select select "39"
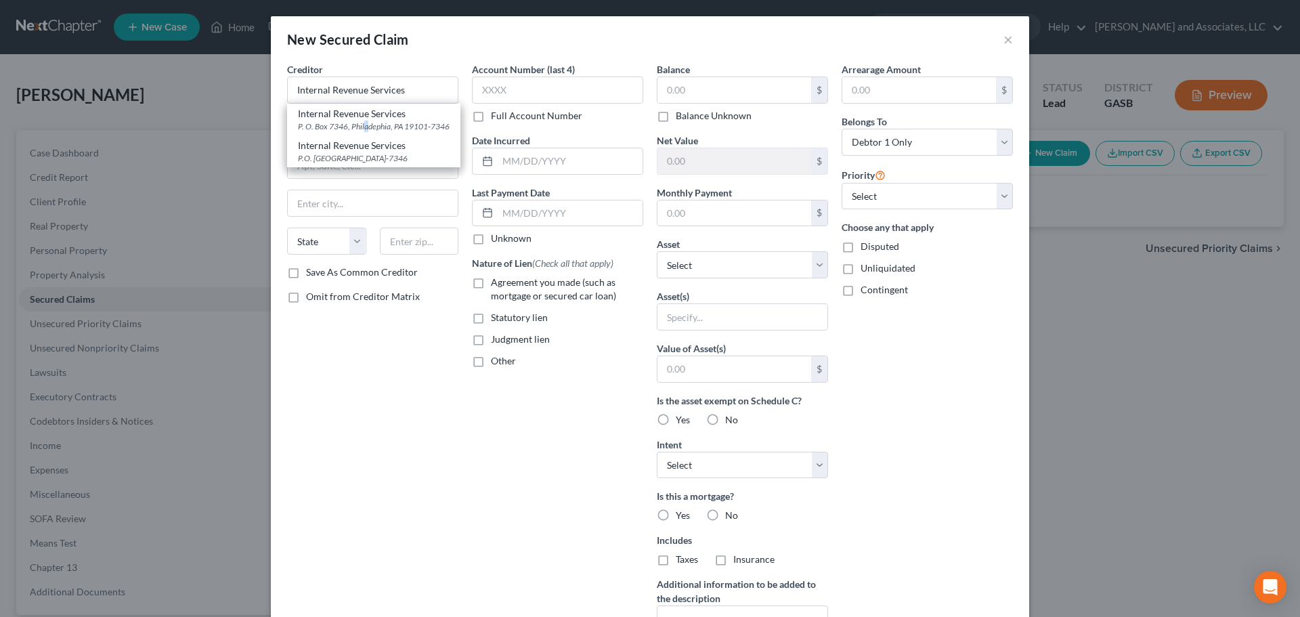
type input "19101-7346"
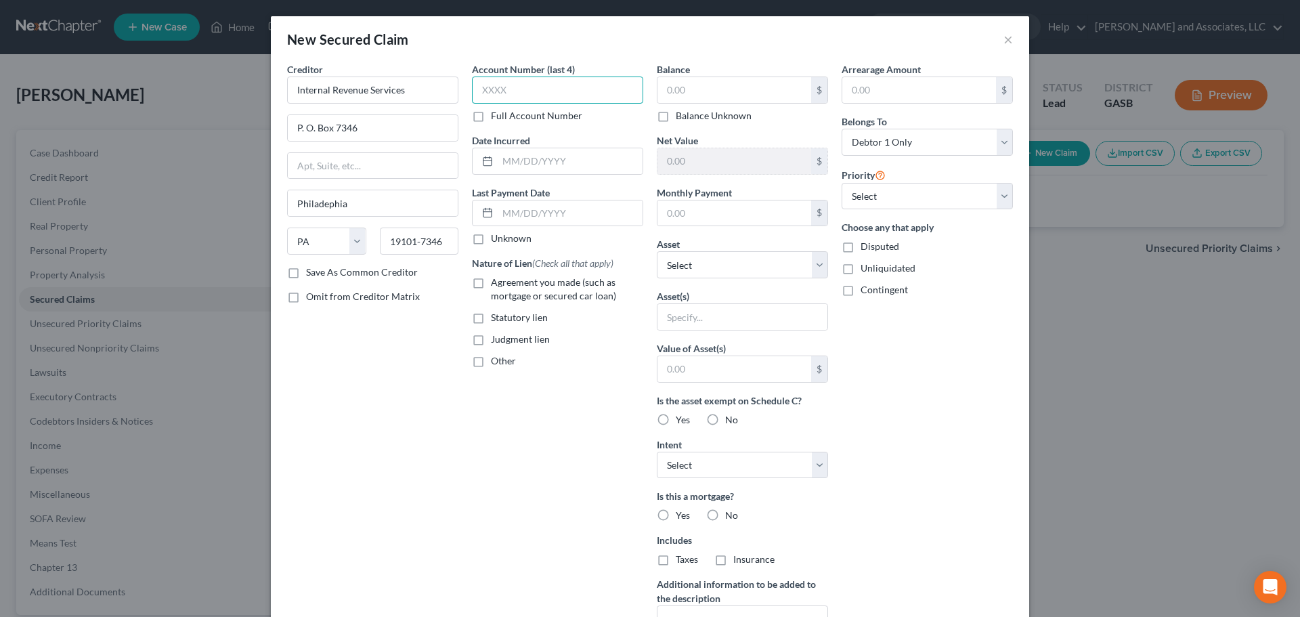
click at [528, 90] on input "text" at bounding box center [557, 89] width 171 height 27
type input "3698"
click at [695, 89] on input "text" at bounding box center [734, 90] width 154 height 26
type input "5,665.21"
click at [516, 164] on input "text" at bounding box center [569, 161] width 145 height 26
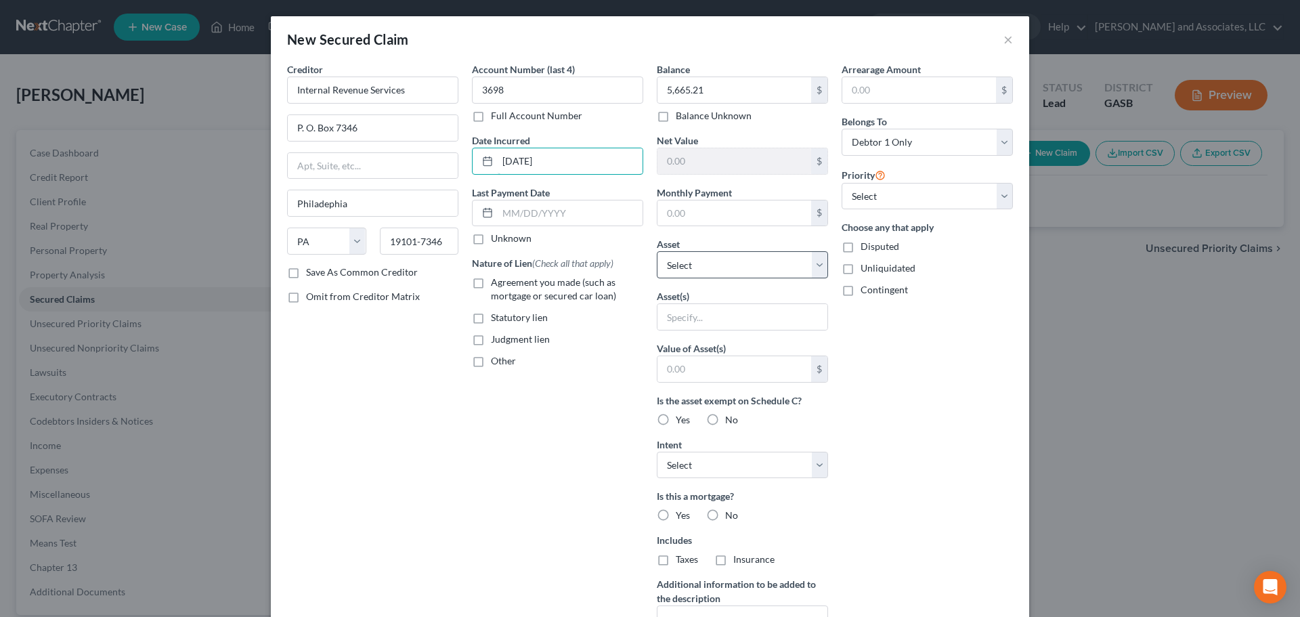
type input "[DATE]"
click at [682, 265] on select "Select Other Multiple Assets" at bounding box center [742, 264] width 171 height 27
click at [657, 251] on select "Select Other Multiple Assets" at bounding box center [742, 264] width 171 height 27
click at [680, 321] on input "text" at bounding box center [742, 317] width 170 height 26
click at [956, 490] on div "Arrearage Amount $ Belongs To * Select Debtor 1 Only Debtor 2 Only Debtor 1 And…" at bounding box center [927, 364] width 185 height 604
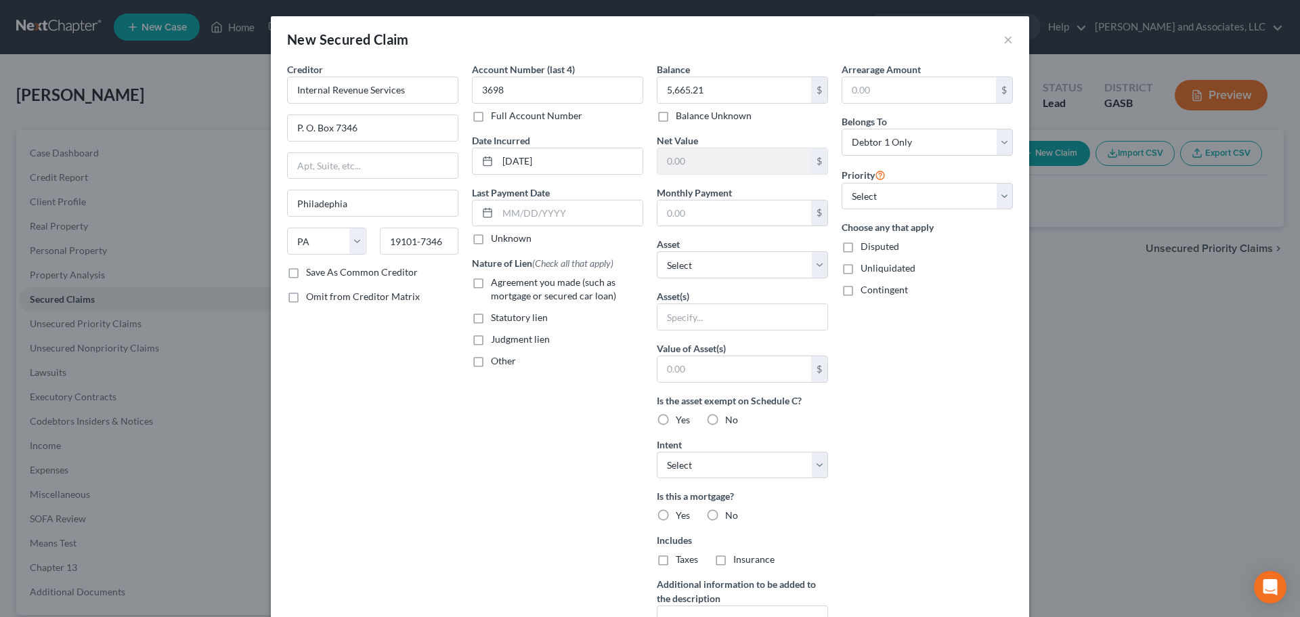
click at [860, 268] on label "Unliquidated" at bounding box center [887, 268] width 55 height 14
click at [866, 268] on input "Unliquidated" at bounding box center [870, 265] width 9 height 9
checkbox input "true"
click at [704, 370] on input "text" at bounding box center [734, 369] width 154 height 26
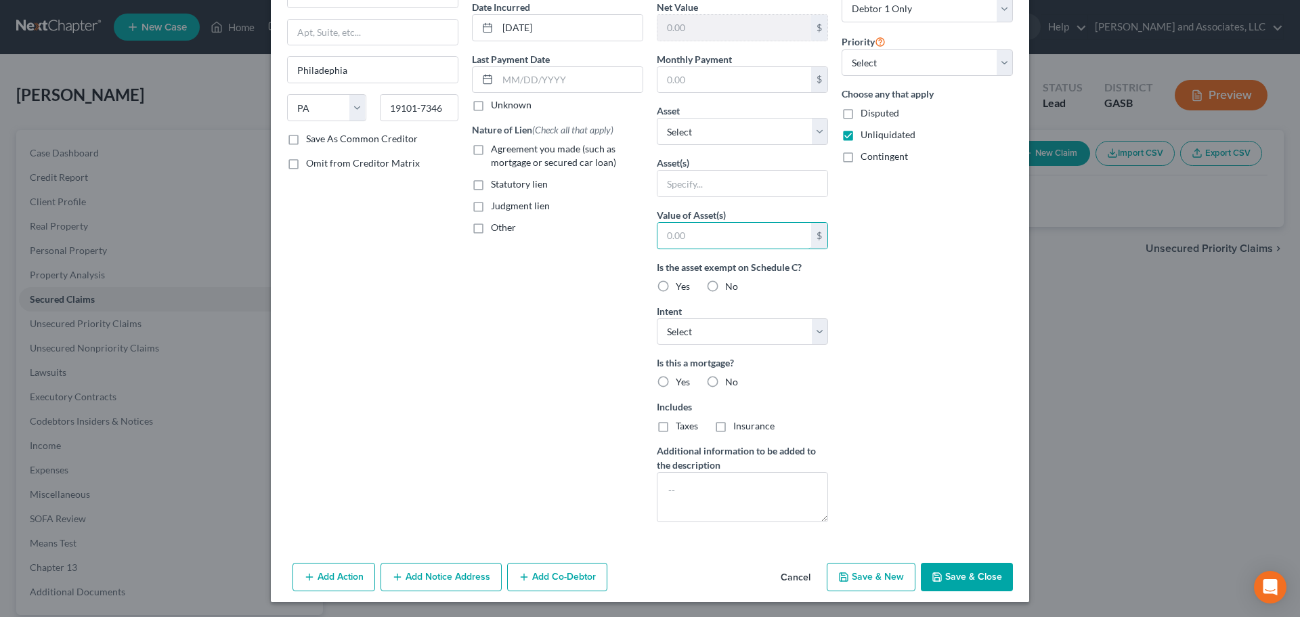
scroll to position [135, 0]
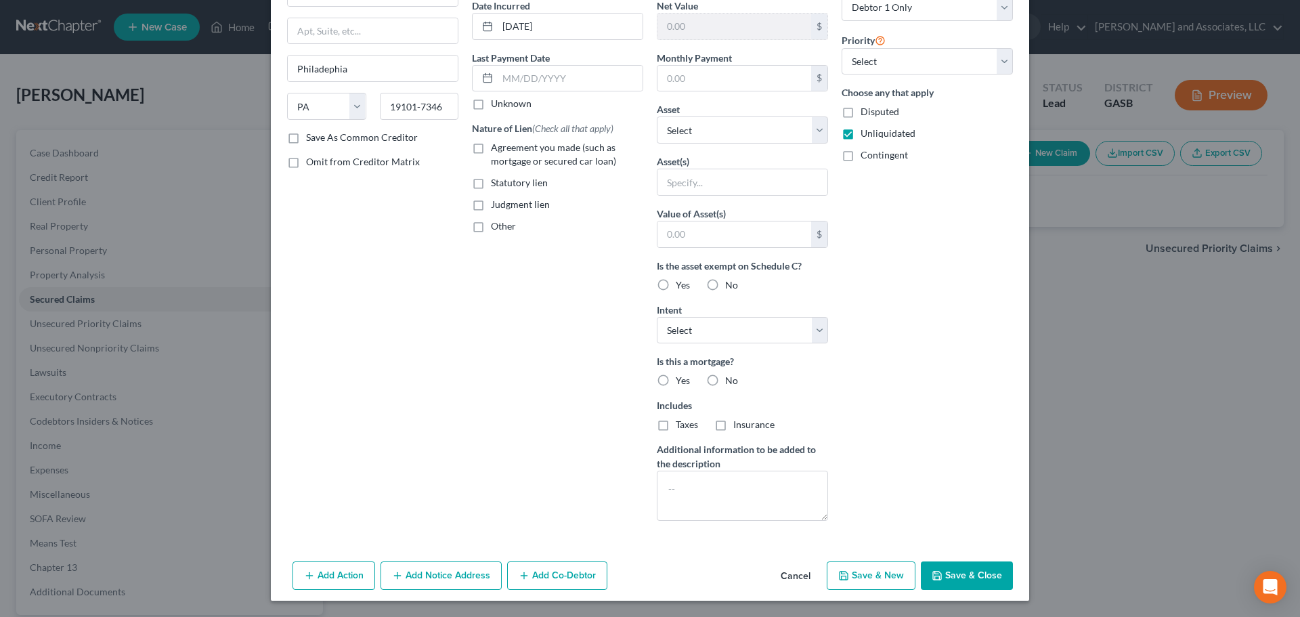
click at [964, 574] on button "Save & Close" at bounding box center [967, 575] width 92 height 28
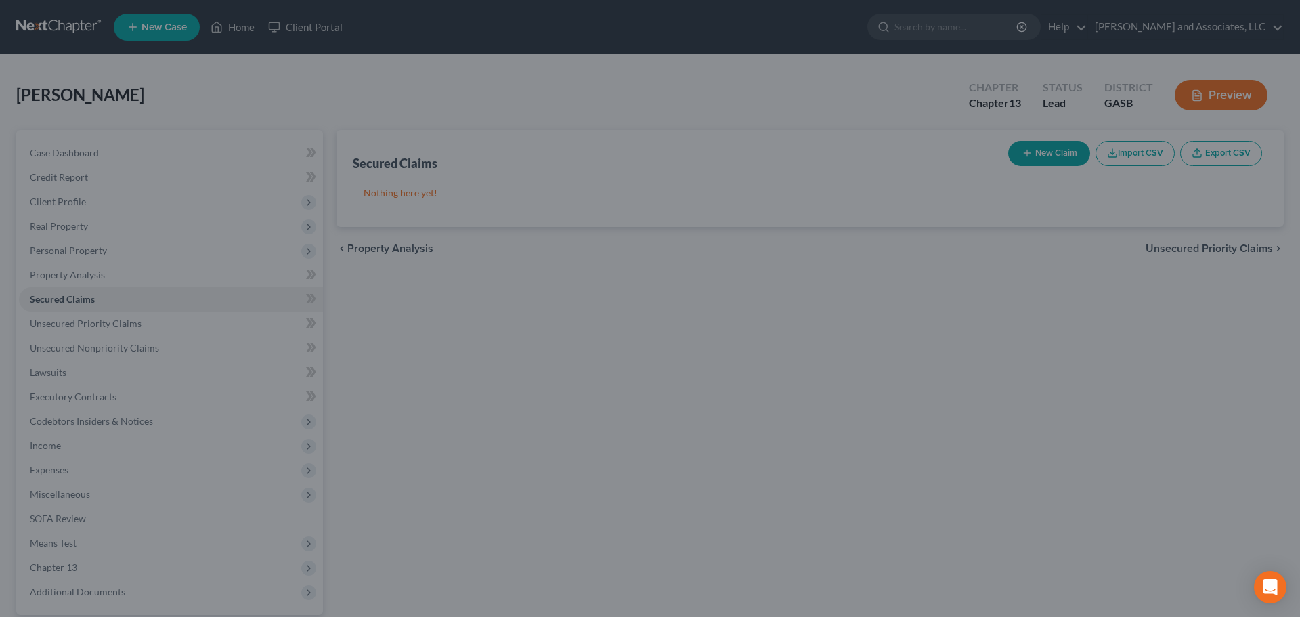
scroll to position [0, 0]
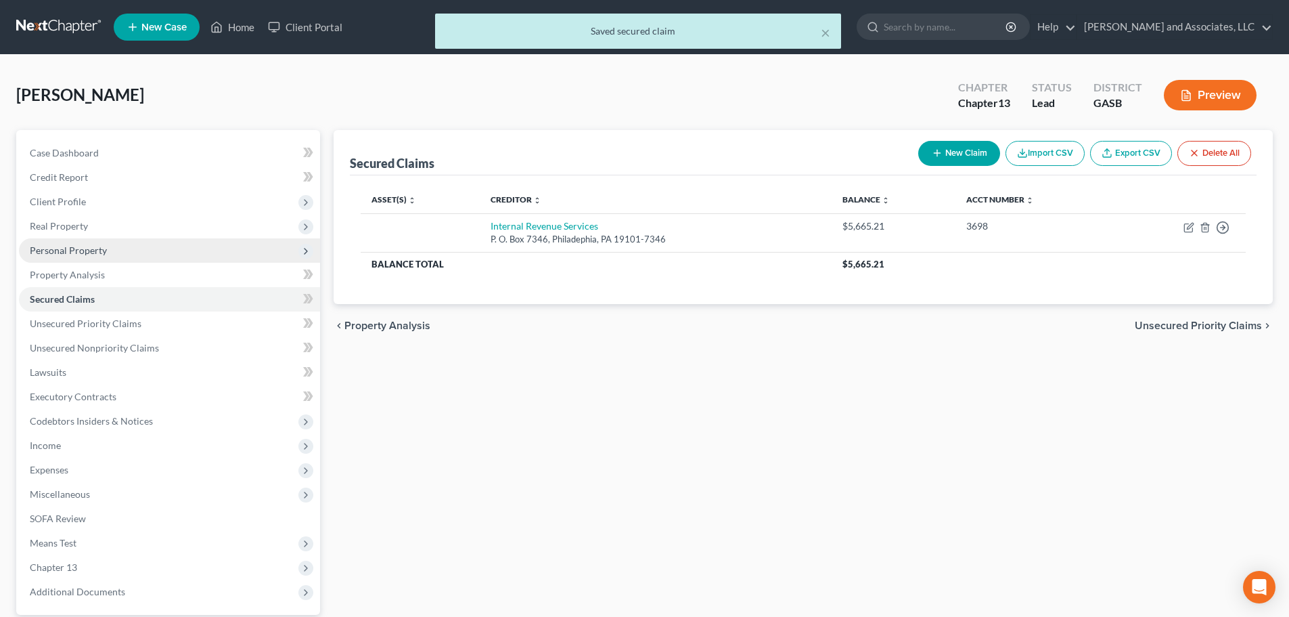
click at [75, 248] on span "Personal Property" at bounding box center [68, 250] width 77 height 12
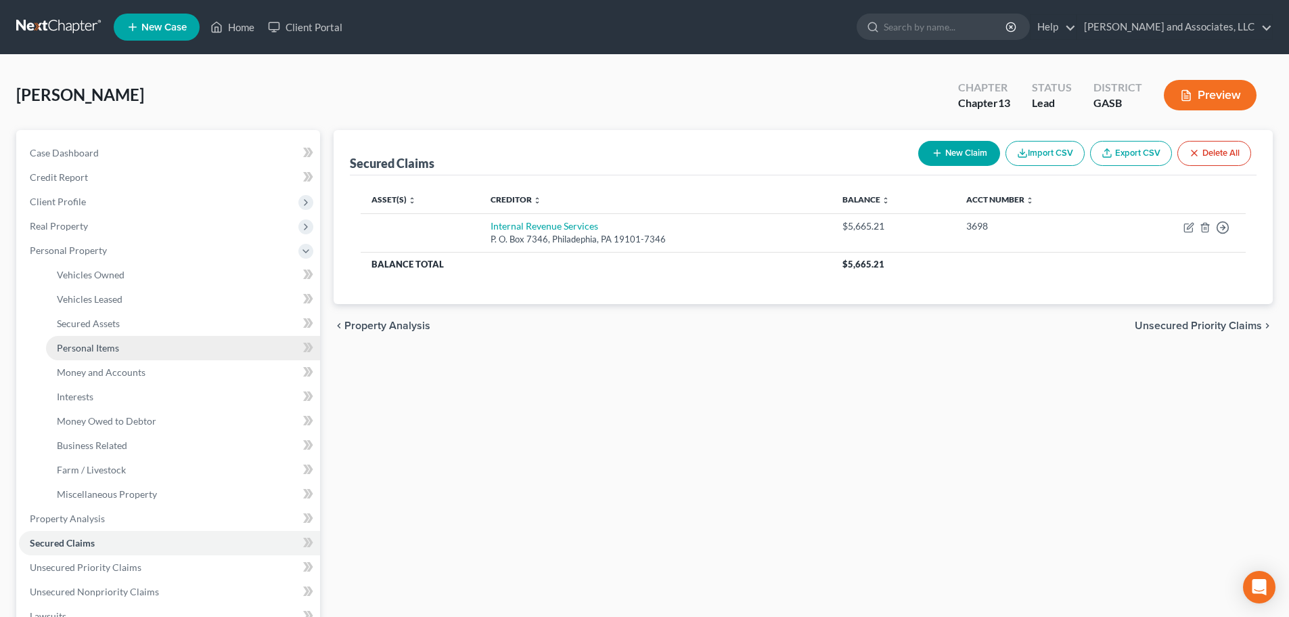
click at [93, 347] on span "Personal Items" at bounding box center [88, 348] width 62 height 12
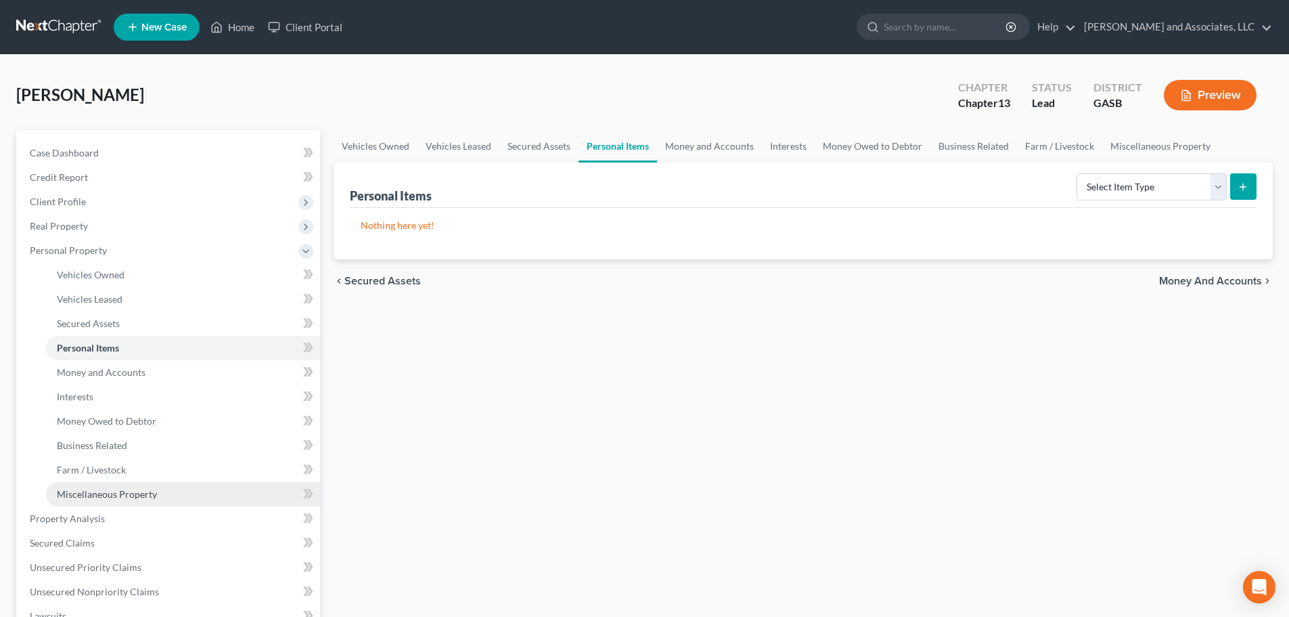
click at [129, 495] on span "Miscellaneous Property" at bounding box center [107, 494] width 100 height 12
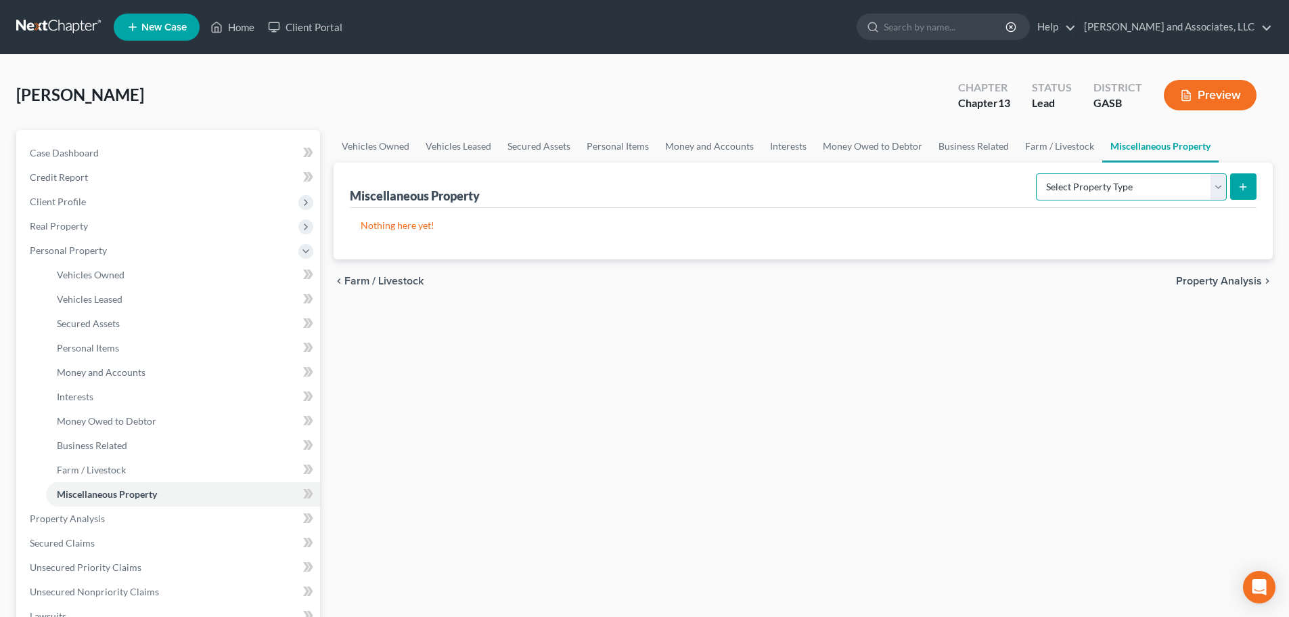
click at [1218, 181] on select "Select Property Type Assigned for Creditor Benefit [DATE] Holding for Another N…" at bounding box center [1131, 186] width 191 height 27
click at [988, 146] on link "Business Related" at bounding box center [974, 146] width 87 height 32
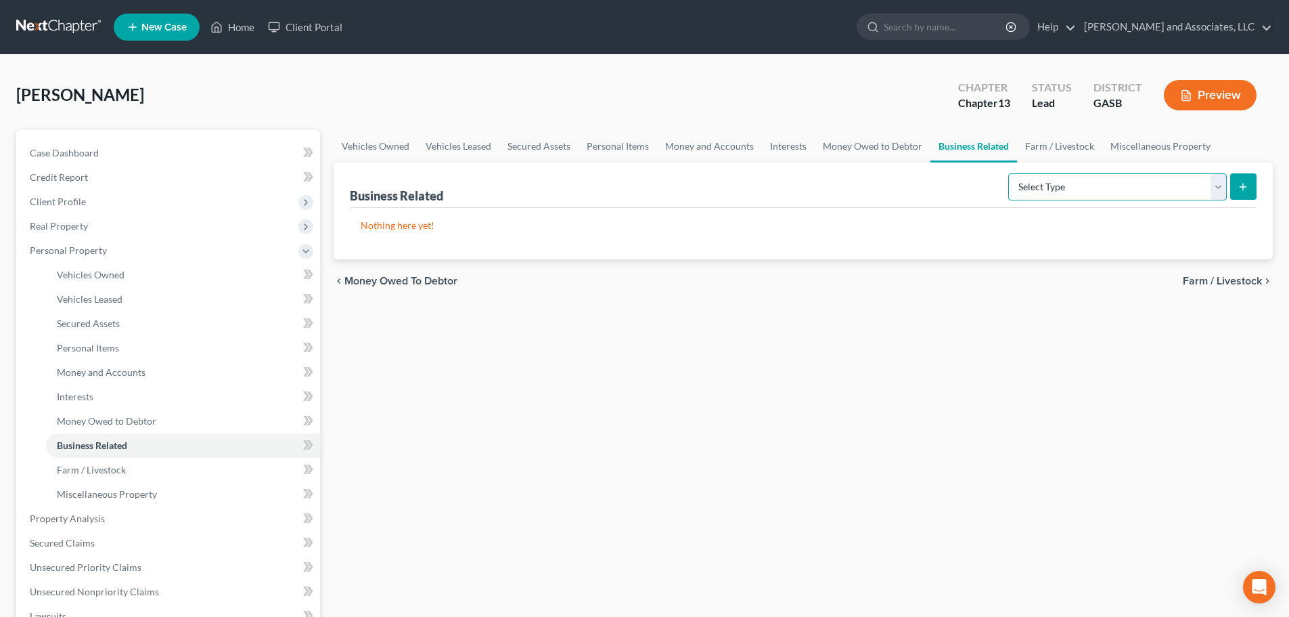
click at [1068, 187] on select "Select Type Customer Lists Franchises Inventory Licenses Machinery Office Equip…" at bounding box center [1117, 186] width 219 height 27
click at [879, 145] on link "Money Owed to Debtor" at bounding box center [873, 146] width 116 height 32
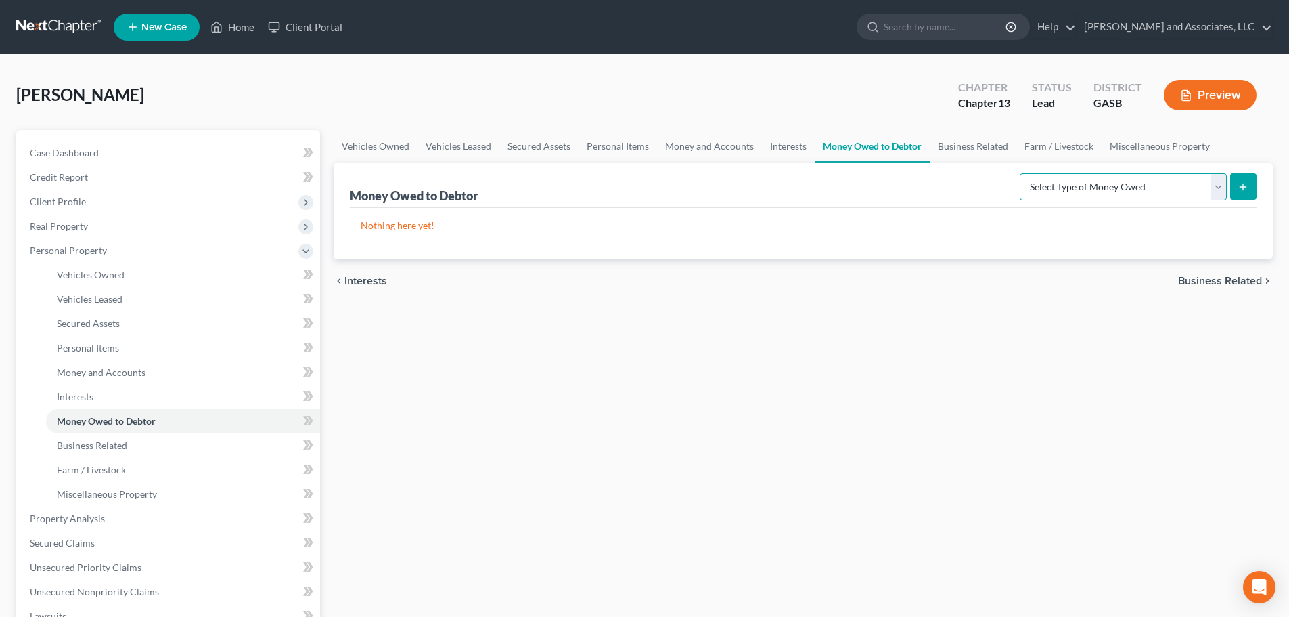
click at [1059, 183] on select "Select Type of Money Owed Accounts Receivable Alimony Child Support Claims Agai…" at bounding box center [1123, 186] width 207 height 27
click at [780, 146] on link "Interests" at bounding box center [788, 146] width 53 height 32
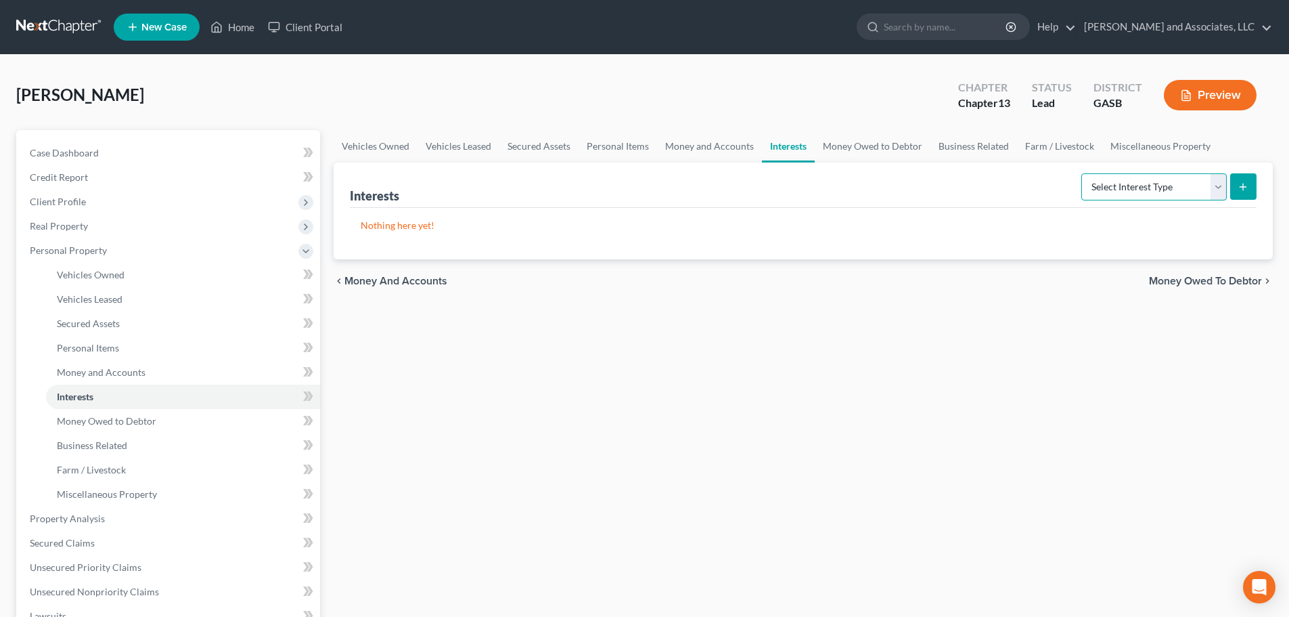
click at [1122, 184] on select "Select Interest Type 401K Annuity Bond Education IRA Government Bond Government…" at bounding box center [1155, 186] width 146 height 27
click at [707, 146] on link "Money and Accounts" at bounding box center [709, 146] width 105 height 32
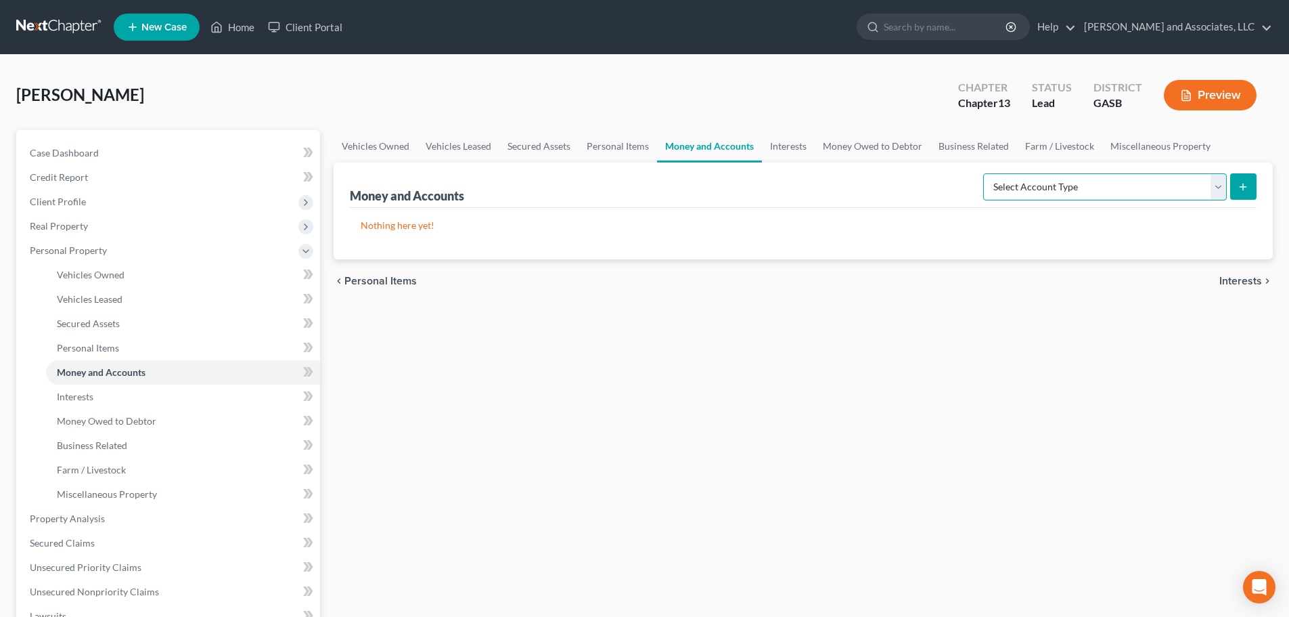
click at [1027, 187] on select "Select Account Type Brokerage Cash on Hand Certificates of Deposit Checking Acc…" at bounding box center [1105, 186] width 244 height 27
select select "other"
click at [986, 173] on select "Select Account Type Brokerage Cash on Hand Certificates of Deposit Checking Acc…" at bounding box center [1105, 186] width 244 height 27
click at [1245, 185] on icon "submit" at bounding box center [1243, 186] width 11 height 11
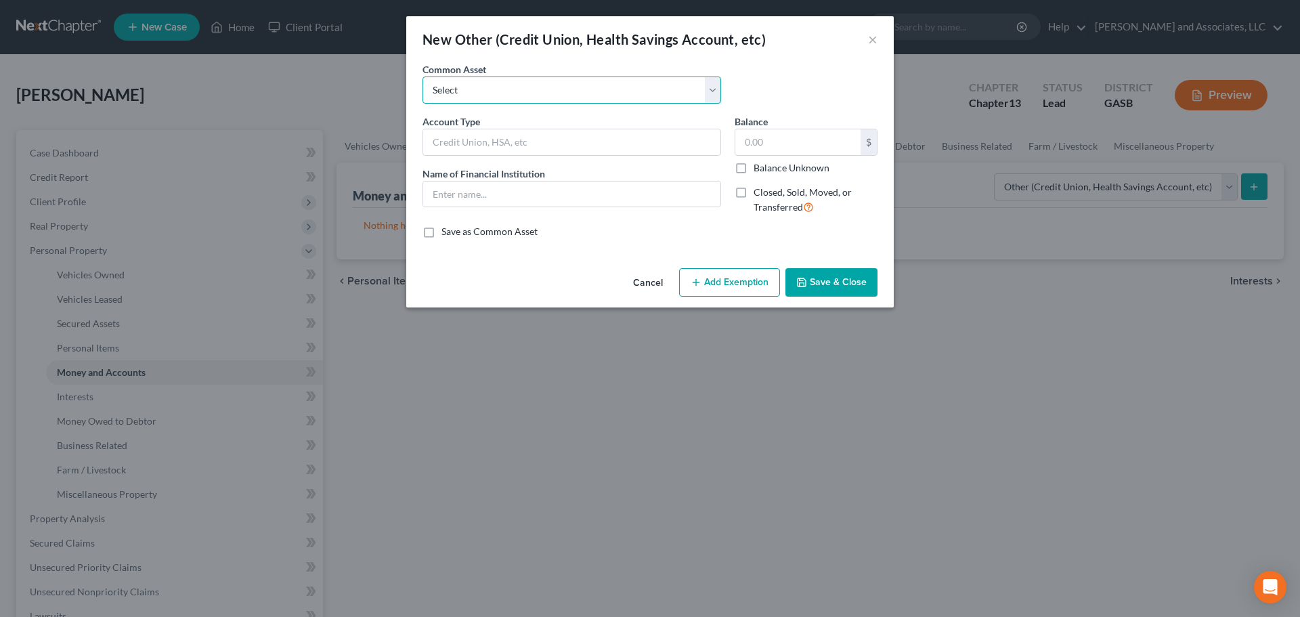
click at [554, 89] on select "Select Venmo Regions Business Checking Account Chime" at bounding box center [571, 89] width 298 height 27
click at [553, 89] on select "Select Venmo Regions Business Checking Account Chime" at bounding box center [571, 89] width 298 height 27
click at [495, 87] on select "Select Venmo Regions Business Checking Account Chime" at bounding box center [571, 89] width 298 height 27
click at [512, 135] on input "text" at bounding box center [571, 142] width 297 height 26
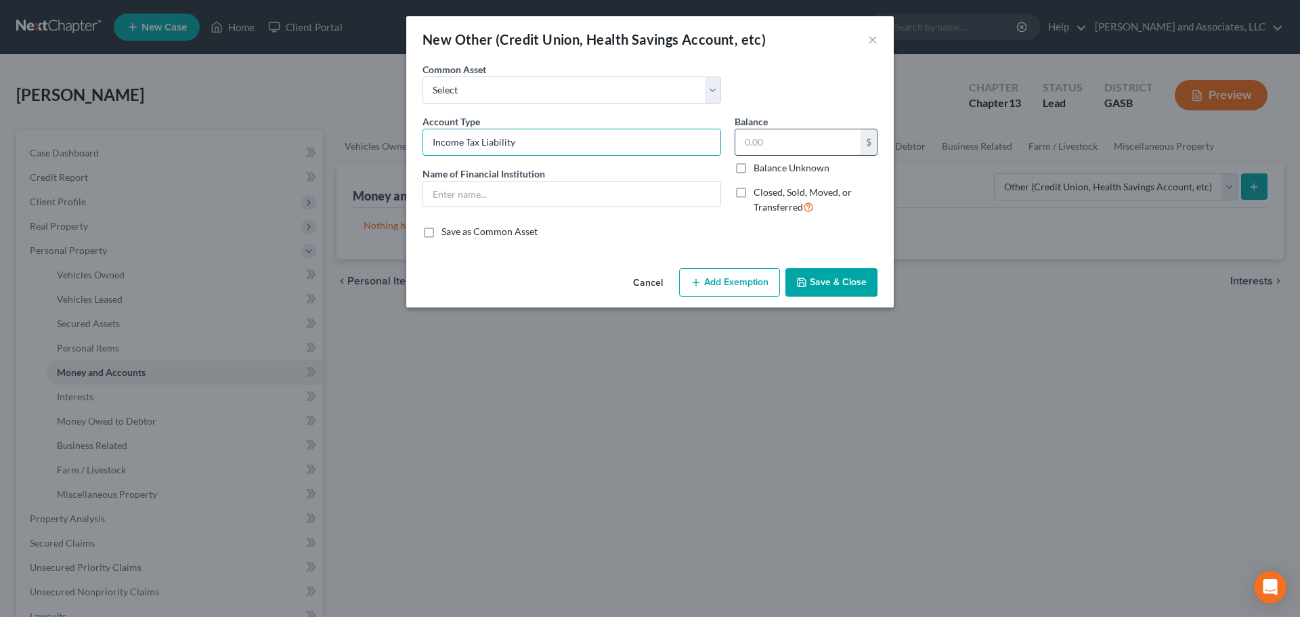
type input "Income Tax Liability"
click at [755, 141] on input "text" at bounding box center [797, 142] width 125 height 26
type input "5,665.21"
click at [470, 195] on input "text" at bounding box center [571, 194] width 297 height 26
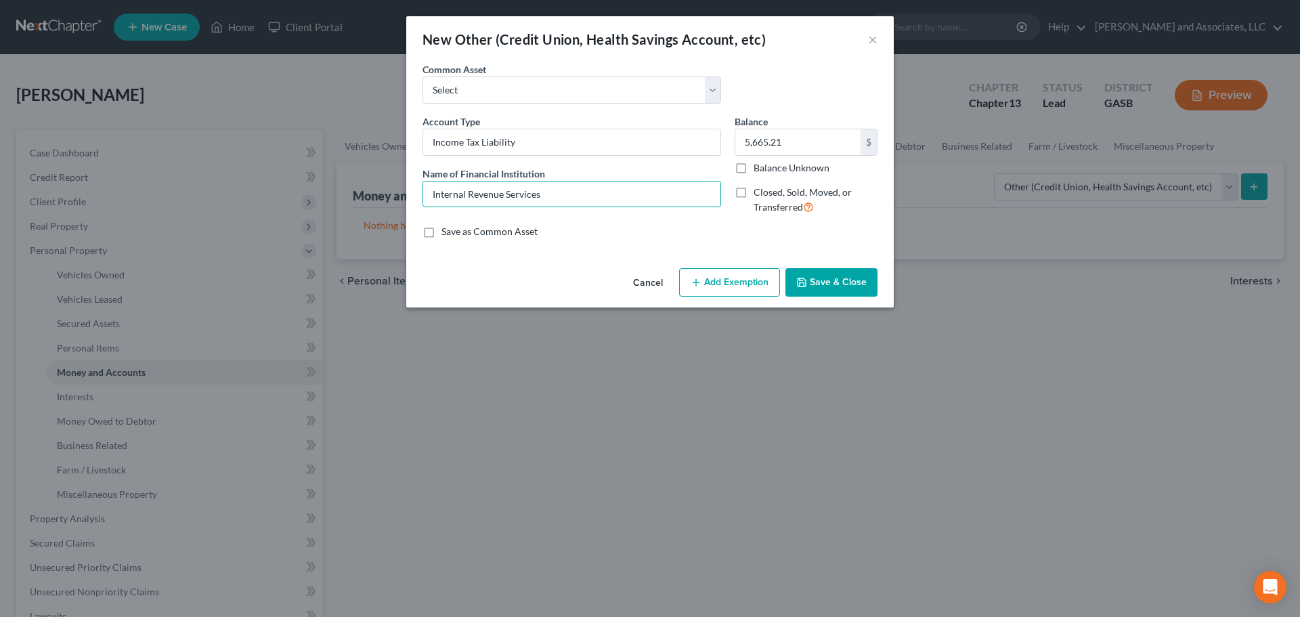
type input "Internal Revenue Services"
click at [824, 283] on button "Save & Close" at bounding box center [831, 282] width 92 height 28
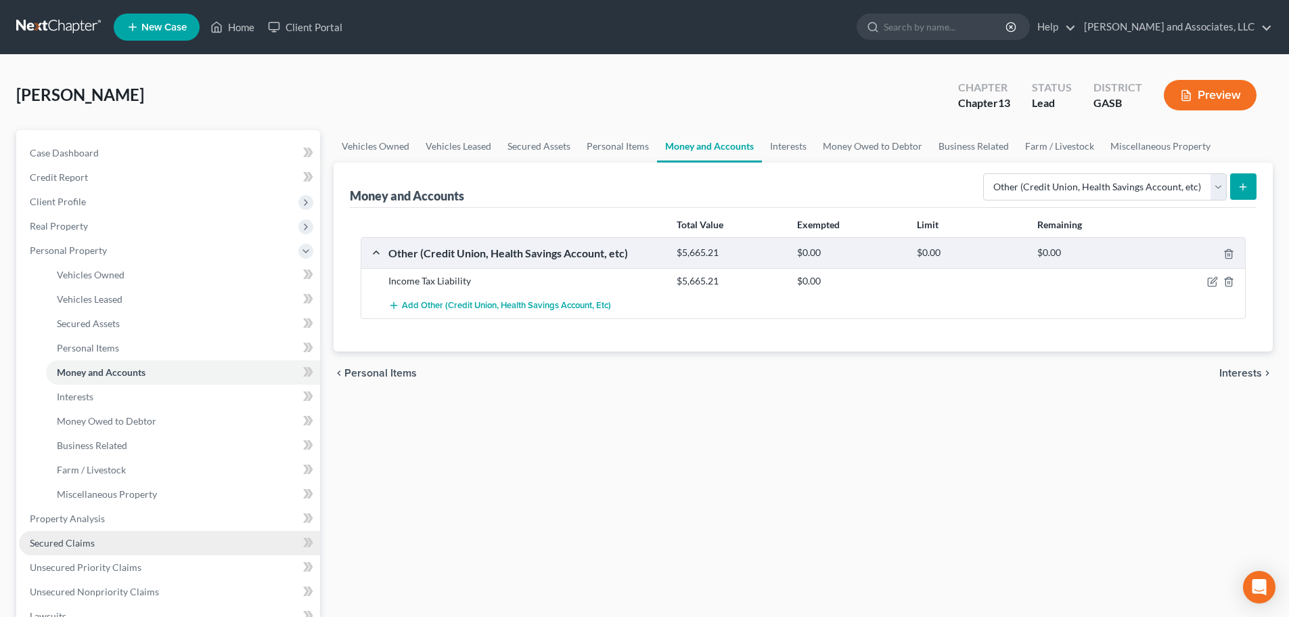
click at [62, 544] on span "Secured Claims" at bounding box center [62, 543] width 65 height 12
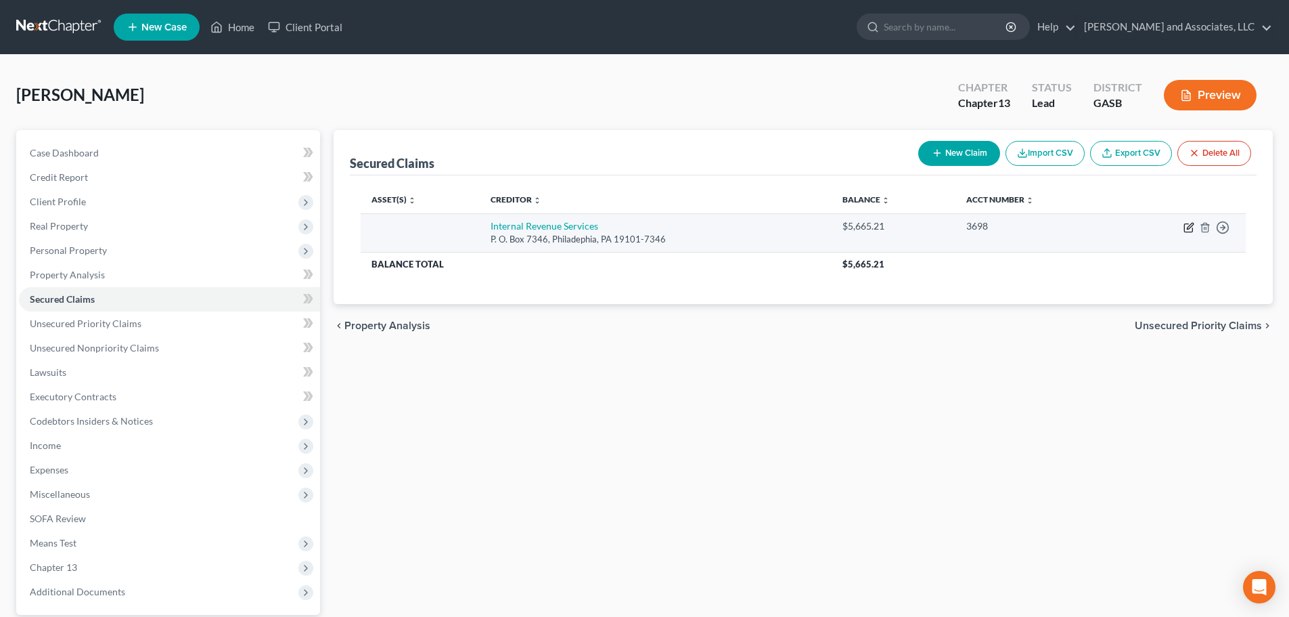
click at [1189, 225] on icon "button" at bounding box center [1190, 226] width 6 height 6
select select "39"
select select "0"
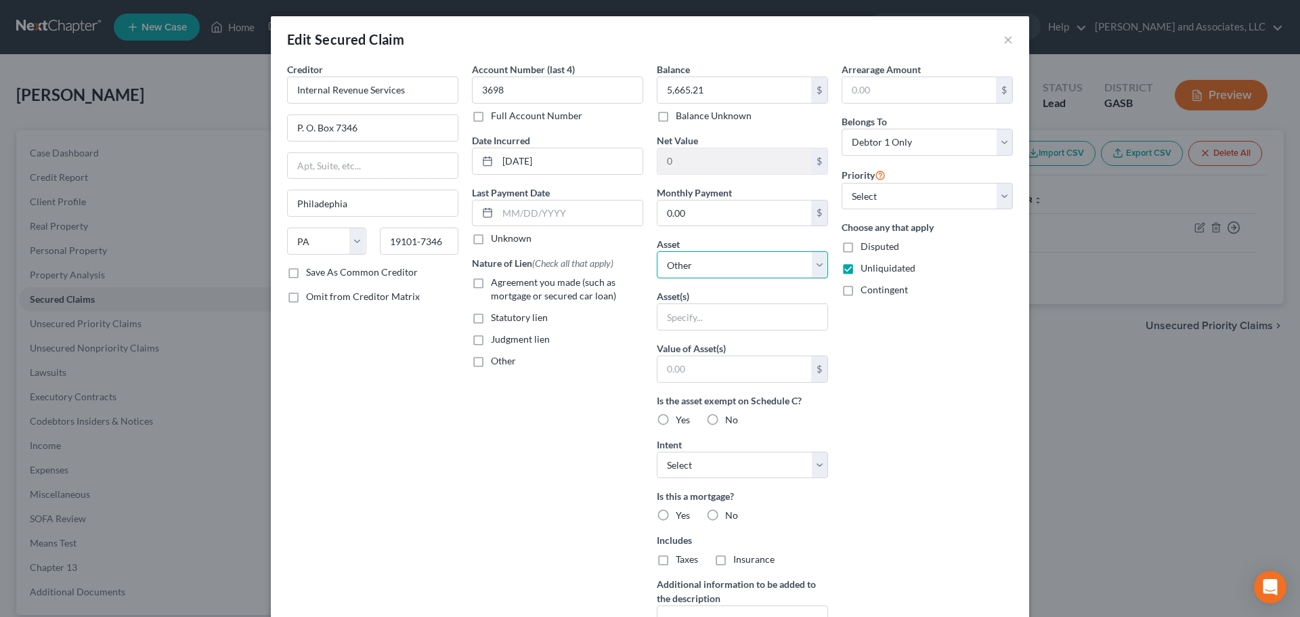
click at [699, 266] on select "Select Other Multiple Assets Internal Revenue Services (Other (Credit Union, He…" at bounding box center [742, 264] width 171 height 27
select select "2"
click at [657, 251] on select "Select Other Multiple Assets Internal Revenue Services (Other (Credit Union, He…" at bounding box center [742, 264] width 171 height 27
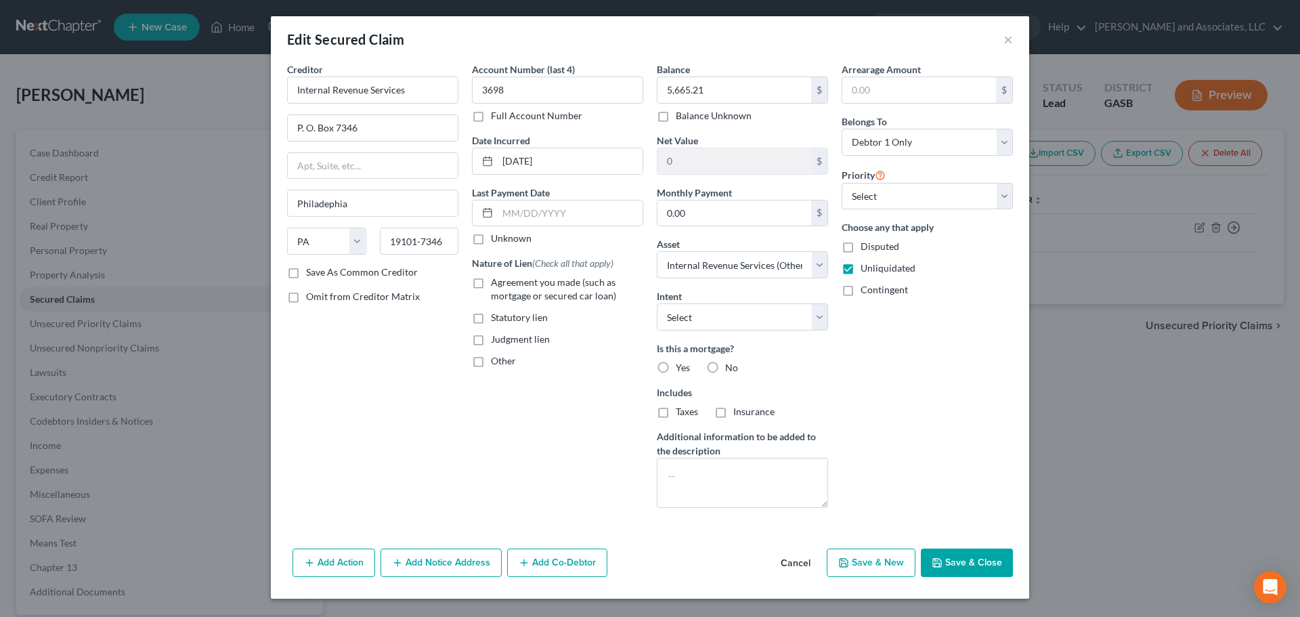
click at [725, 366] on label "No" at bounding box center [731, 368] width 13 height 14
click at [730, 366] on input "No" at bounding box center [734, 365] width 9 height 9
radio input "true"
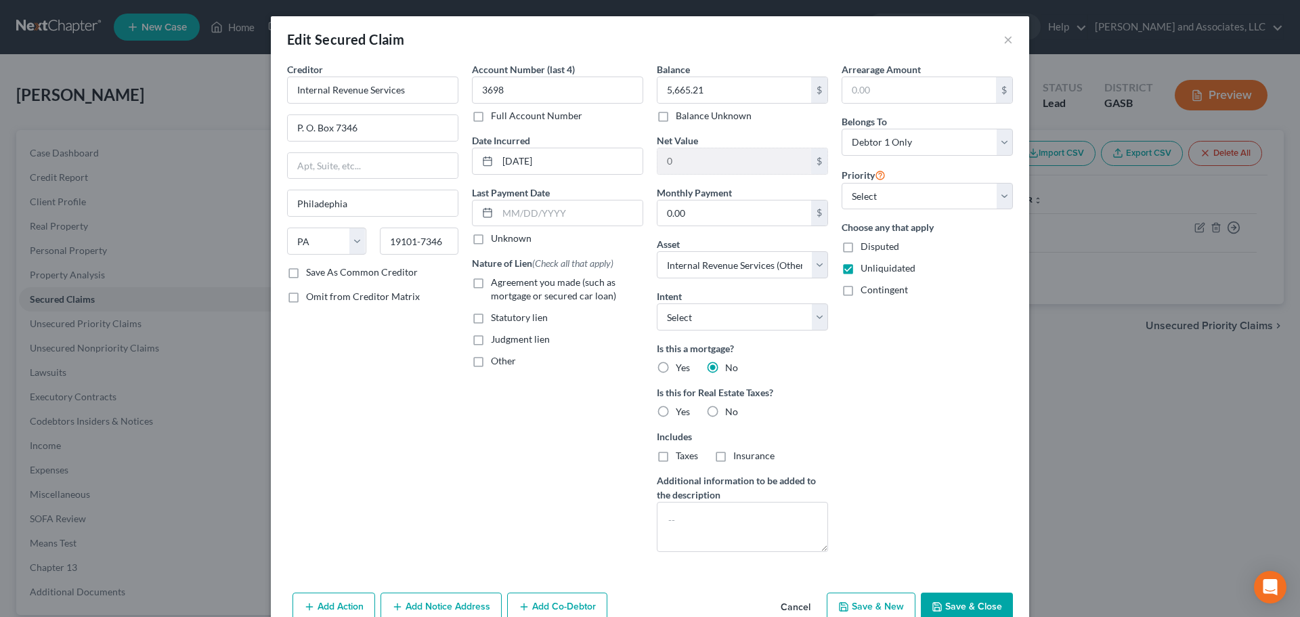
click at [725, 412] on label "No" at bounding box center [731, 412] width 13 height 14
click at [730, 412] on input "No" at bounding box center [734, 409] width 9 height 9
radio input "true"
click at [675, 457] on label "Taxes" at bounding box center [686, 456] width 22 height 14
click at [681, 457] on input "Taxes" at bounding box center [685, 453] width 9 height 9
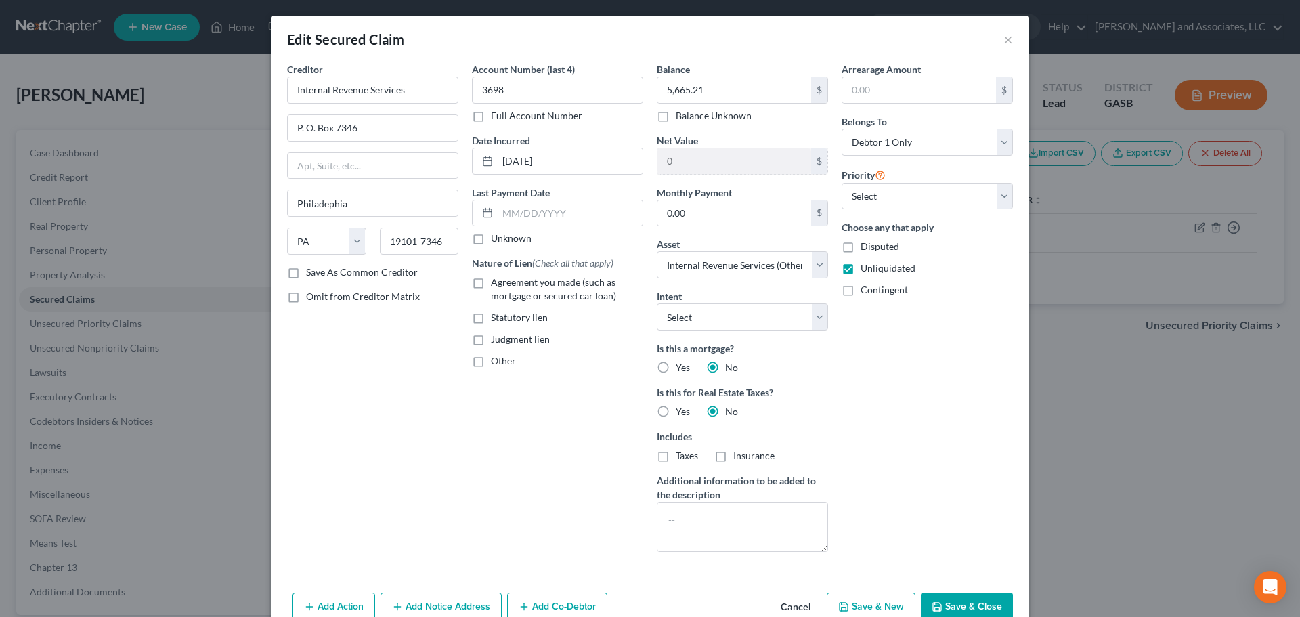
checkbox input "true"
drag, startPoint x: 686, startPoint y: 521, endPoint x: 721, endPoint y: 523, distance: 35.3
click at [691, 521] on textarea at bounding box center [742, 527] width 171 height 50
type textarea "Income Tax Liability"
click at [491, 362] on label "Other" at bounding box center [503, 361] width 25 height 14
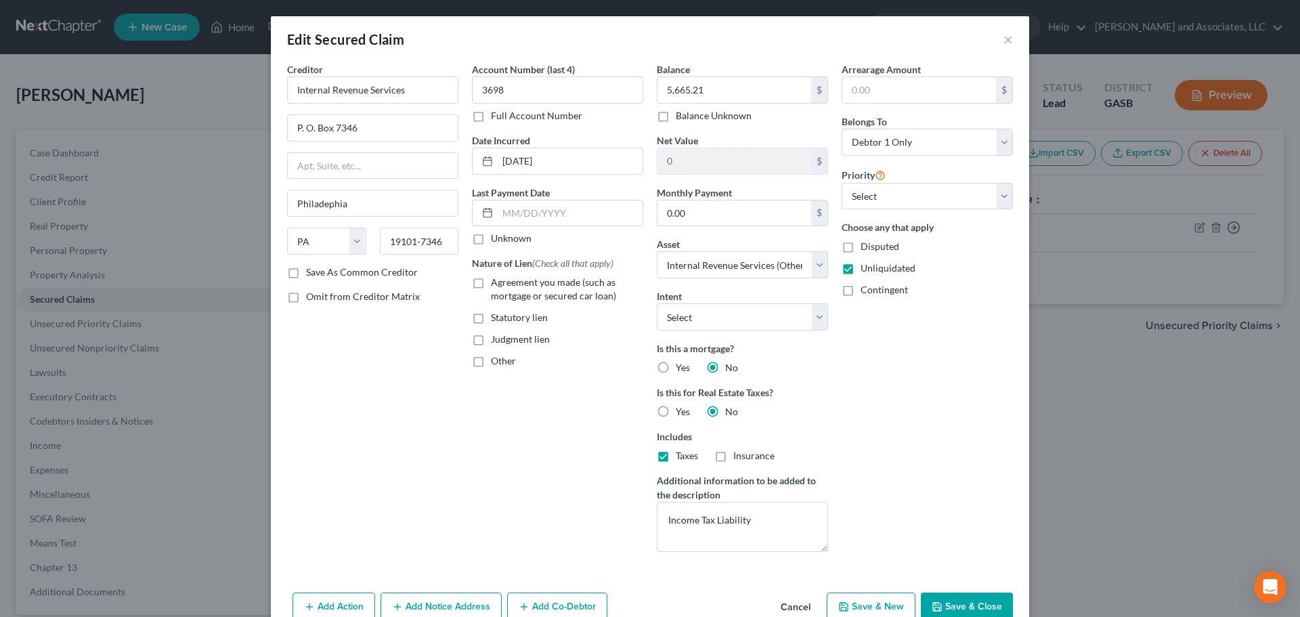
click at [496, 362] on input "Other" at bounding box center [500, 358] width 9 height 9
checkbox input "true"
click at [481, 393] on input "text" at bounding box center [557, 392] width 170 height 26
type input "Income Tax Liability"
click at [450, 473] on div "Creditor * Internal Revenue Services P. O. Box 7346 Philadephia State [US_STATE…" at bounding box center [372, 312] width 185 height 500
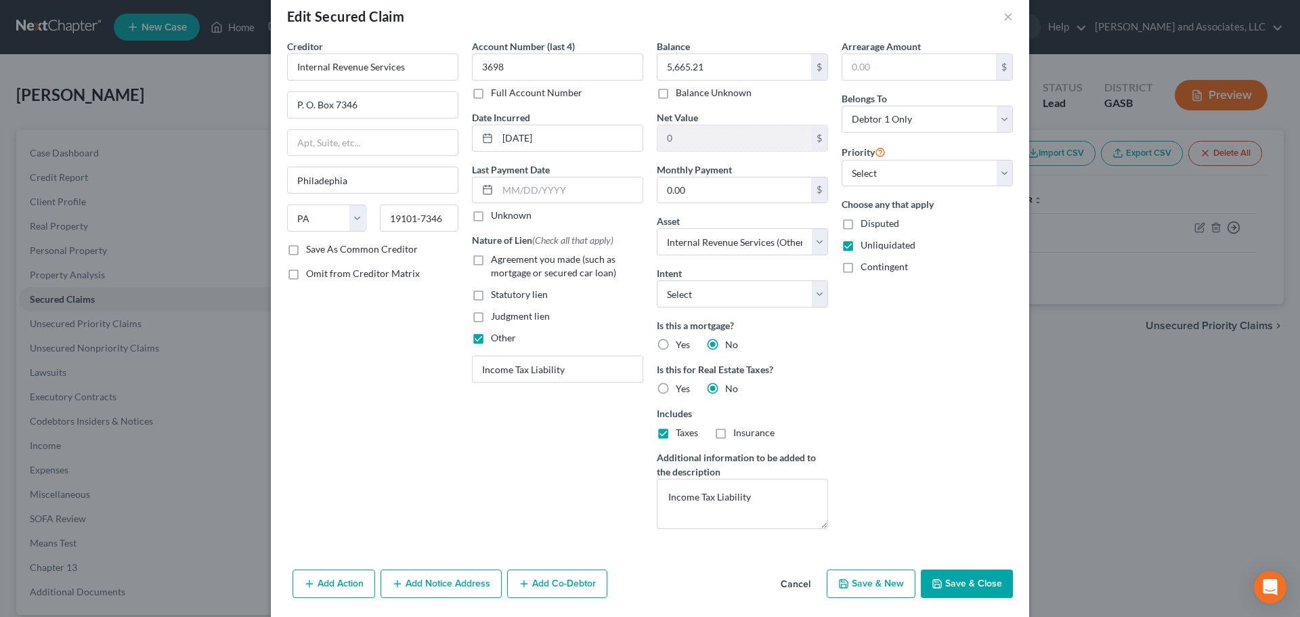
scroll to position [42, 0]
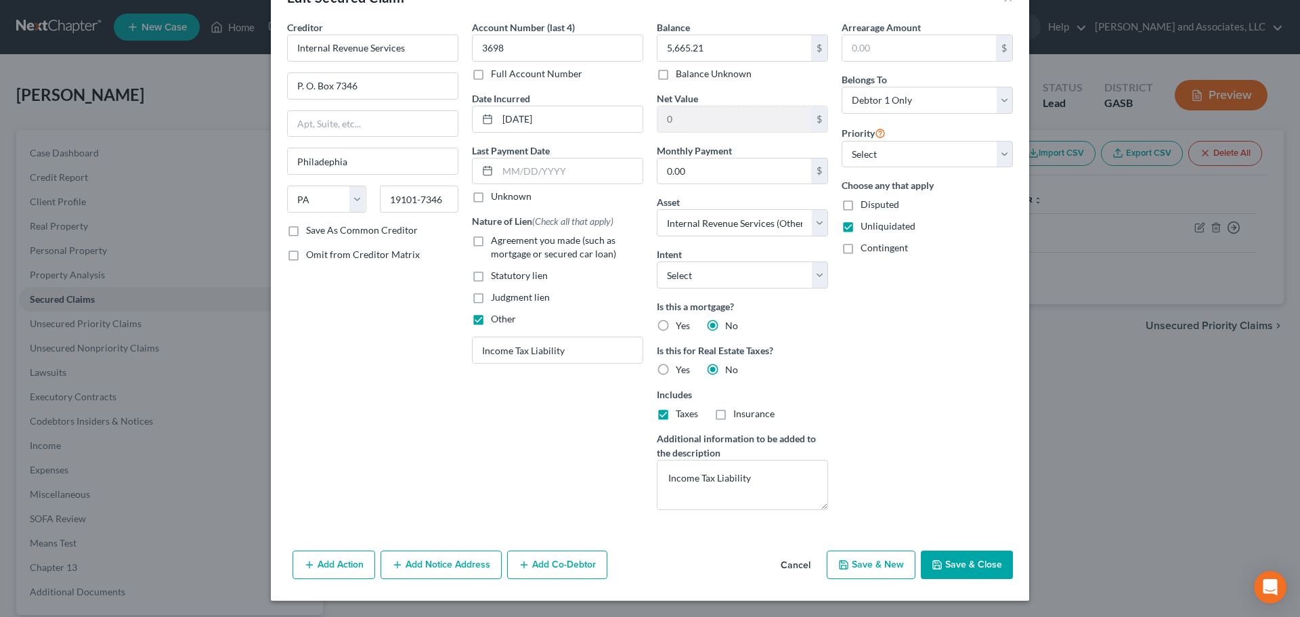
click at [960, 563] on button "Save & Close" at bounding box center [967, 564] width 92 height 28
select select
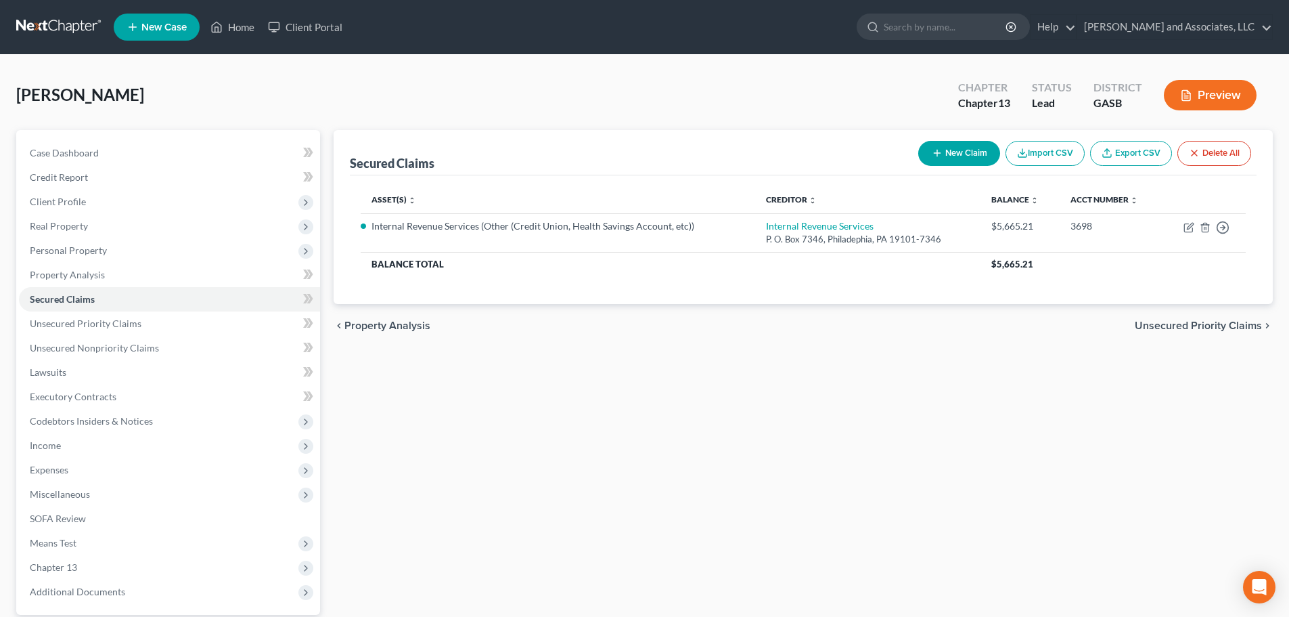
click at [1211, 97] on button "Preview" at bounding box center [1210, 95] width 93 height 30
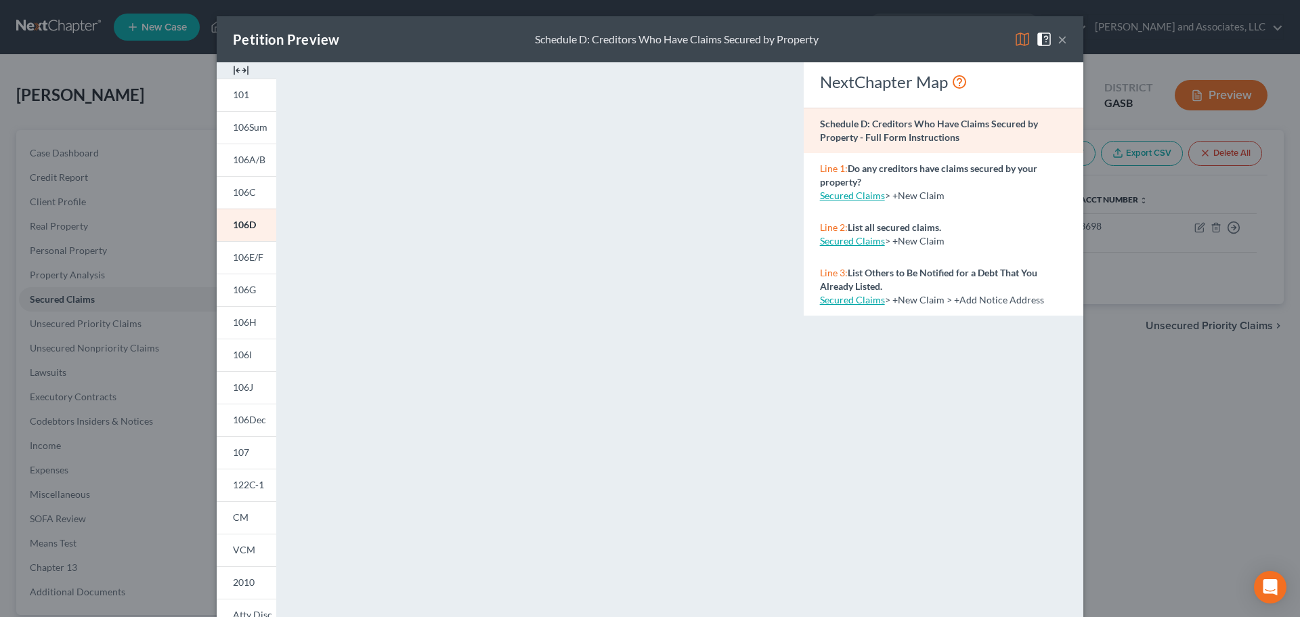
click at [1018, 38] on img at bounding box center [1022, 39] width 16 height 16
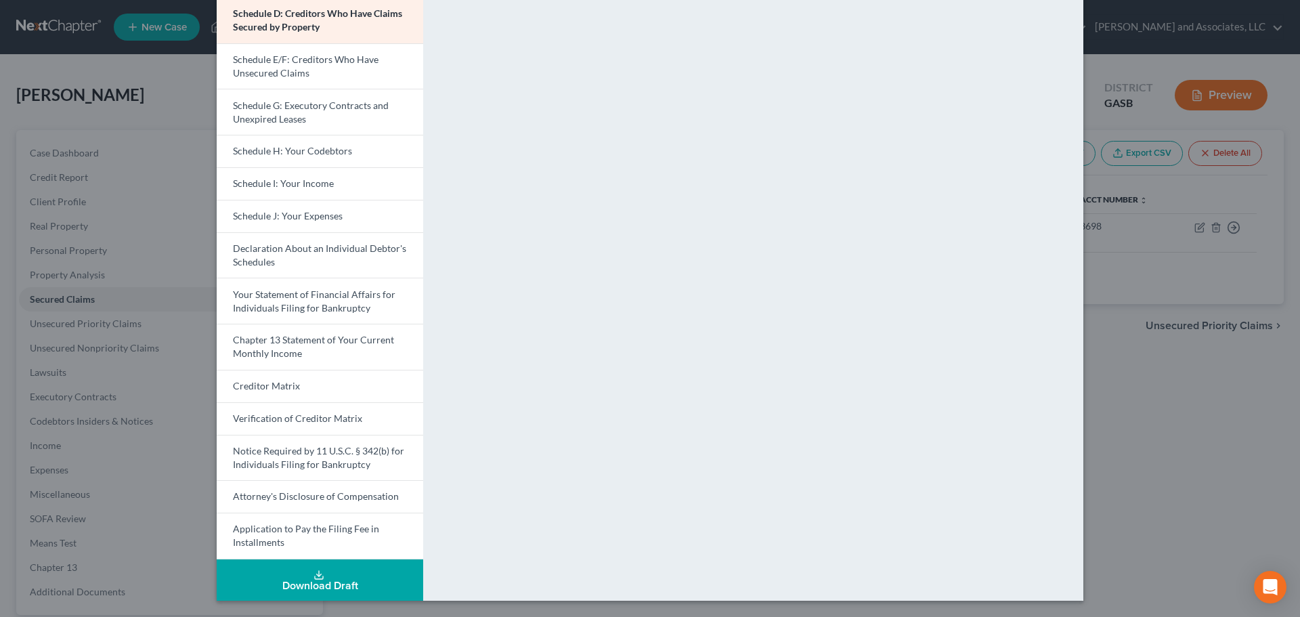
scroll to position [0, 0]
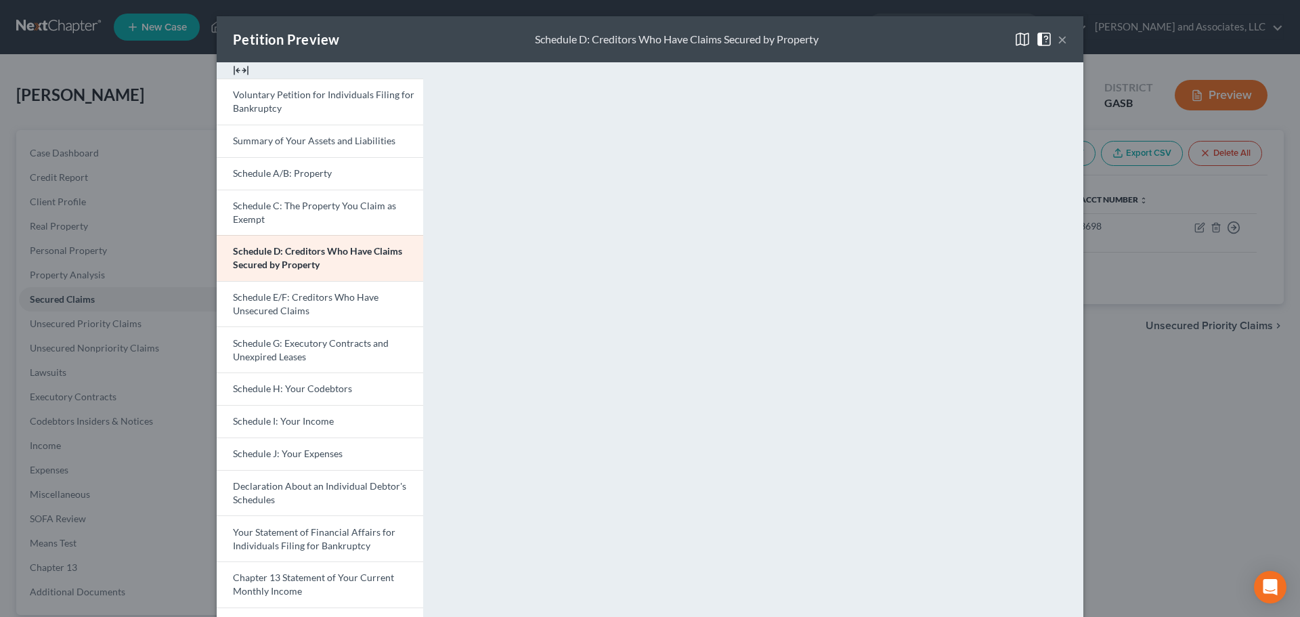
click at [1057, 39] on button "×" at bounding box center [1061, 39] width 9 height 16
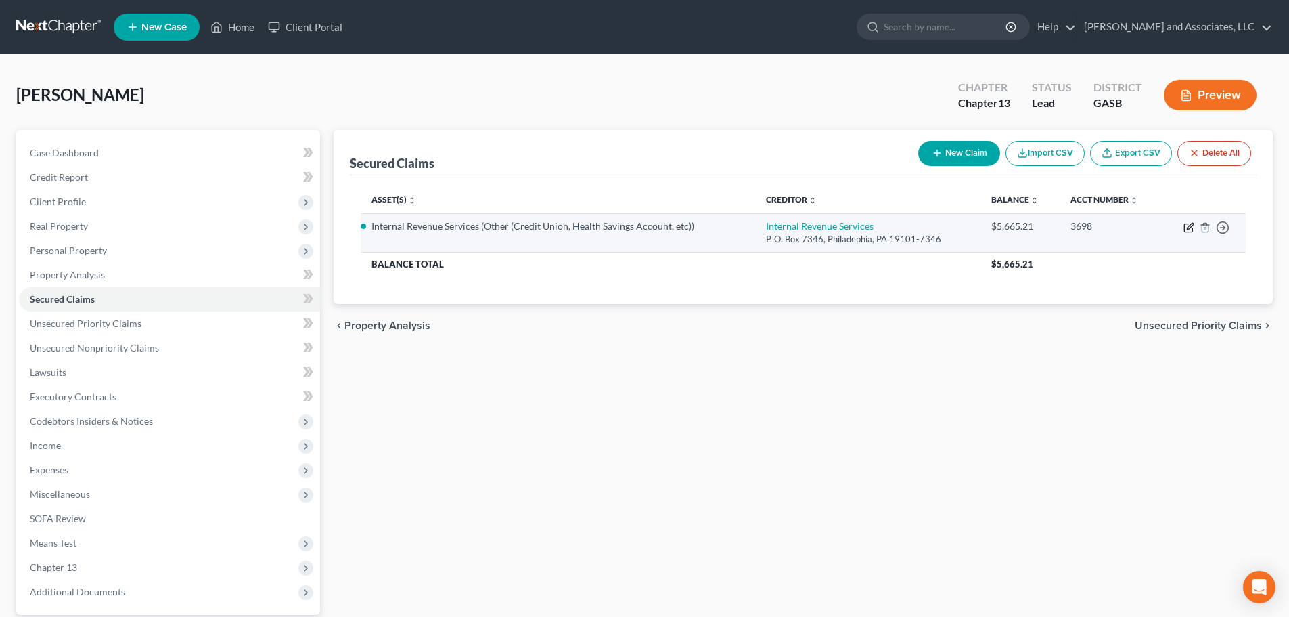
click at [1190, 225] on icon "button" at bounding box center [1190, 226] width 6 height 6
select select "39"
select select "2"
select select "0"
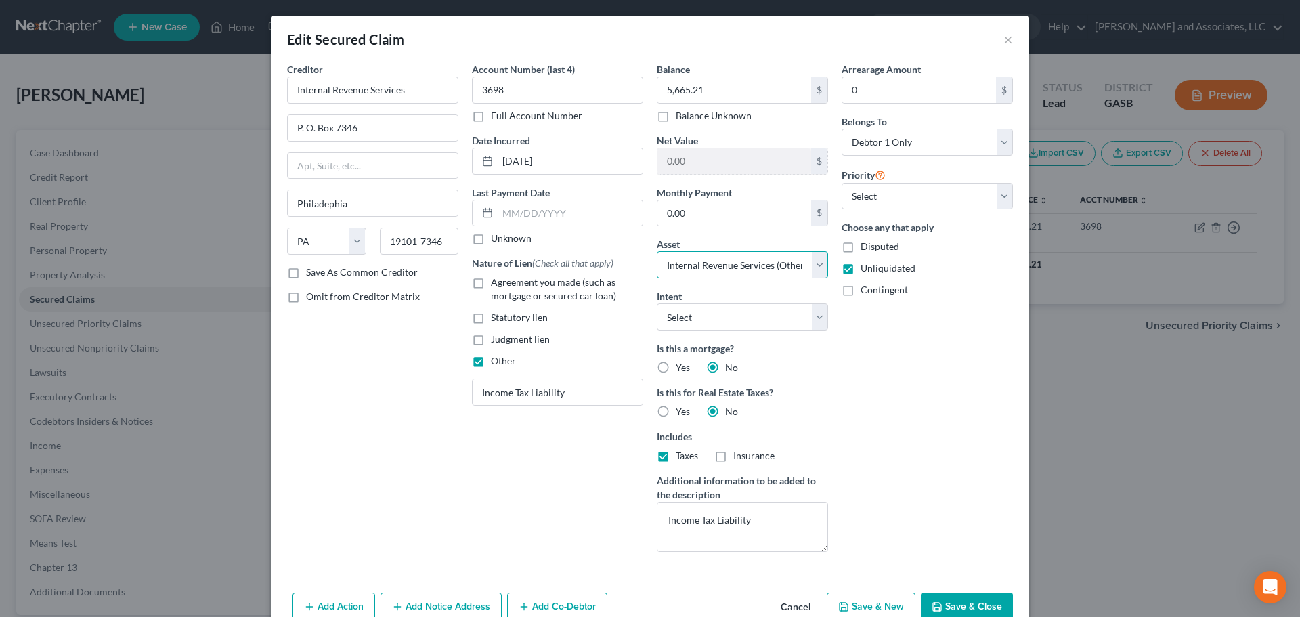
click at [813, 262] on select "Select Other Multiple Assets Internal Revenue Services (Other (Credit Union, He…" at bounding box center [742, 264] width 171 height 27
select select "0"
click at [657, 251] on select "Select Other Multiple Assets Internal Revenue Services (Other (Credit Union, He…" at bounding box center [742, 264] width 171 height 27
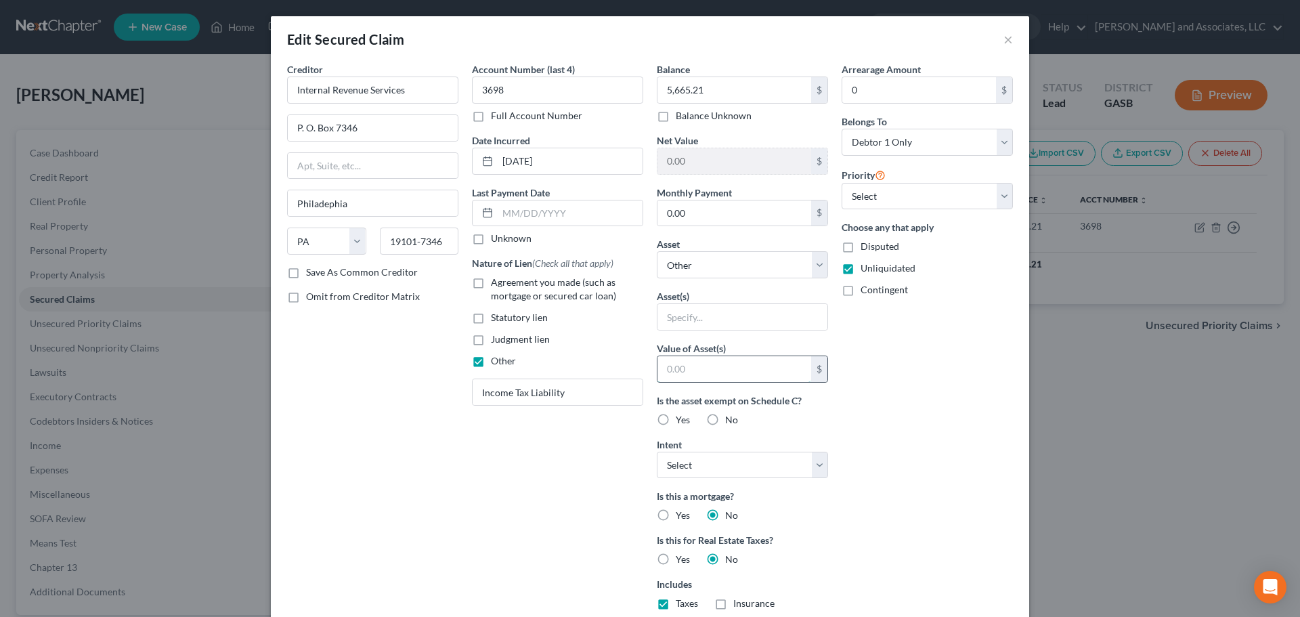
click at [692, 374] on input "text" at bounding box center [734, 369] width 154 height 26
type input "5,665.21"
click at [725, 419] on label "No" at bounding box center [731, 420] width 13 height 14
click at [730, 419] on input "No" at bounding box center [734, 417] width 9 height 9
radio input "true"
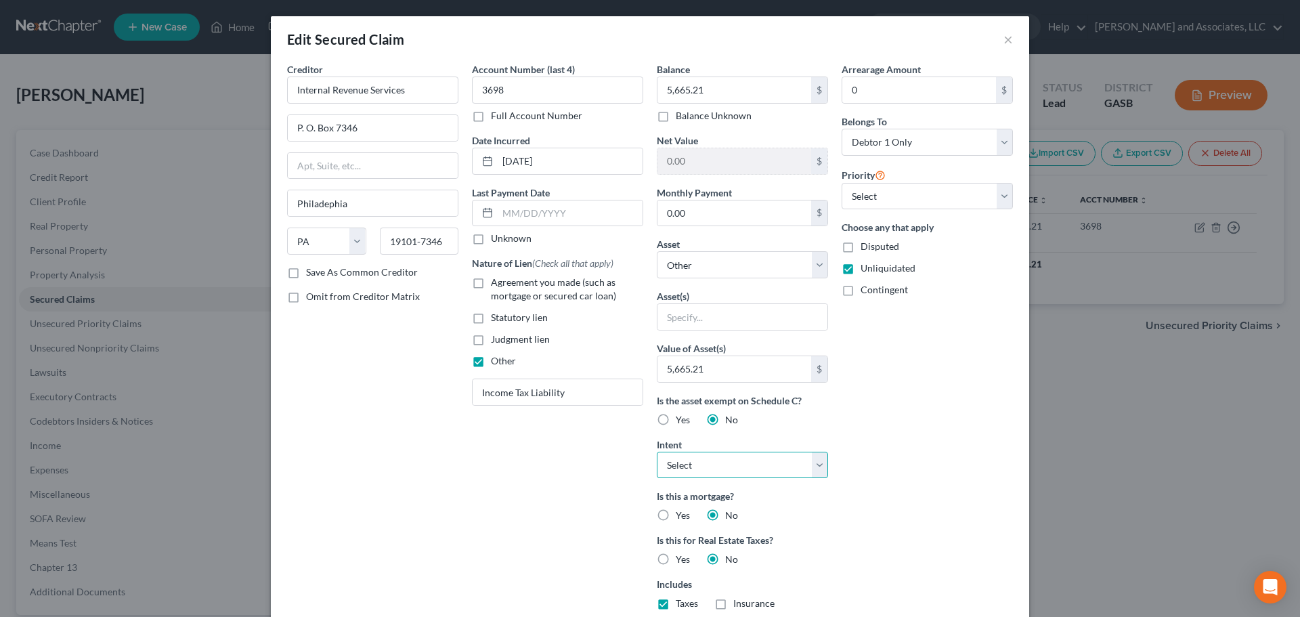
click at [815, 464] on select "Select Surrender Redeem Reaffirm Avoid Other" at bounding box center [742, 464] width 171 height 27
select select "4"
click at [657, 451] on select "Select Surrender Redeem Reaffirm Avoid Other" at bounding box center [742, 464] width 171 height 27
click at [815, 461] on select "Select Surrender Redeem Reaffirm Avoid Other" at bounding box center [742, 464] width 171 height 27
select select
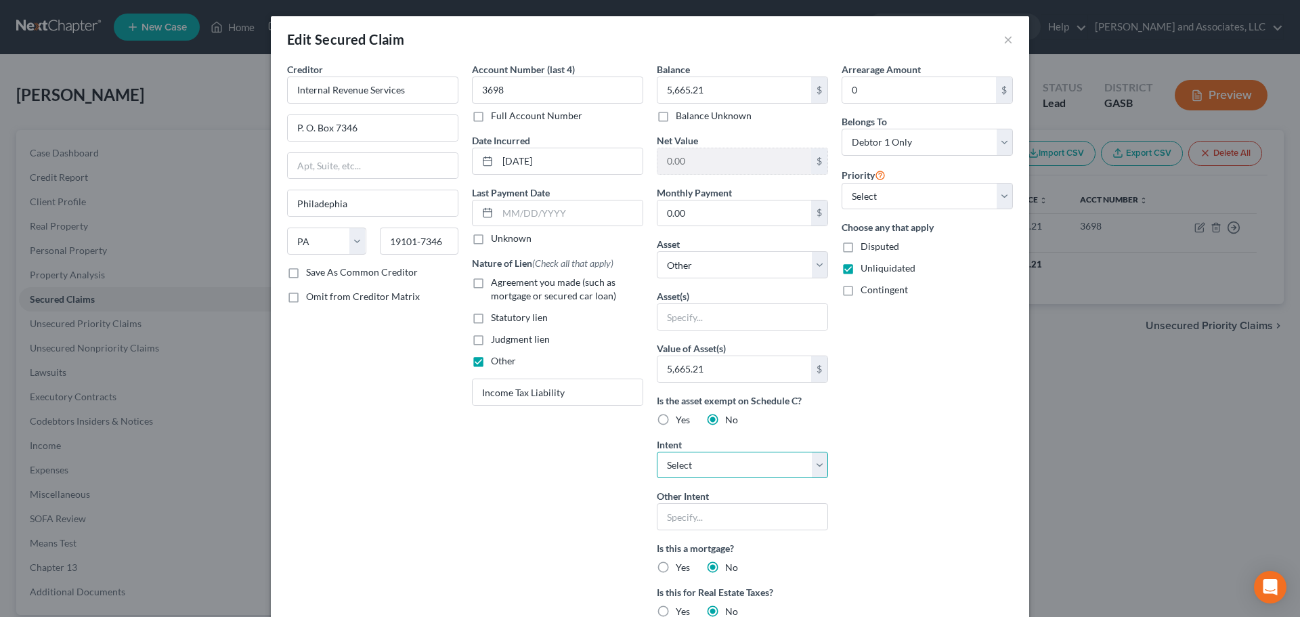
click at [657, 451] on select "Select Surrender Redeem Reaffirm Avoid Other" at bounding box center [742, 464] width 171 height 27
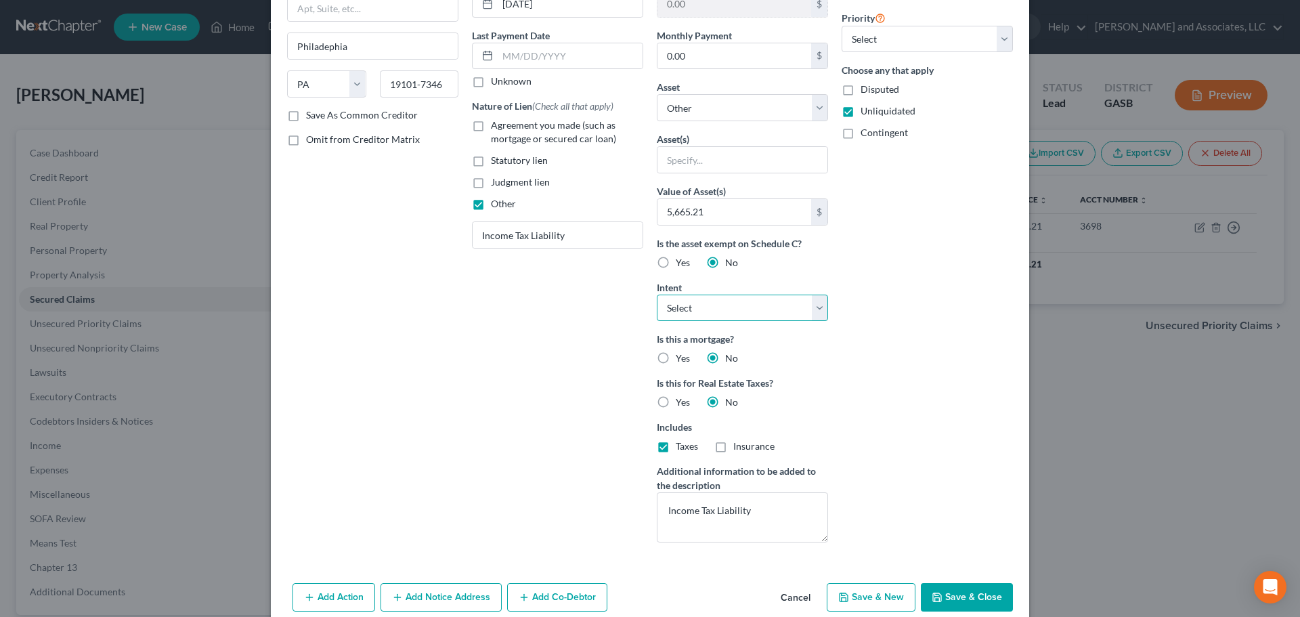
scroll to position [190, 0]
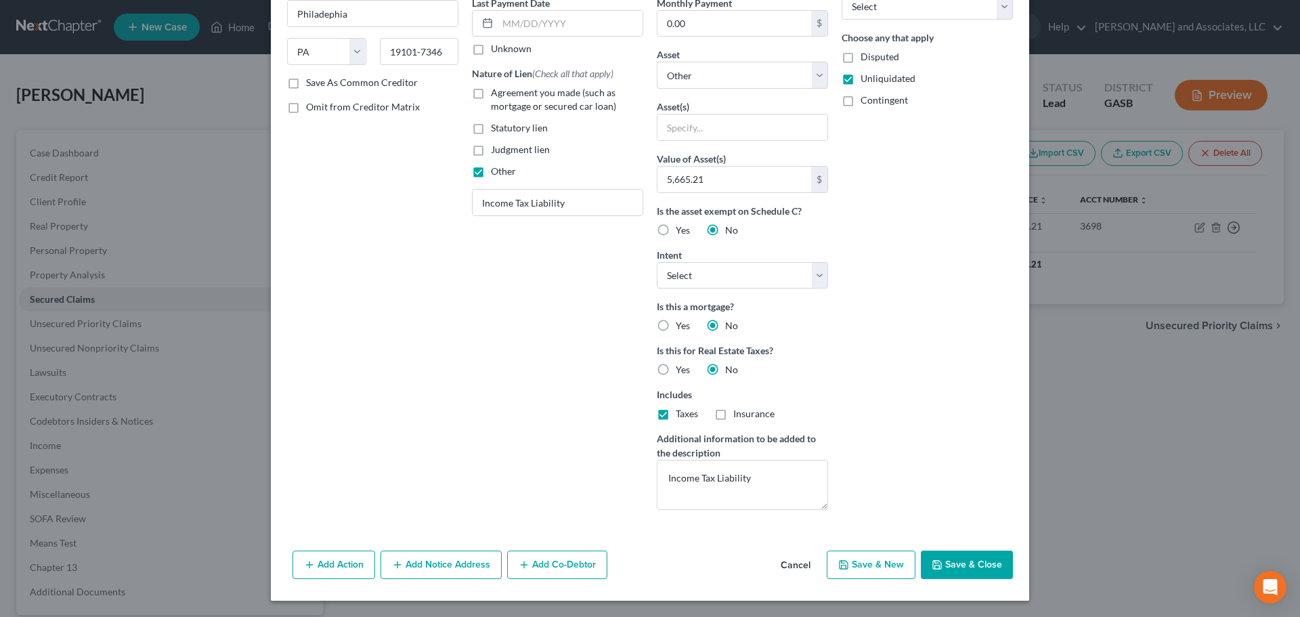
click at [962, 560] on button "Save & Close" at bounding box center [967, 564] width 92 height 28
select select
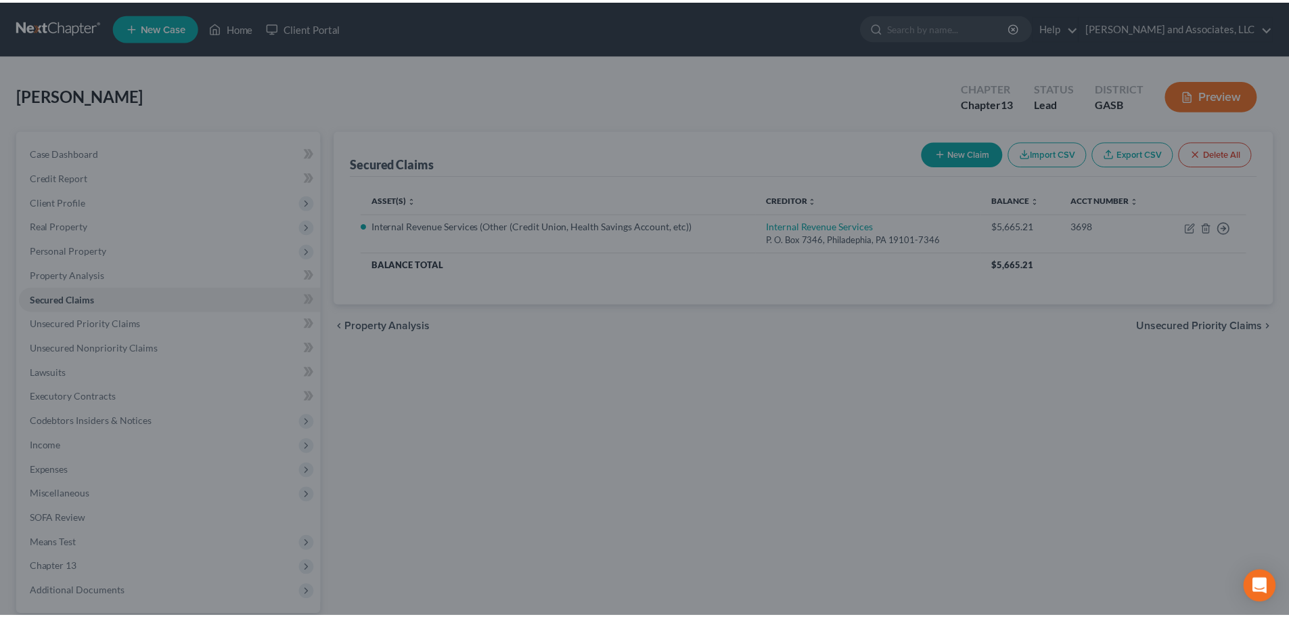
scroll to position [42, 0]
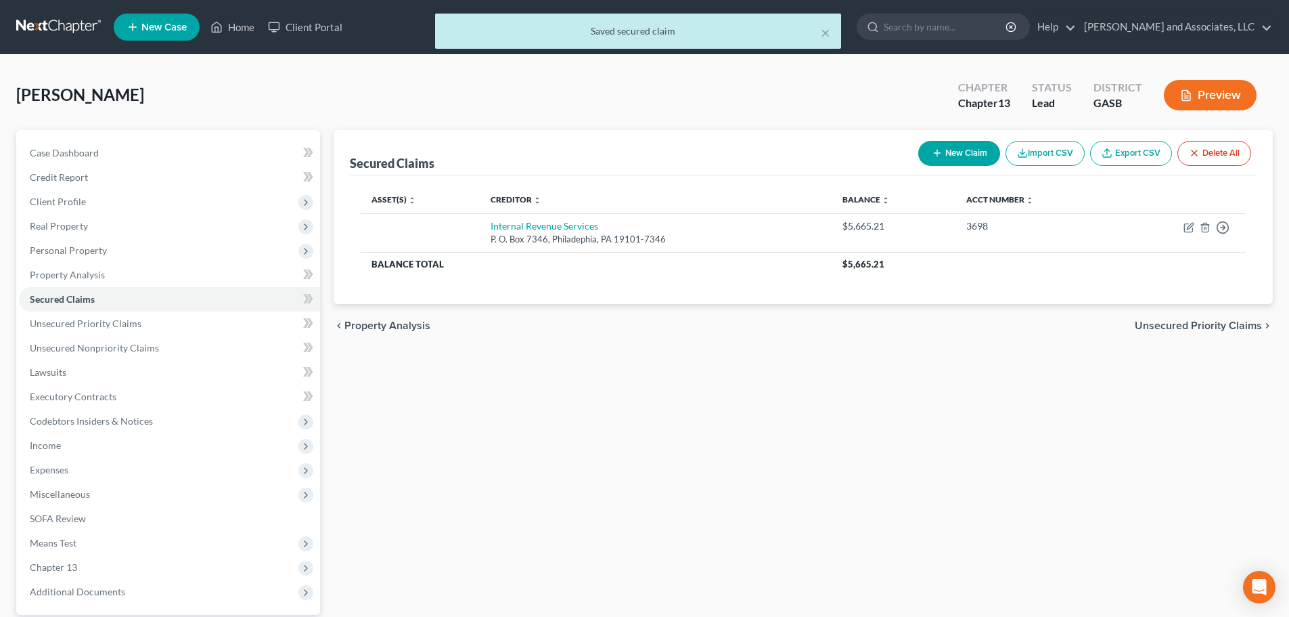
click at [1222, 93] on button "Preview" at bounding box center [1210, 95] width 93 height 30
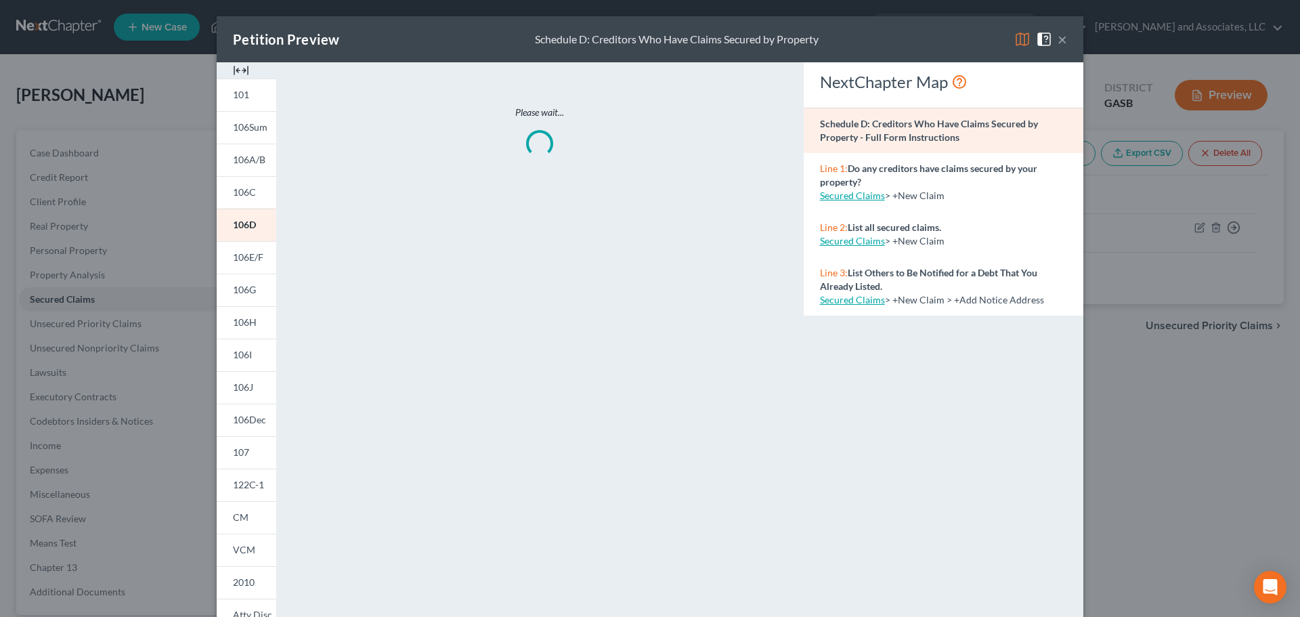
click at [1019, 36] on img at bounding box center [1022, 39] width 16 height 16
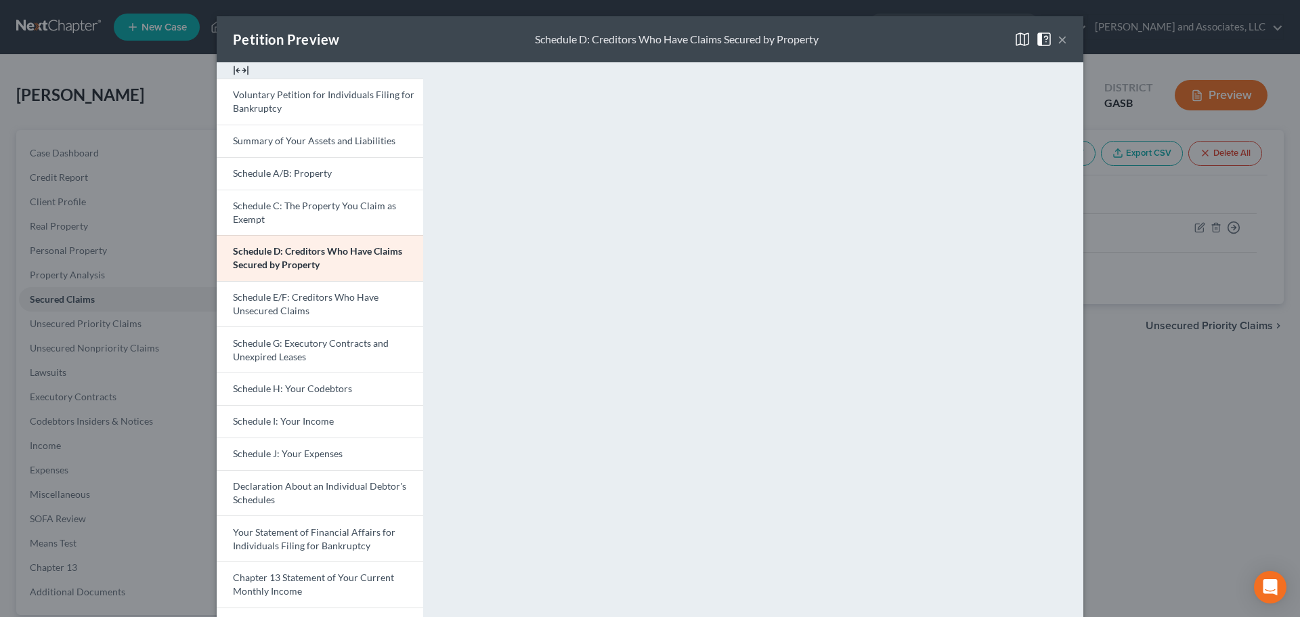
click at [1057, 37] on button "×" at bounding box center [1061, 39] width 9 height 16
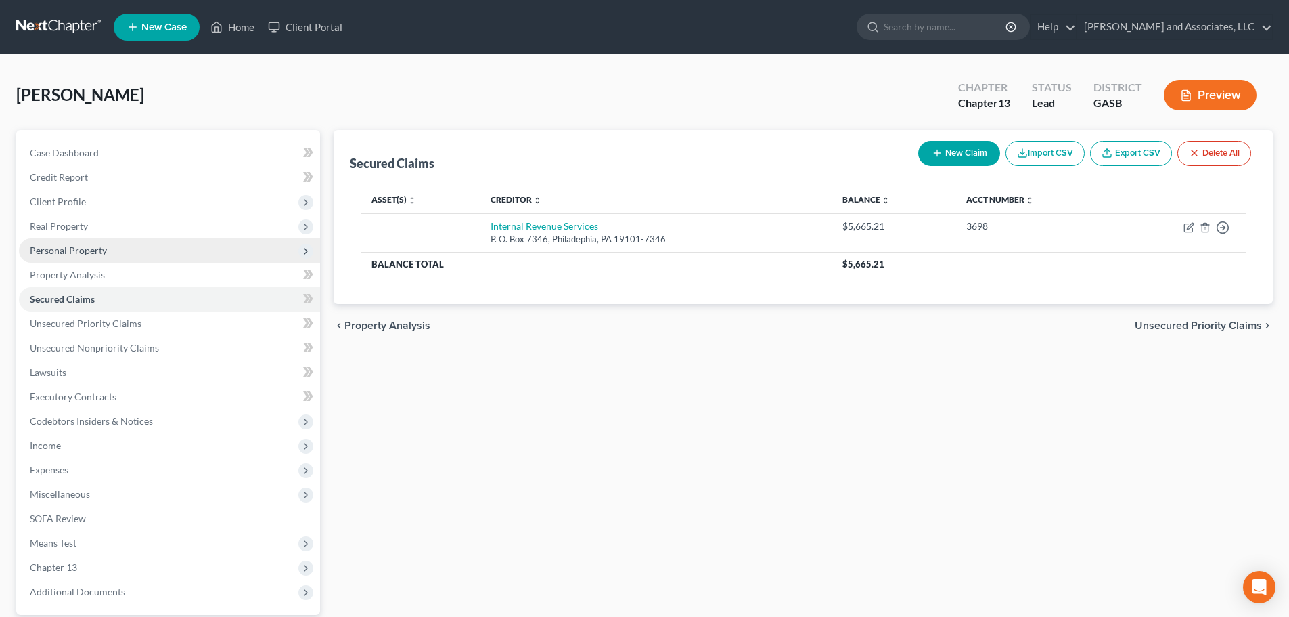
click at [63, 248] on span "Personal Property" at bounding box center [68, 250] width 77 height 12
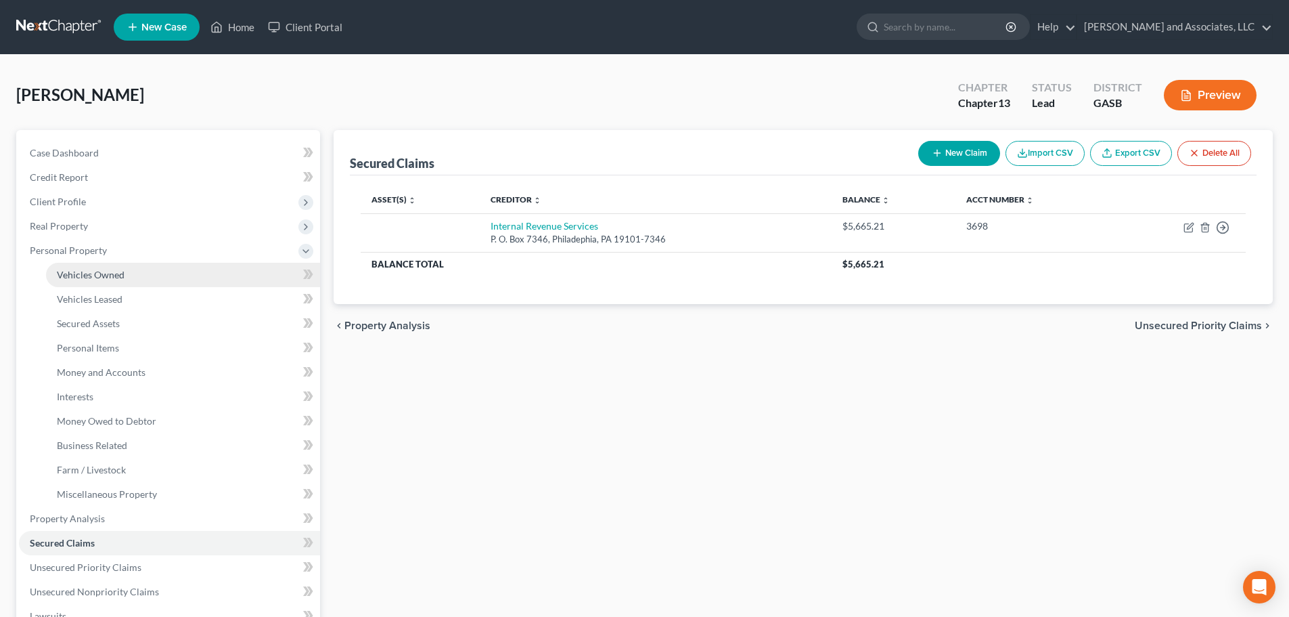
click at [84, 273] on span "Vehicles Owned" at bounding box center [91, 275] width 68 height 12
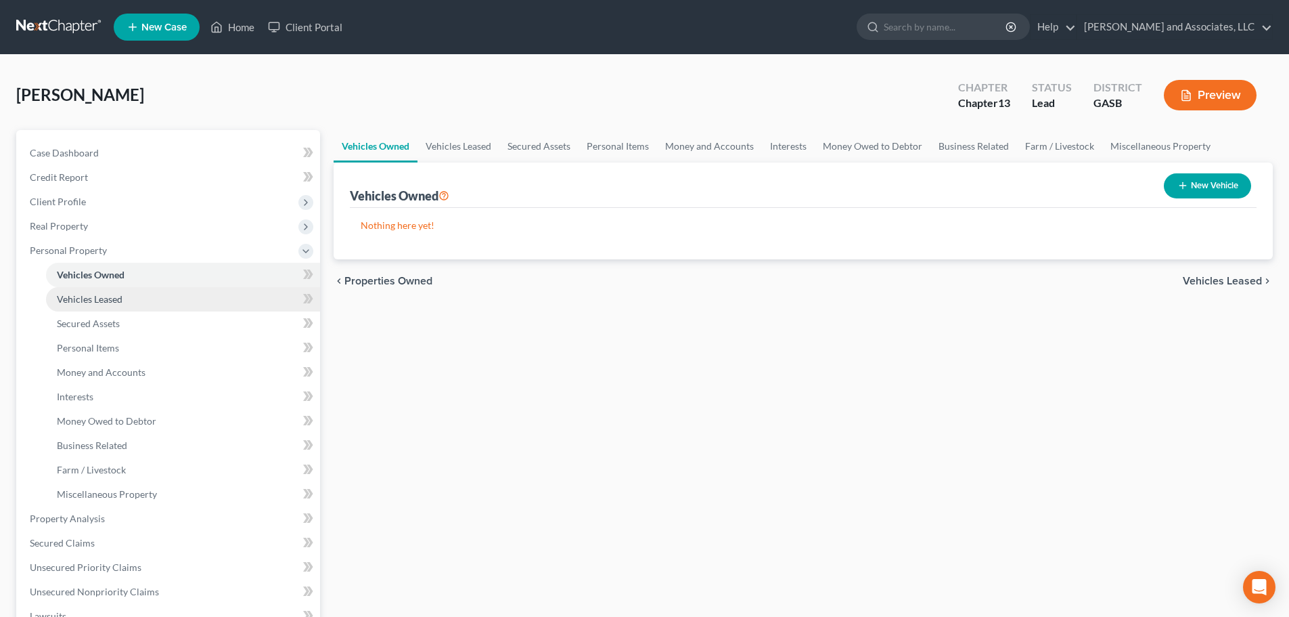
click at [85, 299] on span "Vehicles Leased" at bounding box center [90, 299] width 66 height 12
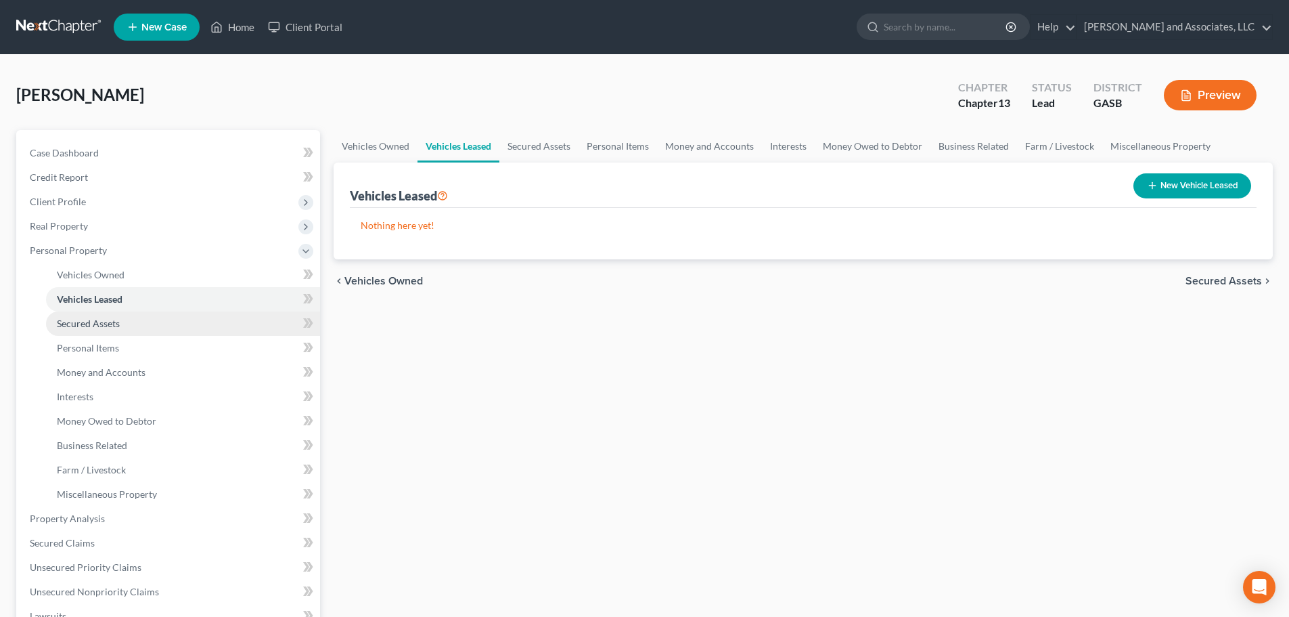
click at [95, 321] on span "Secured Assets" at bounding box center [88, 323] width 63 height 12
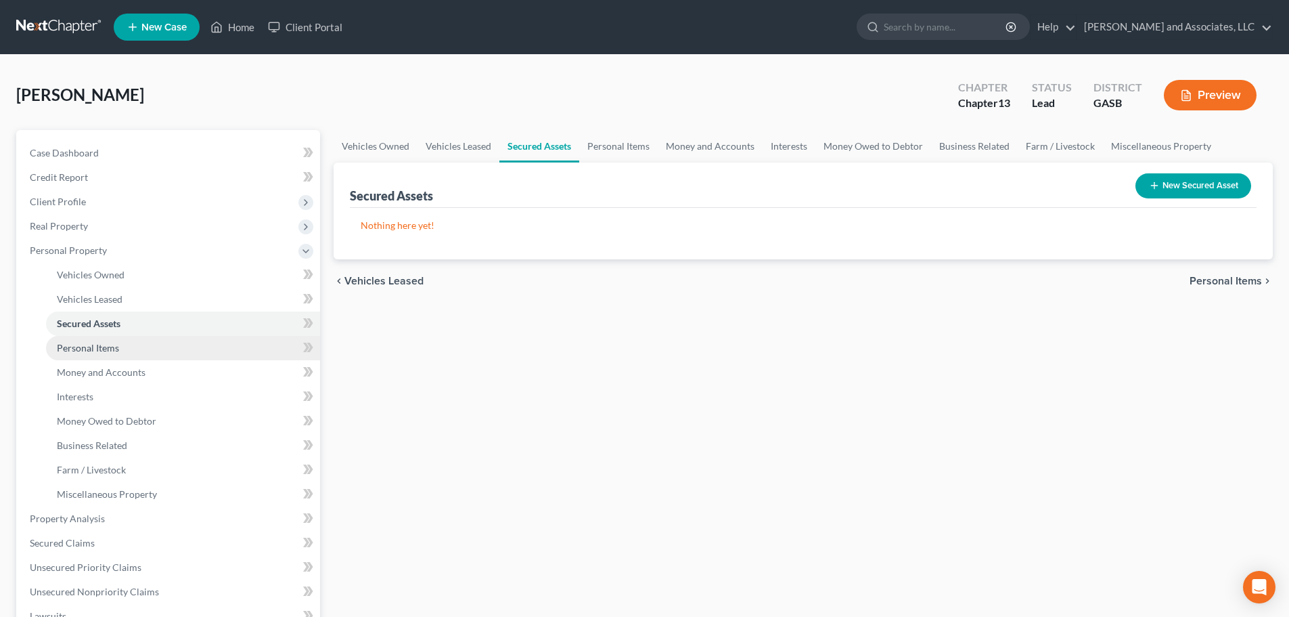
click at [95, 346] on span "Personal Items" at bounding box center [88, 348] width 62 height 12
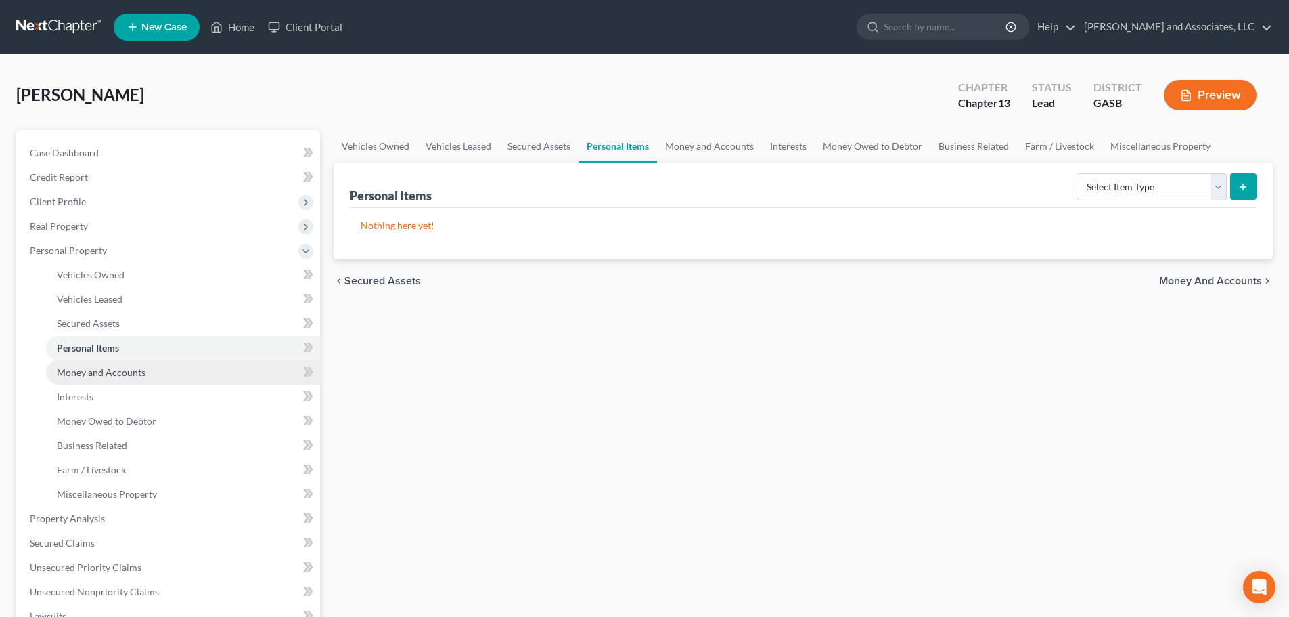
click at [120, 371] on span "Money and Accounts" at bounding box center [101, 372] width 89 height 12
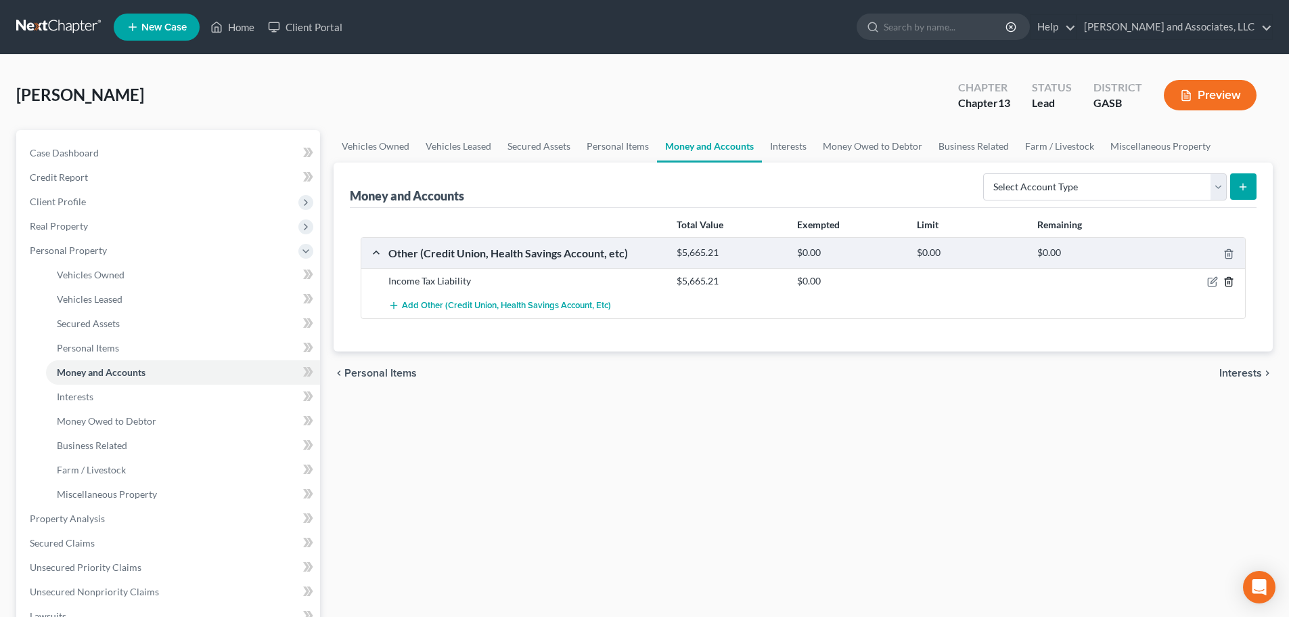
click at [1229, 284] on icon "button" at bounding box center [1229, 281] width 11 height 11
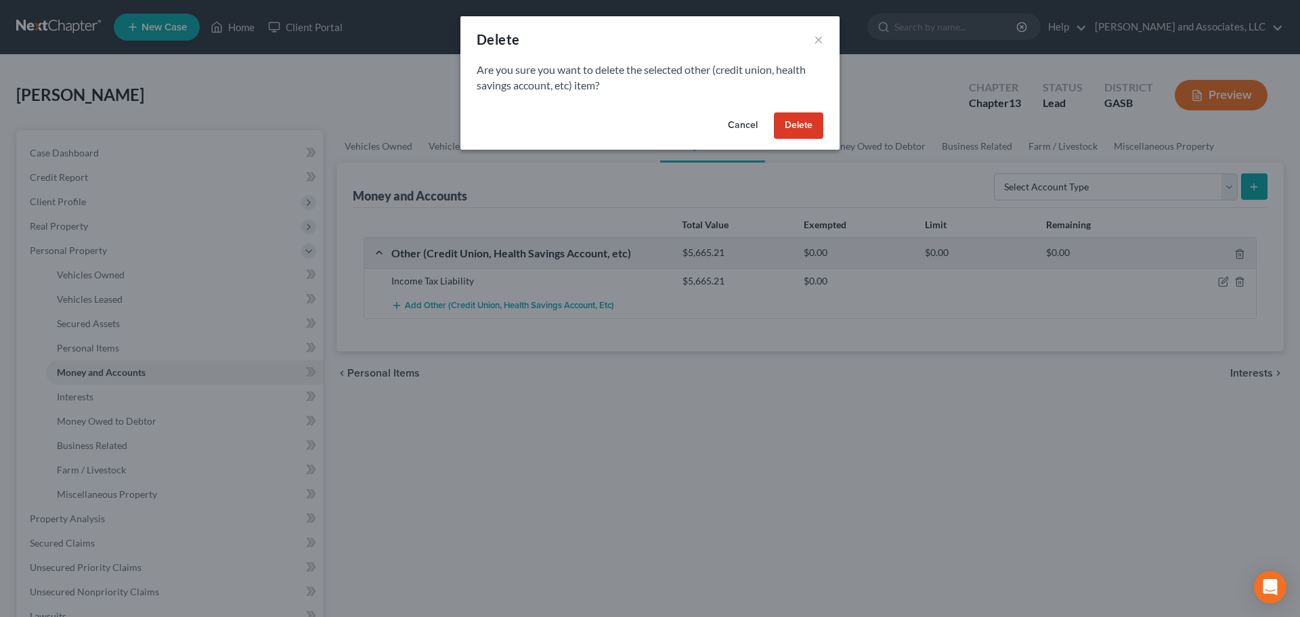
click at [793, 123] on button "Delete" at bounding box center [798, 125] width 49 height 27
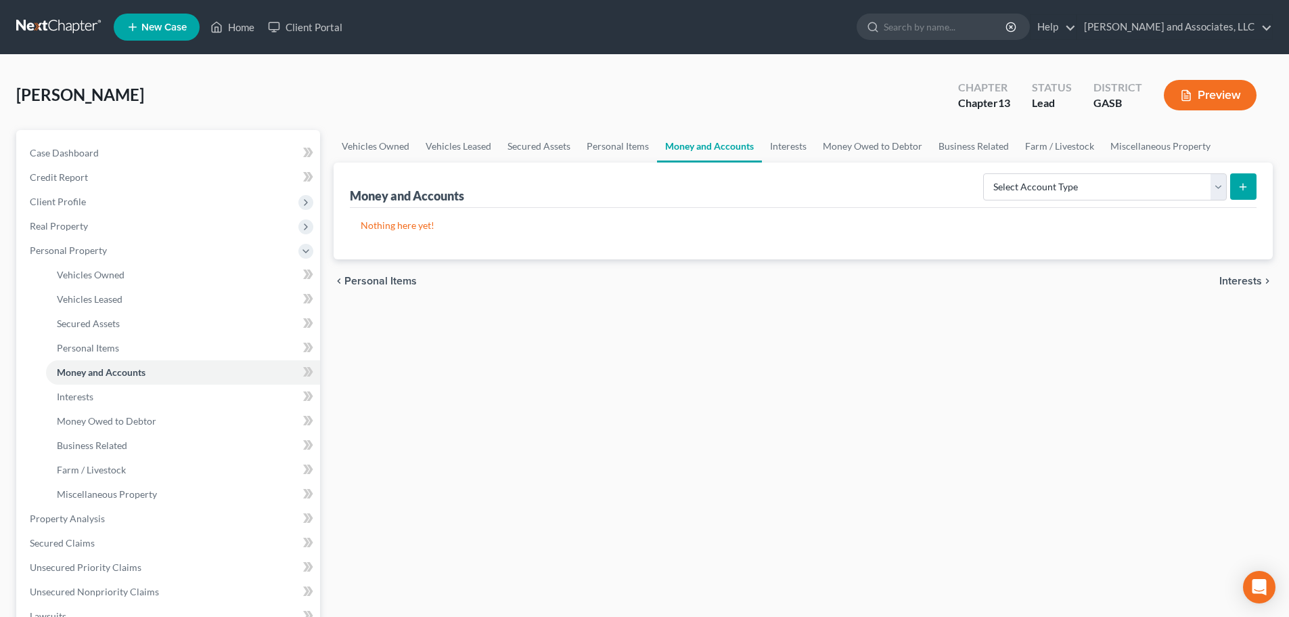
click at [1220, 88] on button "Preview" at bounding box center [1210, 95] width 93 height 30
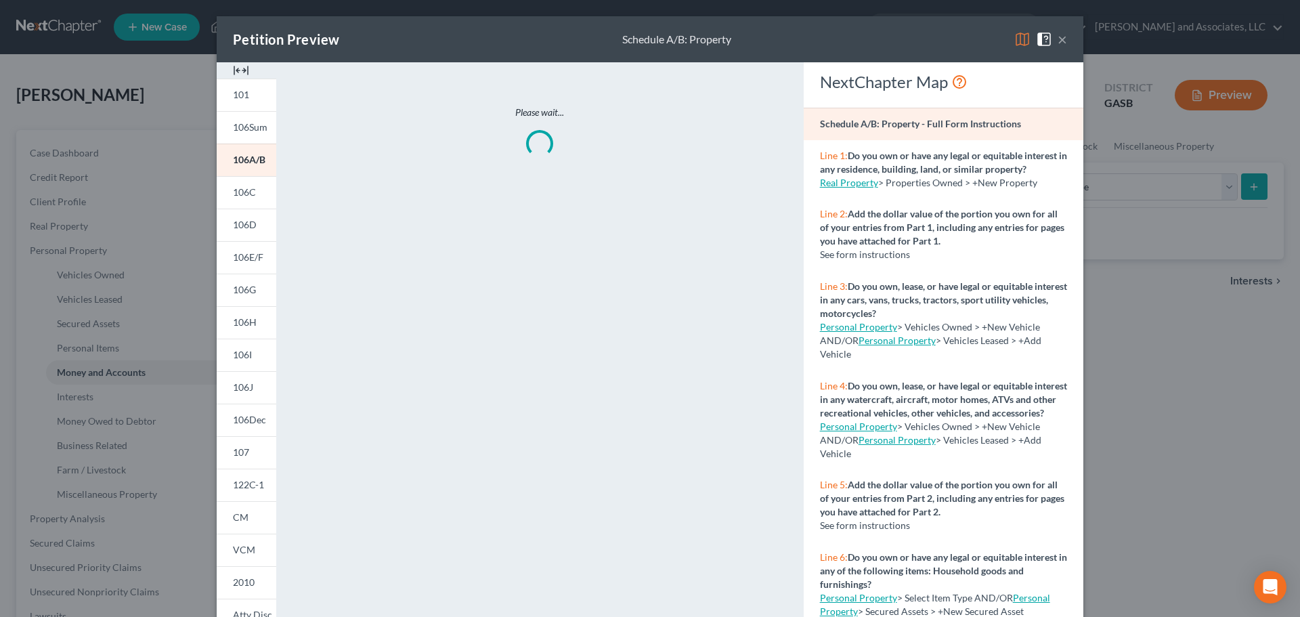
click at [1017, 38] on img at bounding box center [1022, 39] width 16 height 16
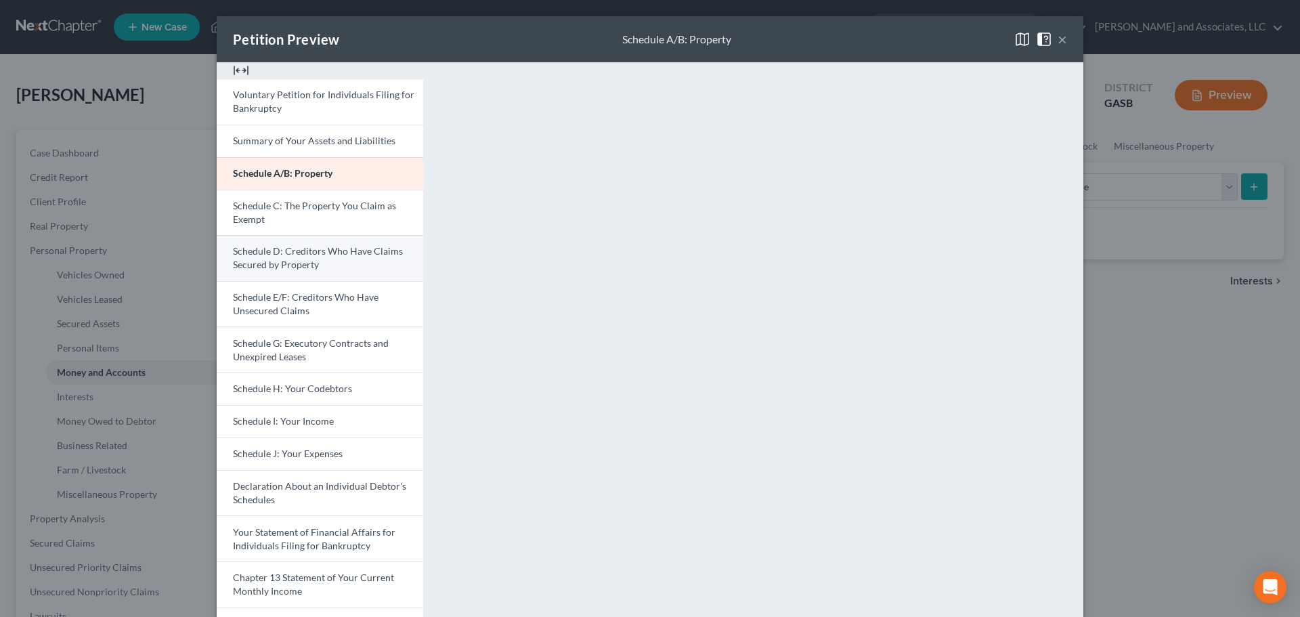
click at [296, 252] on span "Schedule D: Creditors Who Have Claims Secured by Property" at bounding box center [318, 257] width 170 height 25
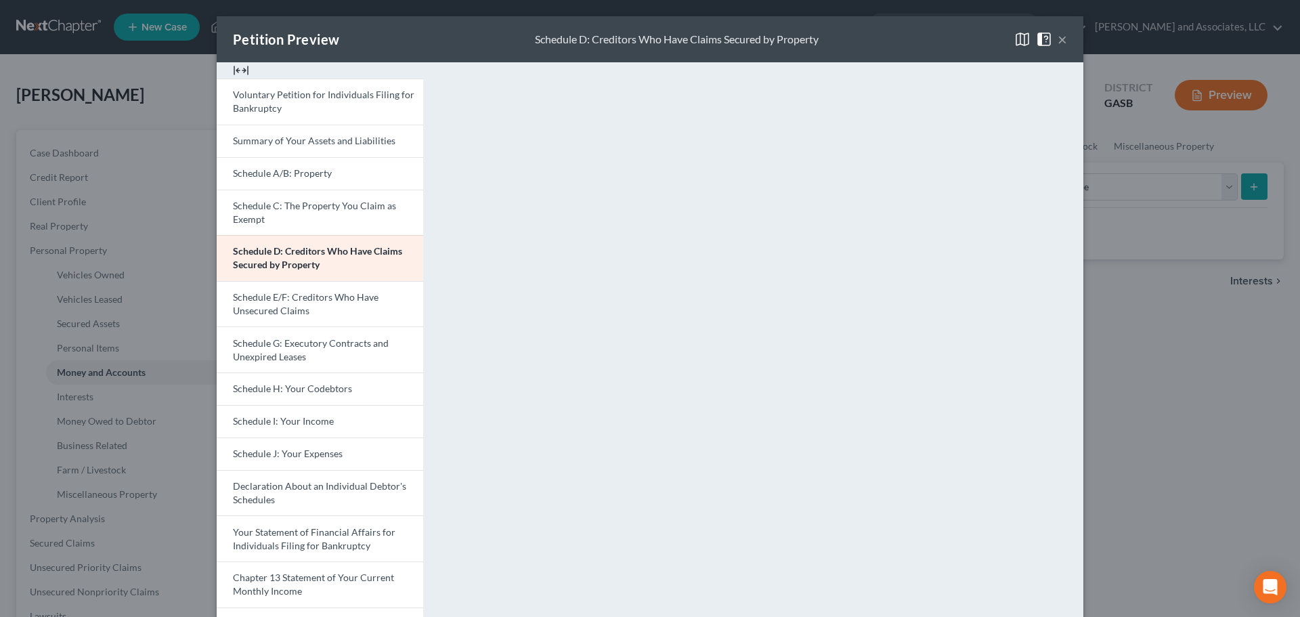
click at [1059, 38] on button "×" at bounding box center [1061, 39] width 9 height 16
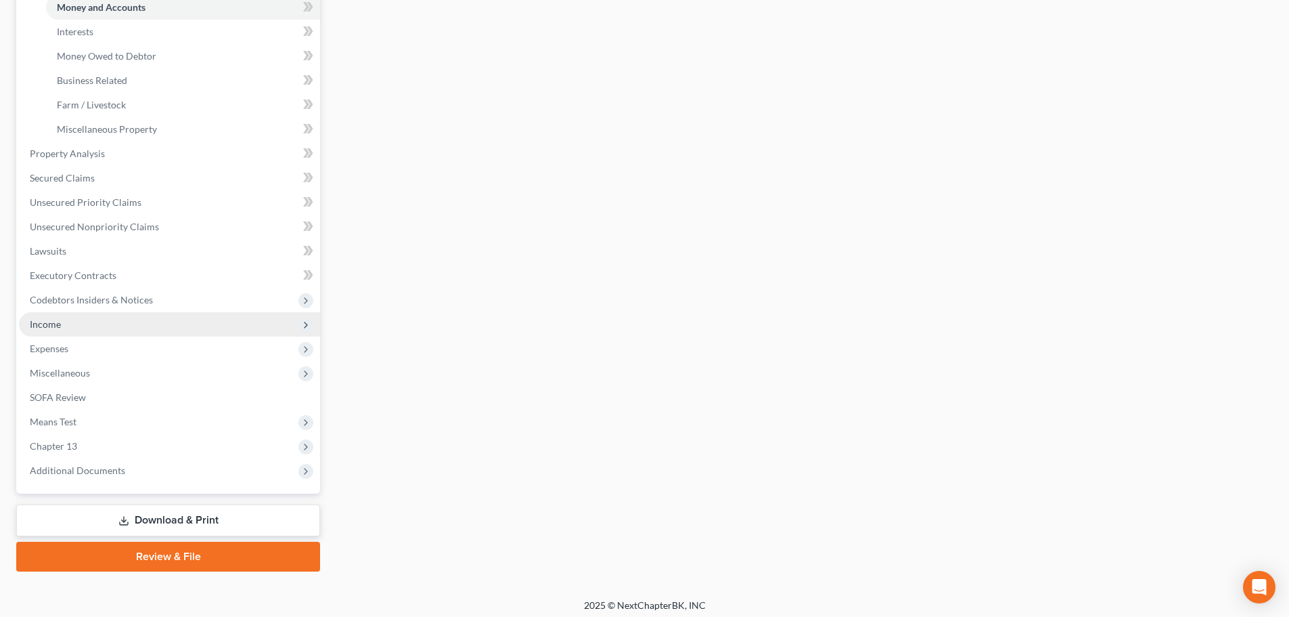
scroll to position [371, 0]
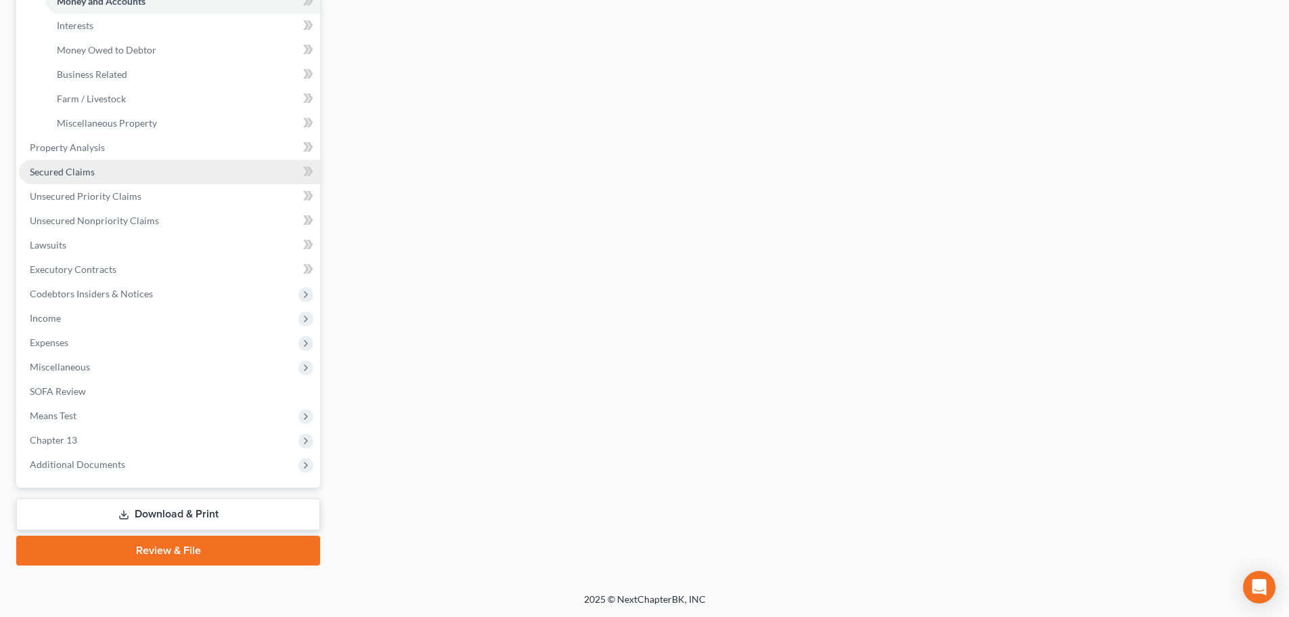
click at [69, 171] on span "Secured Claims" at bounding box center [62, 172] width 65 height 12
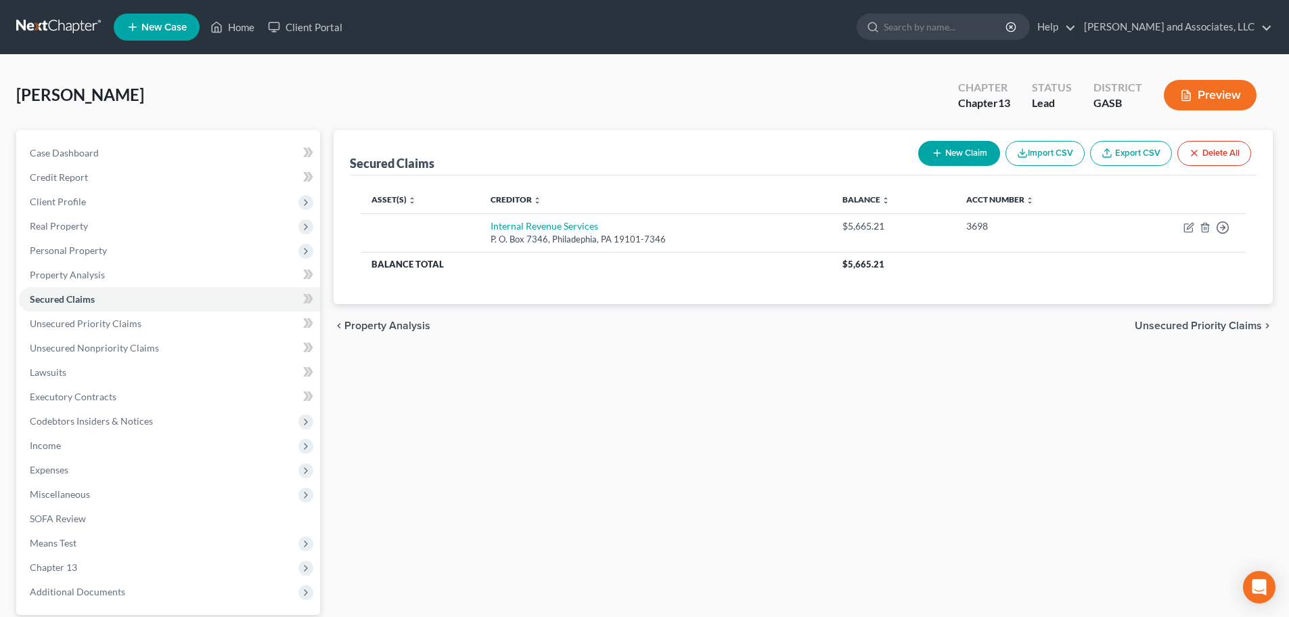
click at [960, 151] on button "New Claim" at bounding box center [959, 153] width 82 height 25
select select "0"
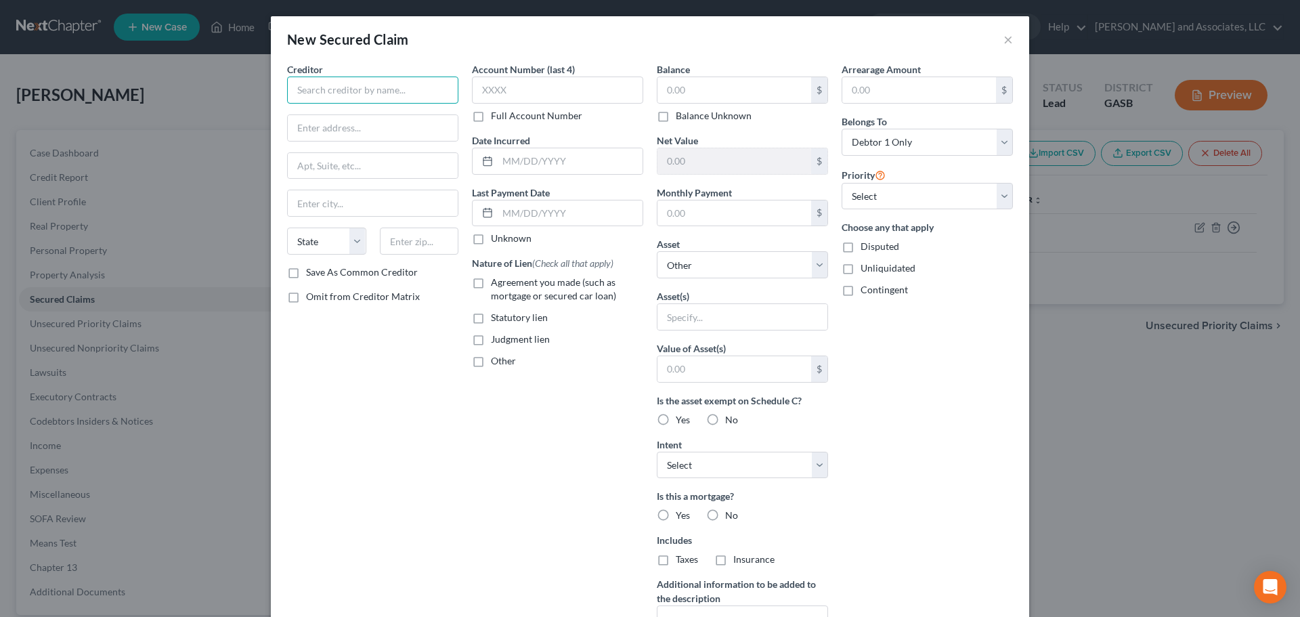
click at [352, 84] on input "text" at bounding box center [372, 89] width 171 height 27
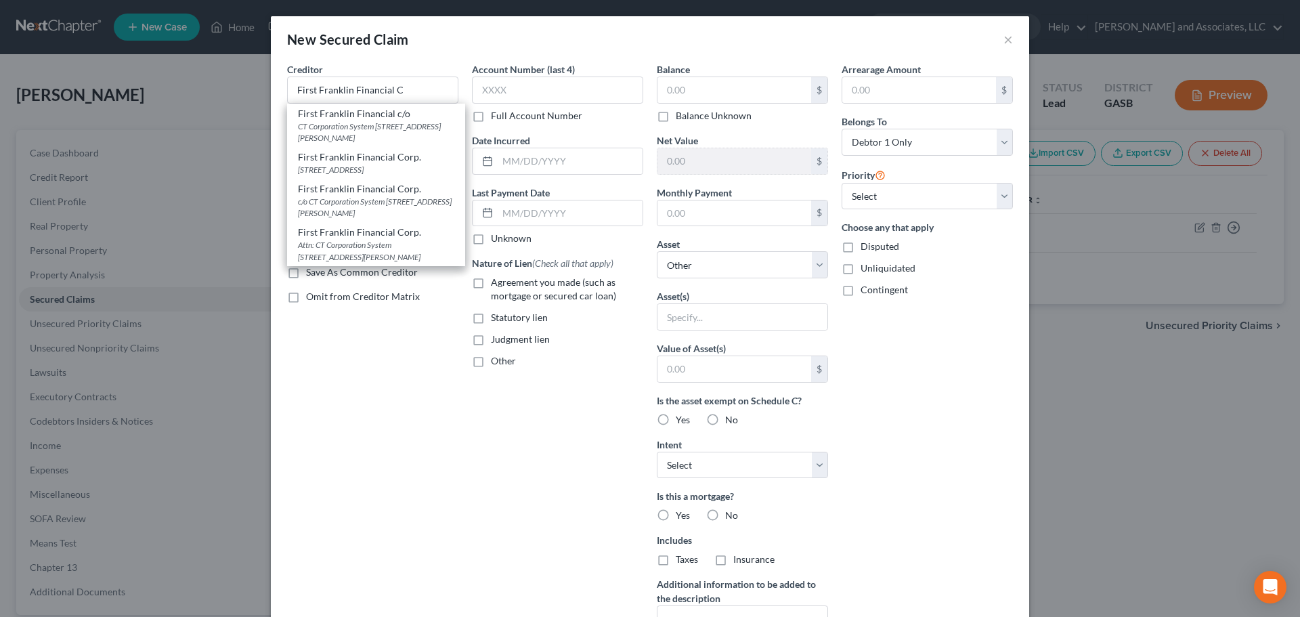
click at [479, 398] on div "Account Number (last 4) Full Account Number Date Incurred Last Payment Date Unk…" at bounding box center [557, 364] width 185 height 604
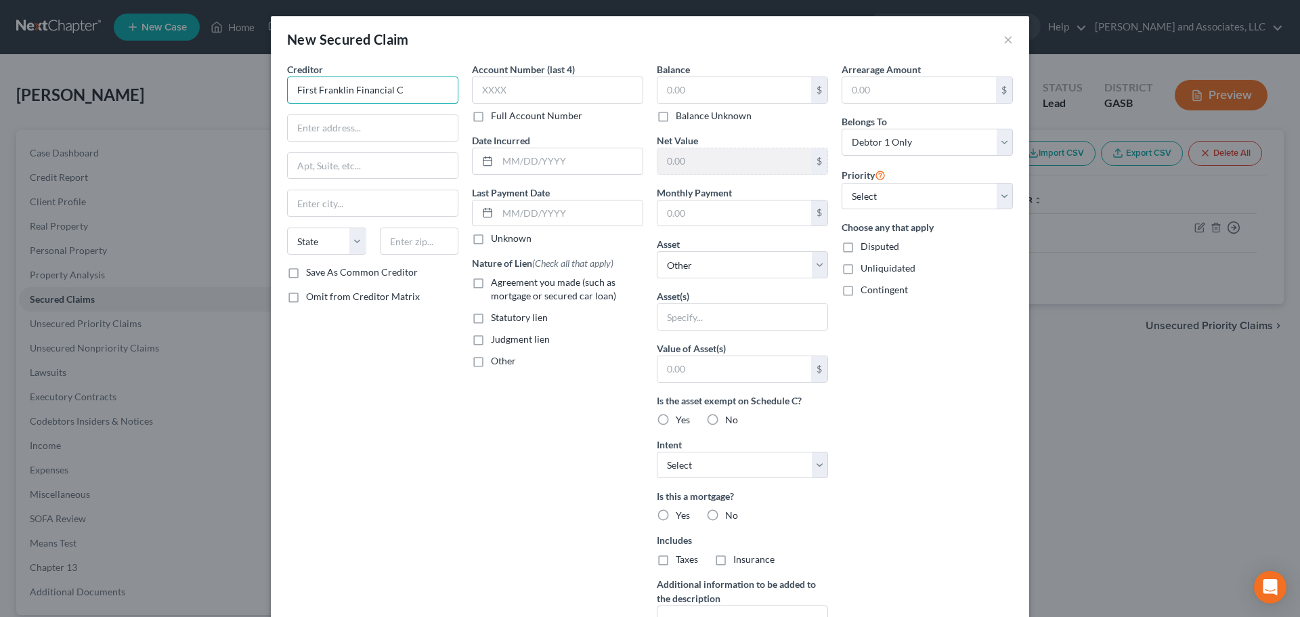
drag, startPoint x: 396, startPoint y: 88, endPoint x: 435, endPoint y: 121, distance: 51.4
click at [397, 88] on input "First Franklin Financial C" at bounding box center [372, 89] width 171 height 27
type input "First Franklin Financial Corporation"
type input "Attn: Agent/Officer"
type input "P. O. Box 10437"
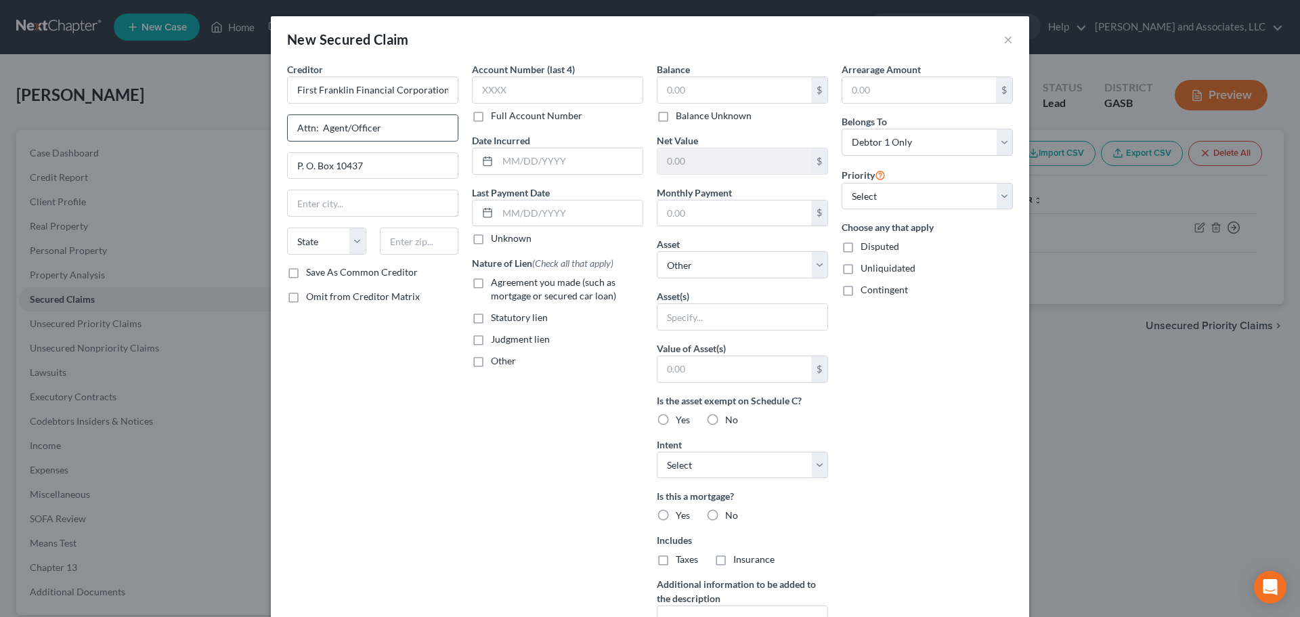
type input "[GEOGRAPHIC_DATA]"
type input "29603"
select select "42"
drag, startPoint x: 395, startPoint y: 171, endPoint x: 187, endPoint y: 165, distance: 208.6
click at [200, 167] on div "New Secured Claim × Creditor * First Franklin Financial Corporation Attn: Agent…" at bounding box center [650, 308] width 1300 height 617
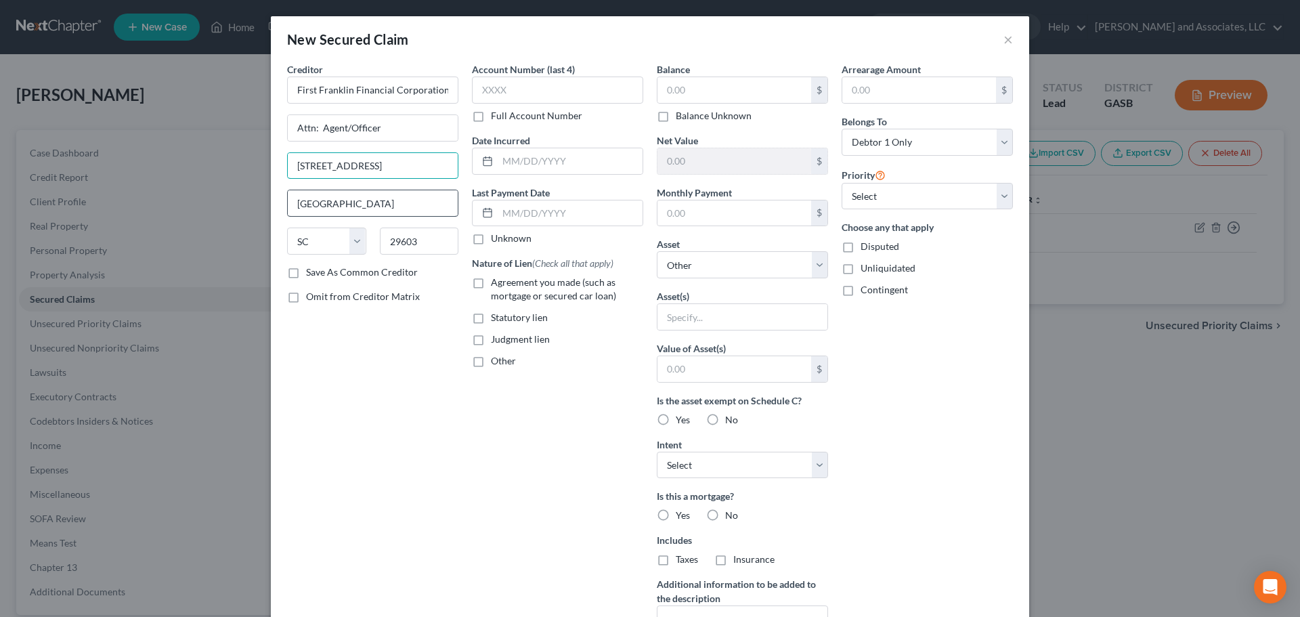
type input "[STREET_ADDRESS]"
drag, startPoint x: 348, startPoint y: 206, endPoint x: 217, endPoint y: 194, distance: 131.1
click at [219, 194] on div "New Secured Claim × Creditor * First Franklin Financial Corporation Attn: Agent…" at bounding box center [650, 308] width 1300 height 617
type input "[GEOGRAPHIC_DATA]"
click at [312, 239] on select "State [US_STATE] AK AR AZ CA CO CT DE DC [GEOGRAPHIC_DATA] [GEOGRAPHIC_DATA] GU…" at bounding box center [326, 240] width 79 height 27
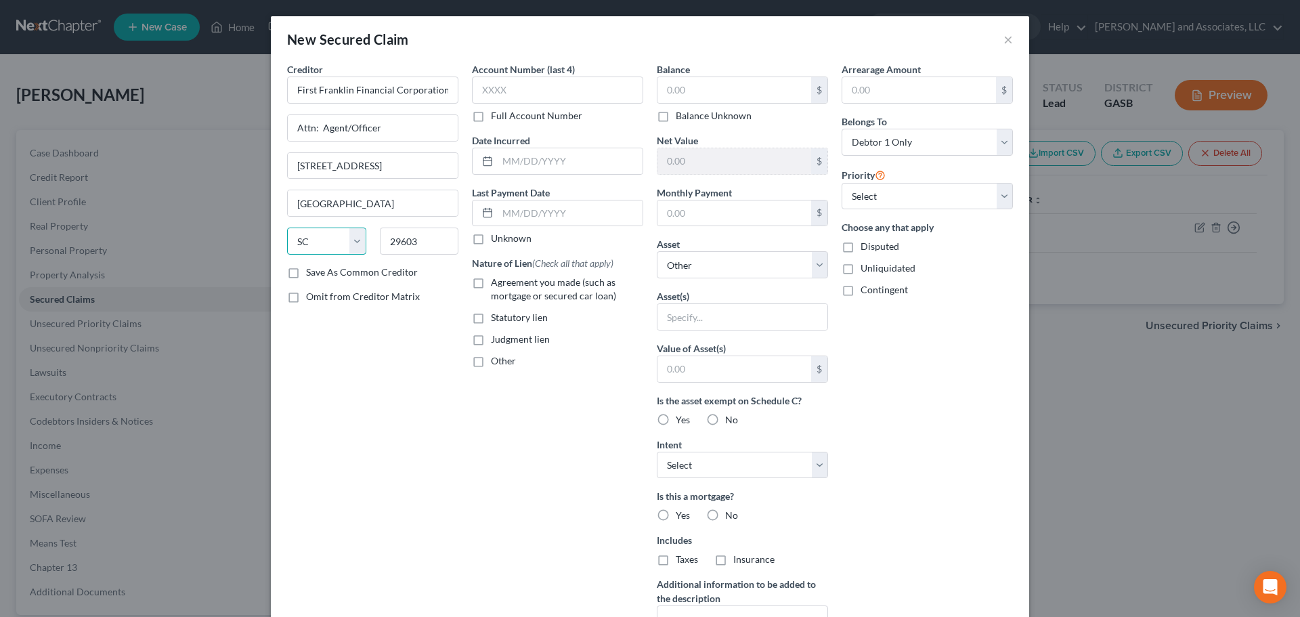
select select "10"
click at [287, 227] on select "State [US_STATE] AK AR AZ CA CO CT DE DC [GEOGRAPHIC_DATA] [GEOGRAPHIC_DATA] GU…" at bounding box center [326, 240] width 79 height 27
drag, startPoint x: 422, startPoint y: 243, endPoint x: 369, endPoint y: 236, distance: 54.0
click at [373, 236] on div "29603" at bounding box center [419, 240] width 93 height 27
type input "31021"
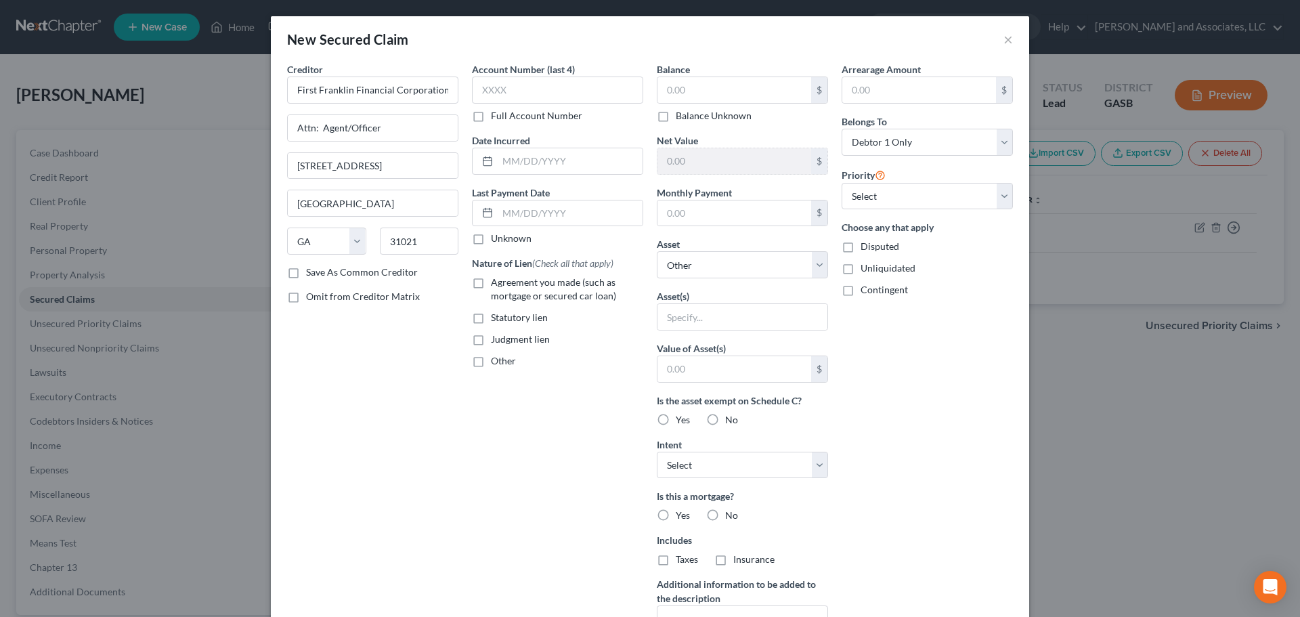
click at [320, 361] on div "Creditor * First Franklin Financial Corporation Attn: Agent/Officer [STREET_ADD…" at bounding box center [372, 364] width 185 height 604
click at [306, 271] on label "Save As Common Creditor" at bounding box center [362, 272] width 112 height 14
click at [311, 271] on input "Save As Common Creditor" at bounding box center [315, 269] width 9 height 9
checkbox input "true"
click at [691, 211] on input "text" at bounding box center [734, 213] width 154 height 26
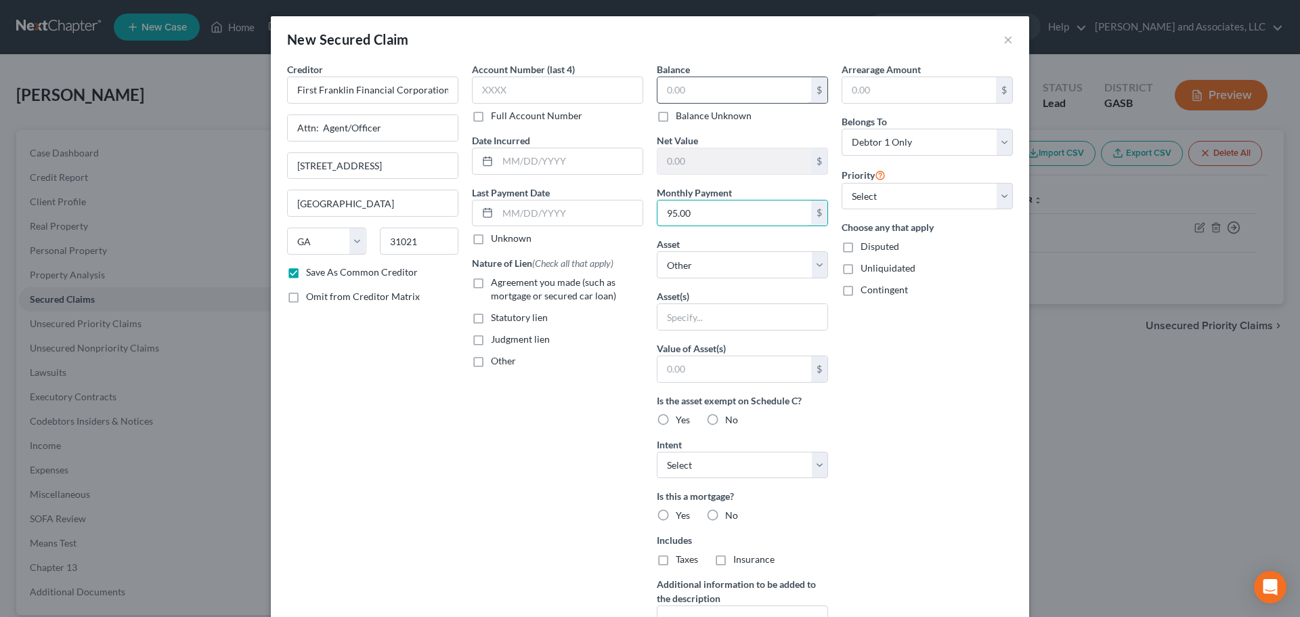
type input "95.00"
click at [692, 87] on input "text" at bounding box center [734, 90] width 154 height 26
type input "3,314.90"
click at [692, 314] on input "text" at bounding box center [742, 317] width 170 height 26
click at [704, 260] on select "Select Other Multiple Assets" at bounding box center [742, 264] width 171 height 27
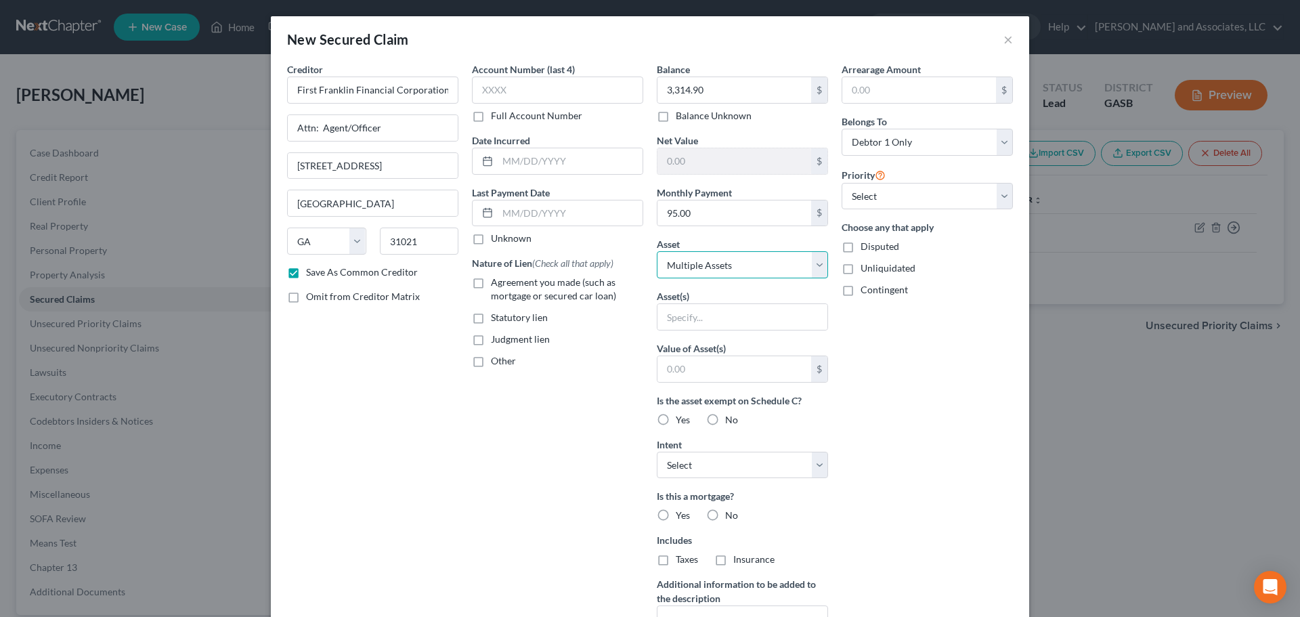
click at [657, 251] on select "Select Other Multiple Assets" at bounding box center [742, 264] width 171 height 27
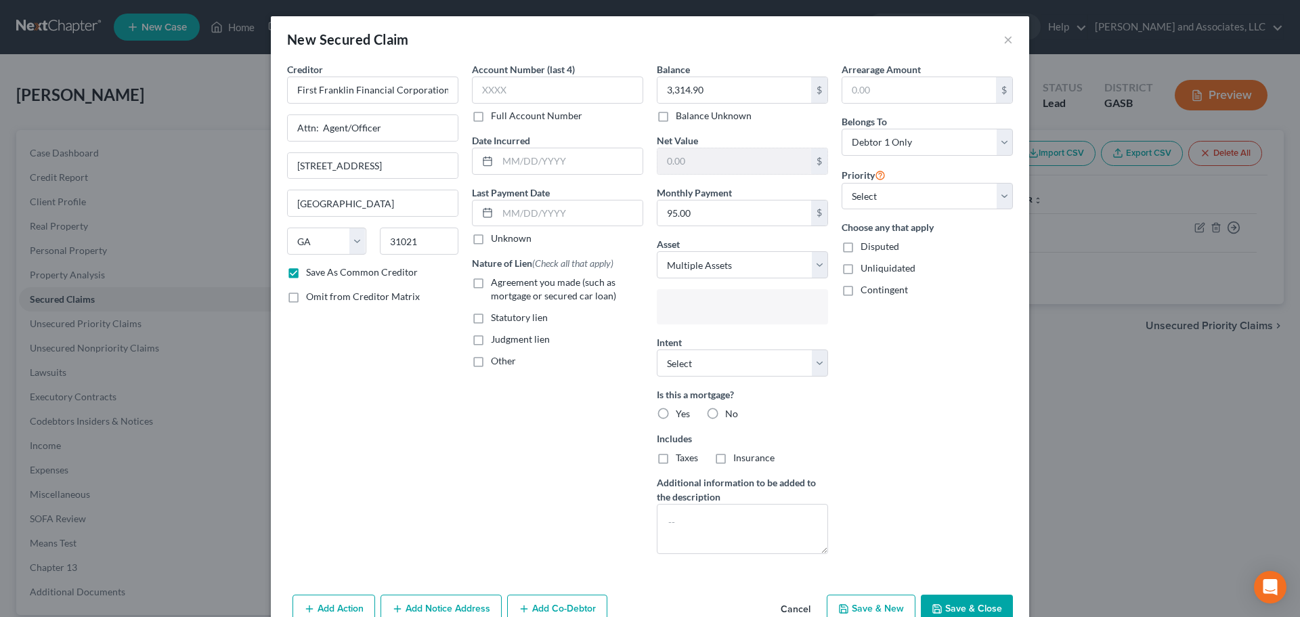
click at [669, 308] on input "text" at bounding box center [741, 308] width 152 height 20
